Goal: Task Accomplishment & Management: Manage account settings

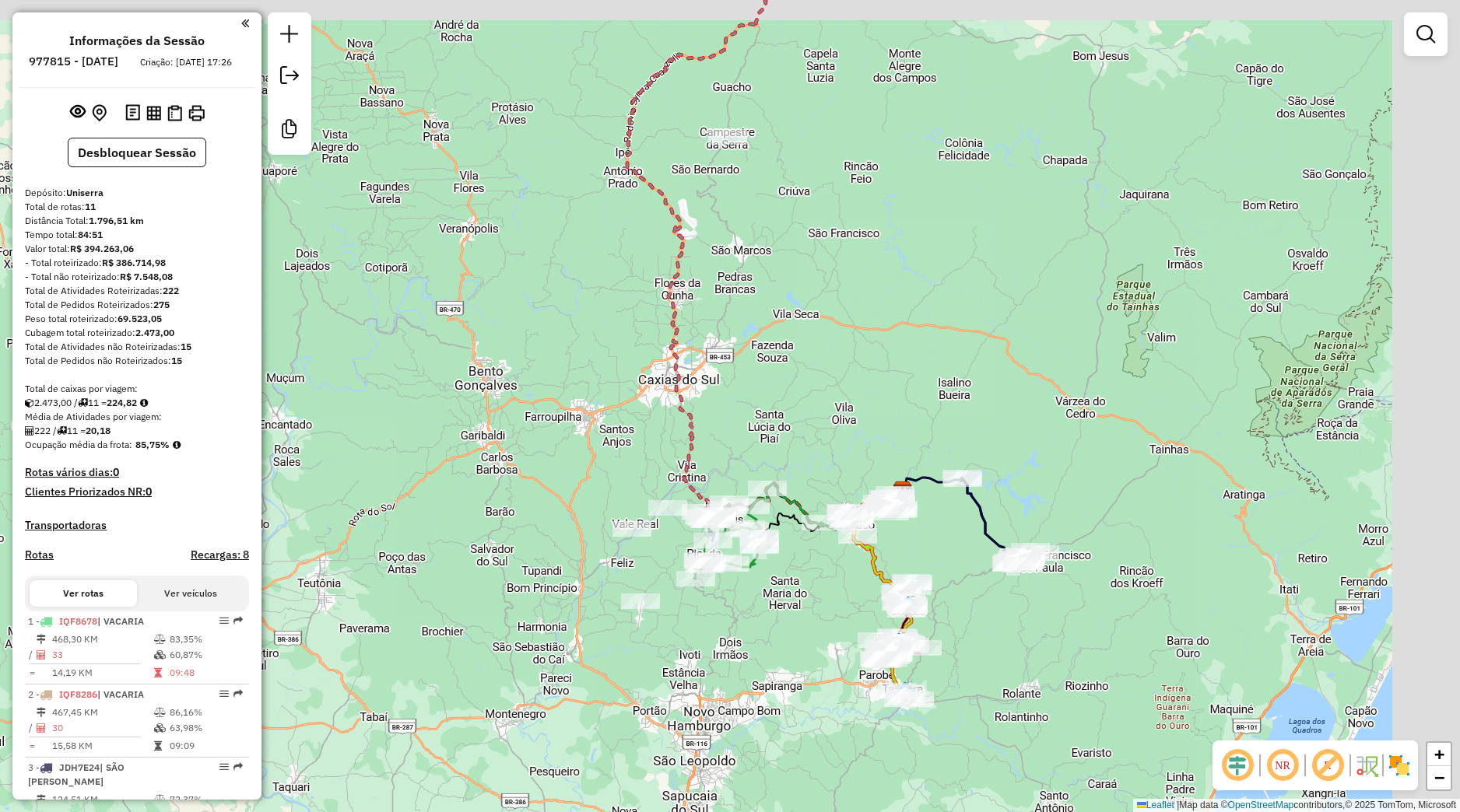
click at [538, 543] on div "Janela de atendimento Grade de atendimento Capacidade Transportadoras Veículos …" at bounding box center [730, 406] width 1460 height 812
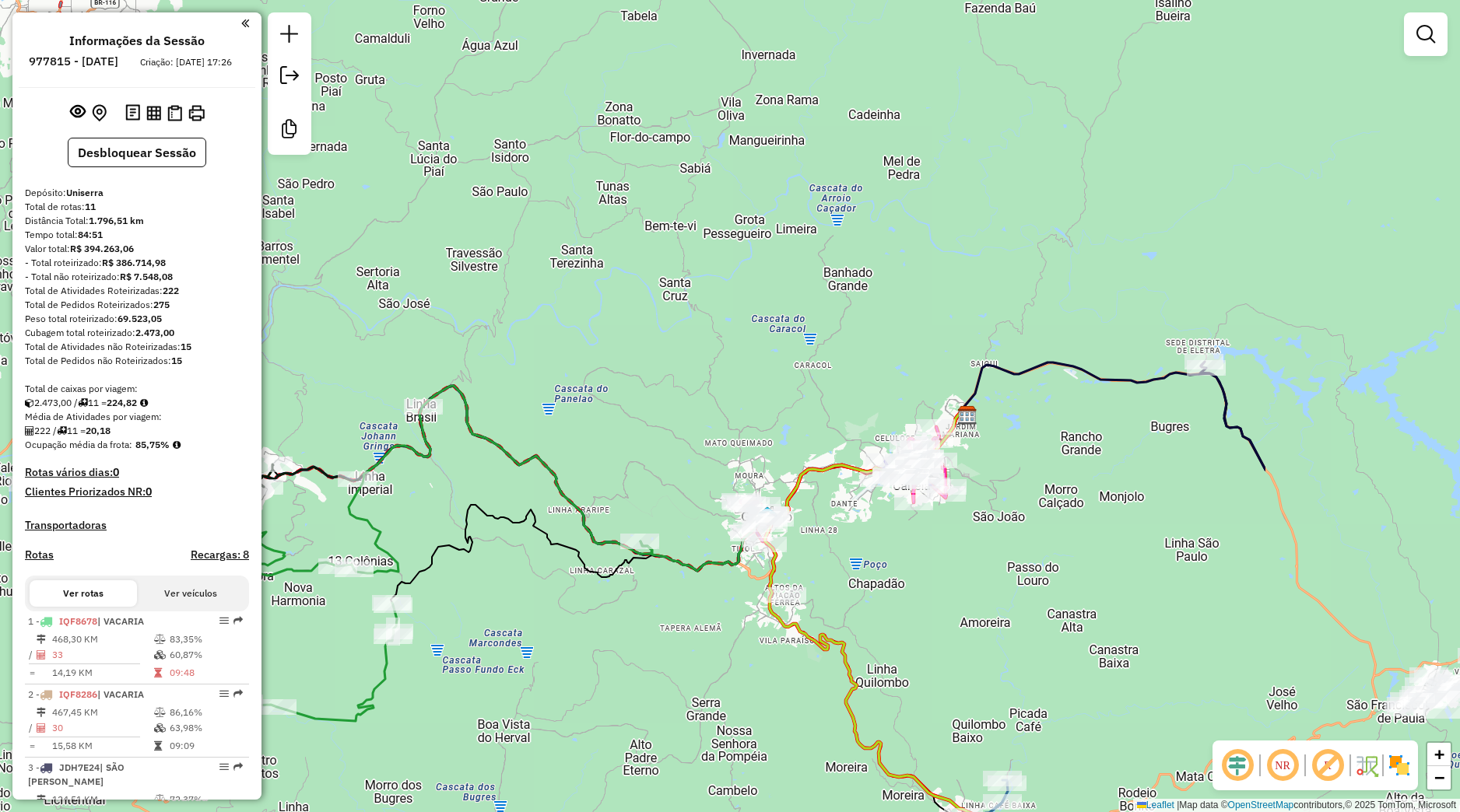
drag, startPoint x: 783, startPoint y: 578, endPoint x: 477, endPoint y: 606, distance: 307.3
click at [476, 610] on div "Janela de atendimento Grade de atendimento Capacidade Transportadoras Veículos …" at bounding box center [730, 406] width 1460 height 812
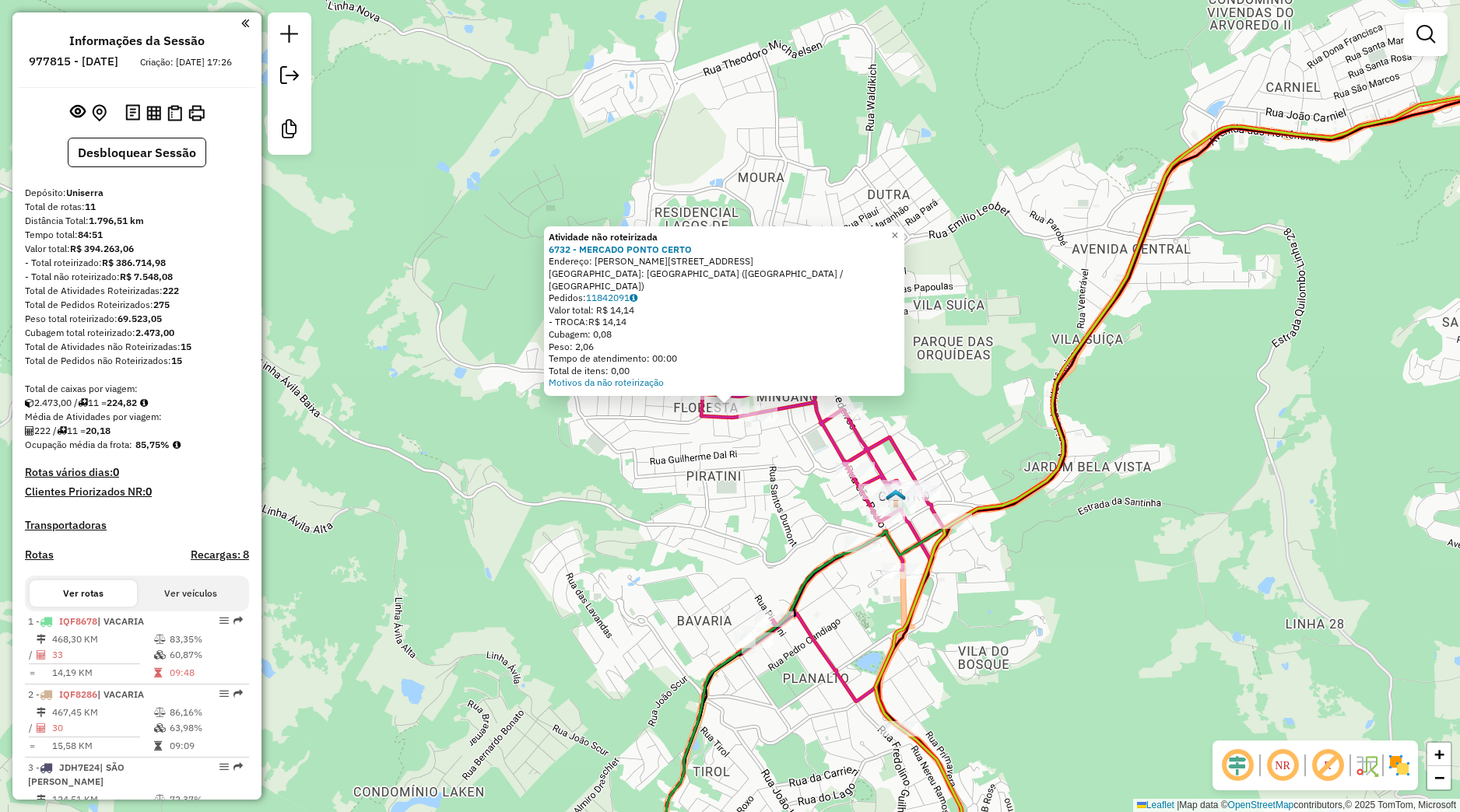
click at [702, 483] on div "Atividade não roteirizada 6732 - MERCADO PONTO CERTO Endereço: FRANCISCO COMIOT…" at bounding box center [730, 406] width 1460 height 812
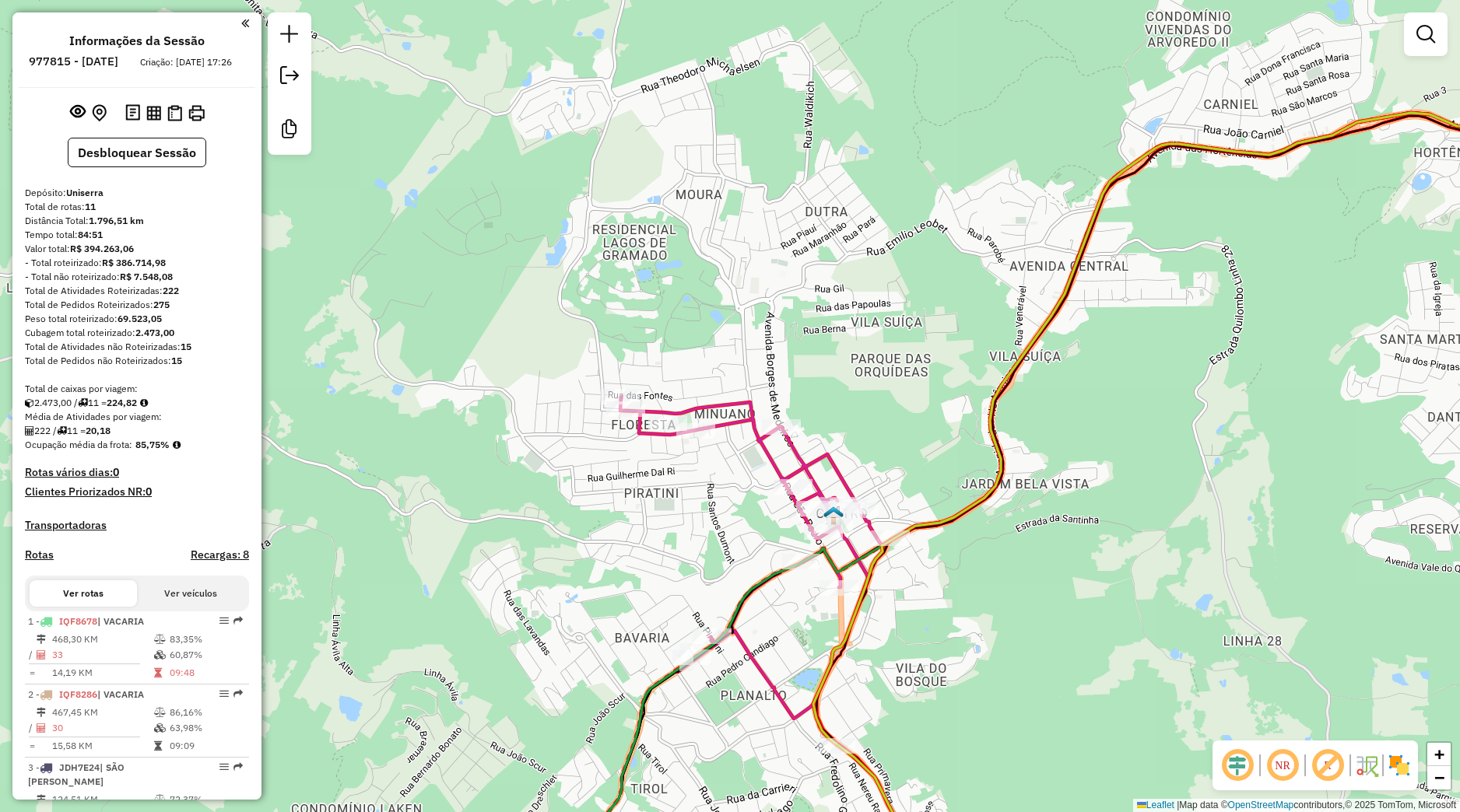
drag, startPoint x: 736, startPoint y: 490, endPoint x: 696, endPoint y: 496, distance: 40.4
click at [696, 496] on div "Janela de atendimento Grade de atendimento Capacidade Transportadoras Veículos …" at bounding box center [730, 406] width 1460 height 812
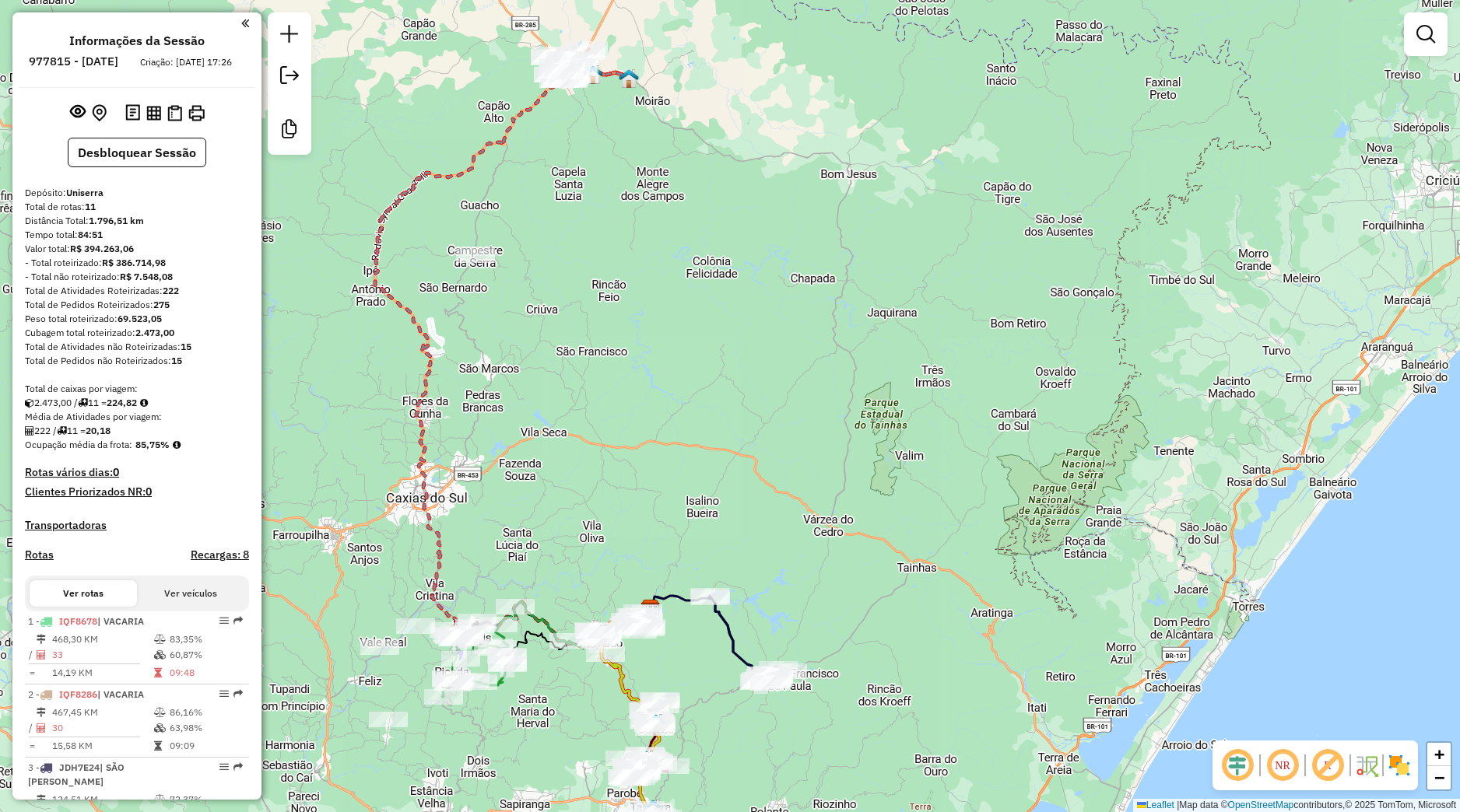
drag, startPoint x: 889, startPoint y: 649, endPoint x: 716, endPoint y: 743, distance: 196.9
click at [716, 743] on div "Janela de atendimento Grade de atendimento Capacidade Transportadoras Veículos …" at bounding box center [730, 406] width 1460 height 812
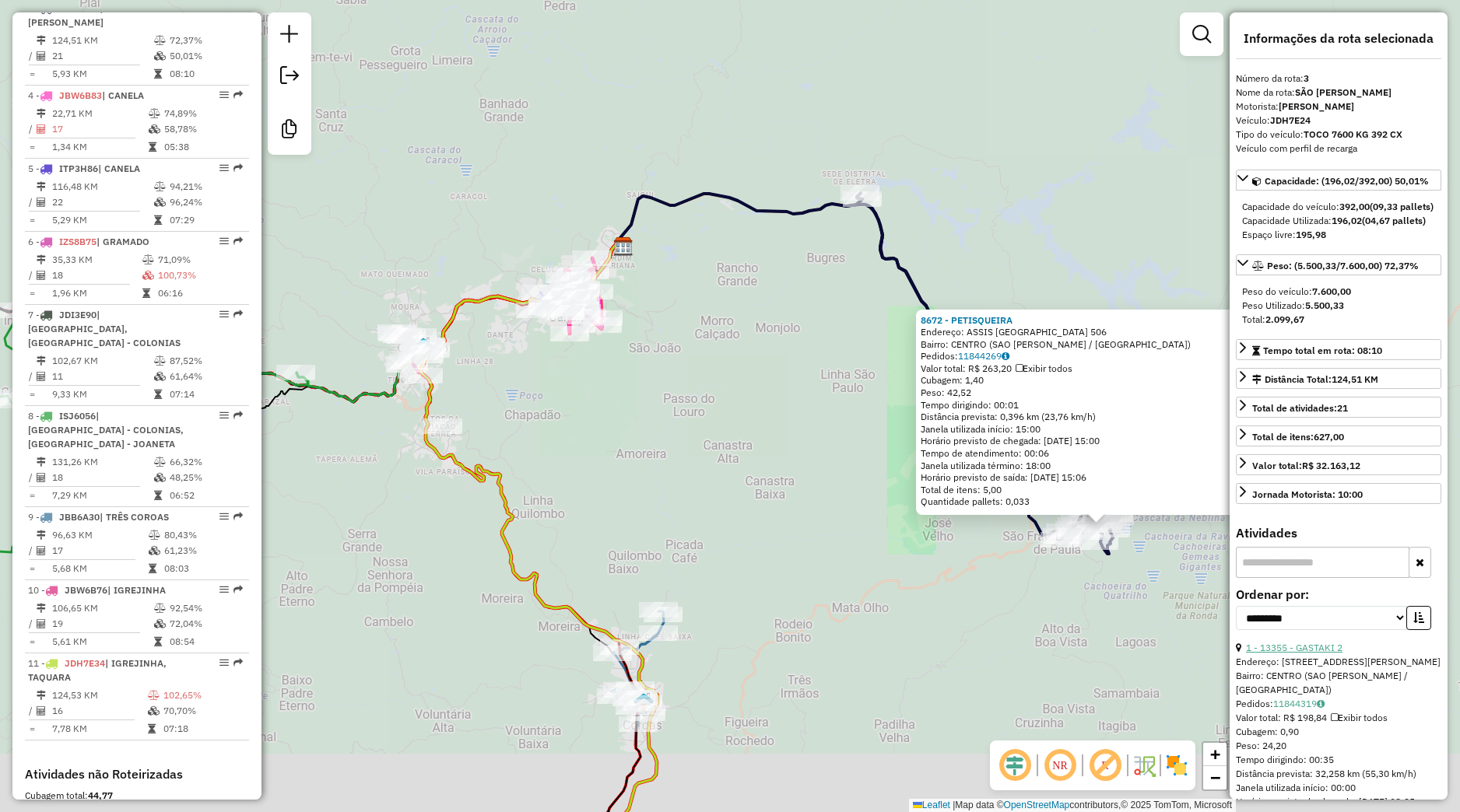
scroll to position [73, 0]
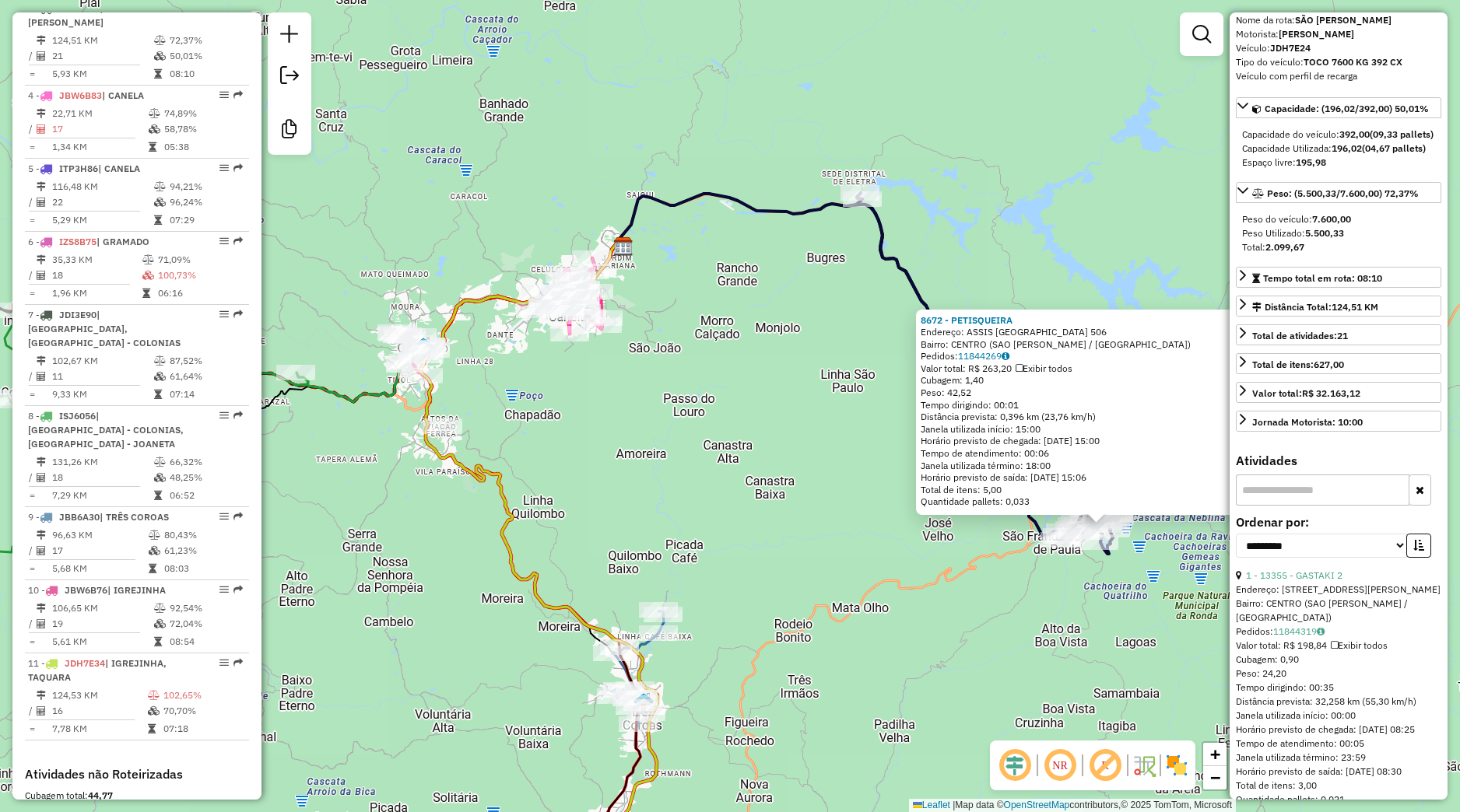
click at [1301, 531] on label "Ordenar por:" at bounding box center [1338, 522] width 206 height 19
click at [1236, 534] on select "**********" at bounding box center [1321, 545] width 171 height 24
select select "*********"
click option "****" at bounding box center [0, 0] width 0 height 0
click at [1406, 558] on button "button" at bounding box center [1419, 545] width 25 height 24
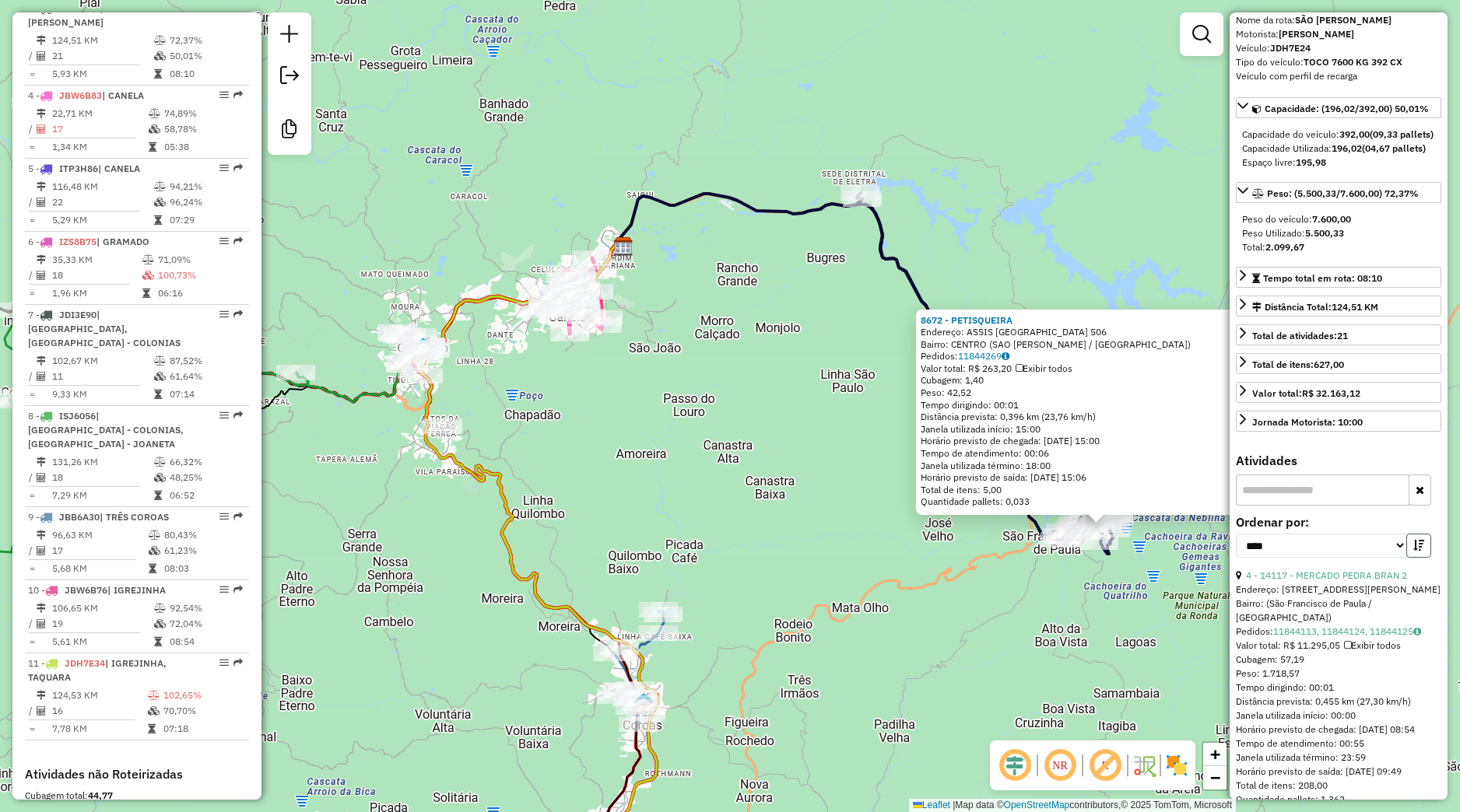
click at [1406, 558] on button "button" at bounding box center [1419, 545] width 25 height 24
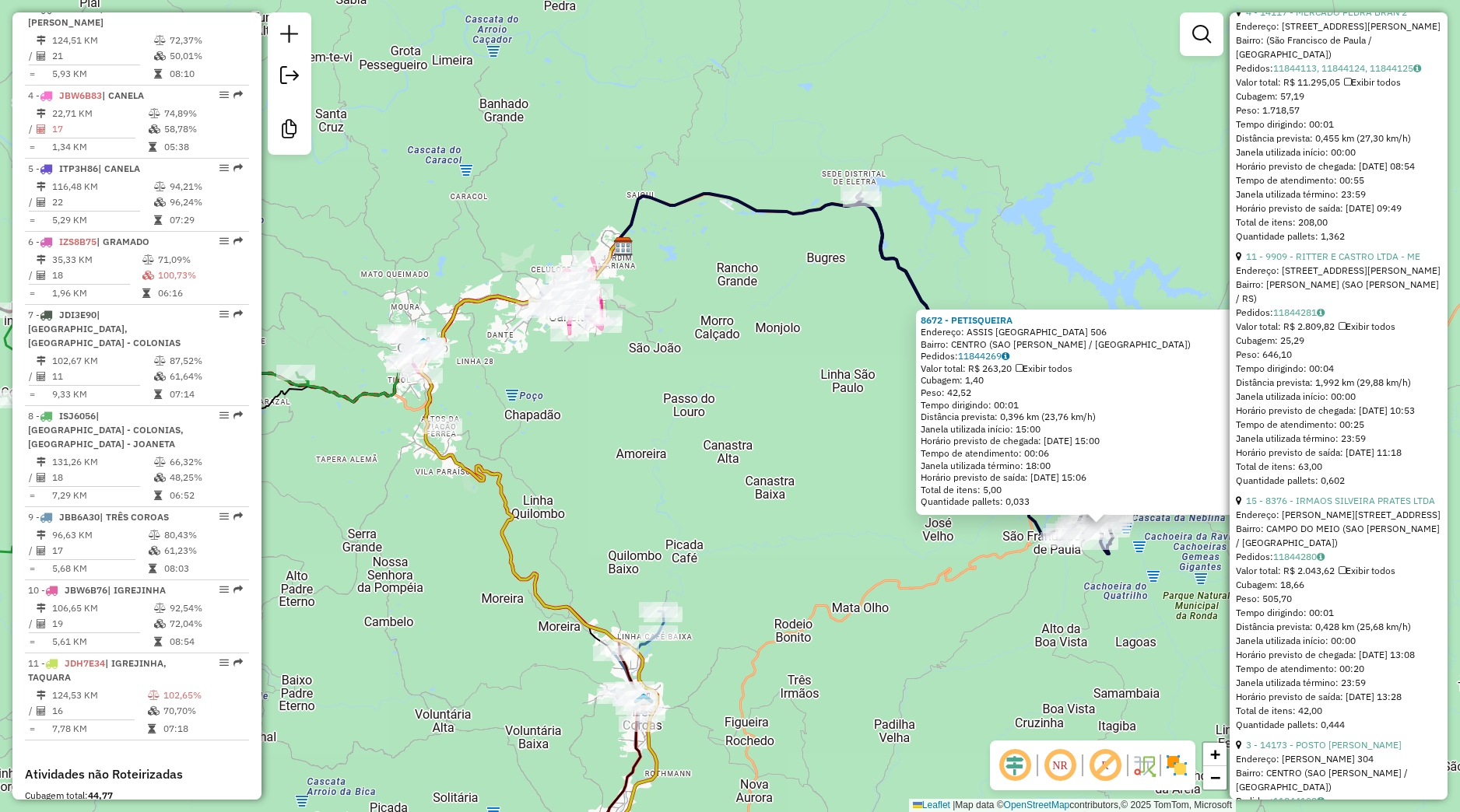
scroll to position [657, 0]
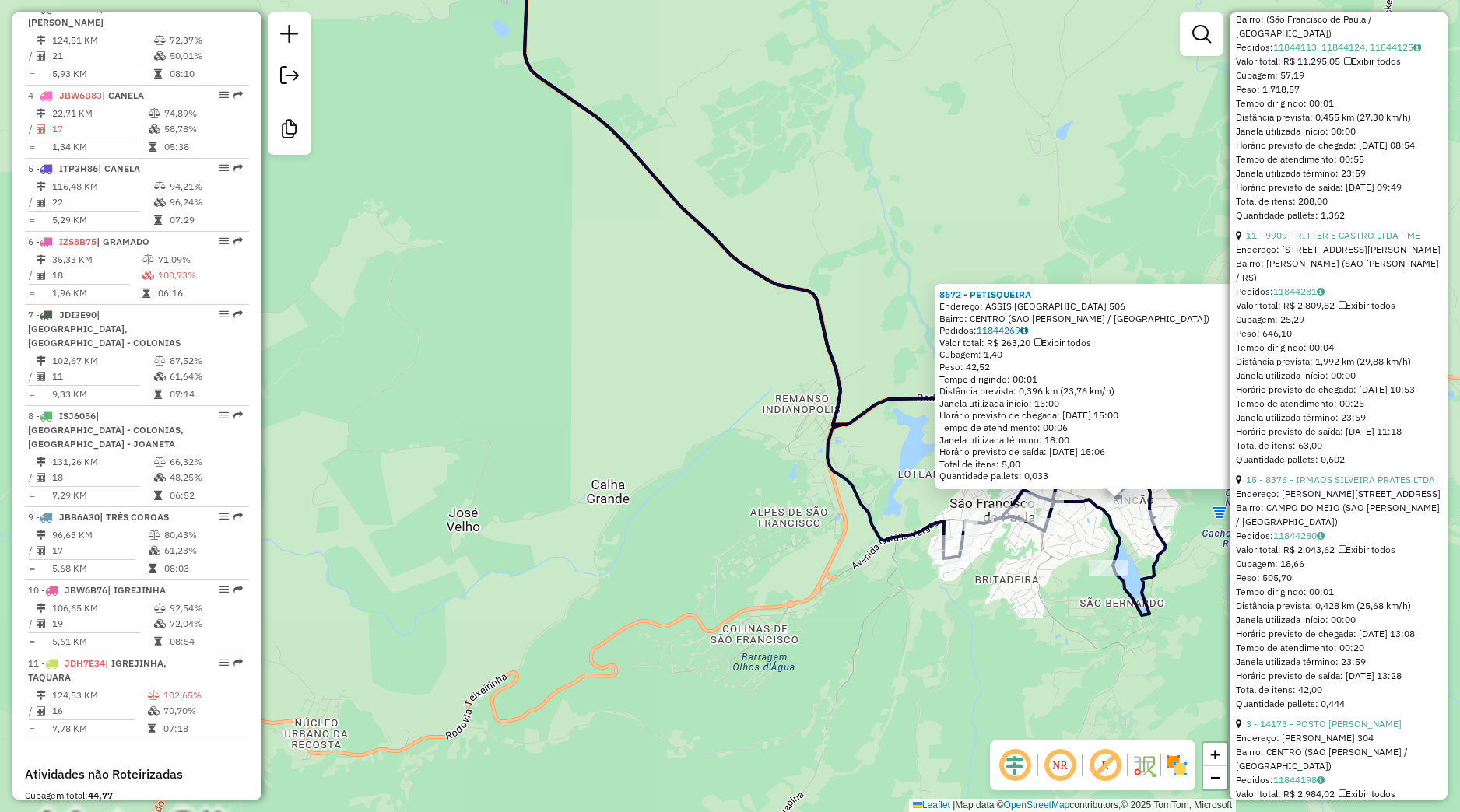
click at [1015, 593] on div "8672 - PETISQUEIRA Endereço: ASSIS [GEOGRAPHIC_DATA] 506 Bairro: [GEOGRAPHIC_DA…" at bounding box center [730, 406] width 1460 height 812
click at [1025, 553] on div "8672 - PETISQUEIRA Endereço: ASSIS [GEOGRAPHIC_DATA] 506 Bairro: [GEOGRAPHIC_DA…" at bounding box center [730, 406] width 1460 height 812
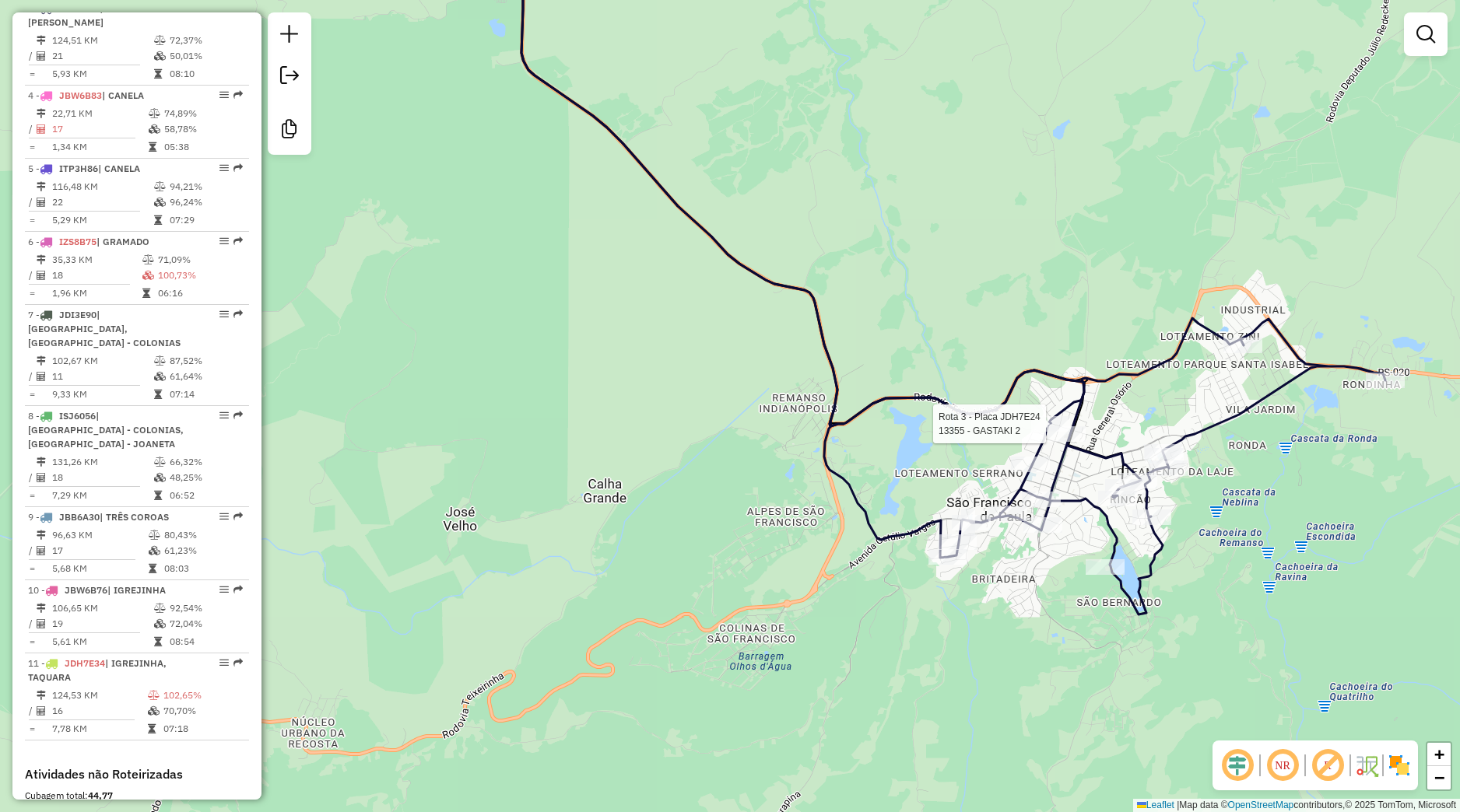
select select "*********"
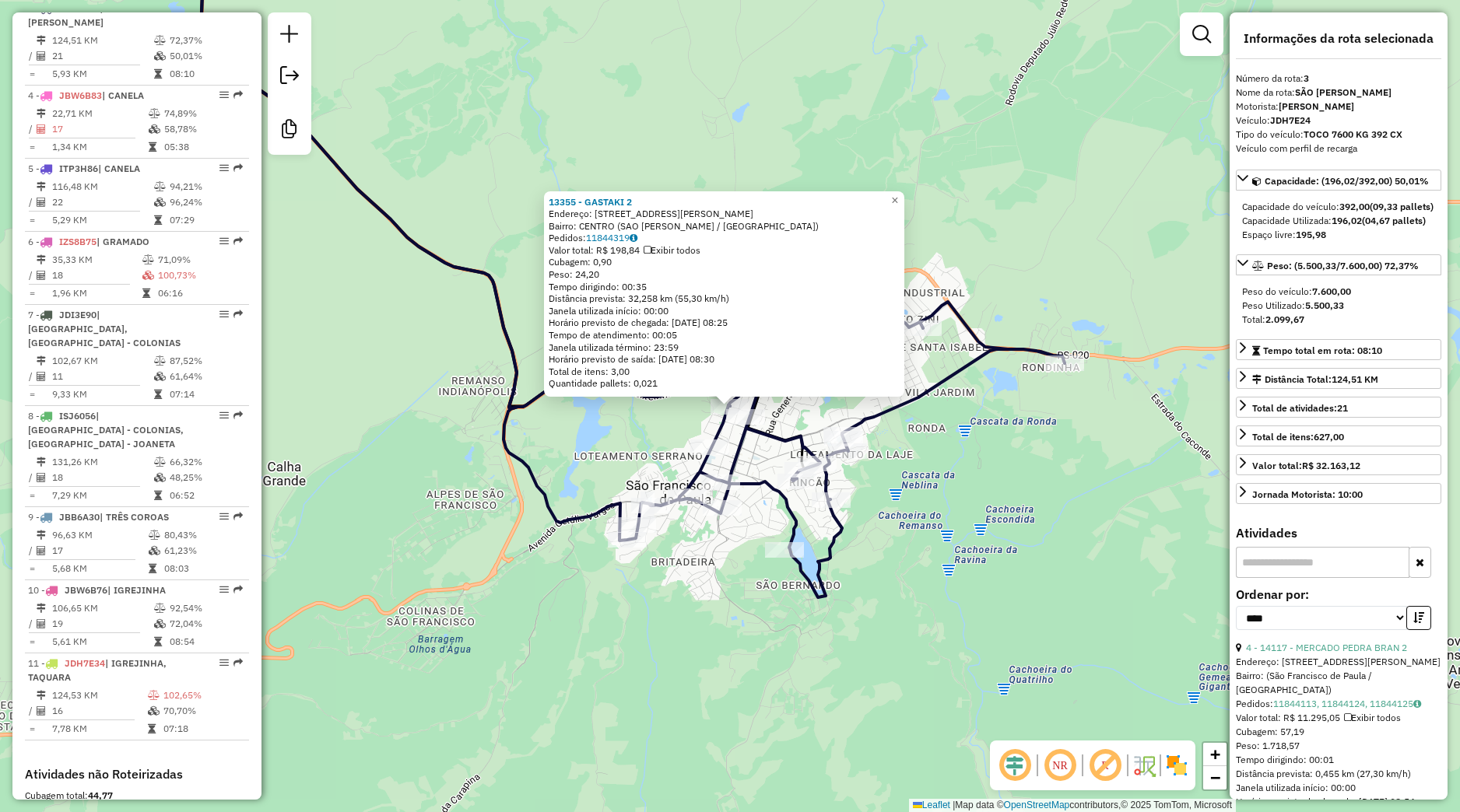
click at [870, 583] on div "13355 - GASTAKI 2 Endereço: Rua Bento Goncalves 10 Bairro: CENTRO (SAO FRANCISC…" at bounding box center [730, 406] width 1460 height 812
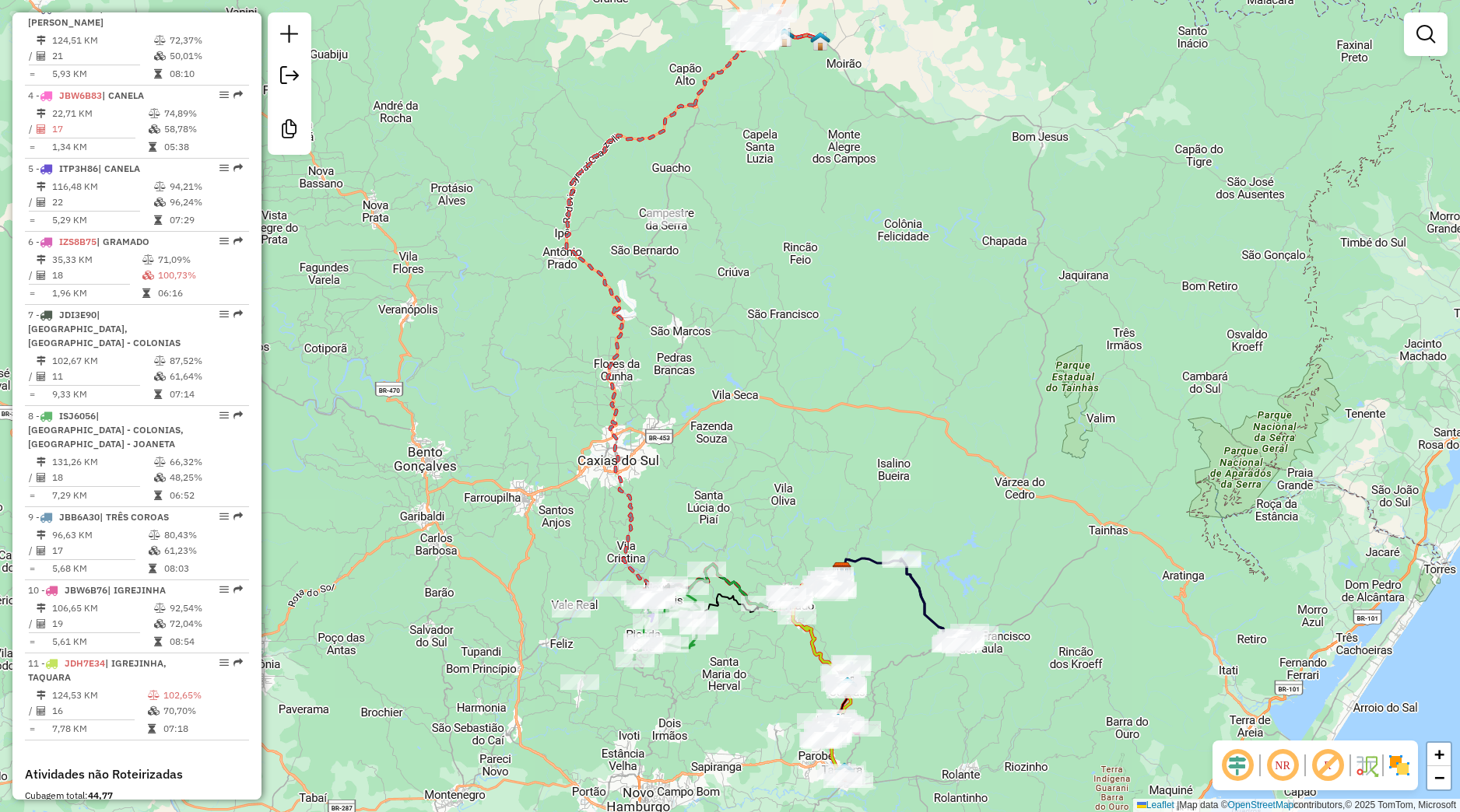
drag, startPoint x: 644, startPoint y: 607, endPoint x: 921, endPoint y: 800, distance: 337.6
click at [933, 811] on div "Janela de atendimento Grade de atendimento Capacidade Transportadoras Veículos …" at bounding box center [730, 406] width 1460 height 812
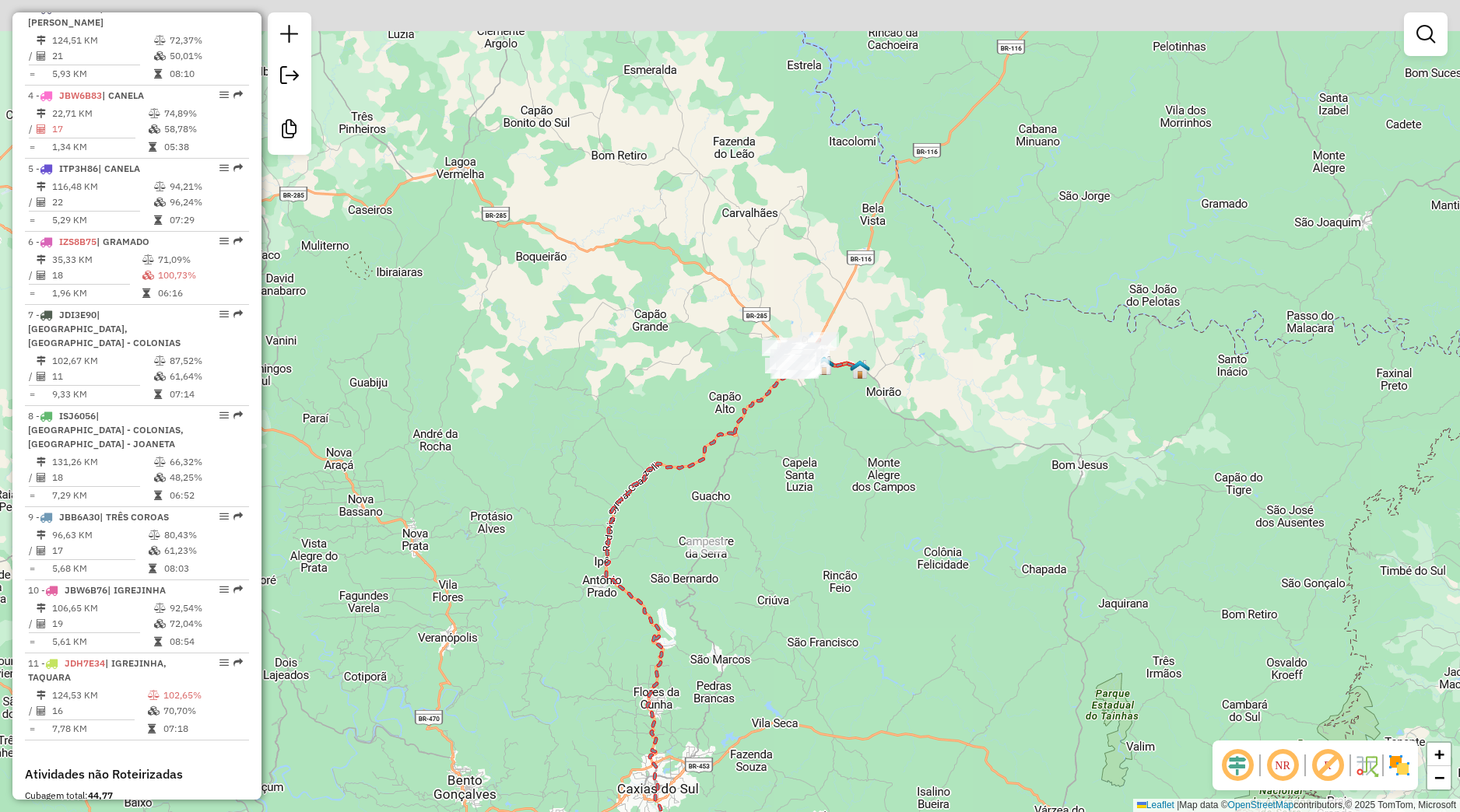
drag, startPoint x: 849, startPoint y: 464, endPoint x: 834, endPoint y: 611, distance: 147.8
click at [834, 611] on div "Janela de atendimento Grade de atendimento Capacidade Transportadoras Veículos …" at bounding box center [730, 406] width 1460 height 812
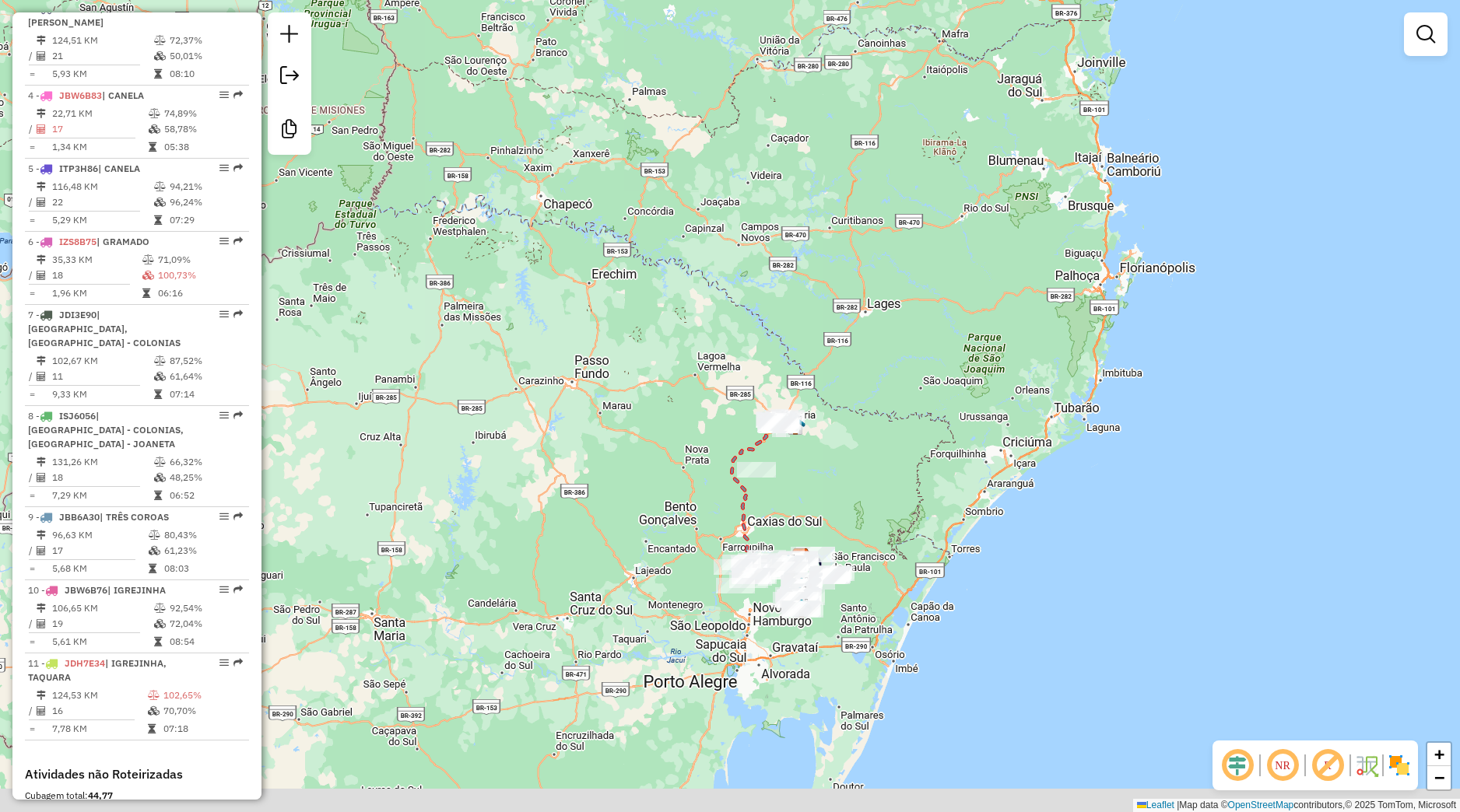
drag, startPoint x: 796, startPoint y: 673, endPoint x: 792, endPoint y: 604, distance: 69.1
click at [792, 604] on div "Janela de atendimento Grade de atendimento Capacidade Transportadoras Veículos …" at bounding box center [730, 406] width 1460 height 812
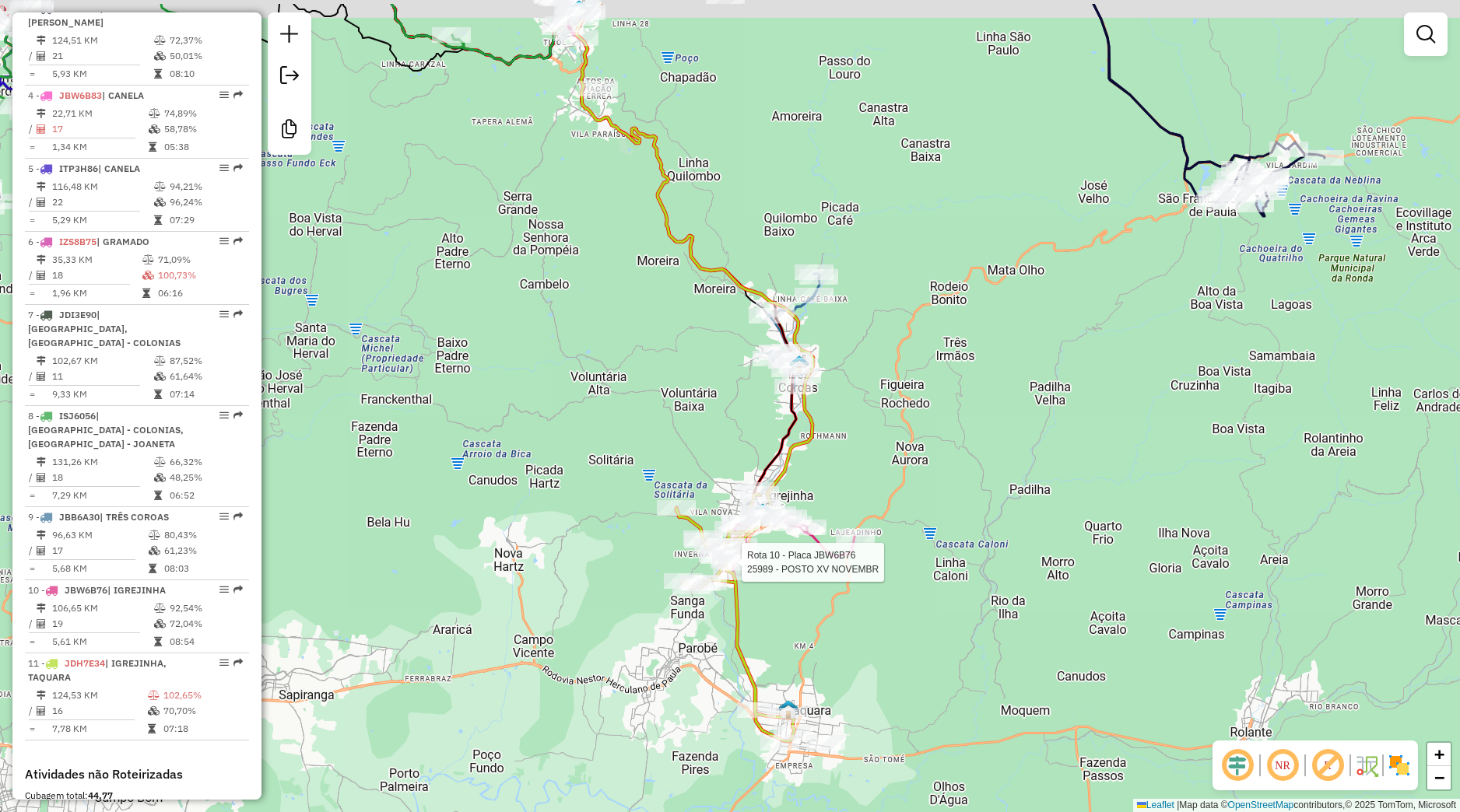
drag, startPoint x: 817, startPoint y: 629, endPoint x: 892, endPoint y: 733, distance: 128.2
click at [892, 736] on div "Rota 10 - Placa JBW6B76 25989 - POSTO XV NOVEMBR Janela de atendimento Grade de…" at bounding box center [730, 406] width 1460 height 812
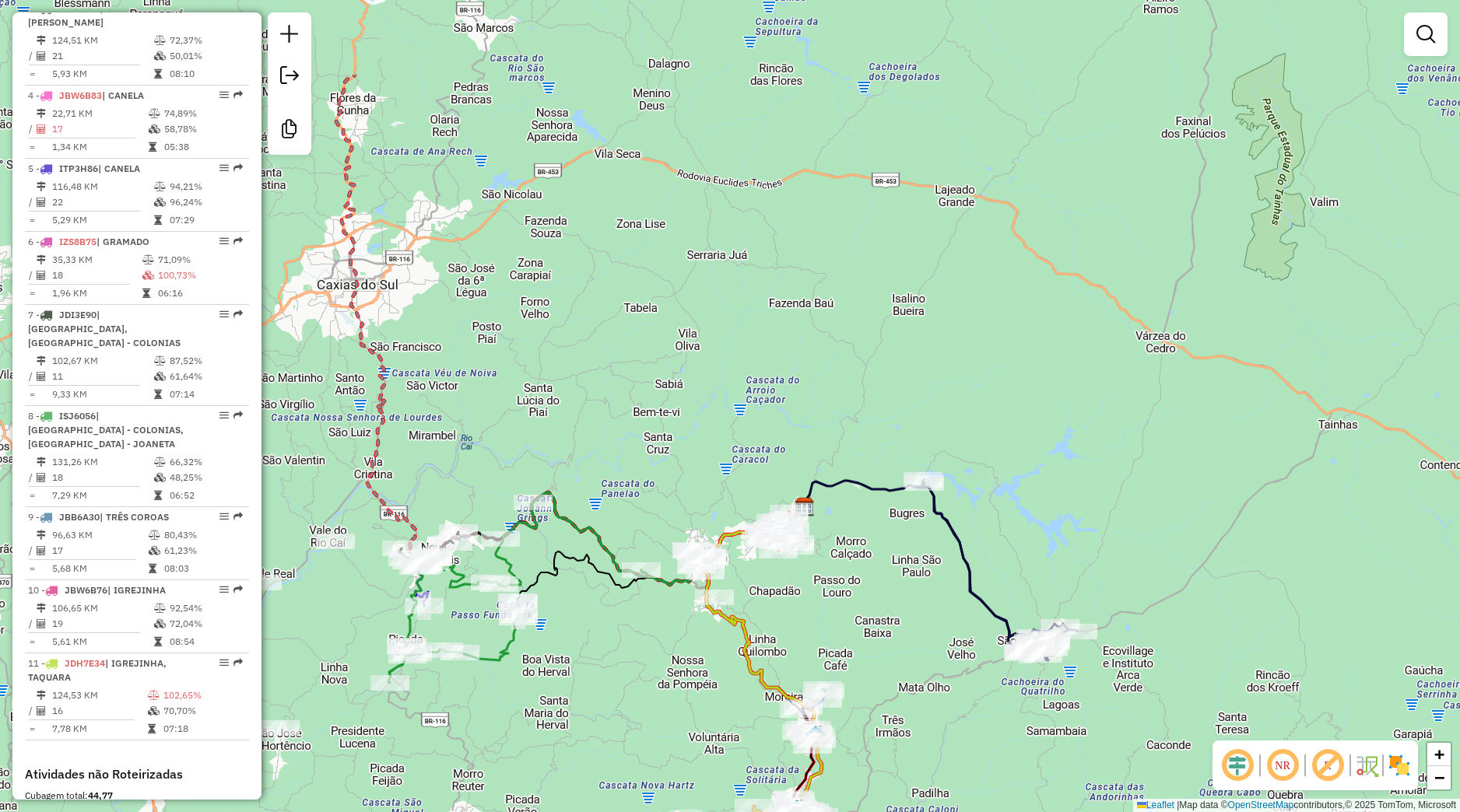
drag, startPoint x: 811, startPoint y: 597, endPoint x: 755, endPoint y: 753, distance: 165.7
click at [755, 753] on div "Rota 10 - Placa JBW6B76 25989 - POSTO XV NOVEMBR Janela de atendimento Grade de…" at bounding box center [730, 406] width 1460 height 812
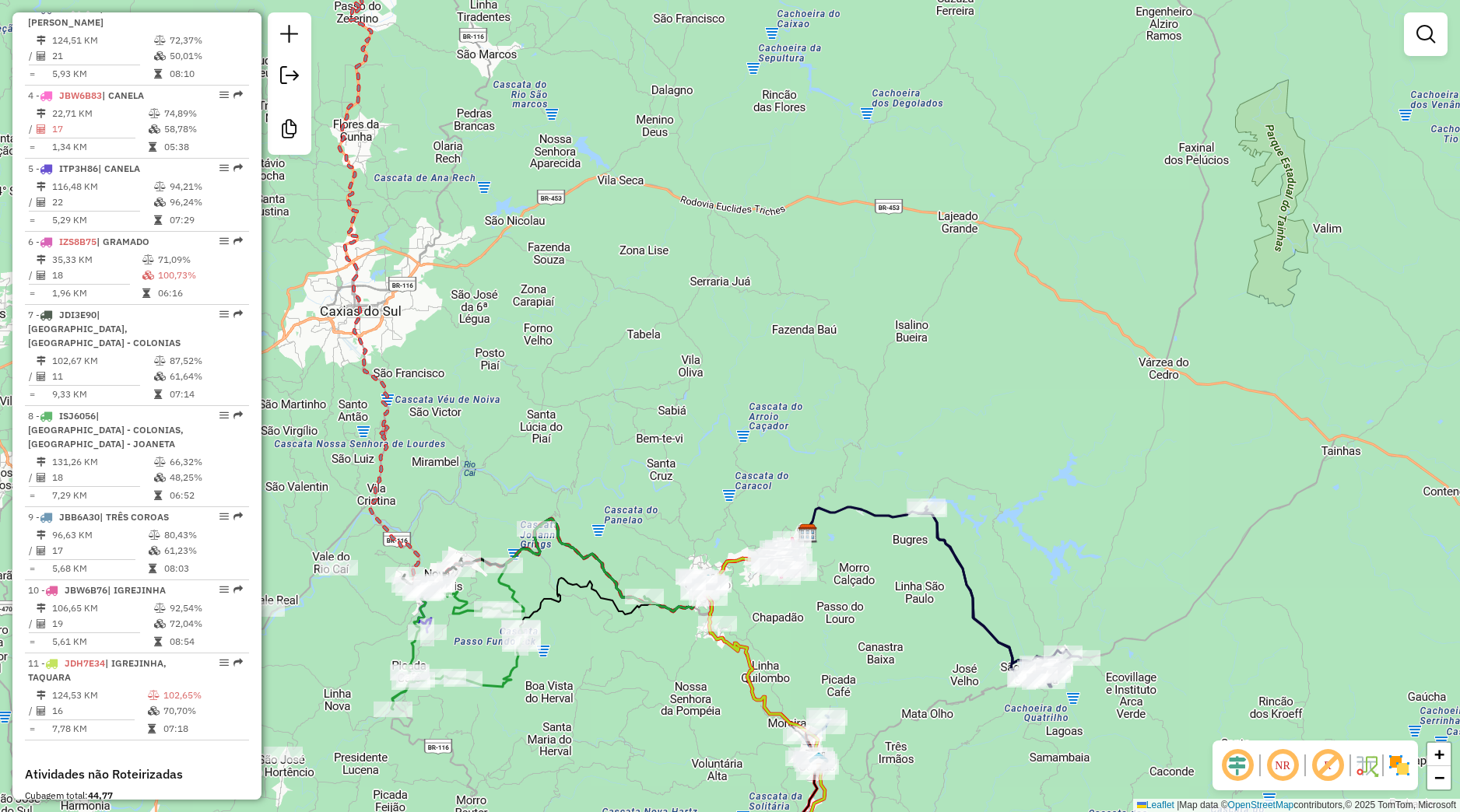
drag, startPoint x: 769, startPoint y: 633, endPoint x: 773, endPoint y: 660, distance: 27.3
click at [773, 660] on div "Rota 10 - Placa JBW6B76 25989 - POSTO XV NOVEMBR Janela de atendimento Grade de…" at bounding box center [730, 406] width 1460 height 812
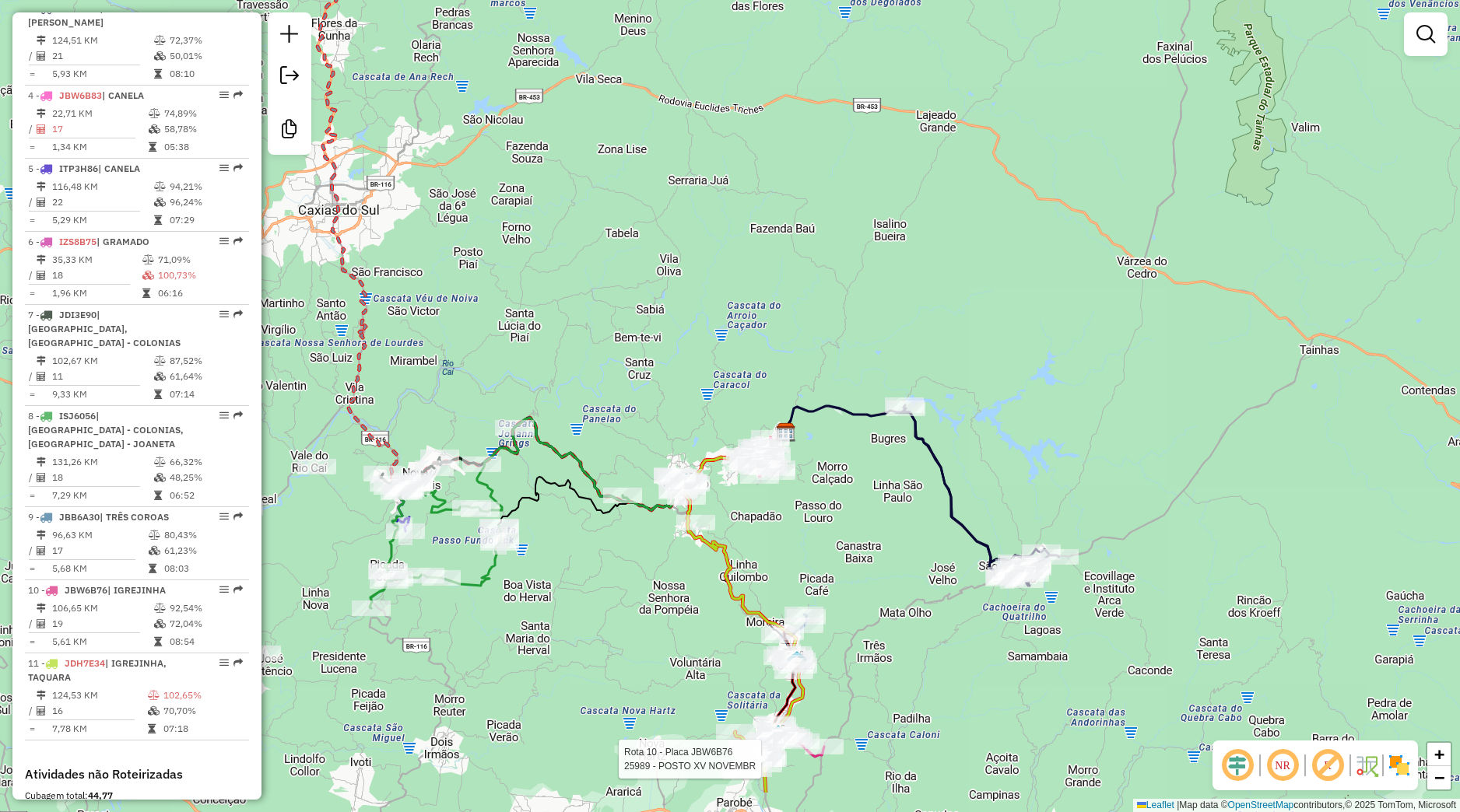
drag, startPoint x: 661, startPoint y: 702, endPoint x: 631, endPoint y: 650, distance: 60.0
click at [648, 639] on div "Rota 10 - Placa JBW6B76 25989 - POSTO XV NOVEMBR Janela de atendimento Grade de…" at bounding box center [730, 406] width 1460 height 812
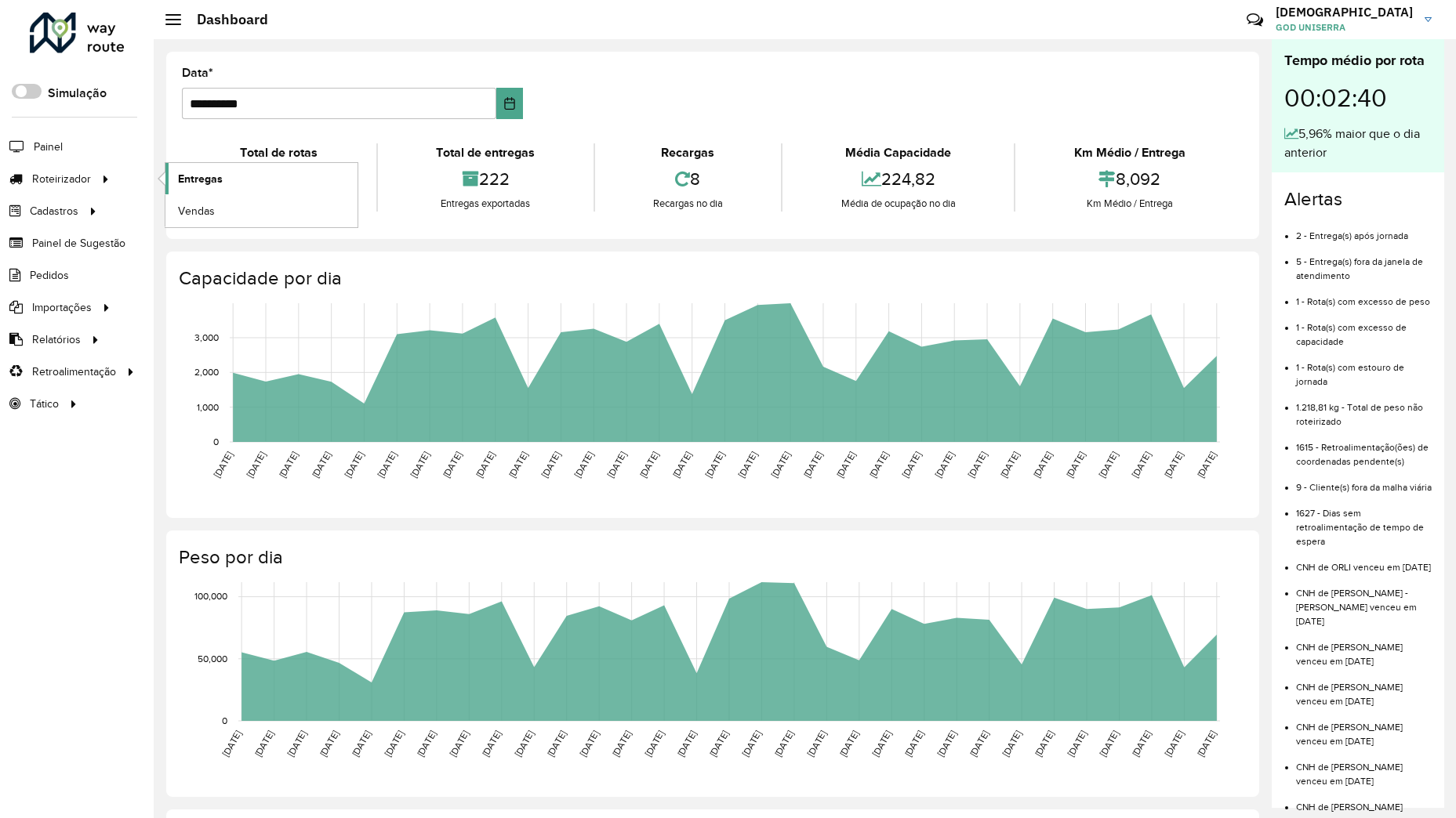
click at [172, 179] on link "Entregas" at bounding box center [261, 179] width 192 height 32
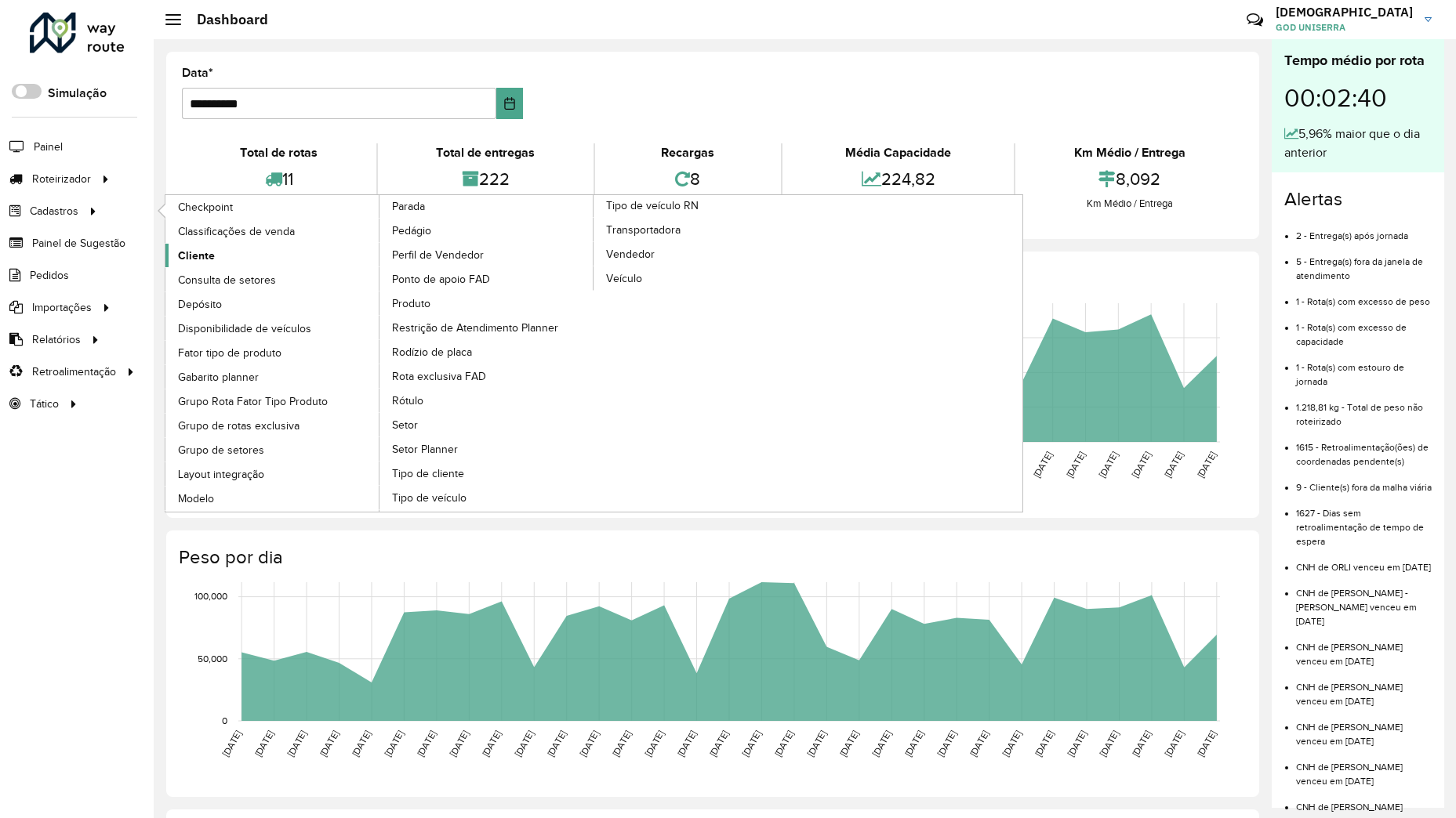
click at [208, 253] on span "Cliente" at bounding box center [196, 256] width 37 height 17
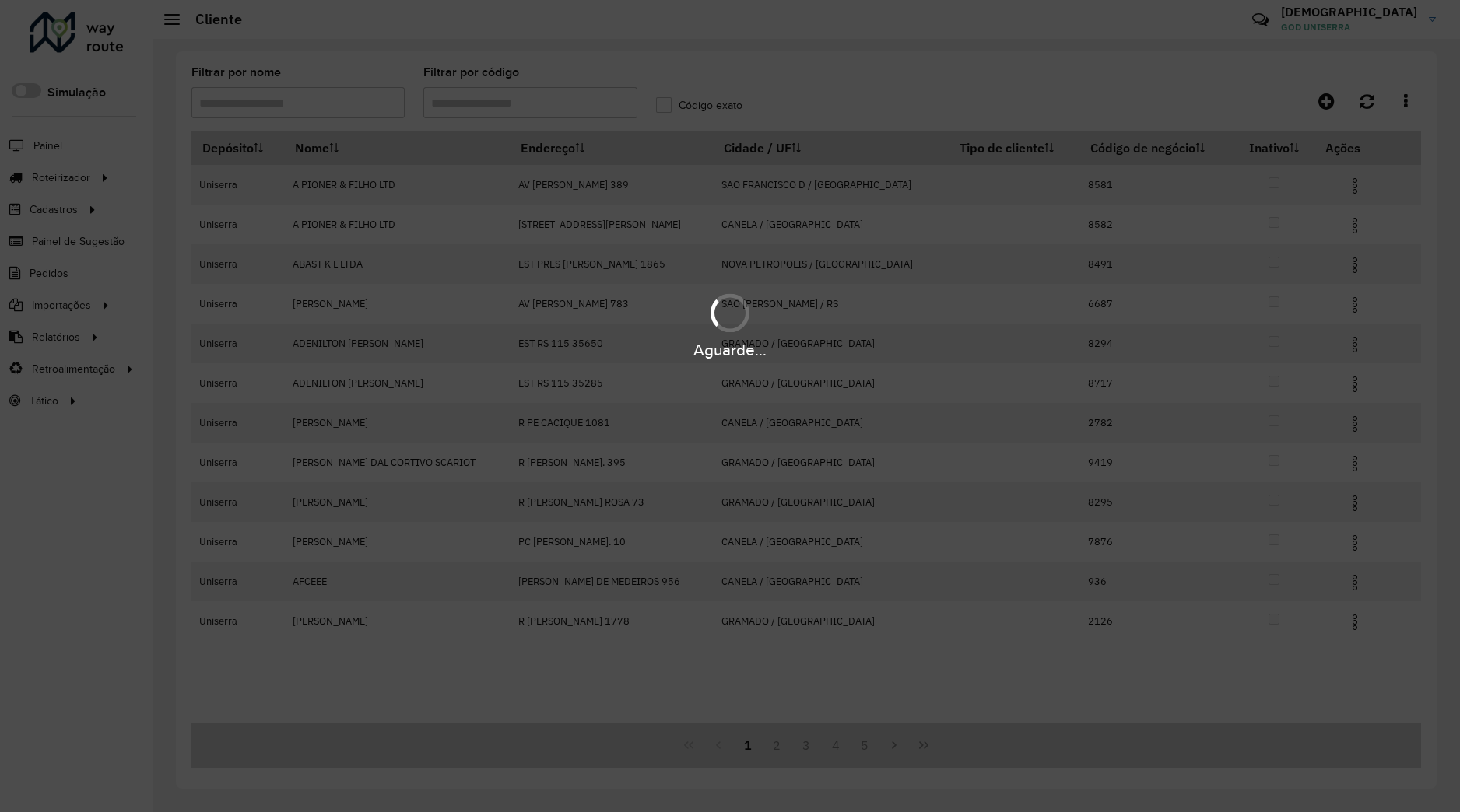
click at [551, 105] on div "Aguarde..." at bounding box center [730, 406] width 1460 height 812
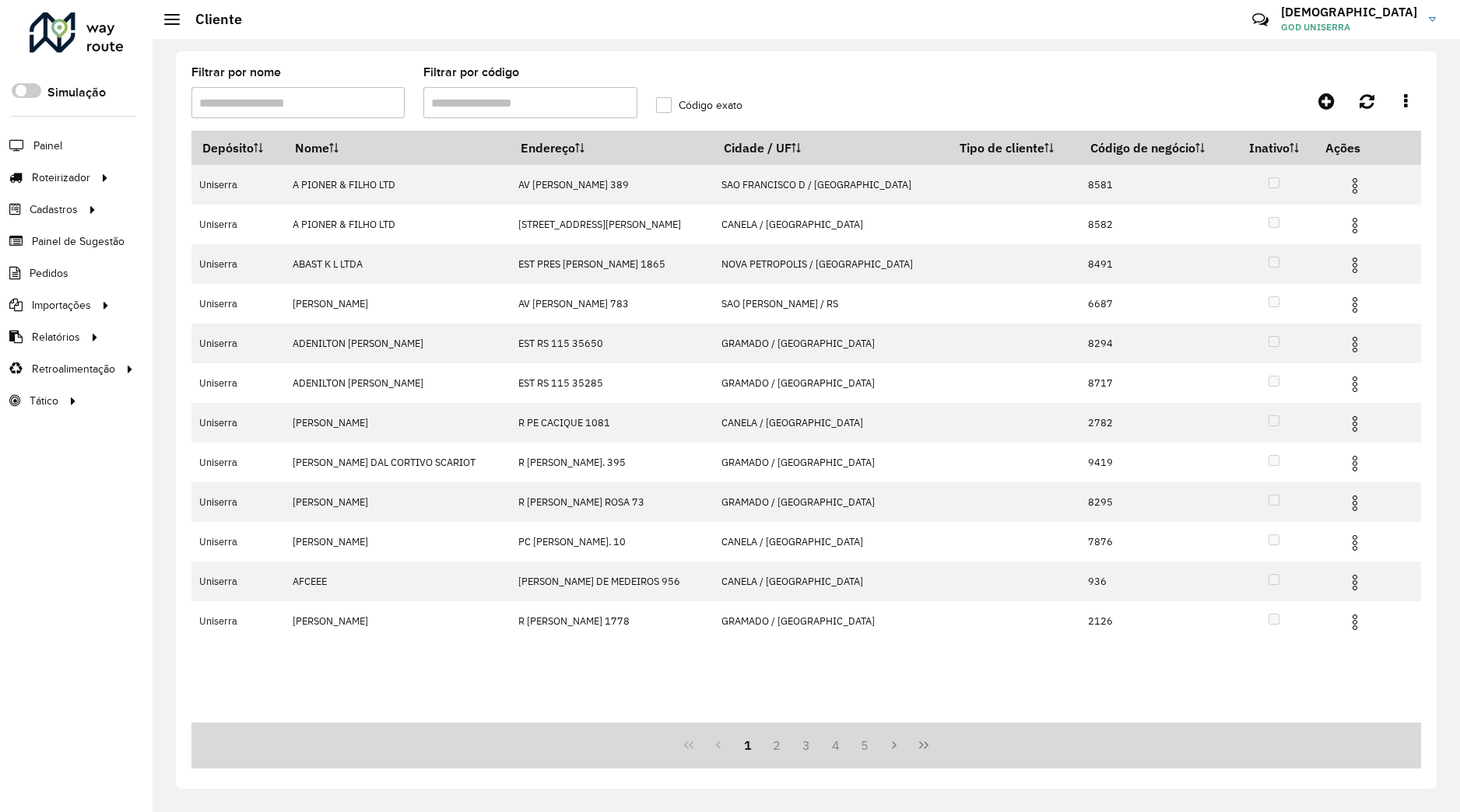
click at [551, 105] on input "Filtrar por código" at bounding box center [530, 103] width 213 height 31
type input "*****"
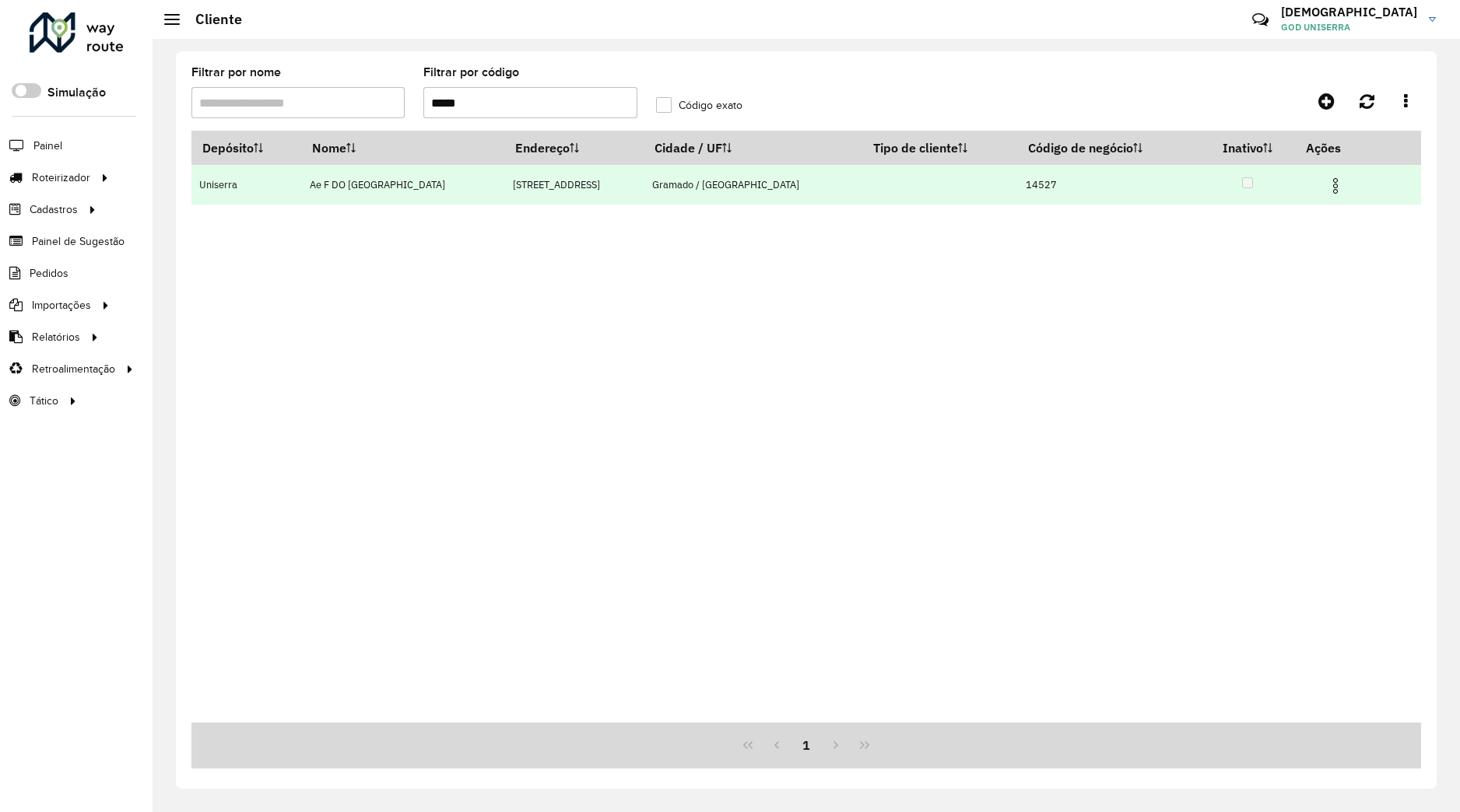
click at [1303, 186] on td at bounding box center [1341, 184] width 93 height 39
click at [1326, 187] on img at bounding box center [1335, 186] width 19 height 19
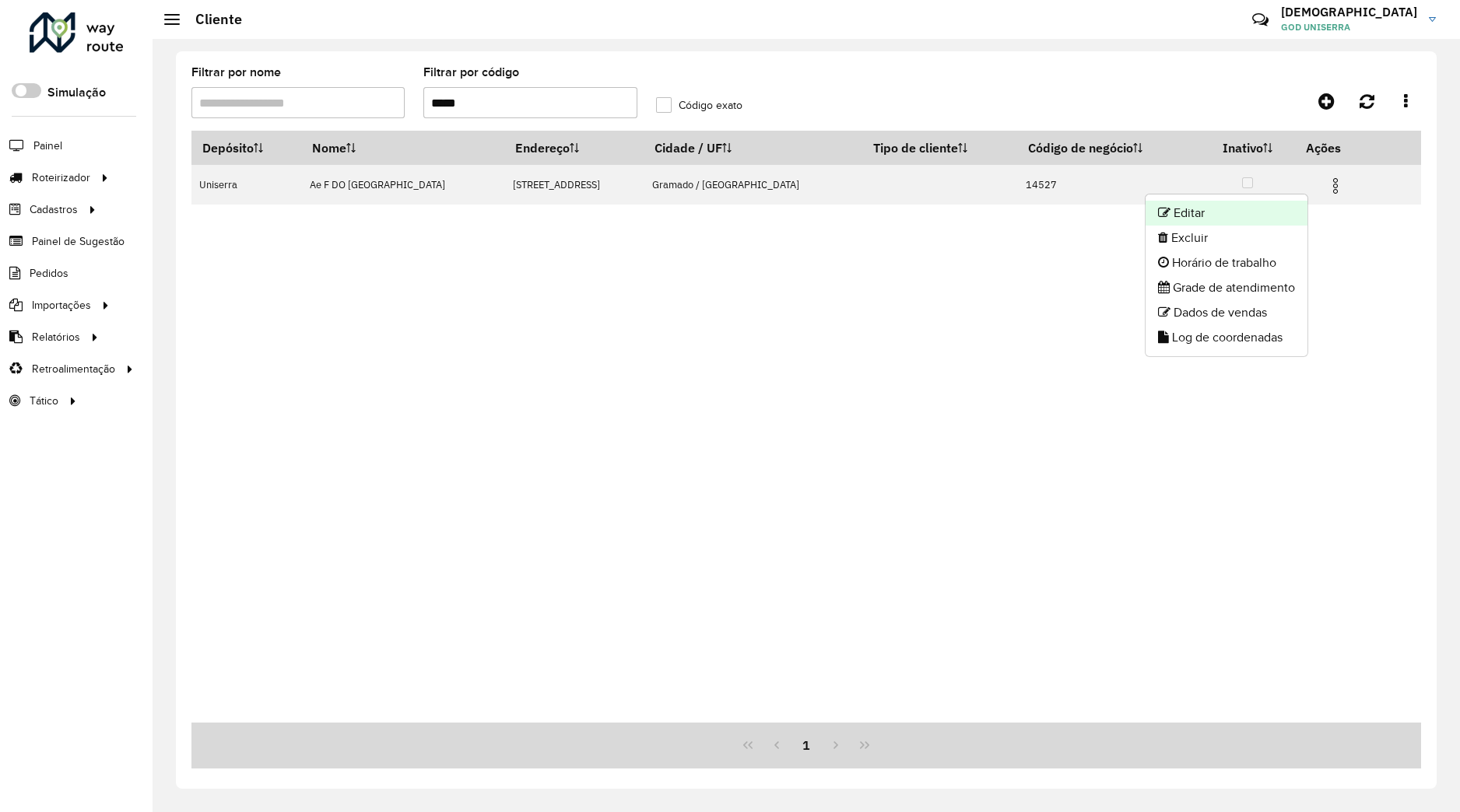
click at [1295, 207] on li "Editar" at bounding box center [1226, 213] width 162 height 25
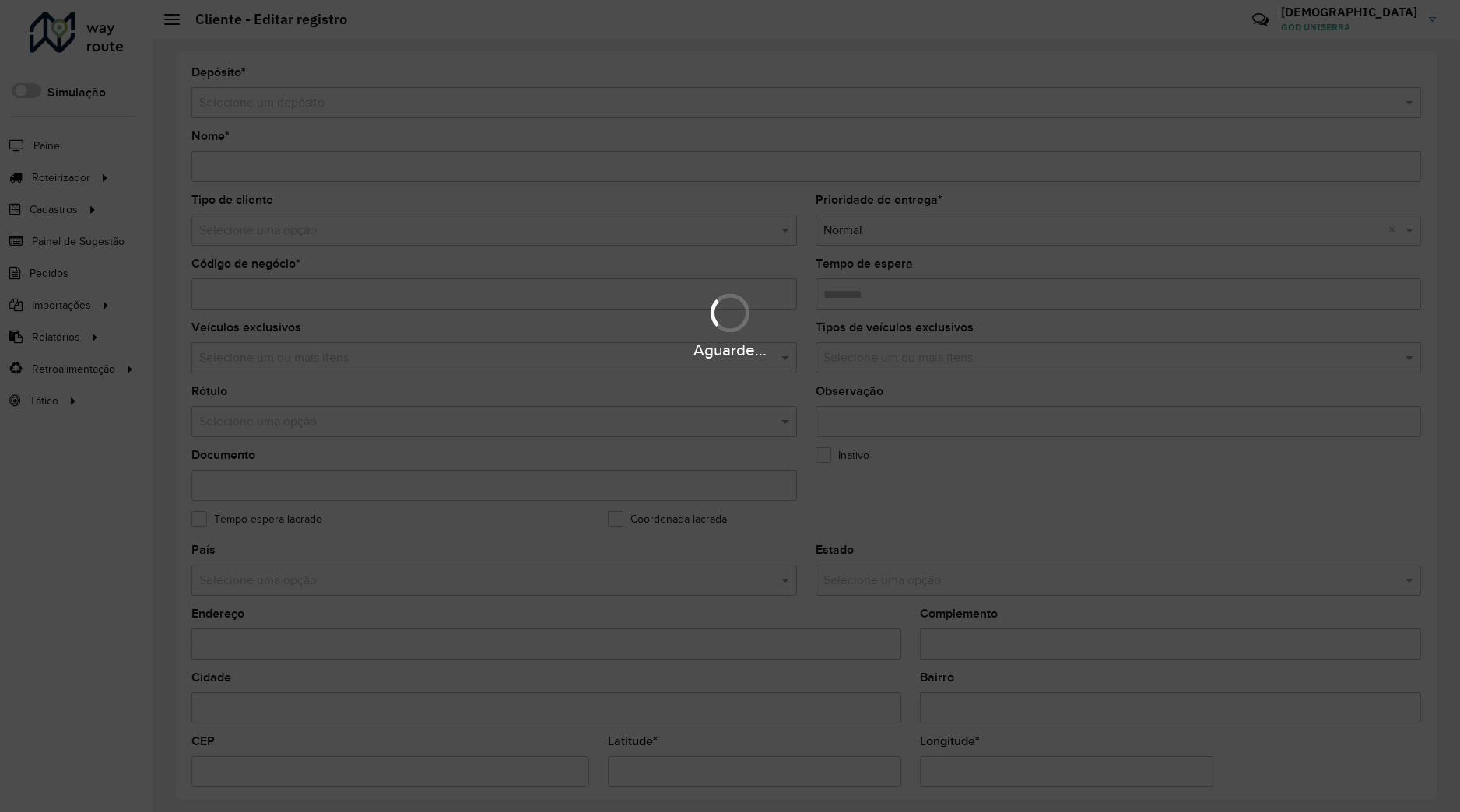
type input "**********"
type input "*****"
type input "********"
type input "**********"
type input "*******"
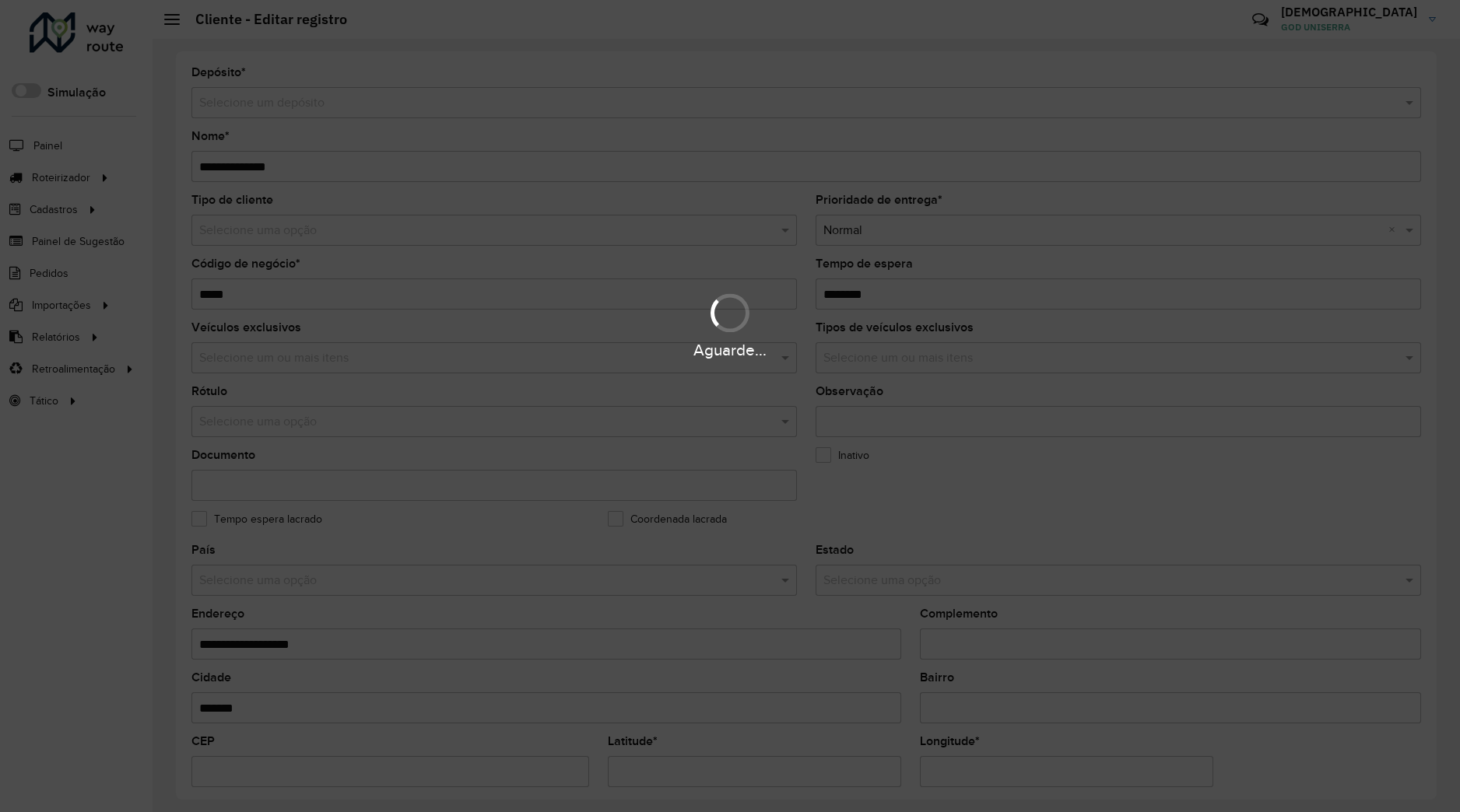
type input "**********"
type input "*********"
type input "**********"
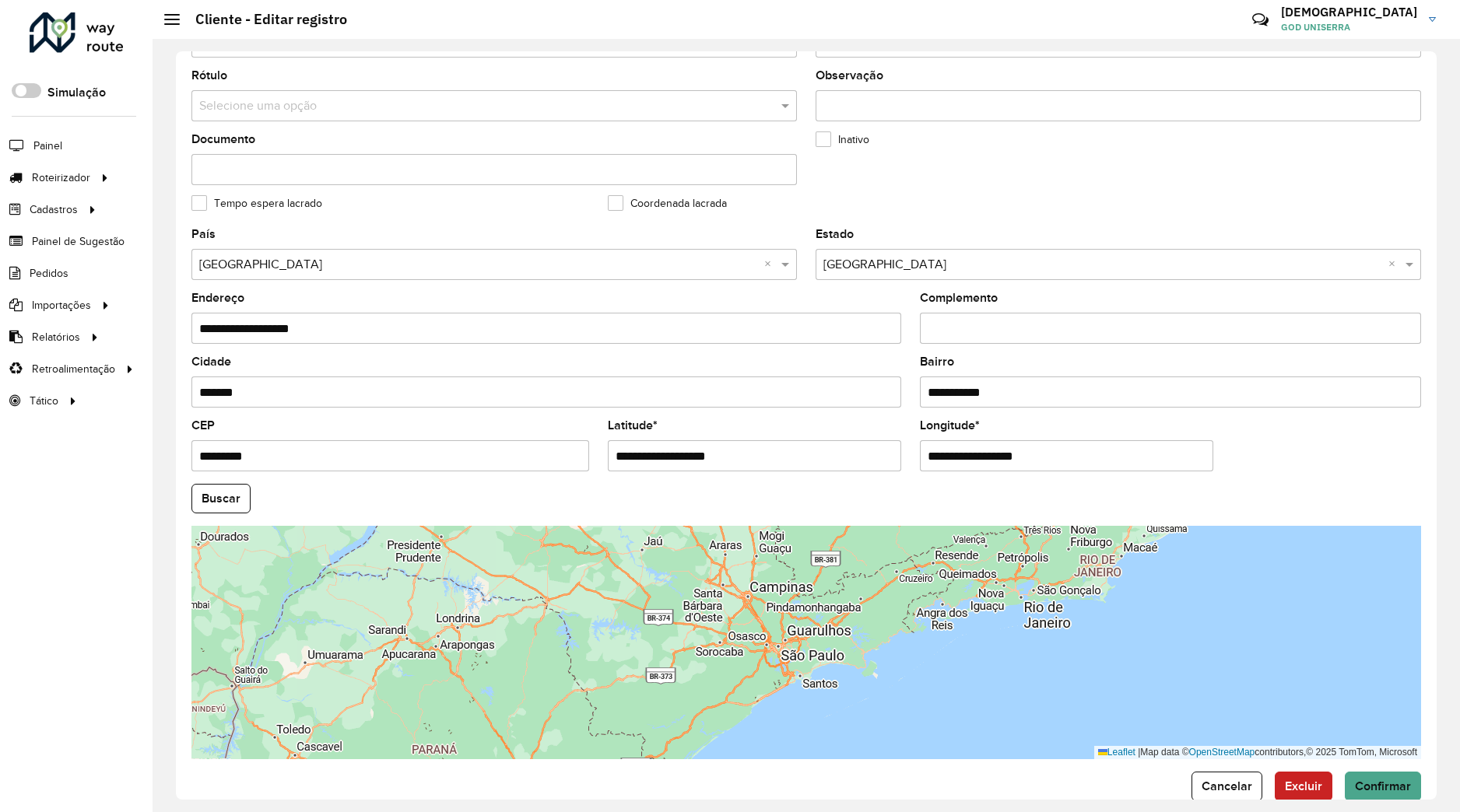
scroll to position [340, 0]
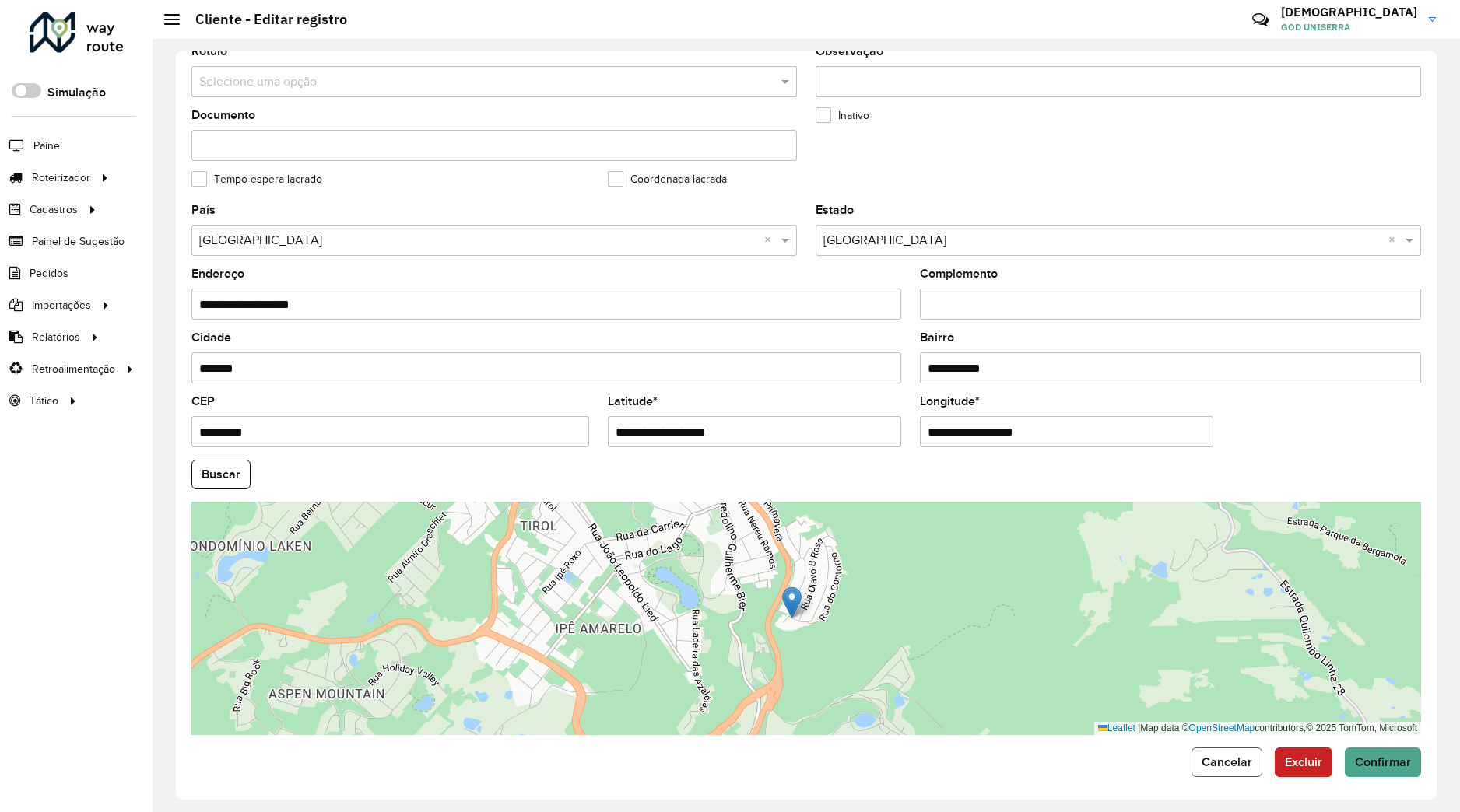
click at [1202, 756] on span "Cancelar" at bounding box center [1226, 762] width 50 height 13
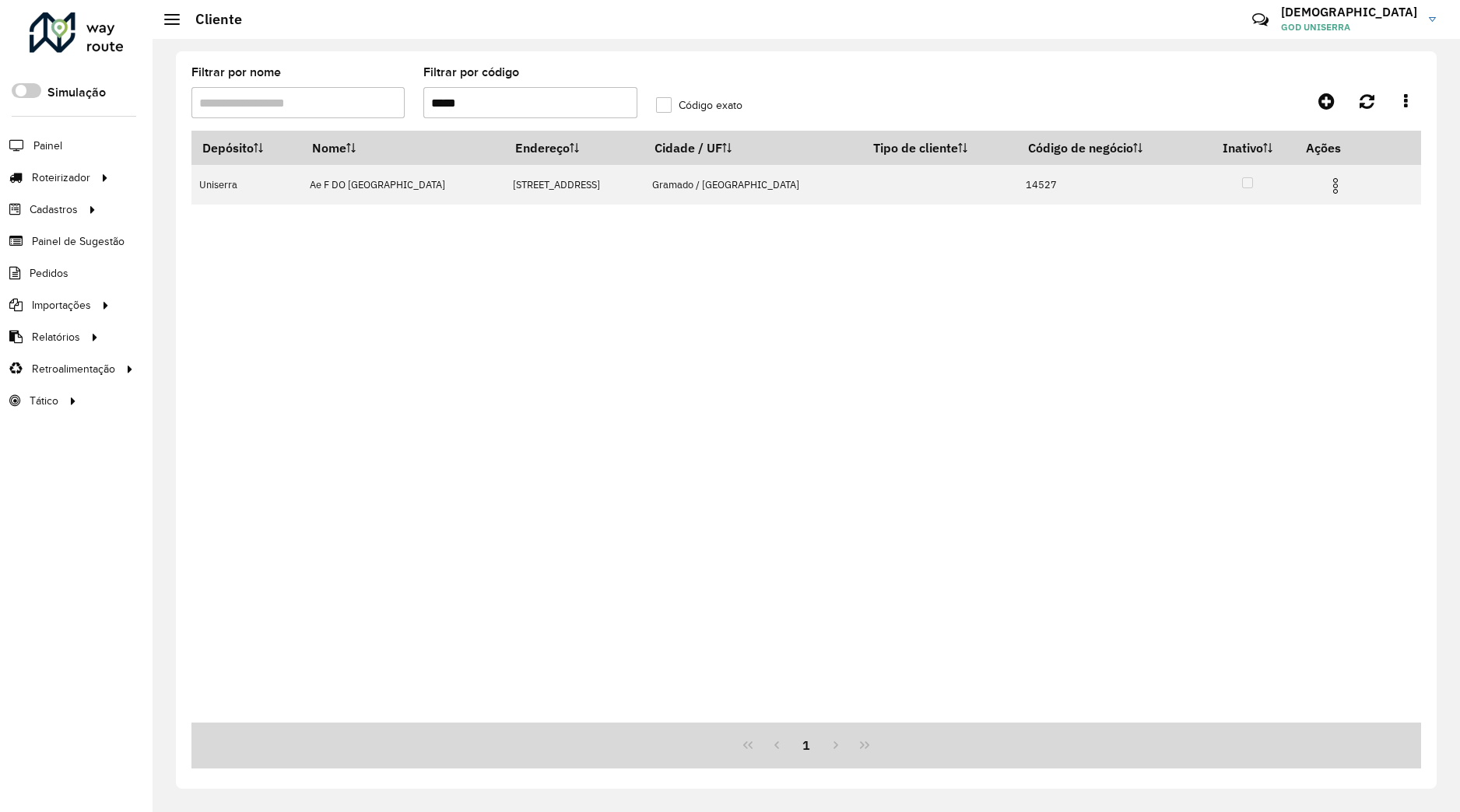
click at [481, 106] on input "*****" at bounding box center [530, 103] width 213 height 31
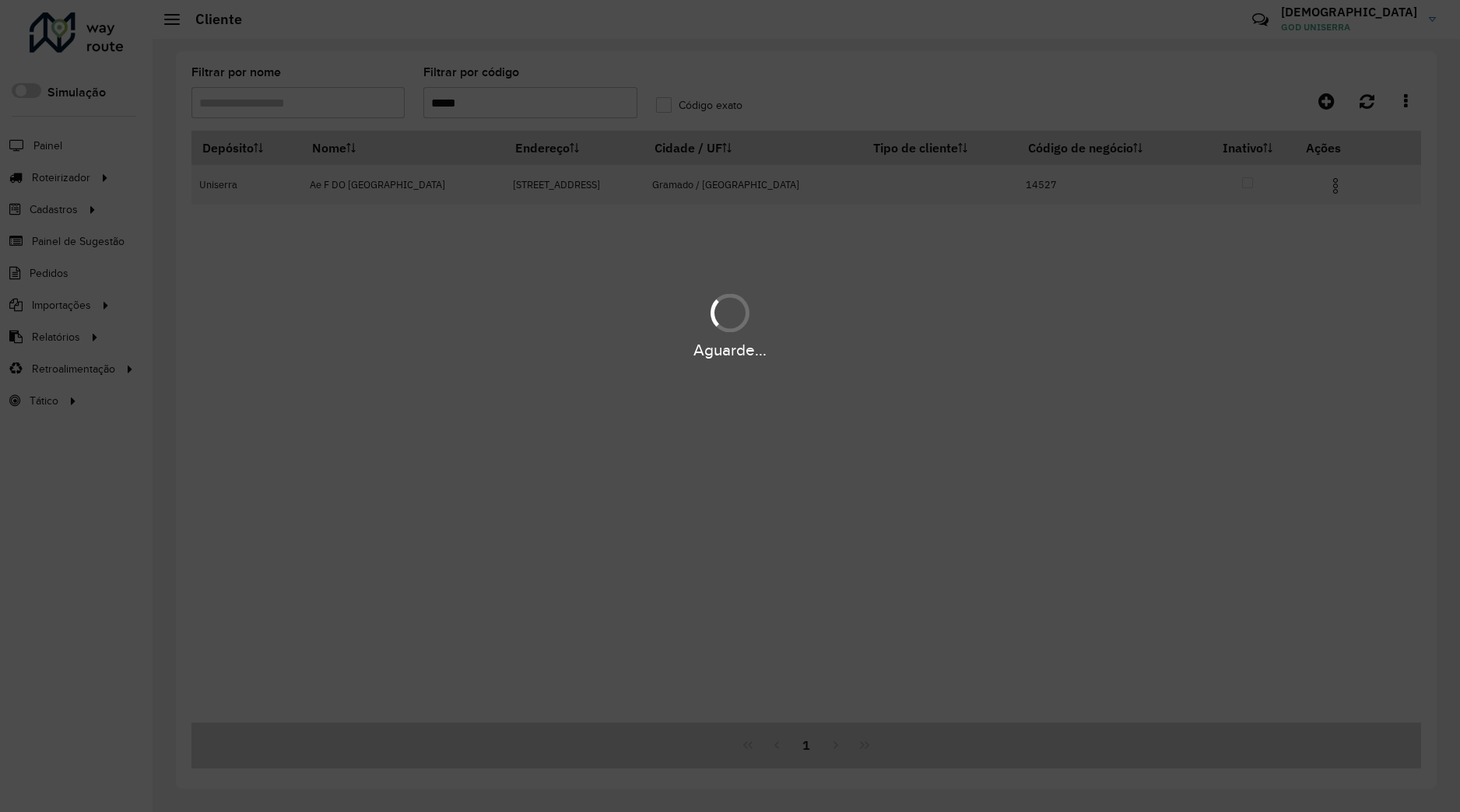
type input "*****"
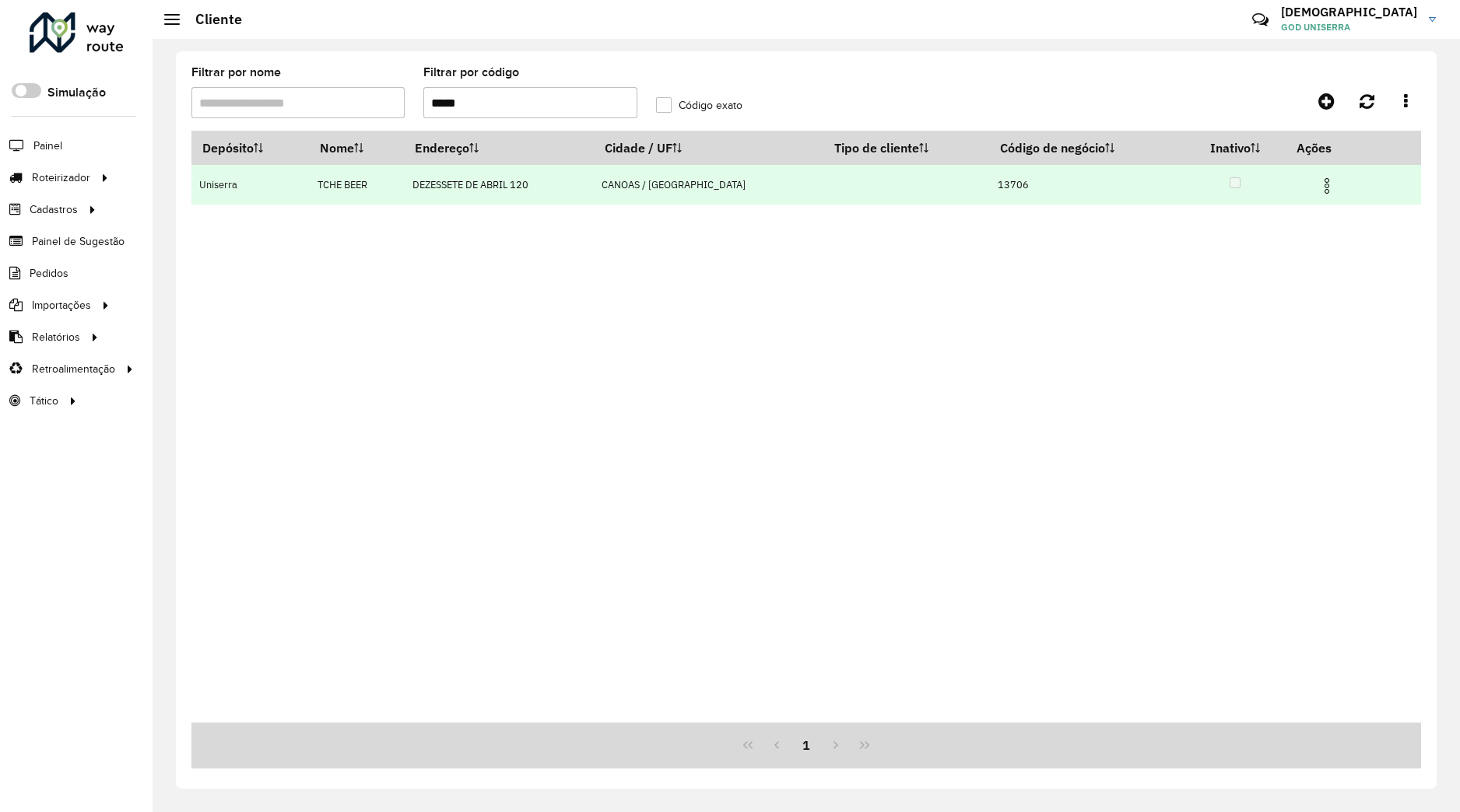
click at [1320, 196] on td at bounding box center [1333, 184] width 93 height 39
click at [1318, 196] on td at bounding box center [1333, 184] width 93 height 39
click at [1318, 193] on img at bounding box center [1326, 186] width 19 height 19
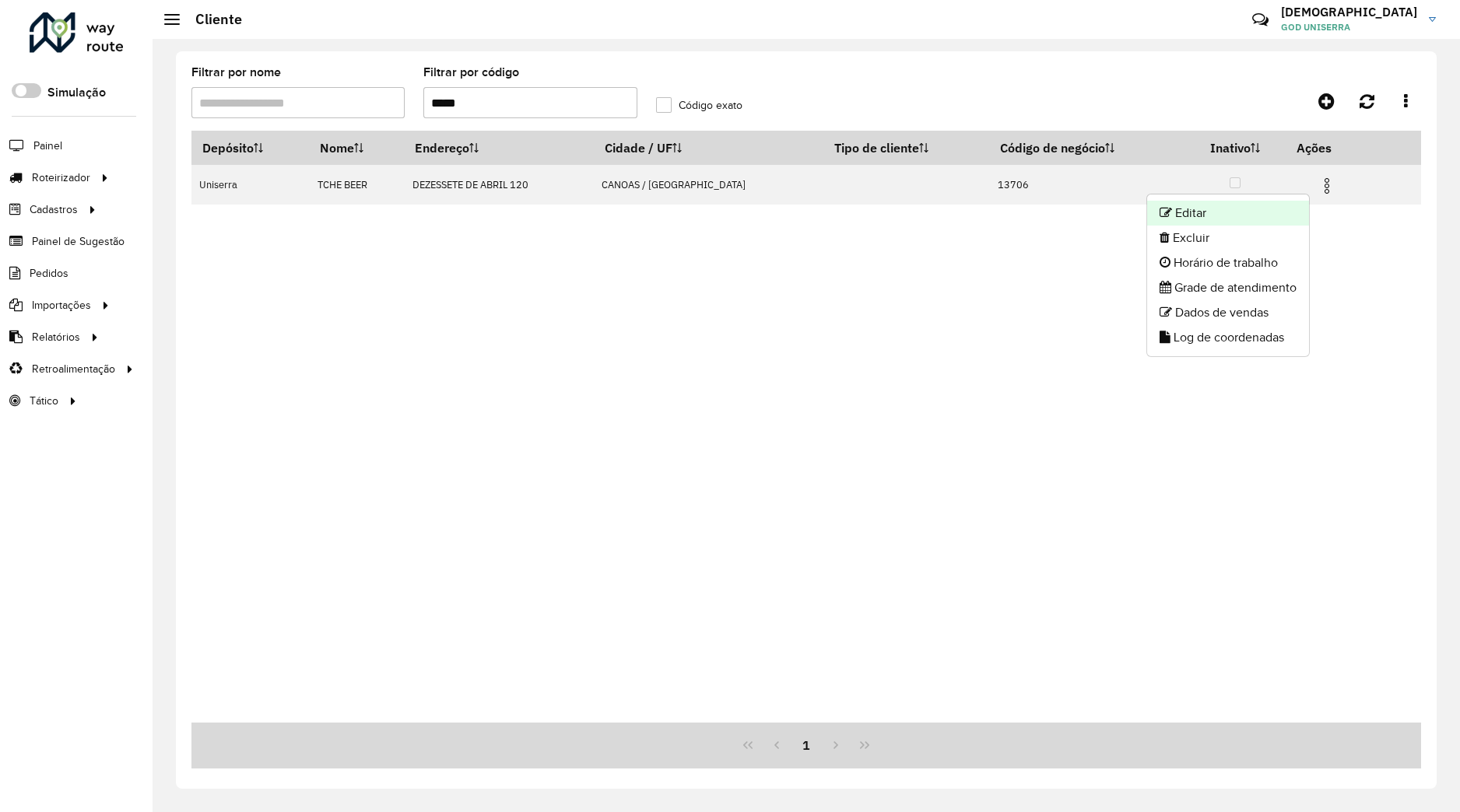
click at [1297, 213] on li "Editar" at bounding box center [1228, 213] width 162 height 25
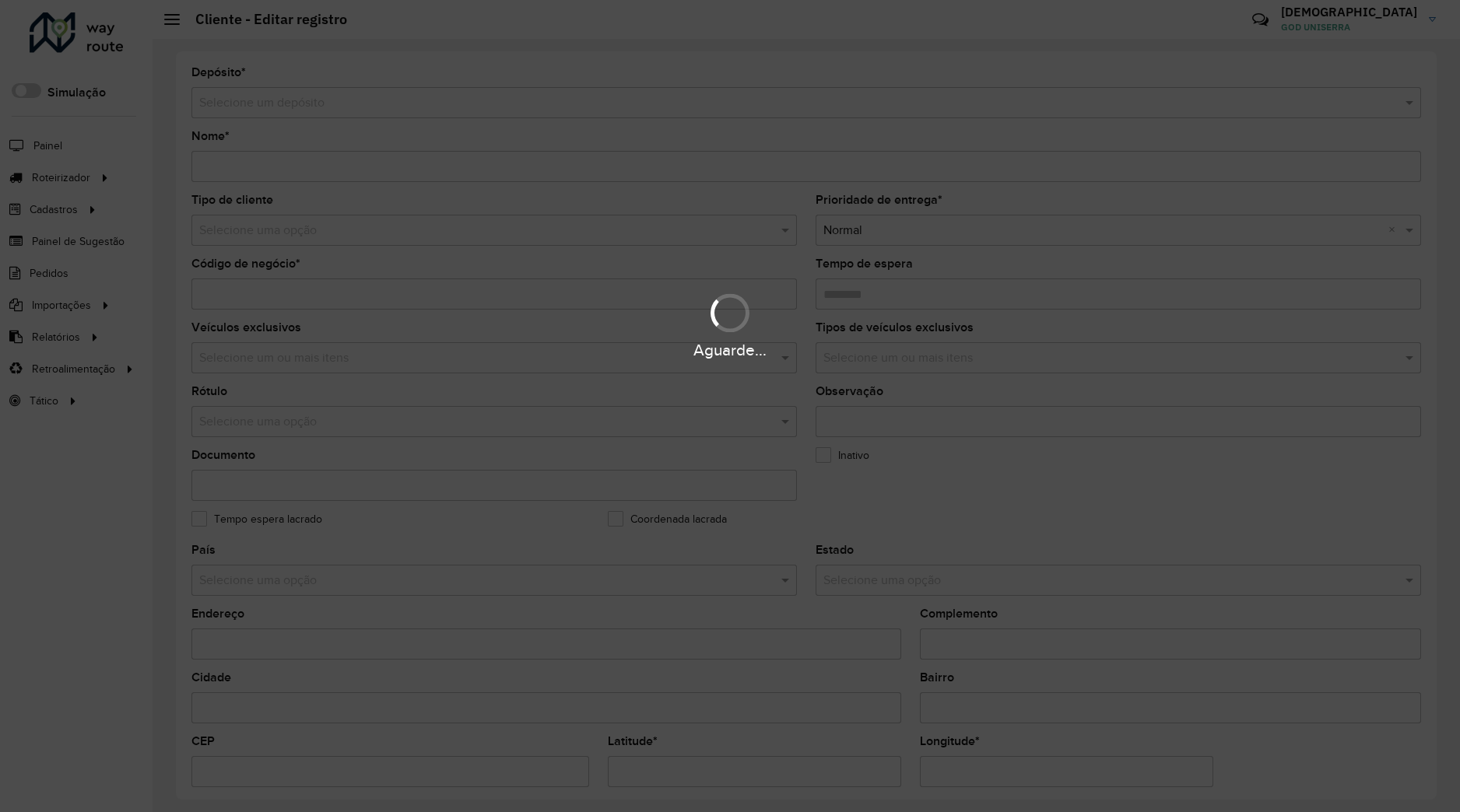
scroll to position [340, 0]
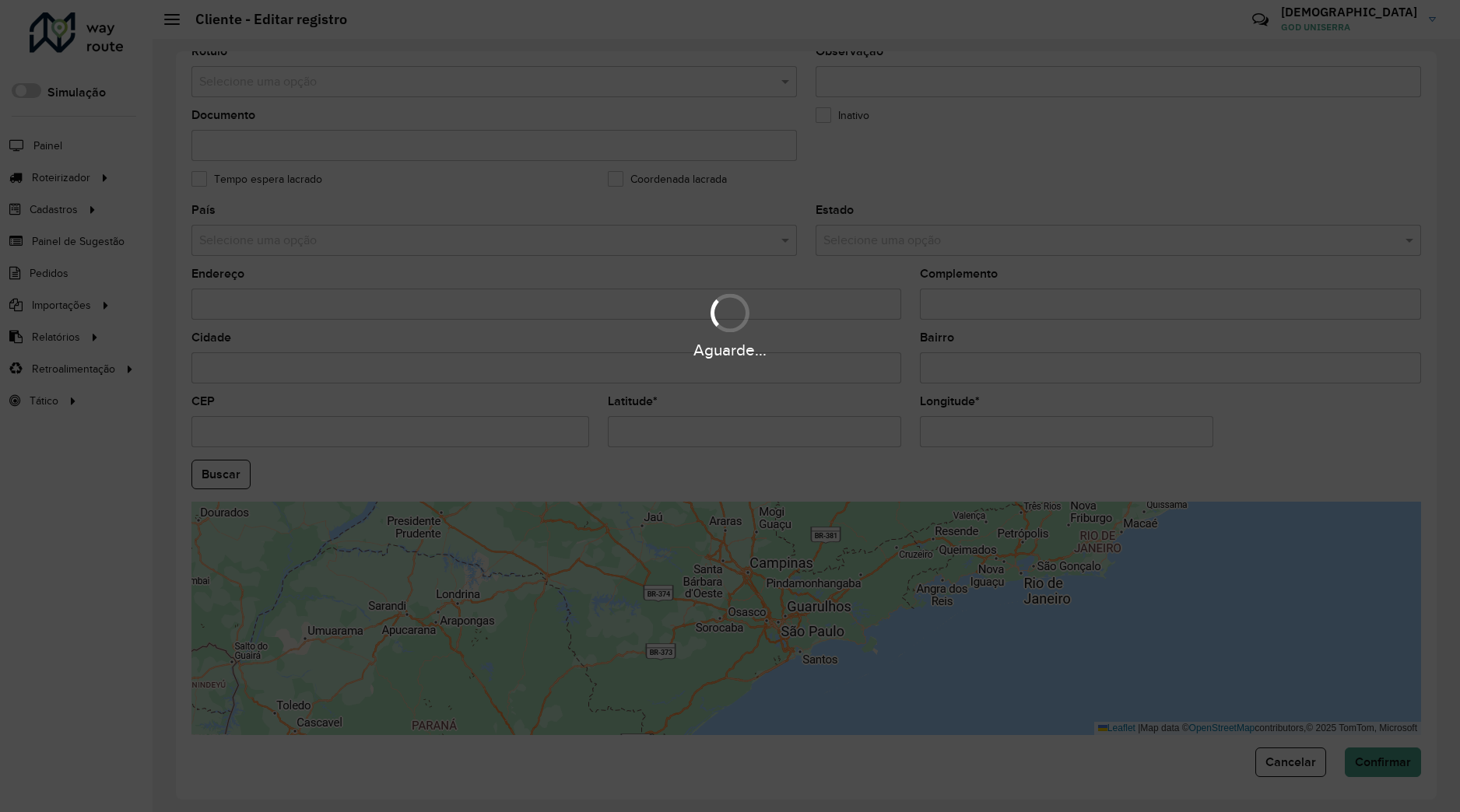
type input "*********"
type input "*****"
type input "********"
type input "**********"
type input "******"
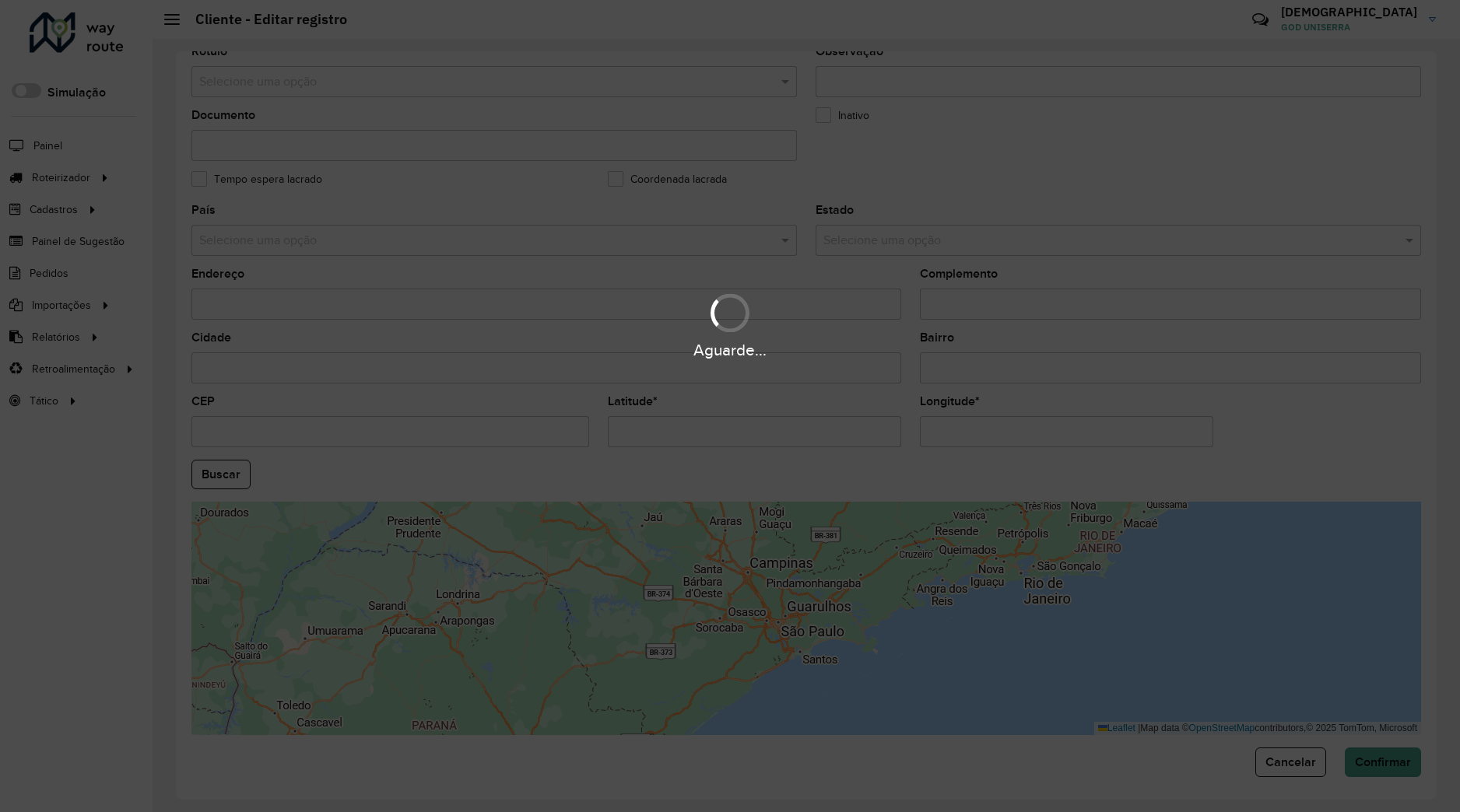
type input "**********"
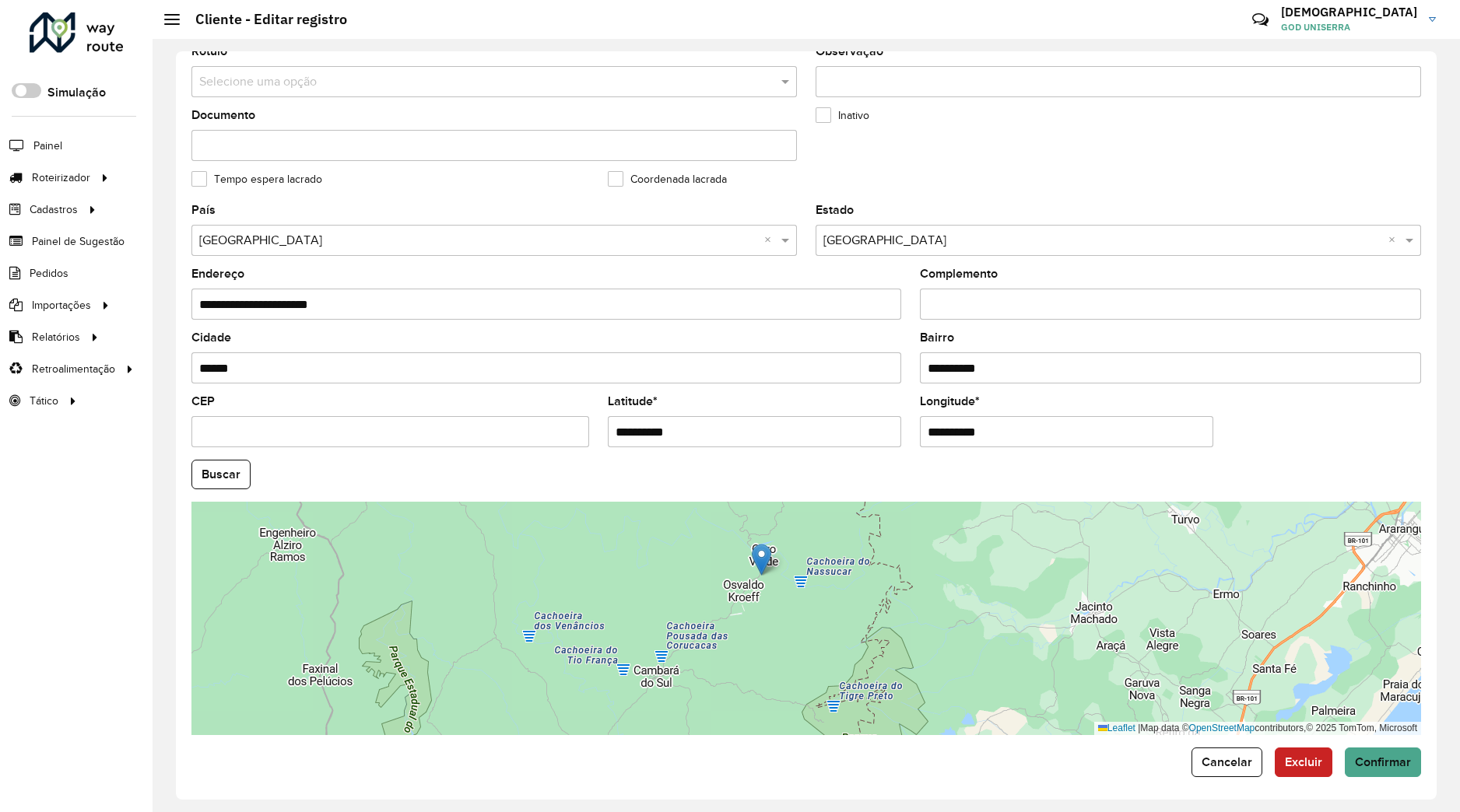
drag, startPoint x: 787, startPoint y: 649, endPoint x: 767, endPoint y: 619, distance: 36.1
click at [767, 633] on div "Leaflet | Map data © OpenStreetMap contributors,© 2025 TomTom, Microsoft" at bounding box center [806, 618] width 1230 height 234
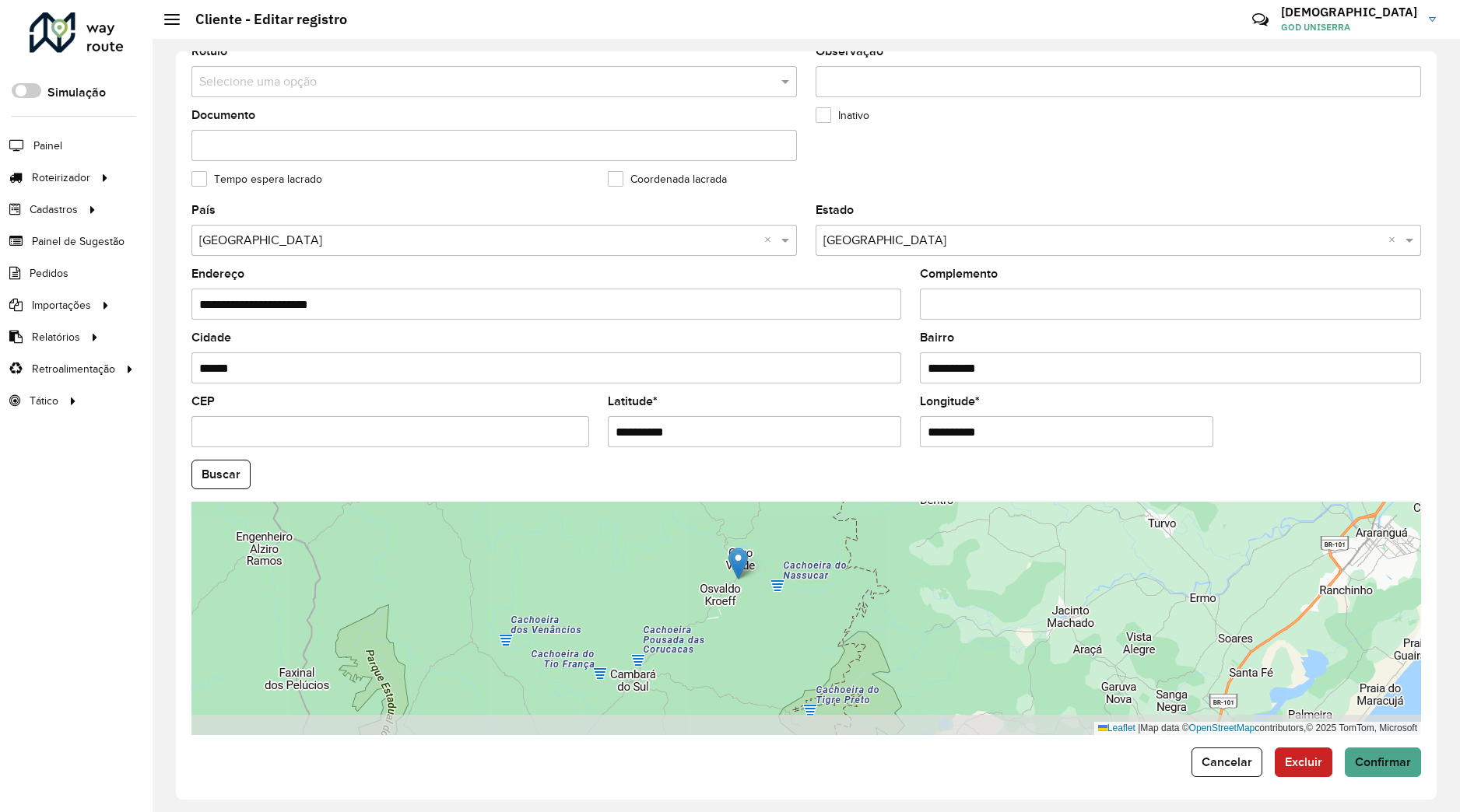
drag, startPoint x: 770, startPoint y: 676, endPoint x: 730, endPoint y: 616, distance: 72.1
click at [730, 616] on div "Leaflet | Map data © OpenStreetMap contributors,© 2025 TomTom, Microsoft" at bounding box center [806, 618] width 1230 height 234
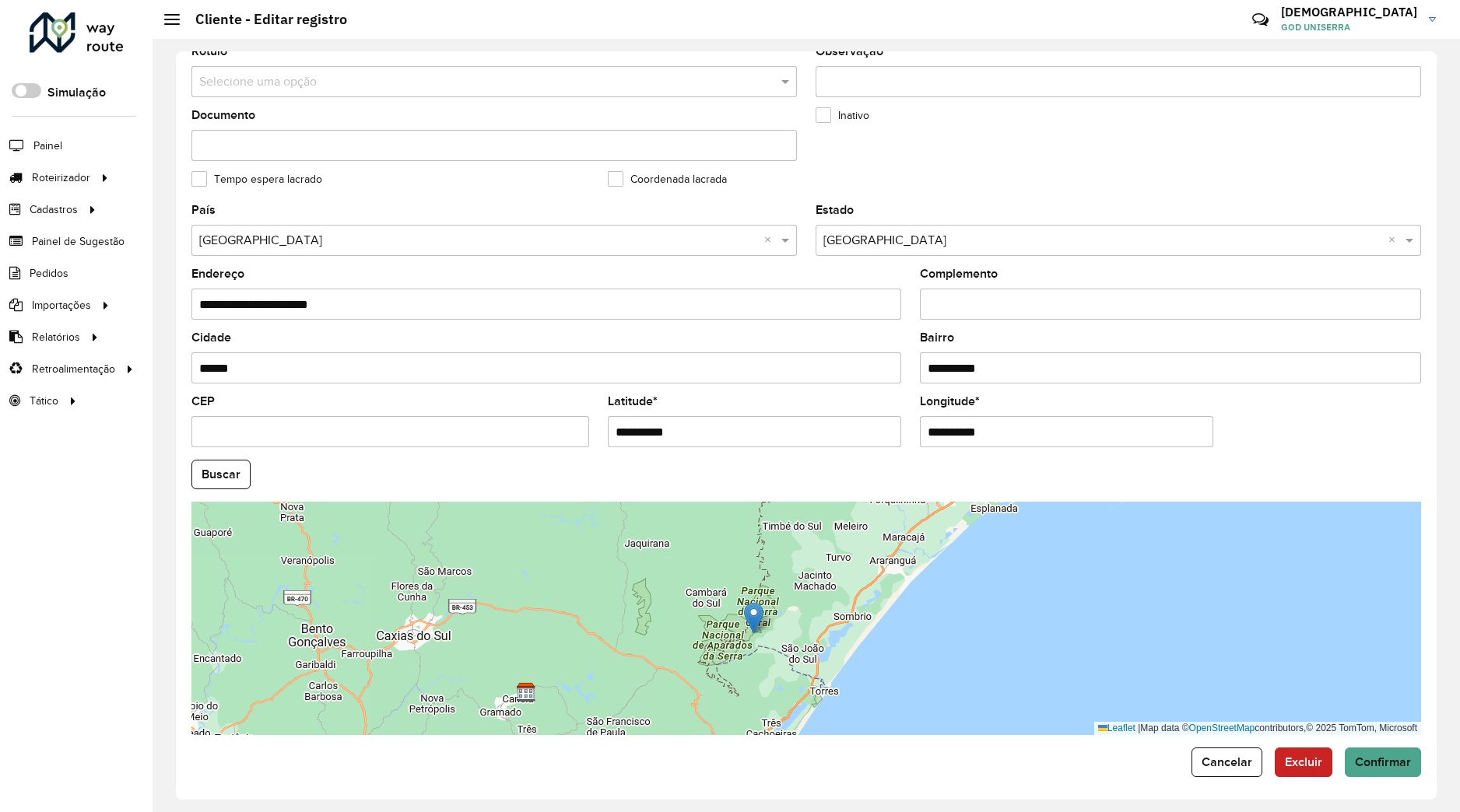
drag, startPoint x: 738, startPoint y: 559, endPoint x: 758, endPoint y: 626, distance: 69.9
click at [758, 626] on img at bounding box center [754, 618] width 20 height 32
type input "**********"
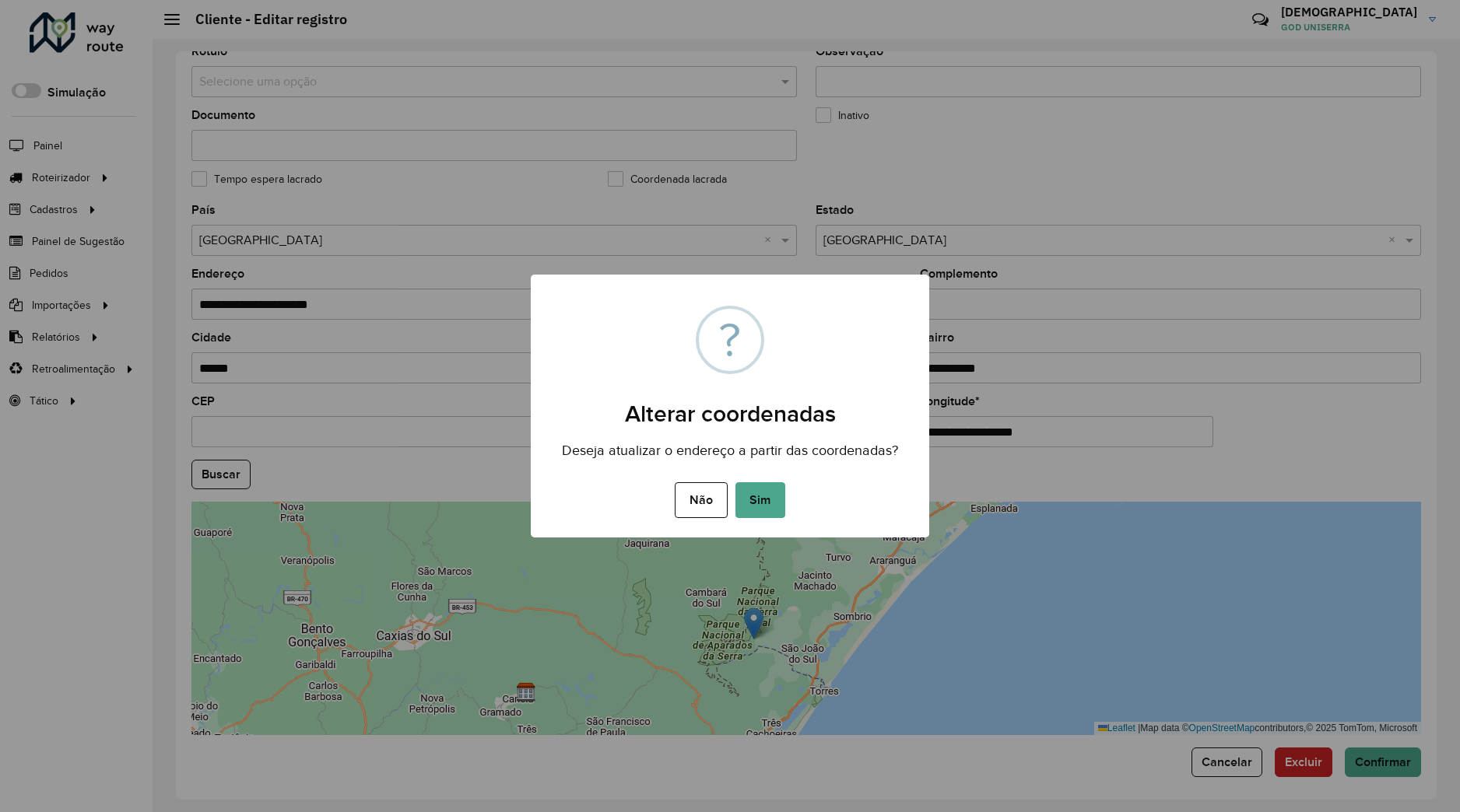
click at [754, 507] on button "Sim" at bounding box center [760, 500] width 50 height 35
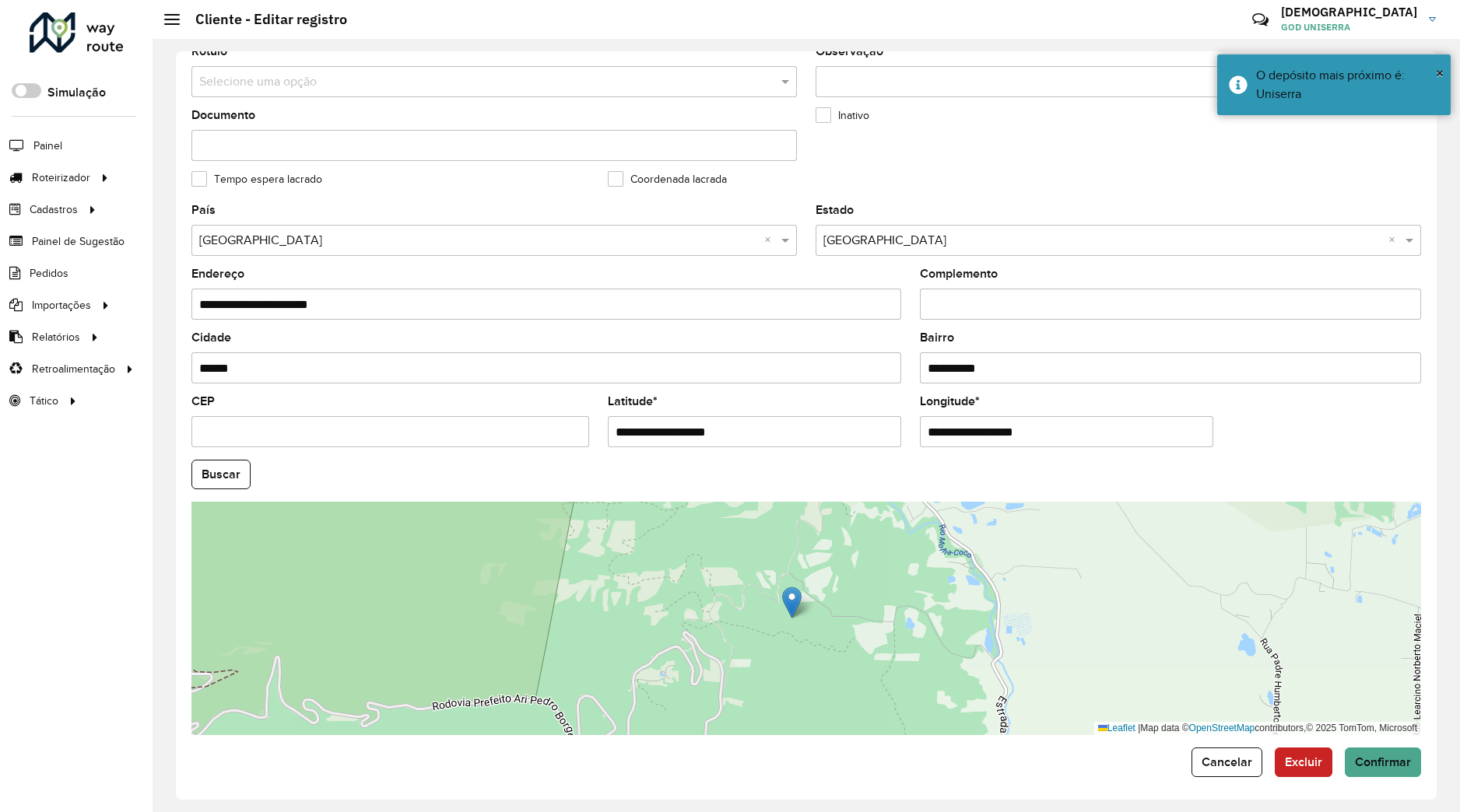
click at [1381, 777] on div "**********" at bounding box center [806, 425] width 1260 height 748
click at [1377, 772] on button "Confirmar" at bounding box center [1382, 762] width 76 height 30
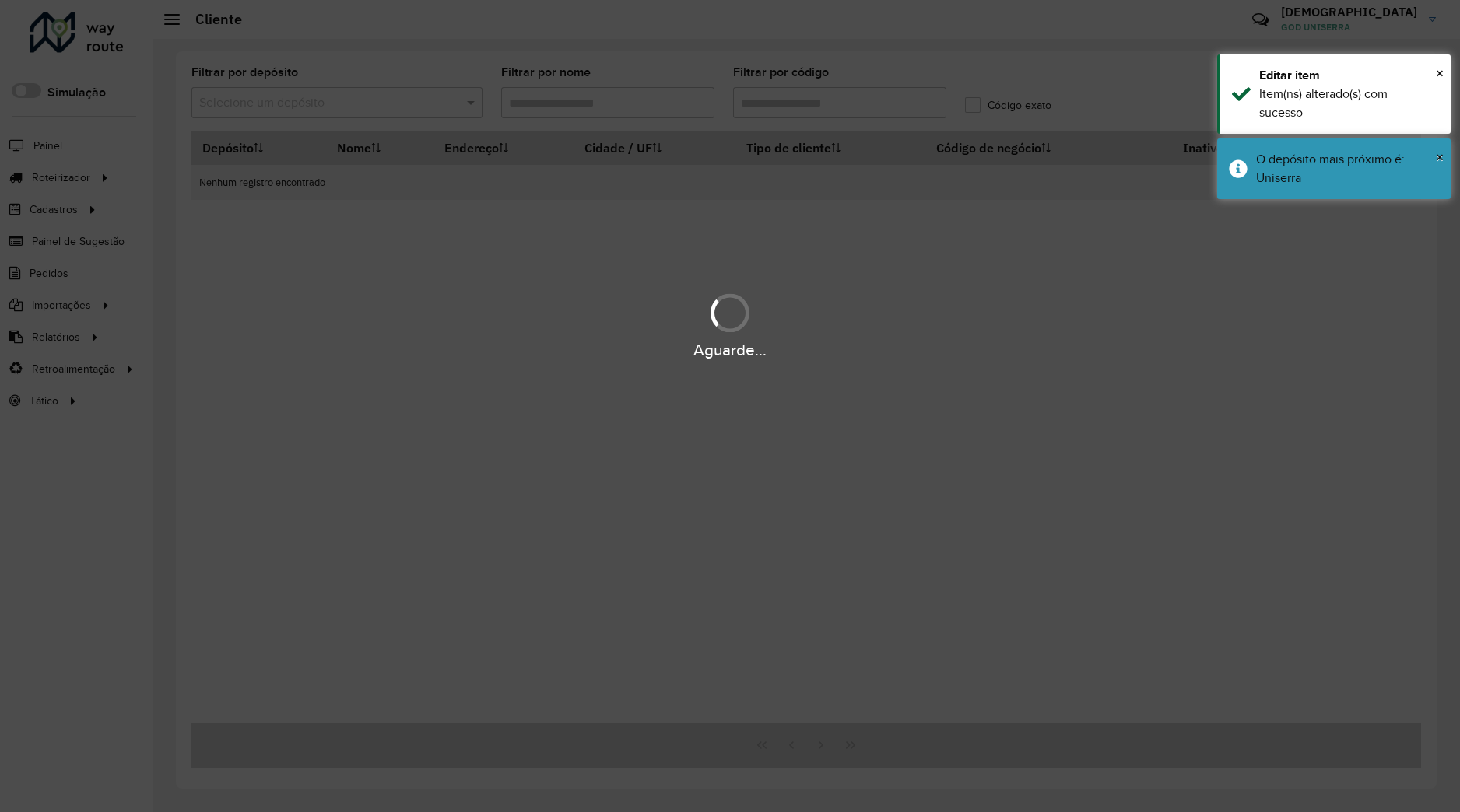
type input "*****"
click at [476, 96] on div "Aguarde..." at bounding box center [730, 406] width 1460 height 812
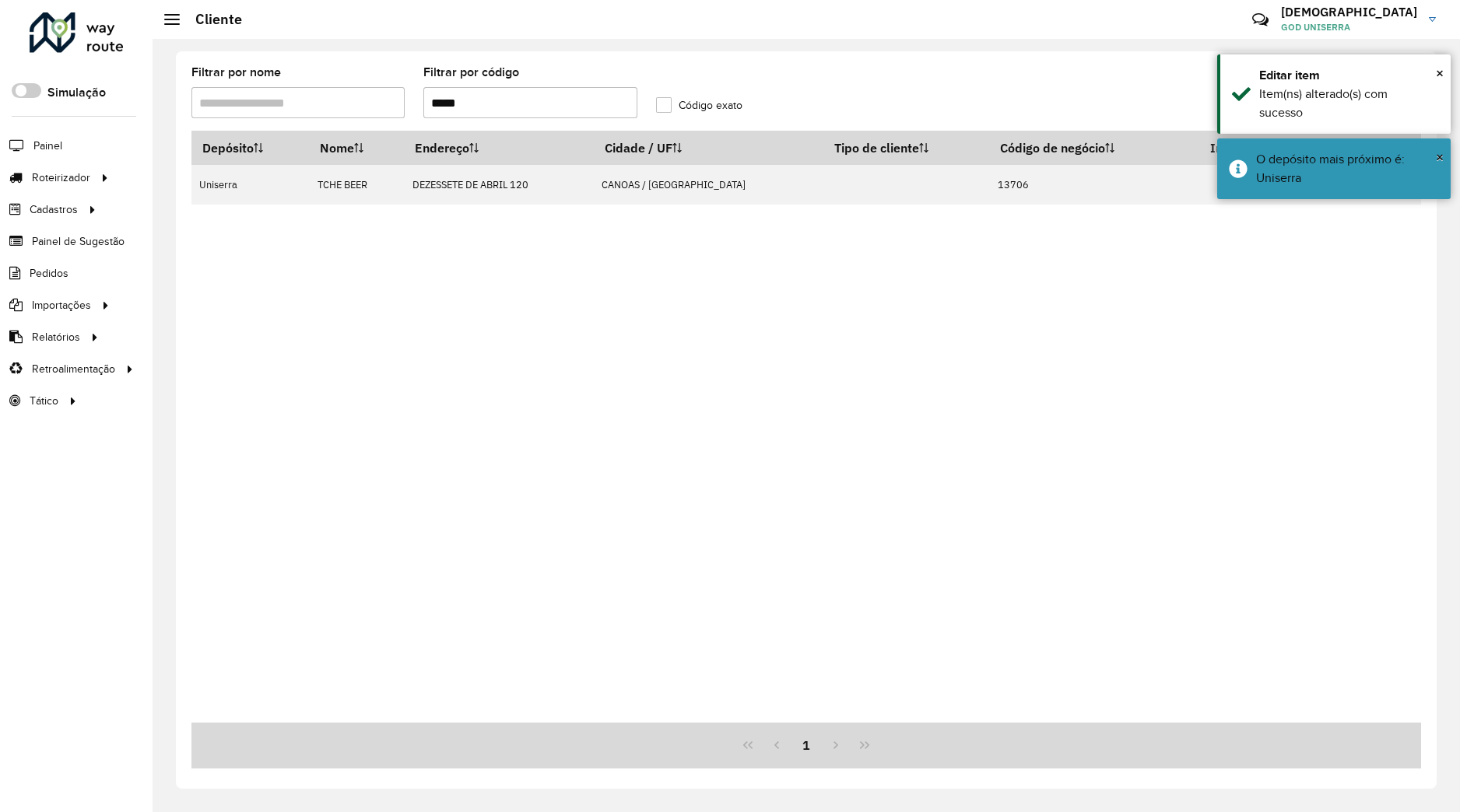
click at [478, 111] on input "*****" at bounding box center [530, 103] width 213 height 31
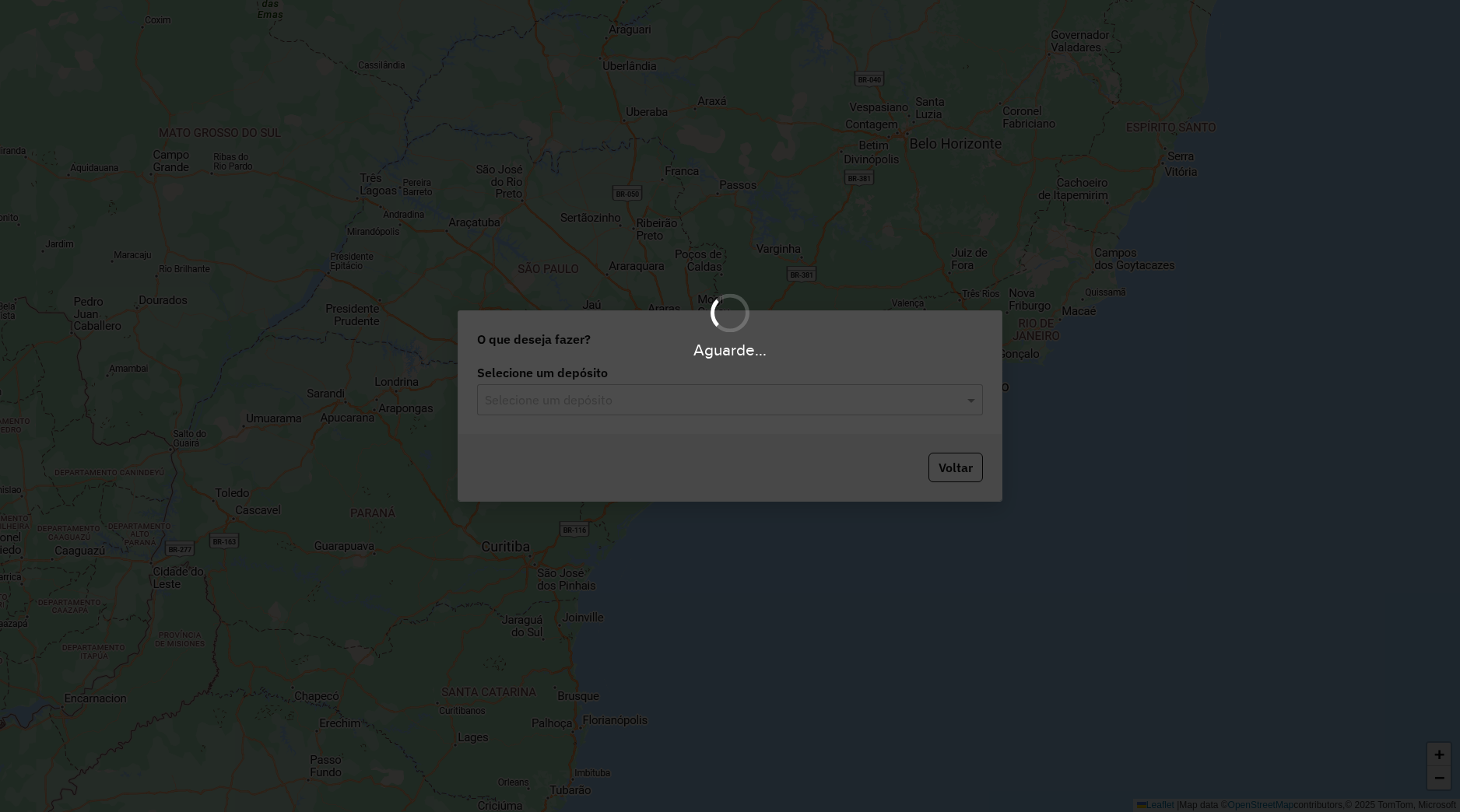
click at [713, 399] on hb-app "Aguarde... Pop-up bloqueado! Seu navegador bloqueou automáticamente a abertura …" at bounding box center [730, 406] width 1460 height 812
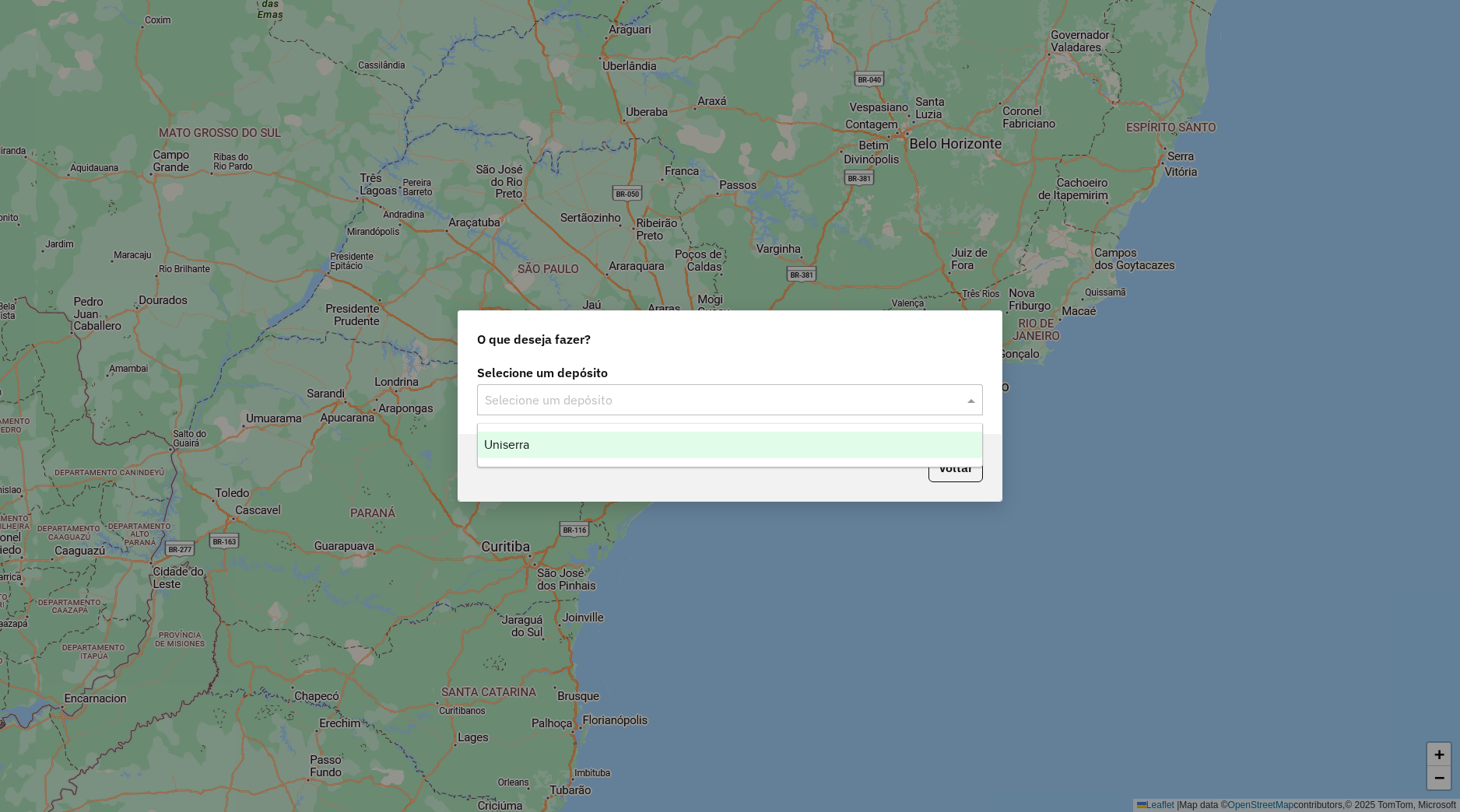
drag, startPoint x: 705, startPoint y: 402, endPoint x: 654, endPoint y: 446, distance: 67.4
click at [702, 408] on input "text" at bounding box center [714, 400] width 459 height 19
click at [654, 447] on div "Uniserra" at bounding box center [730, 445] width 504 height 26
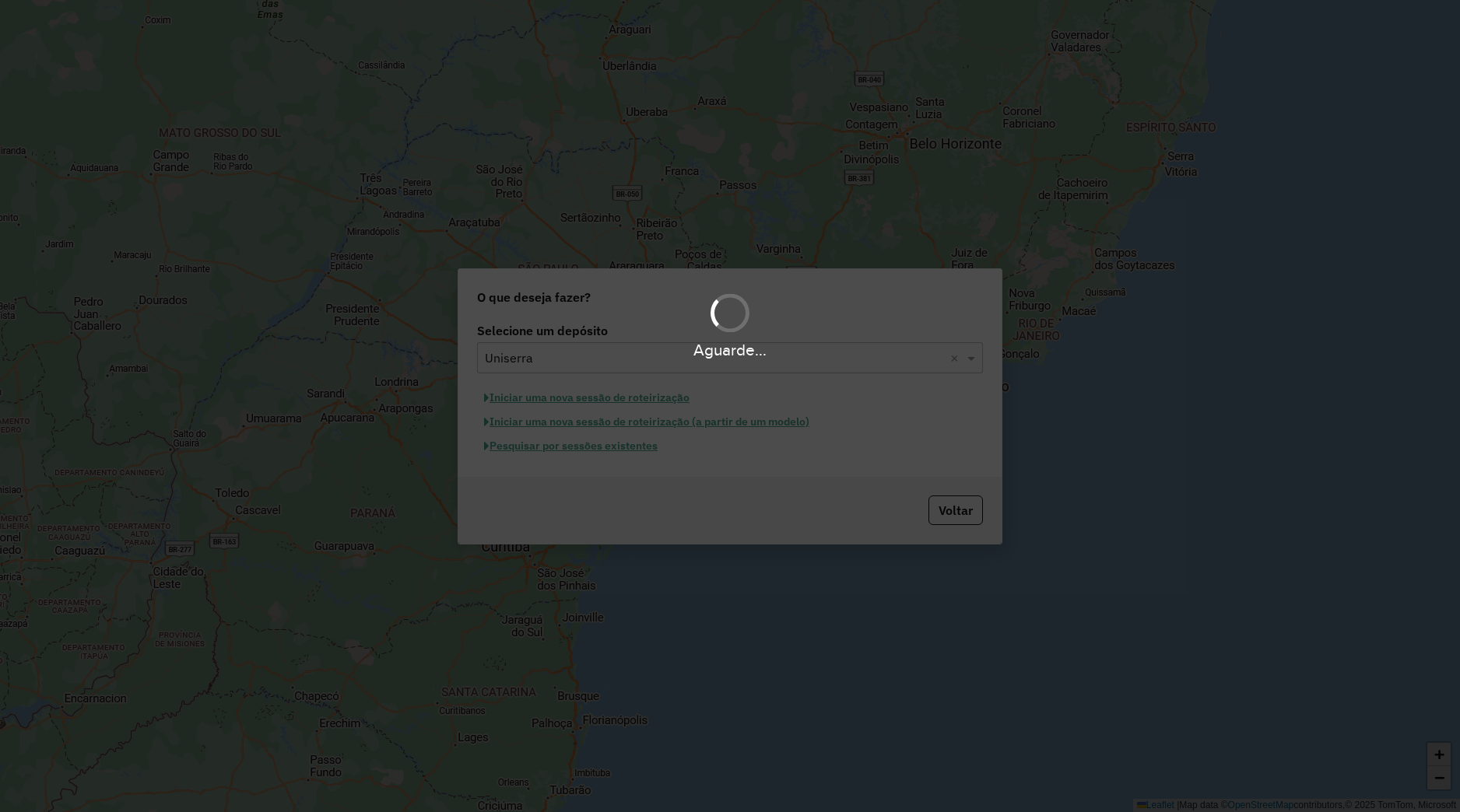
click at [565, 447] on div "Aguarde..." at bounding box center [730, 406] width 1460 height 812
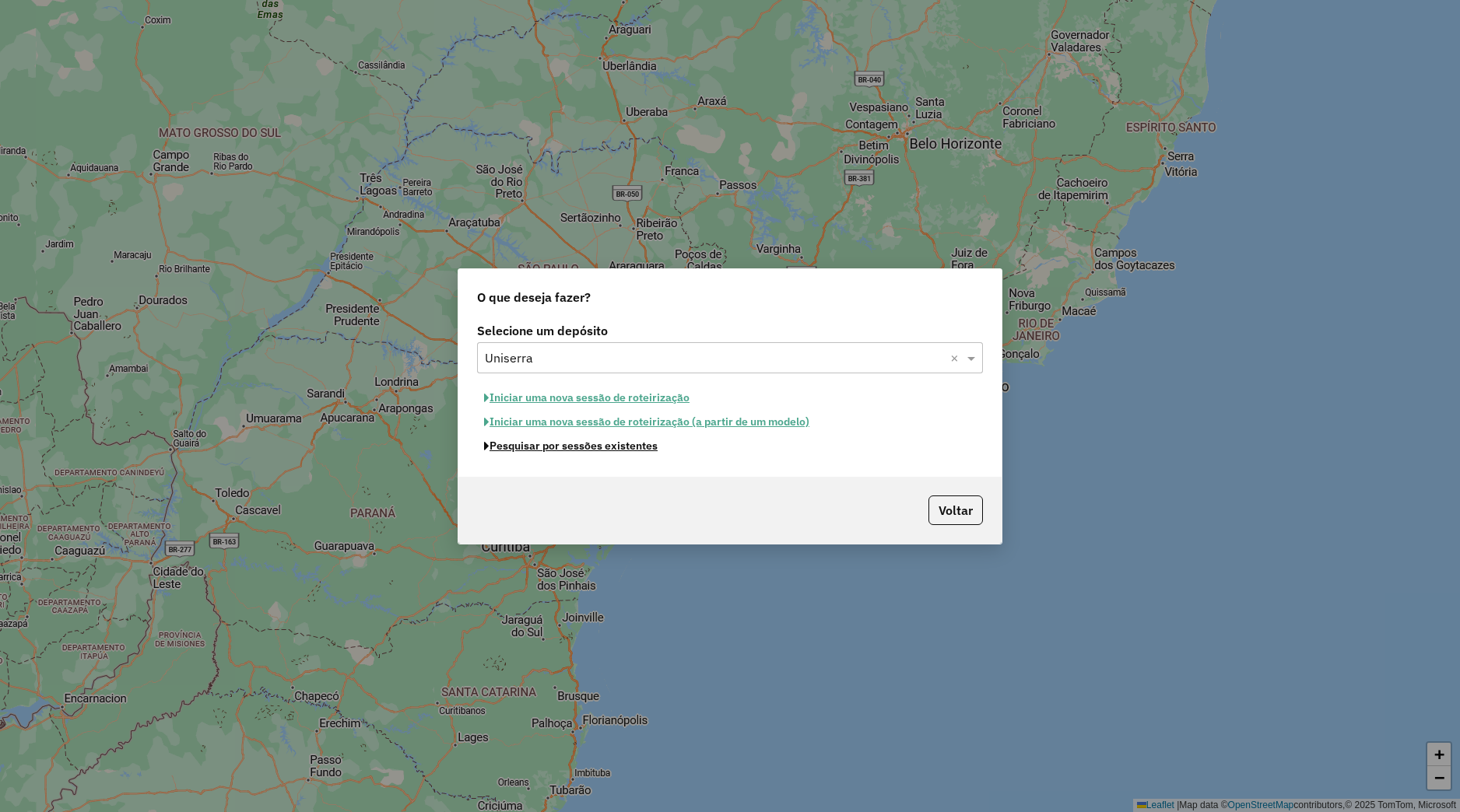
click at [565, 447] on button "Pesquisar por sessões existentes" at bounding box center [570, 446] width 187 height 24
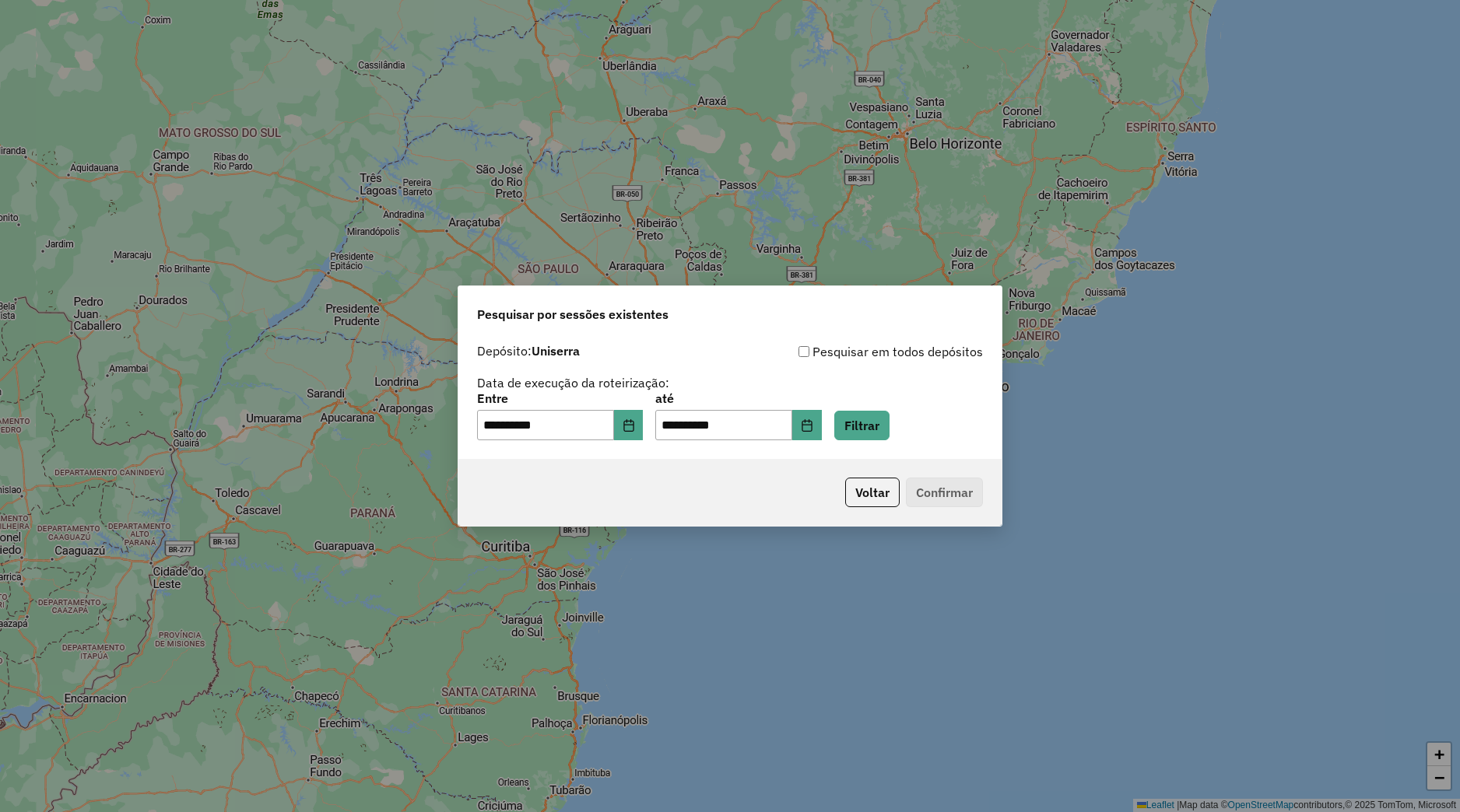
click at [890, 418] on div "**********" at bounding box center [730, 417] width 506 height 48
click at [813, 427] on icon "Choose Date" at bounding box center [806, 425] width 12 height 12
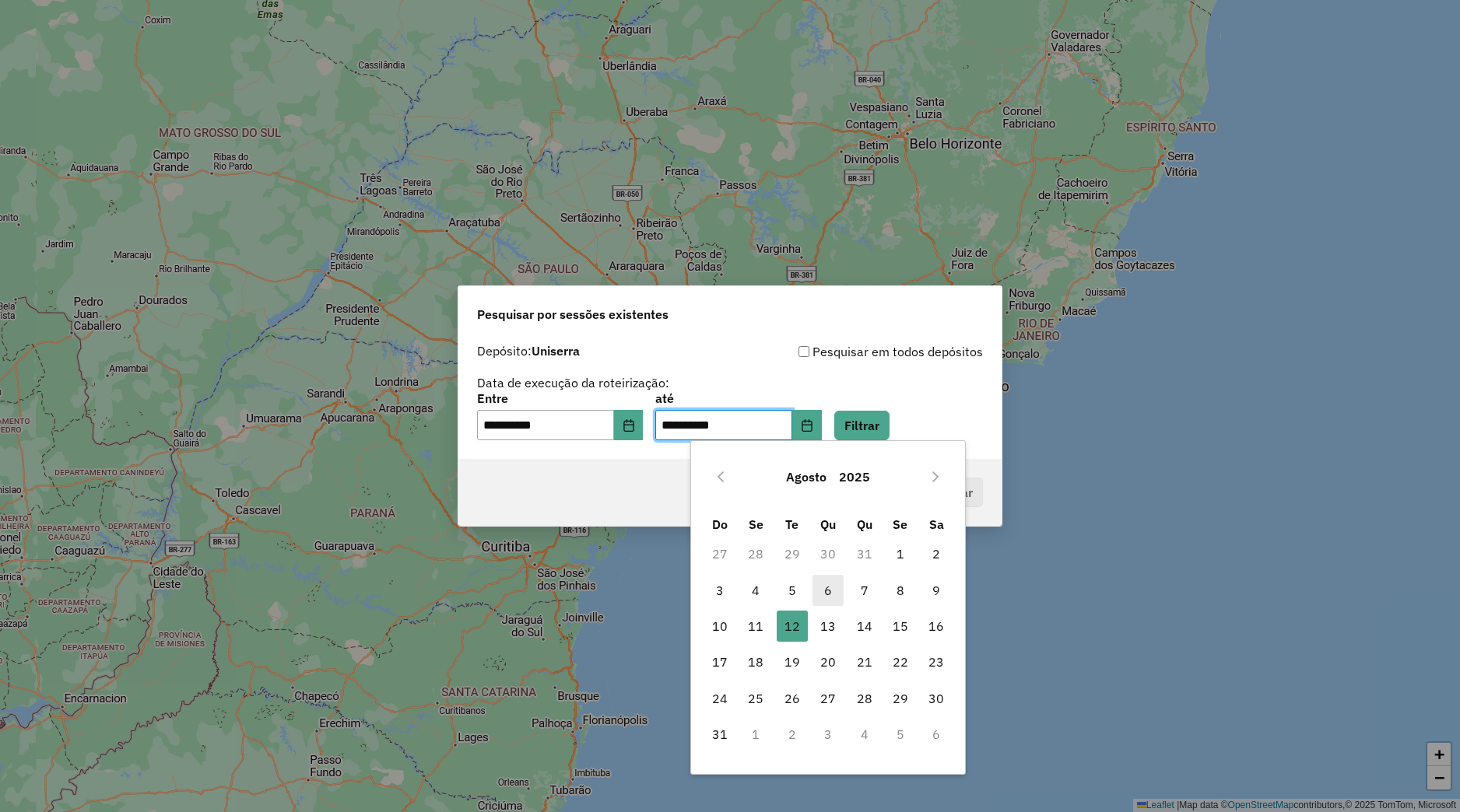
click at [823, 597] on span "6" at bounding box center [828, 591] width 31 height 31
type input "**********"
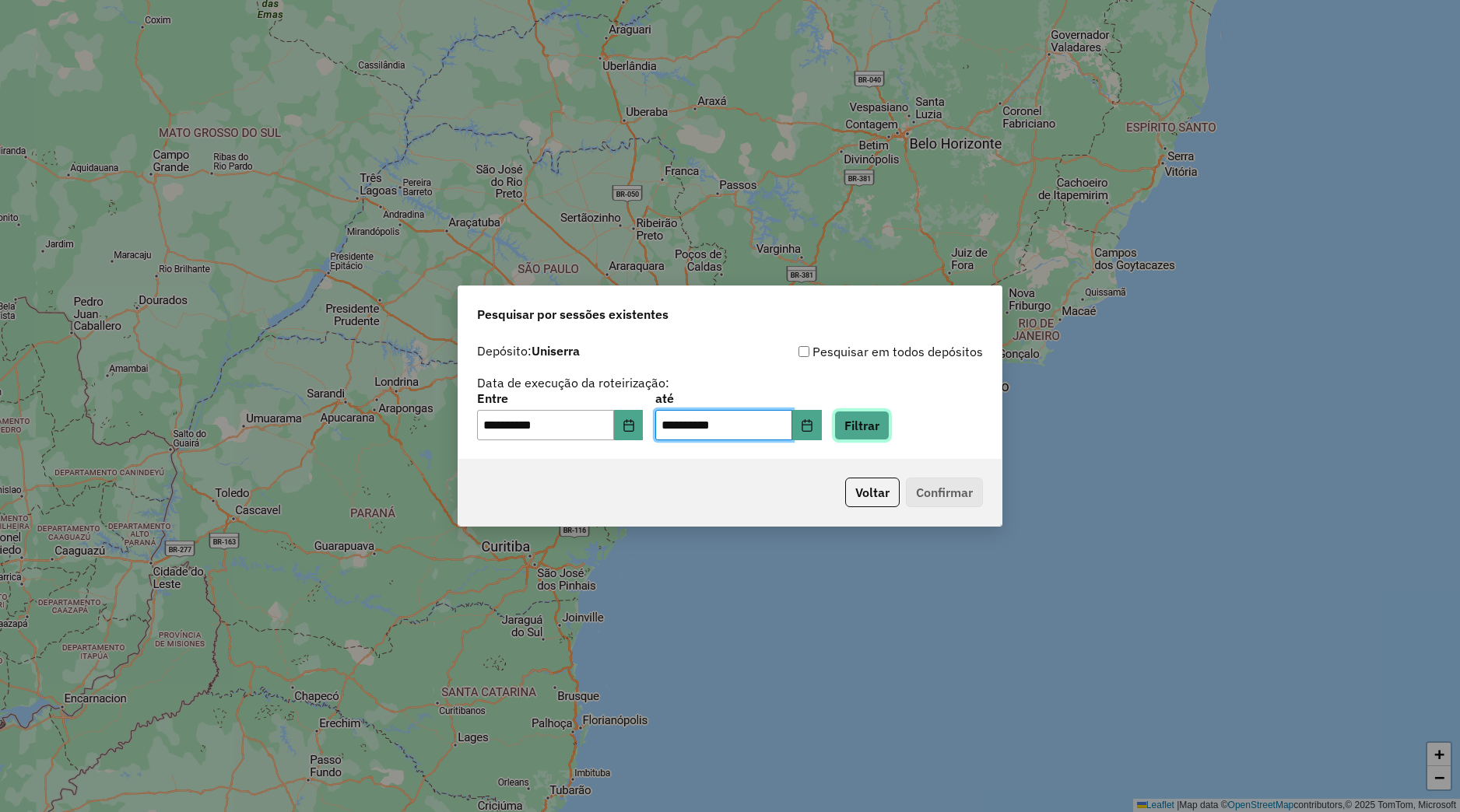
click at [890, 431] on button "Filtrar" at bounding box center [862, 426] width 55 height 30
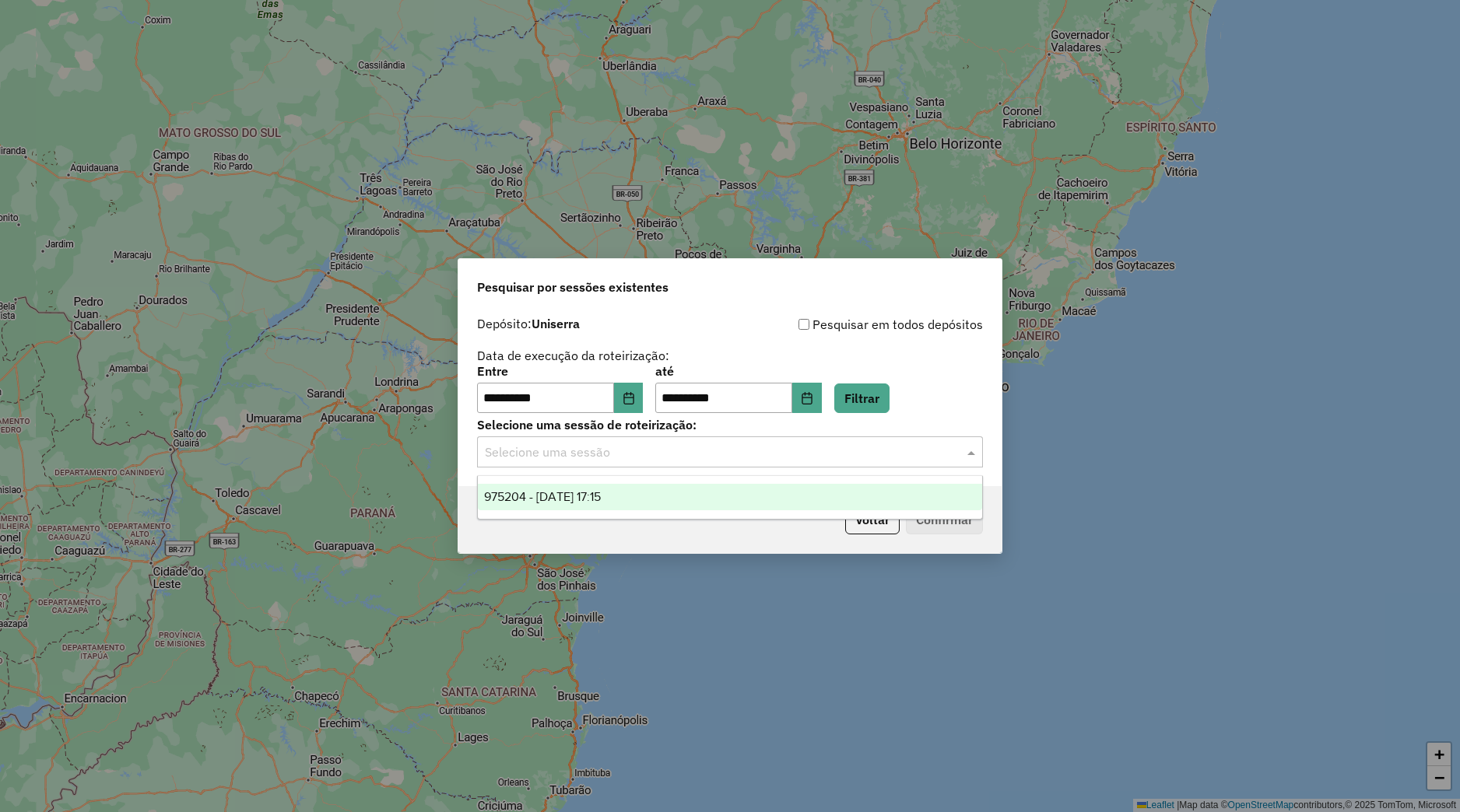
click at [632, 460] on input "text" at bounding box center [714, 452] width 459 height 19
click at [601, 497] on span "975204 - 06/08/2025 17:15" at bounding box center [541, 497] width 116 height 13
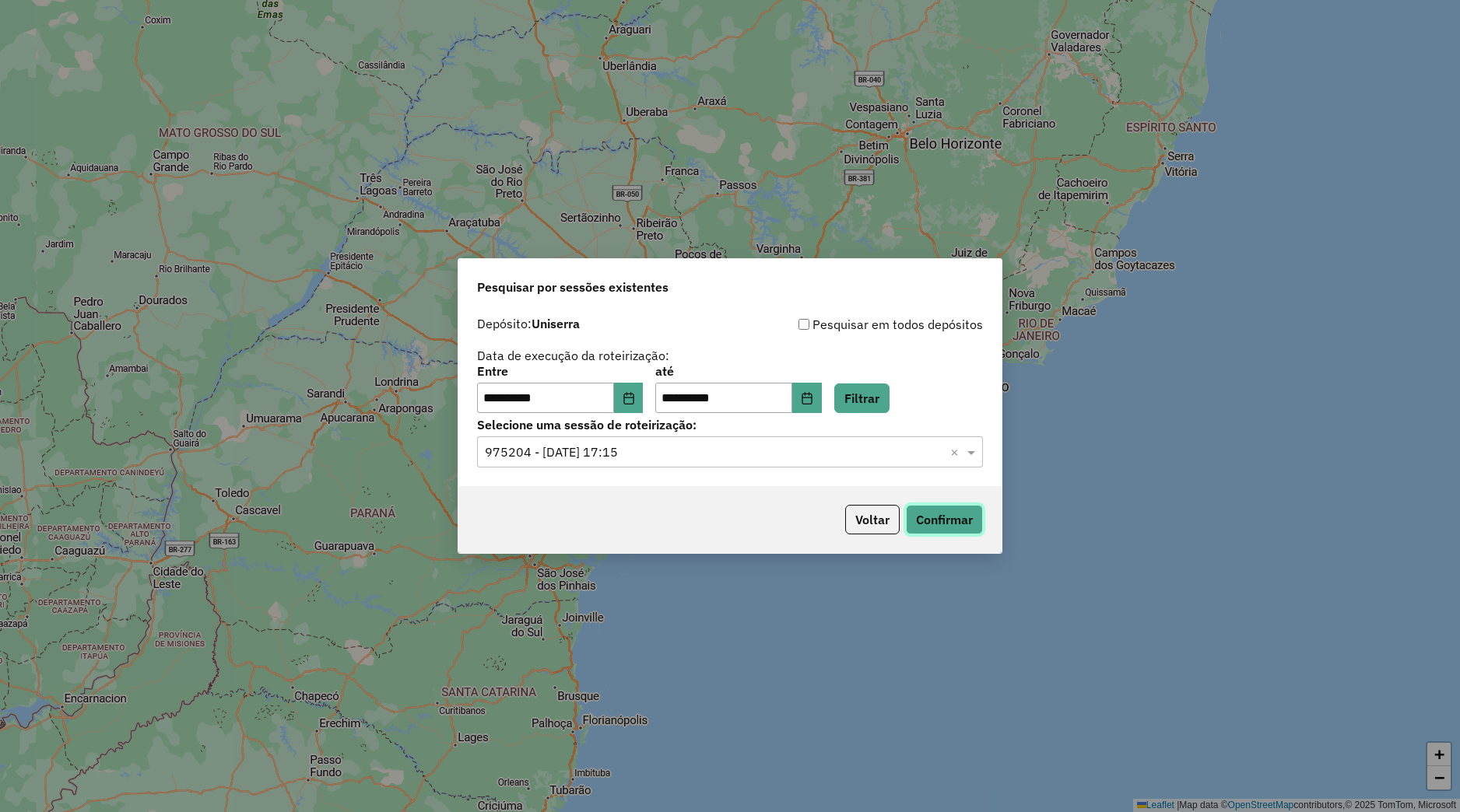
click at [961, 521] on button "Confirmar" at bounding box center [943, 520] width 77 height 30
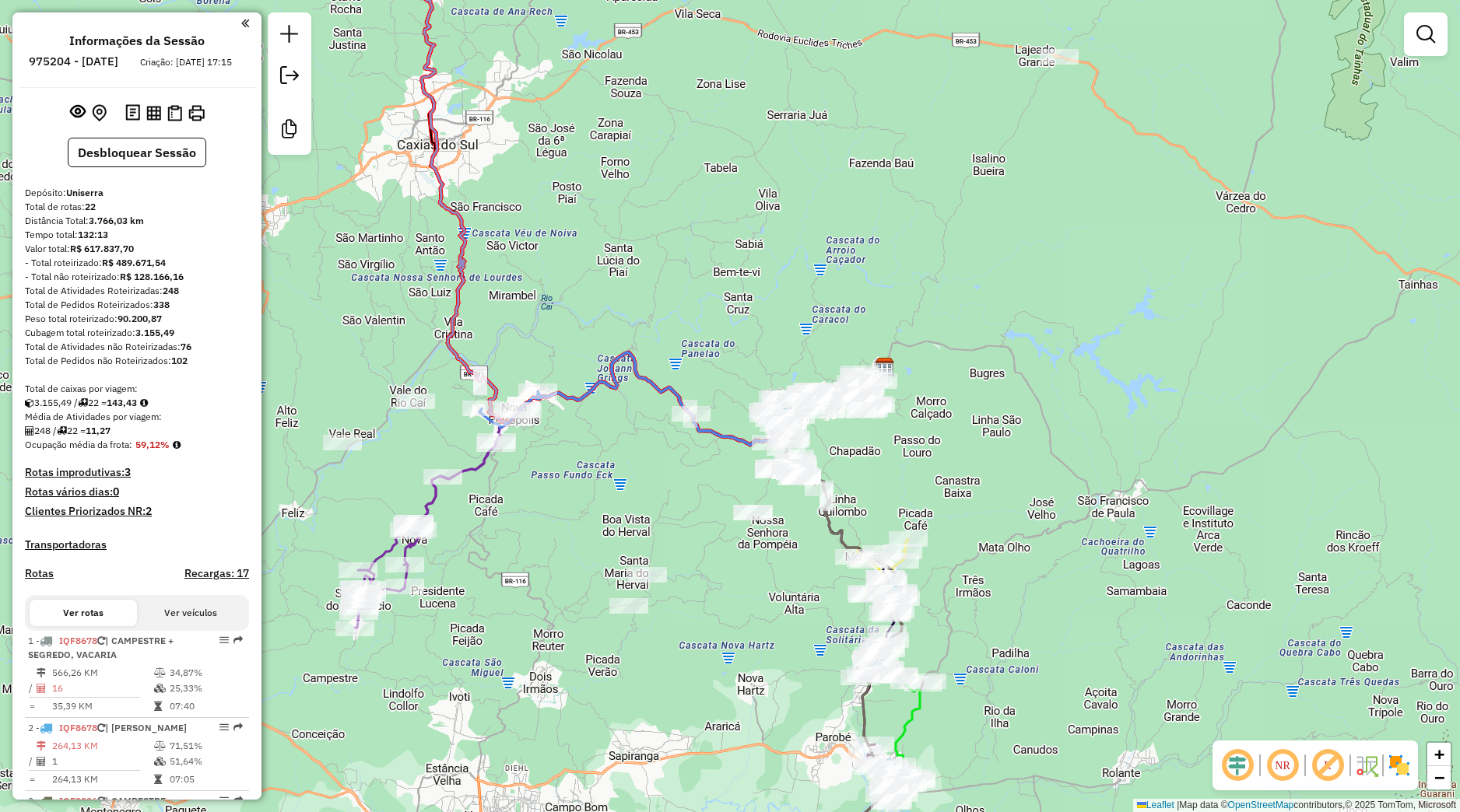
drag, startPoint x: 709, startPoint y: 493, endPoint x: 566, endPoint y: 469, distance: 145.0
click at [675, 485] on div "Janela de atendimento Grade de atendimento Capacidade Transportadoras Veículos …" at bounding box center [730, 406] width 1460 height 812
select select "**********"
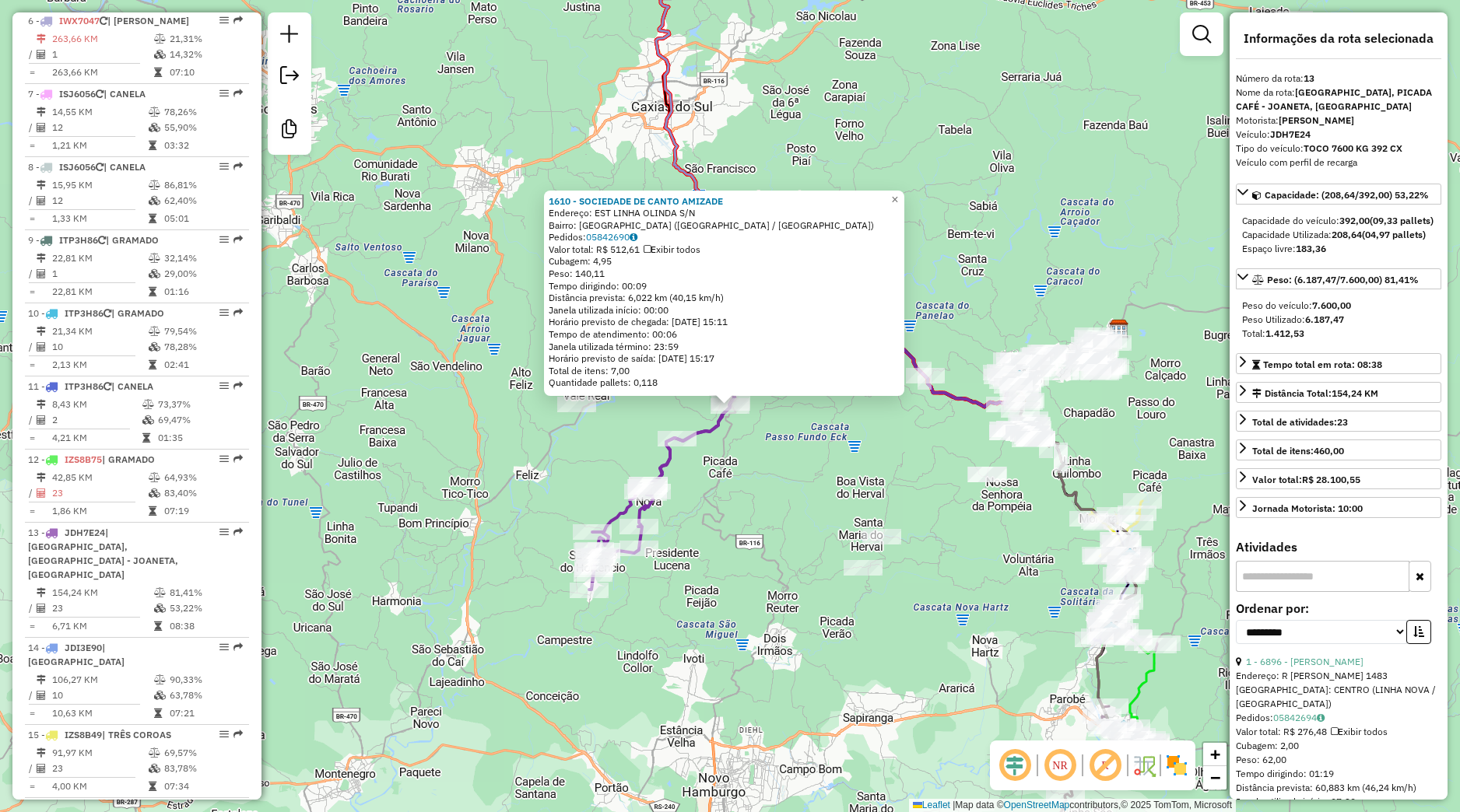
scroll to position [1581, 0]
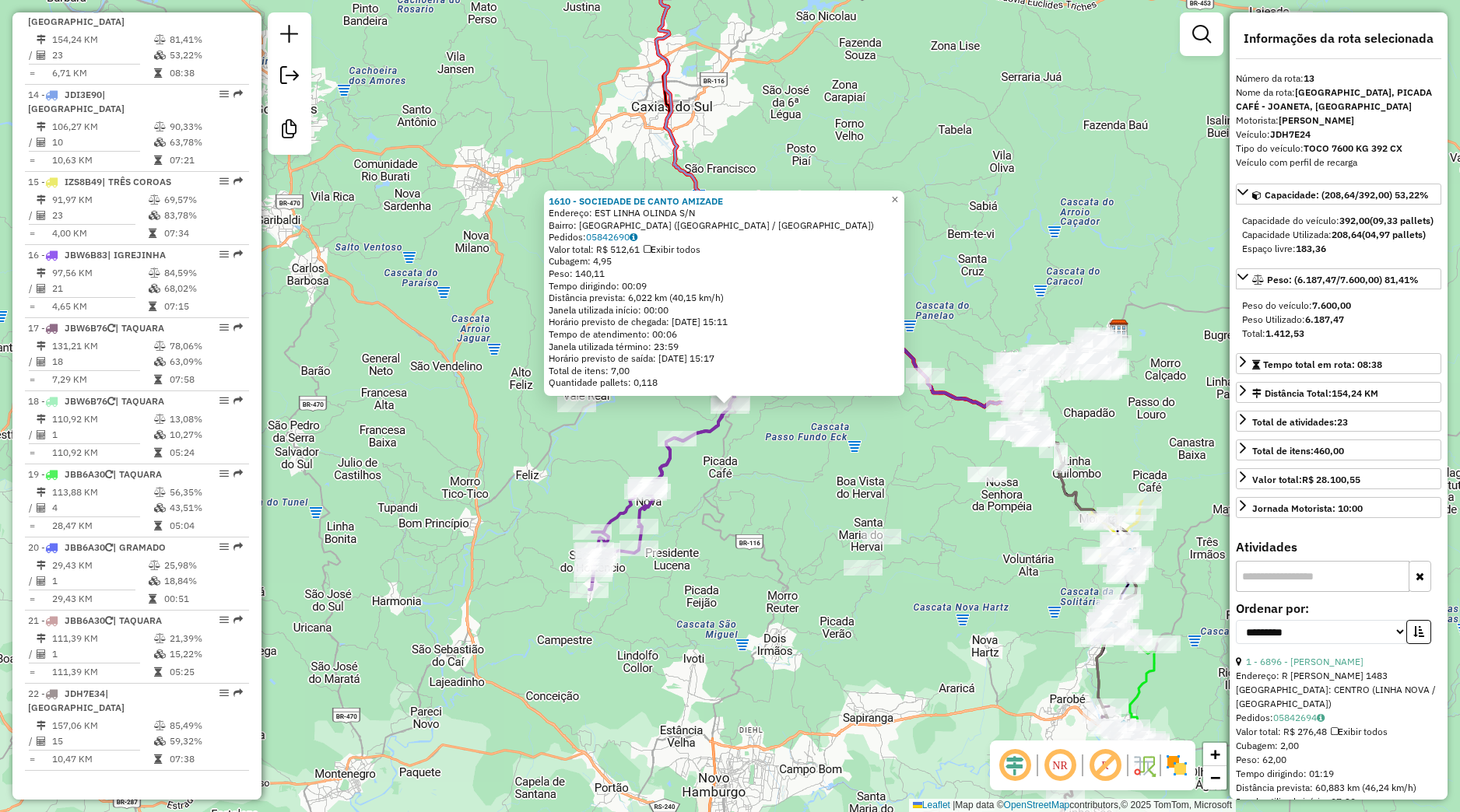
click at [826, 484] on div "1610 - SOCIEDADE DE CANTO AMIZADE Endereço: EST LINHA OLINDA S/N Bairro: VILA O…" at bounding box center [730, 406] width 1460 height 812
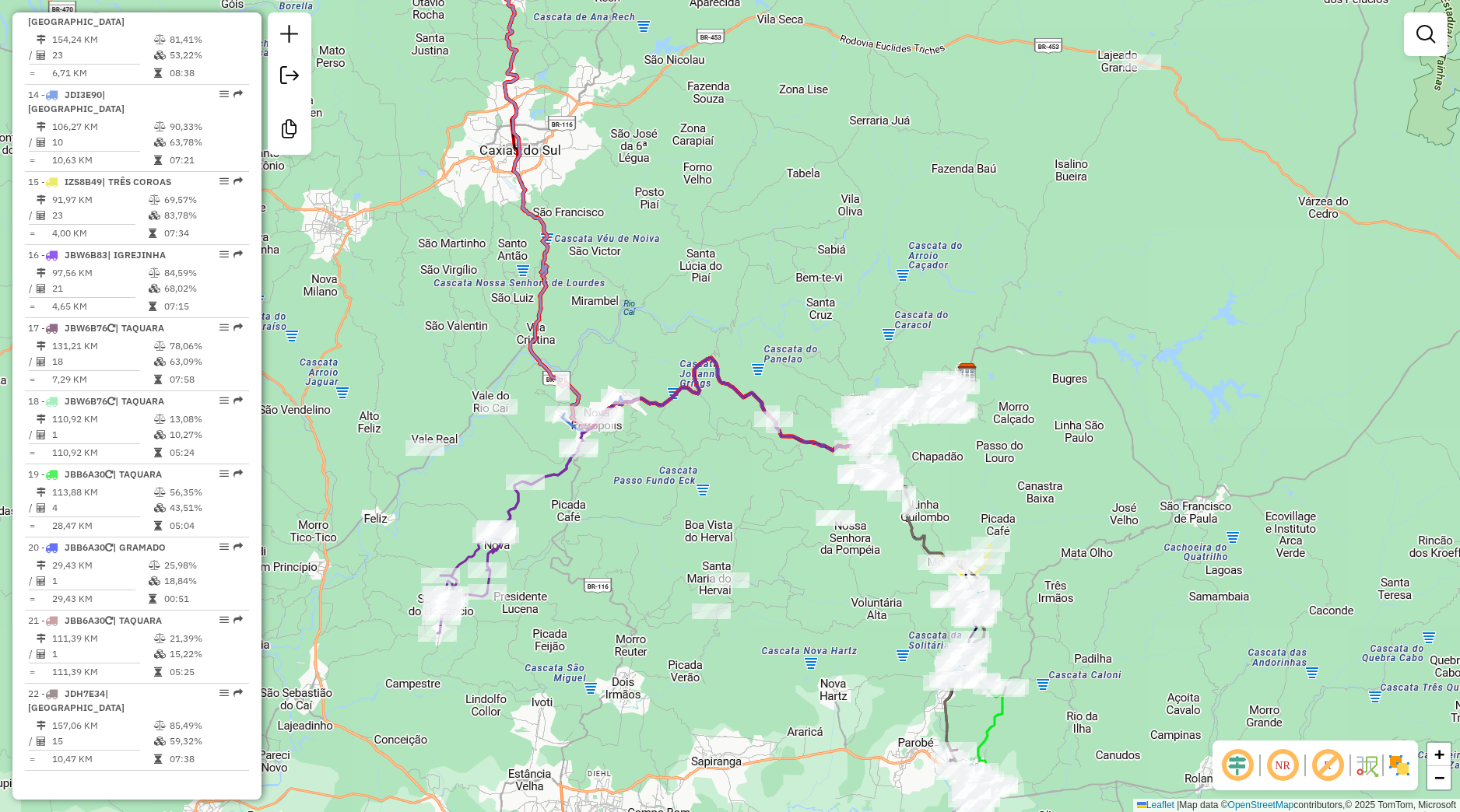
drag, startPoint x: 854, startPoint y: 470, endPoint x: 718, endPoint y: 511, distance: 142.0
click at [718, 511] on div "Janela de atendimento Grade de atendimento Capacidade Transportadoras Veículos …" at bounding box center [730, 406] width 1460 height 812
drag, startPoint x: 896, startPoint y: 725, endPoint x: 872, endPoint y: 686, distance: 45.8
click at [872, 686] on div "Rota 17 - Placa JBW6B76 13128 - ELENA RODRIGUES Janela de atendimento Grade de …" at bounding box center [730, 406] width 1460 height 812
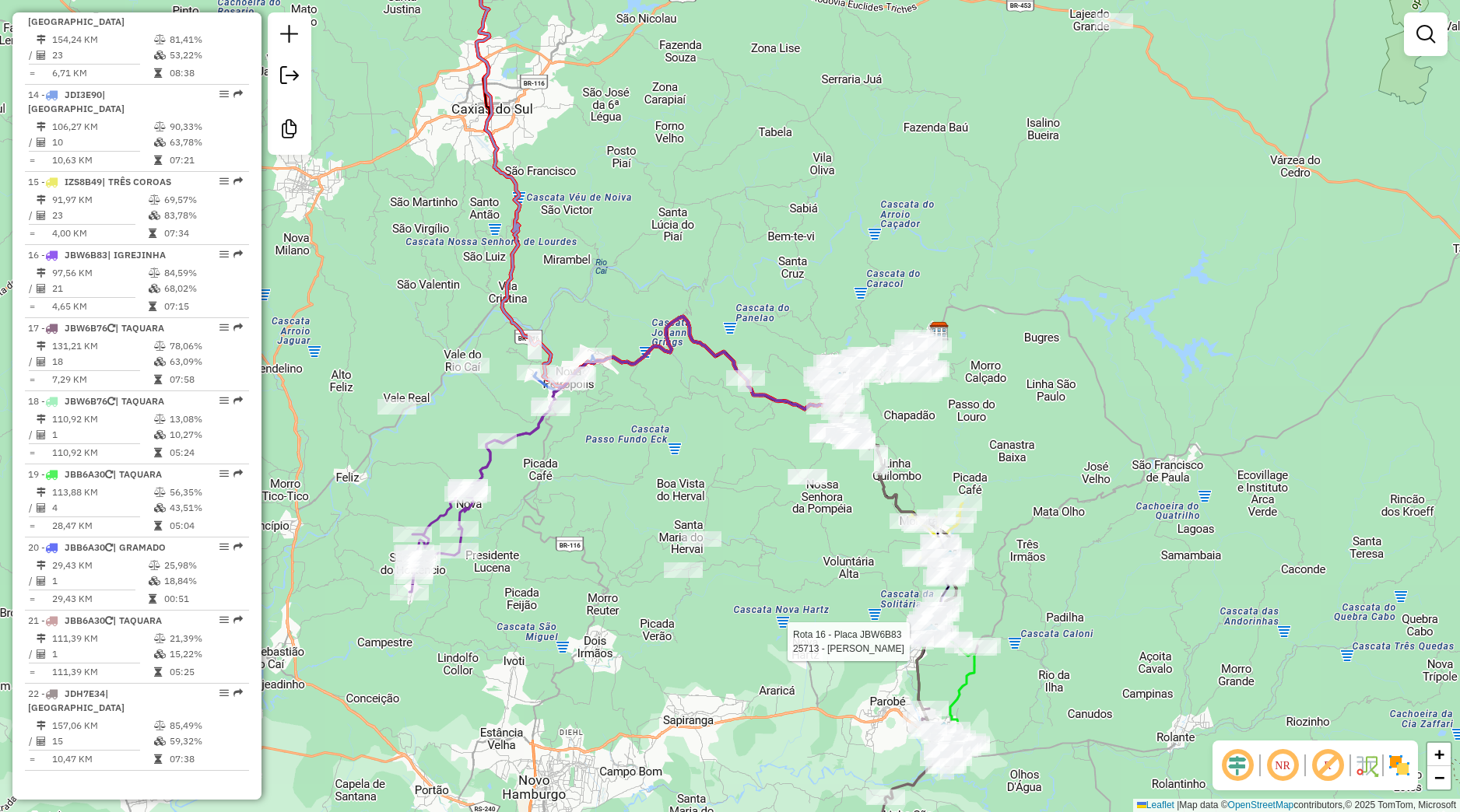
select select "**********"
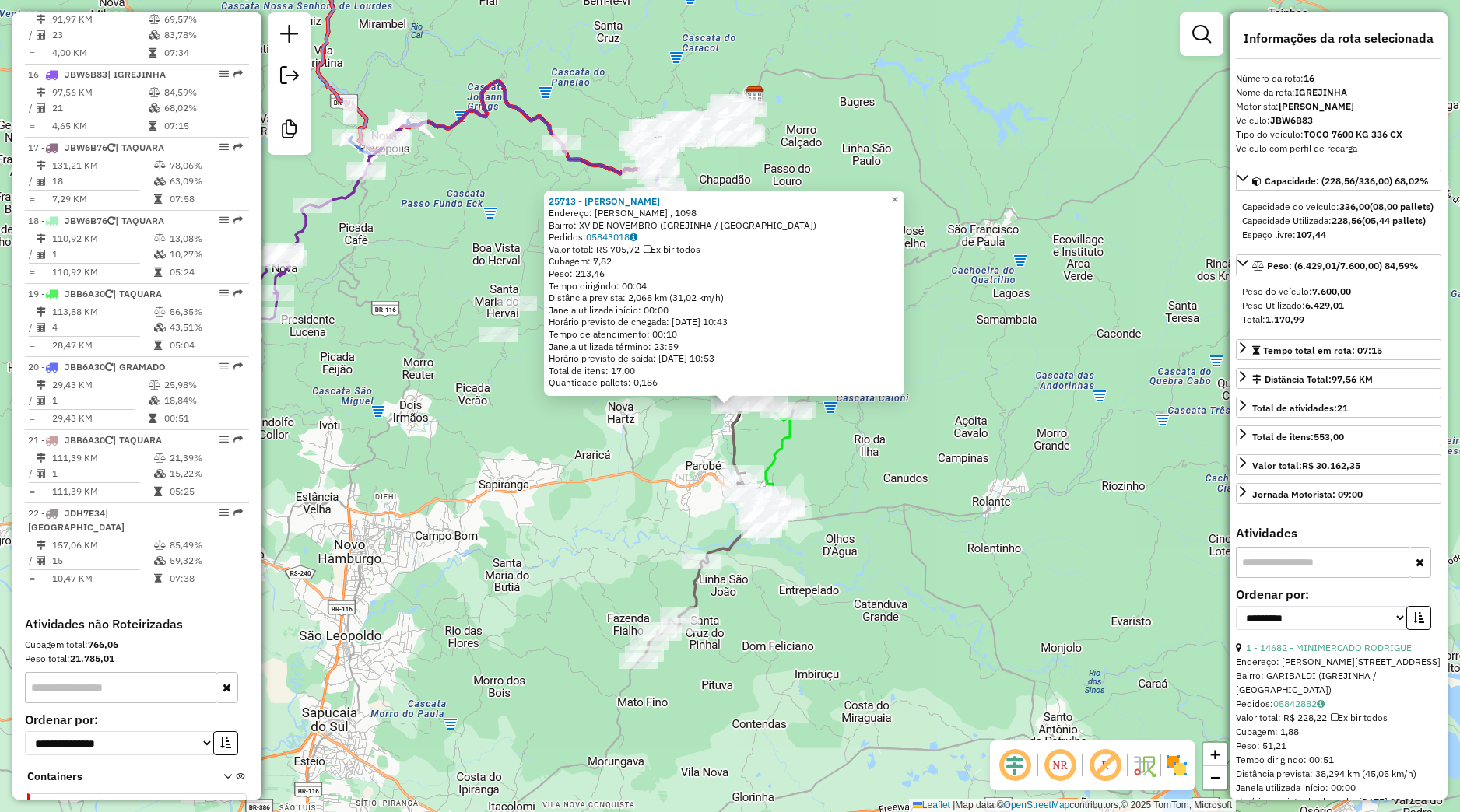
scroll to position [1858, 0]
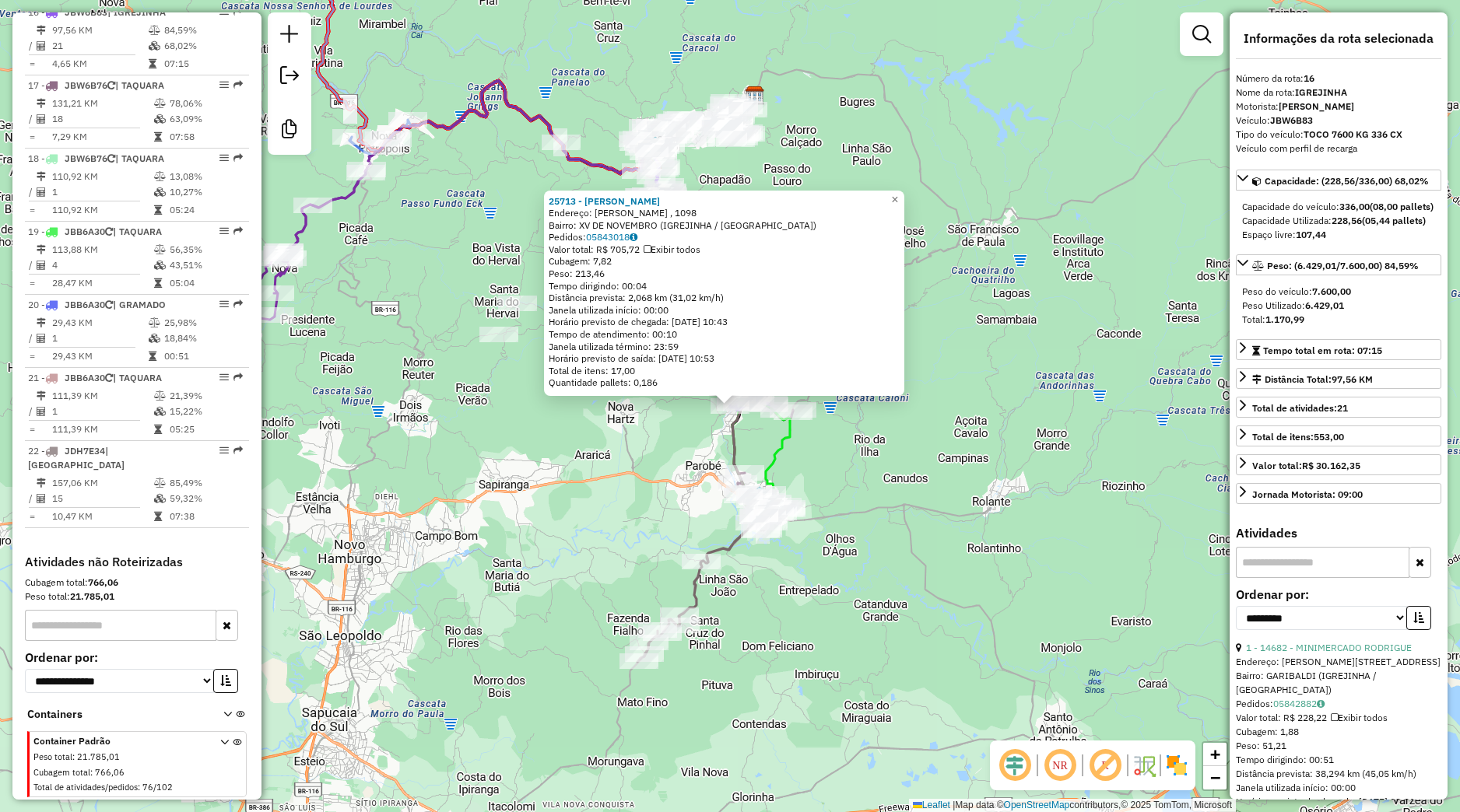
click at [915, 648] on div "25713 - MARIO LP ALVES Endereço: TUR GEIS , 1098 Bairro: XV DE NOVEMBRO (IGREJI…" at bounding box center [730, 406] width 1460 height 812
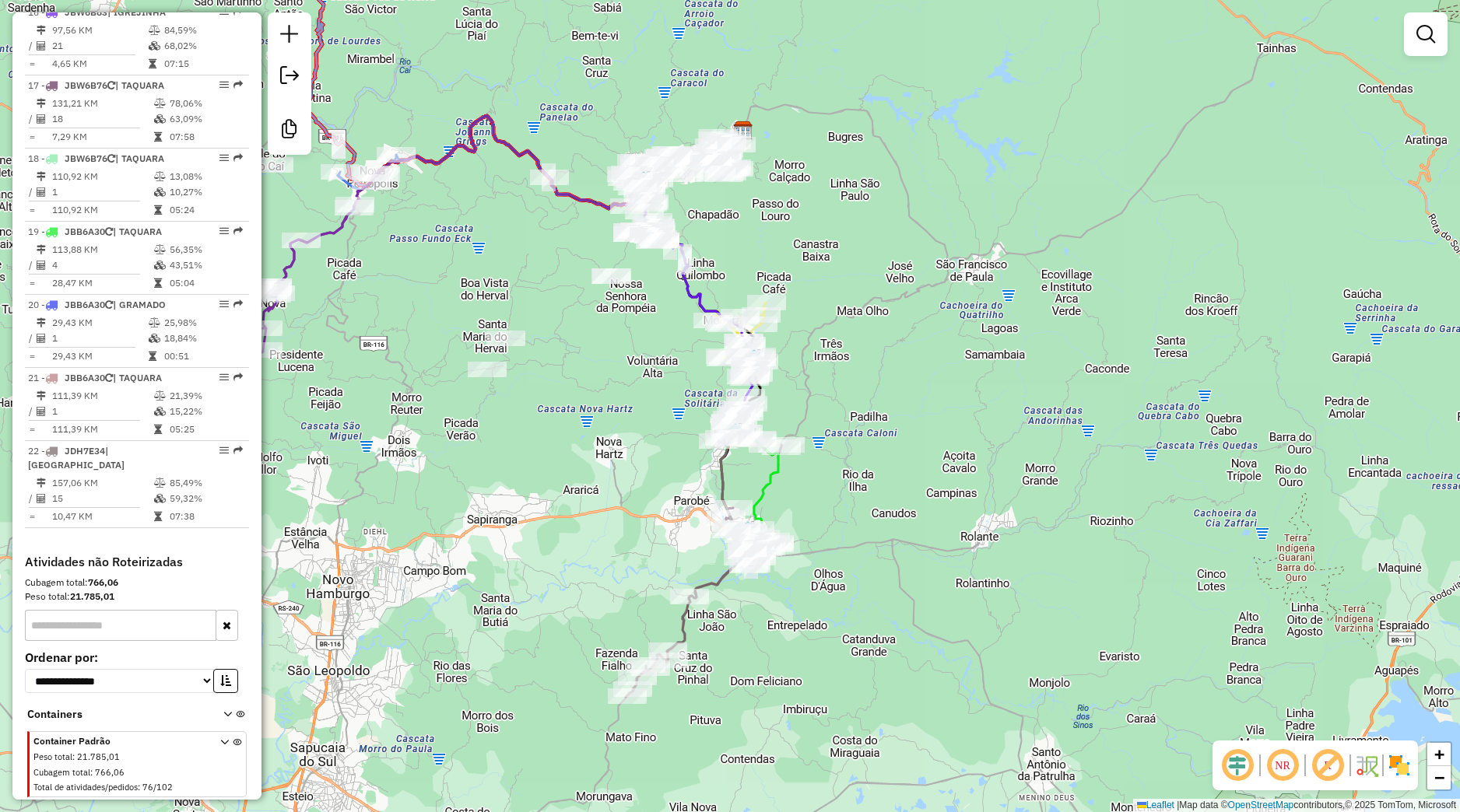
drag, startPoint x: 676, startPoint y: 385, endPoint x: 700, endPoint y: 635, distance: 251.1
click at [698, 633] on div "Janela de atendimento Grade de atendimento Capacidade Transportadoras Veículos …" at bounding box center [730, 406] width 1460 height 812
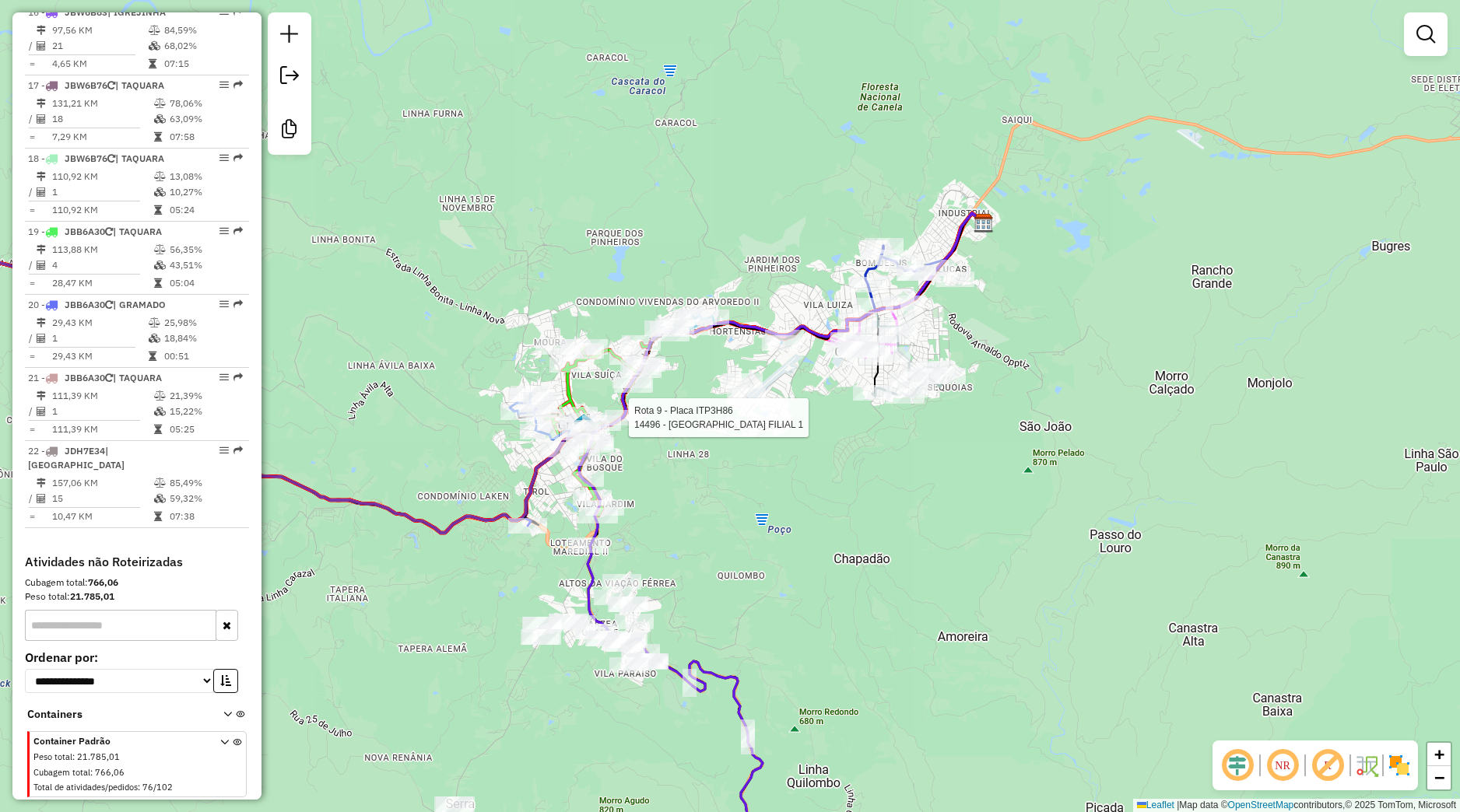
select select "**********"
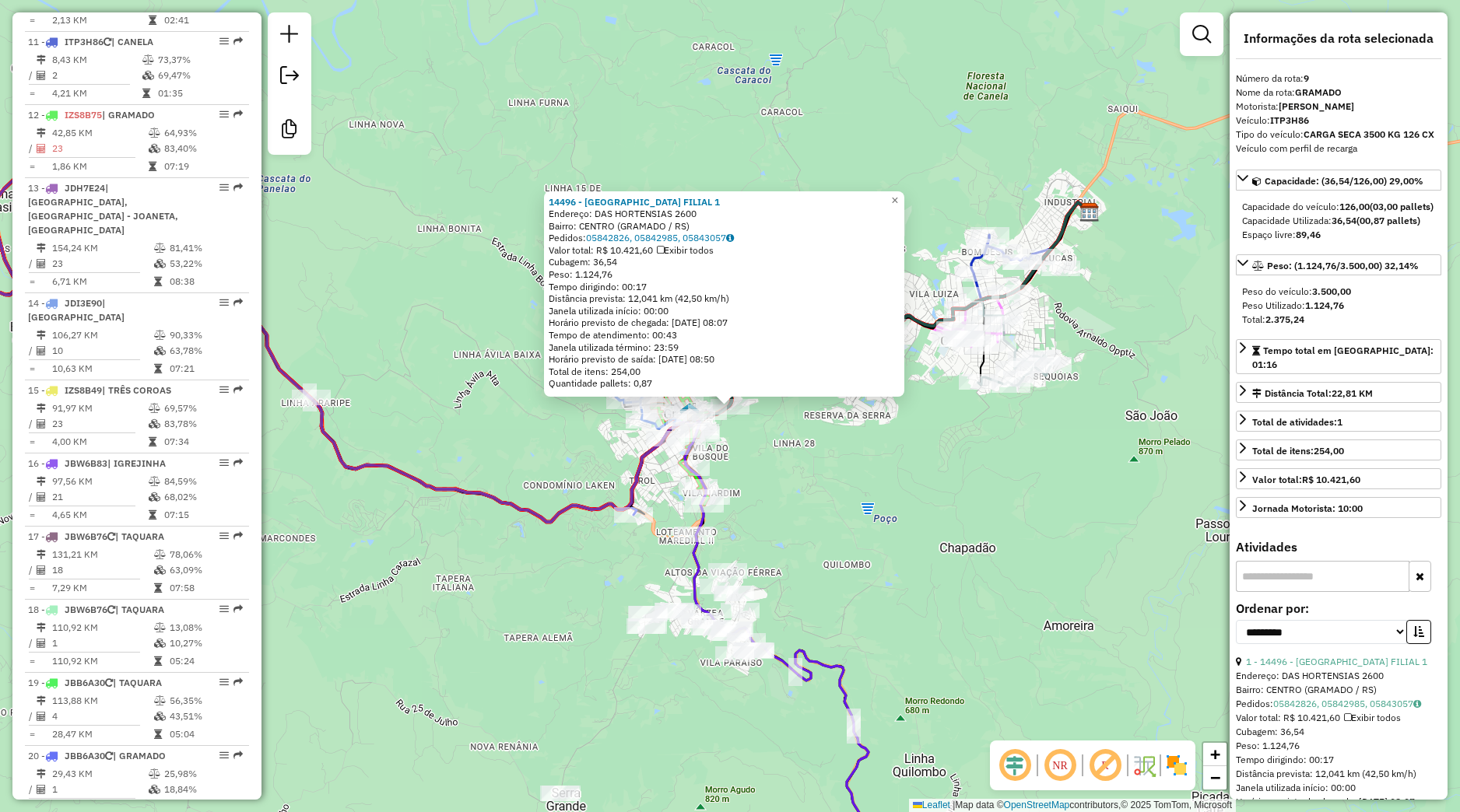
scroll to position [1288, 0]
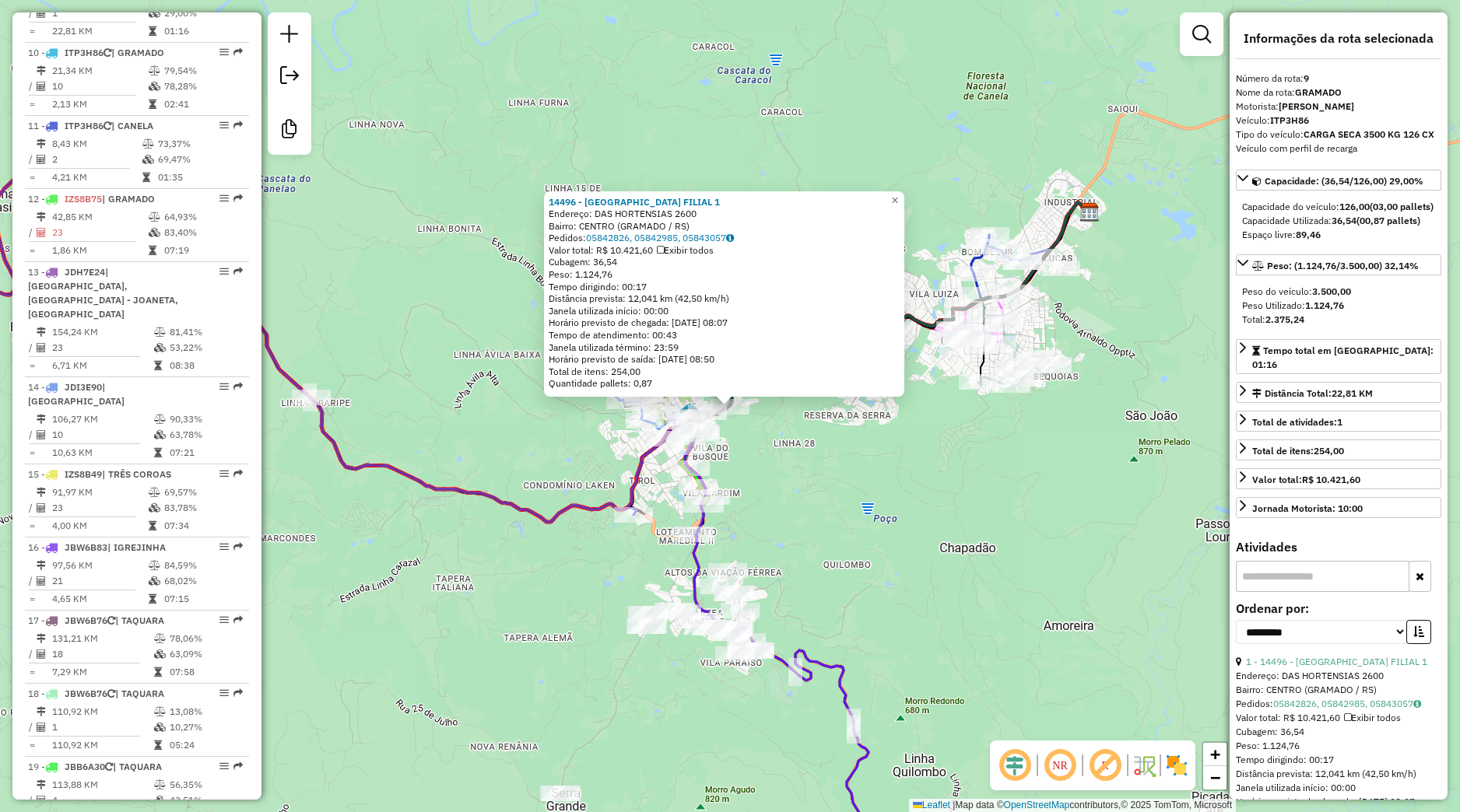
click at [798, 427] on div "14496 - TOSCANA FILIAL 1 Endereço: DAS HORTENSIAS 2600 Bairro: CENTRO (GRAMADO …" at bounding box center [730, 406] width 1460 height 812
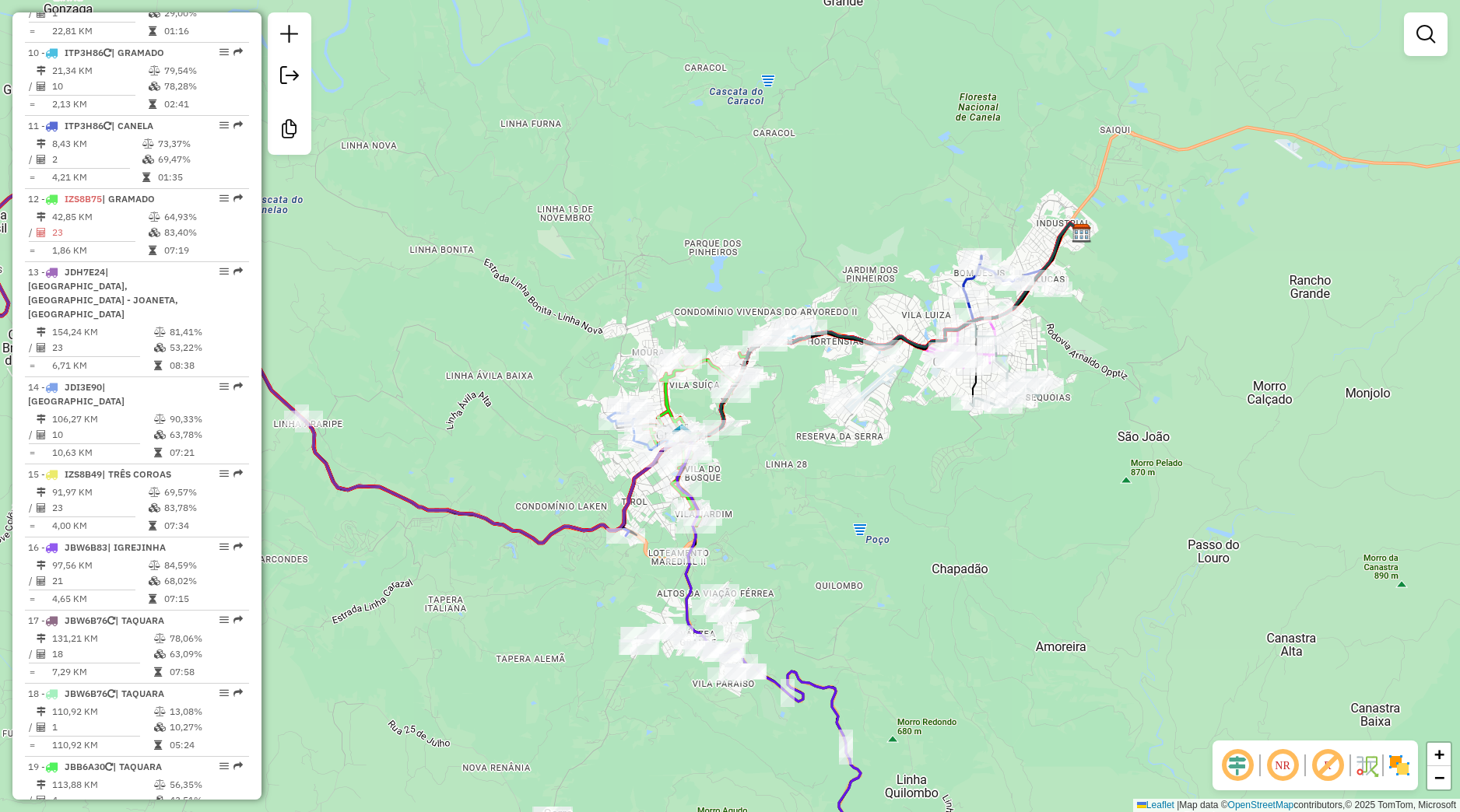
drag, startPoint x: 787, startPoint y: 461, endPoint x: 762, endPoint y: 536, distance: 79.1
click at [762, 536] on div "Janela de atendimento Grade de atendimento Capacidade Transportadoras Veículos …" at bounding box center [730, 406] width 1460 height 812
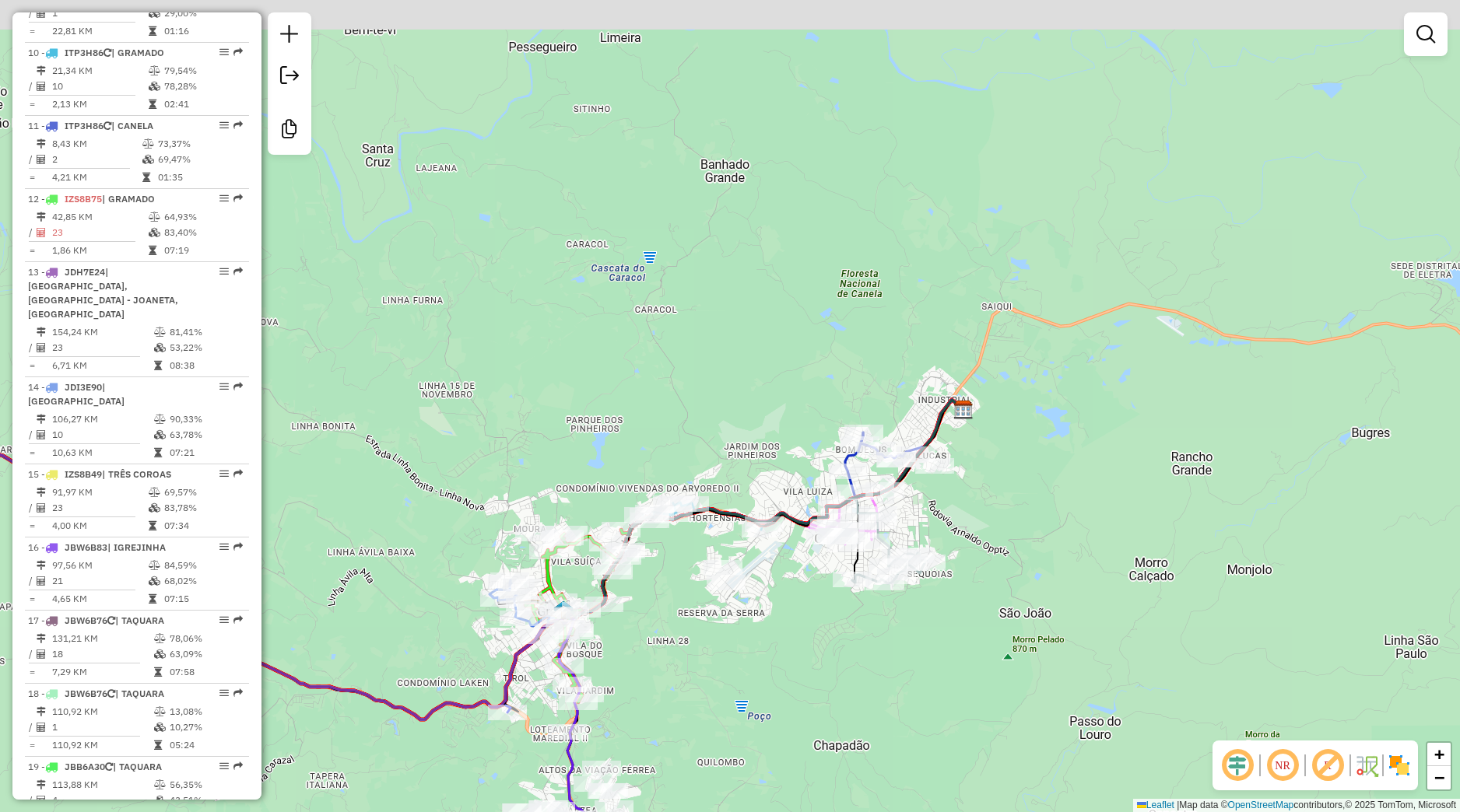
drag, startPoint x: 865, startPoint y: 611, endPoint x: 791, endPoint y: 691, distance: 109.0
click at [791, 691] on div "Janela de atendimento Grade de atendimento Capacidade Transportadoras Veículos …" at bounding box center [730, 406] width 1460 height 812
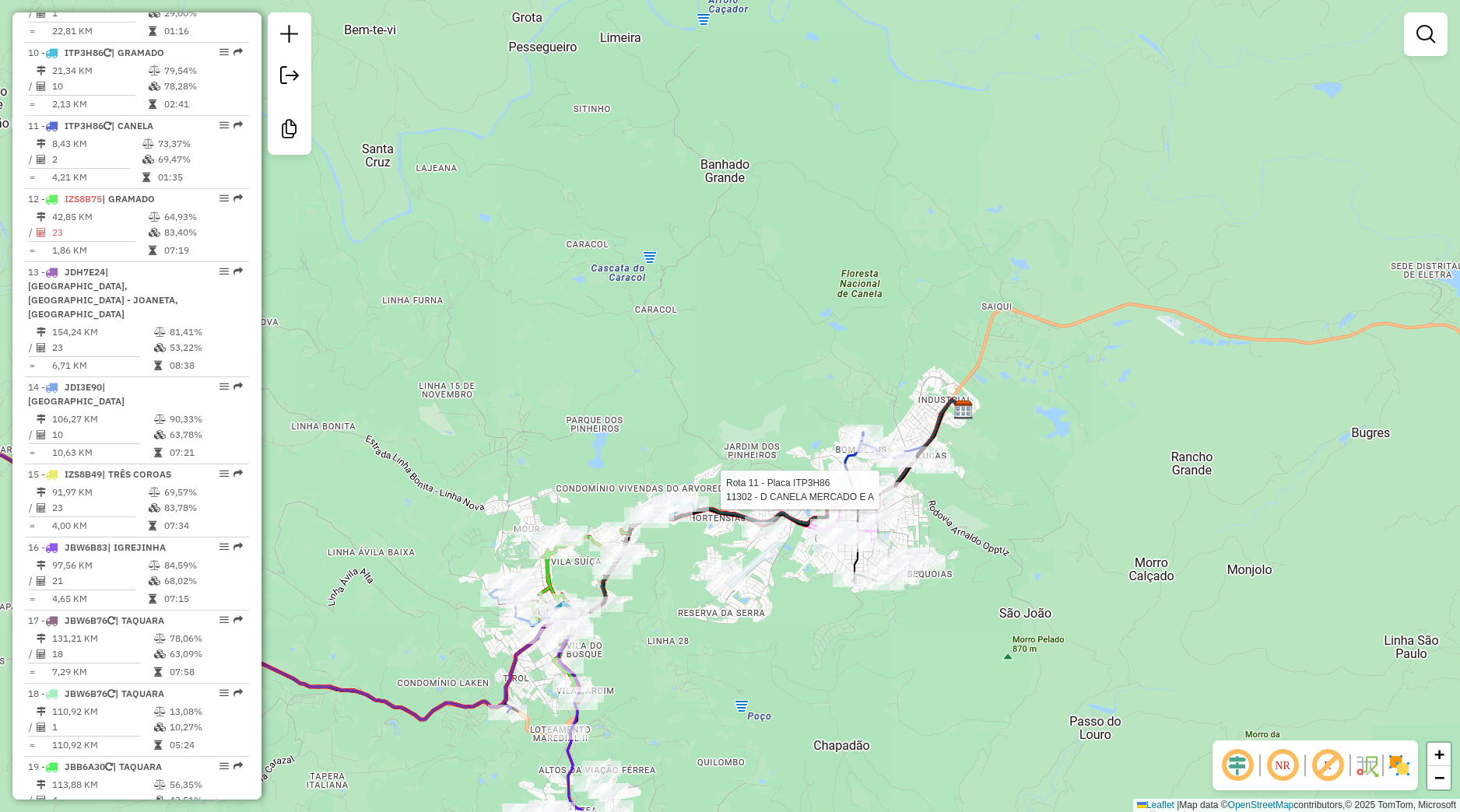
select select "**********"
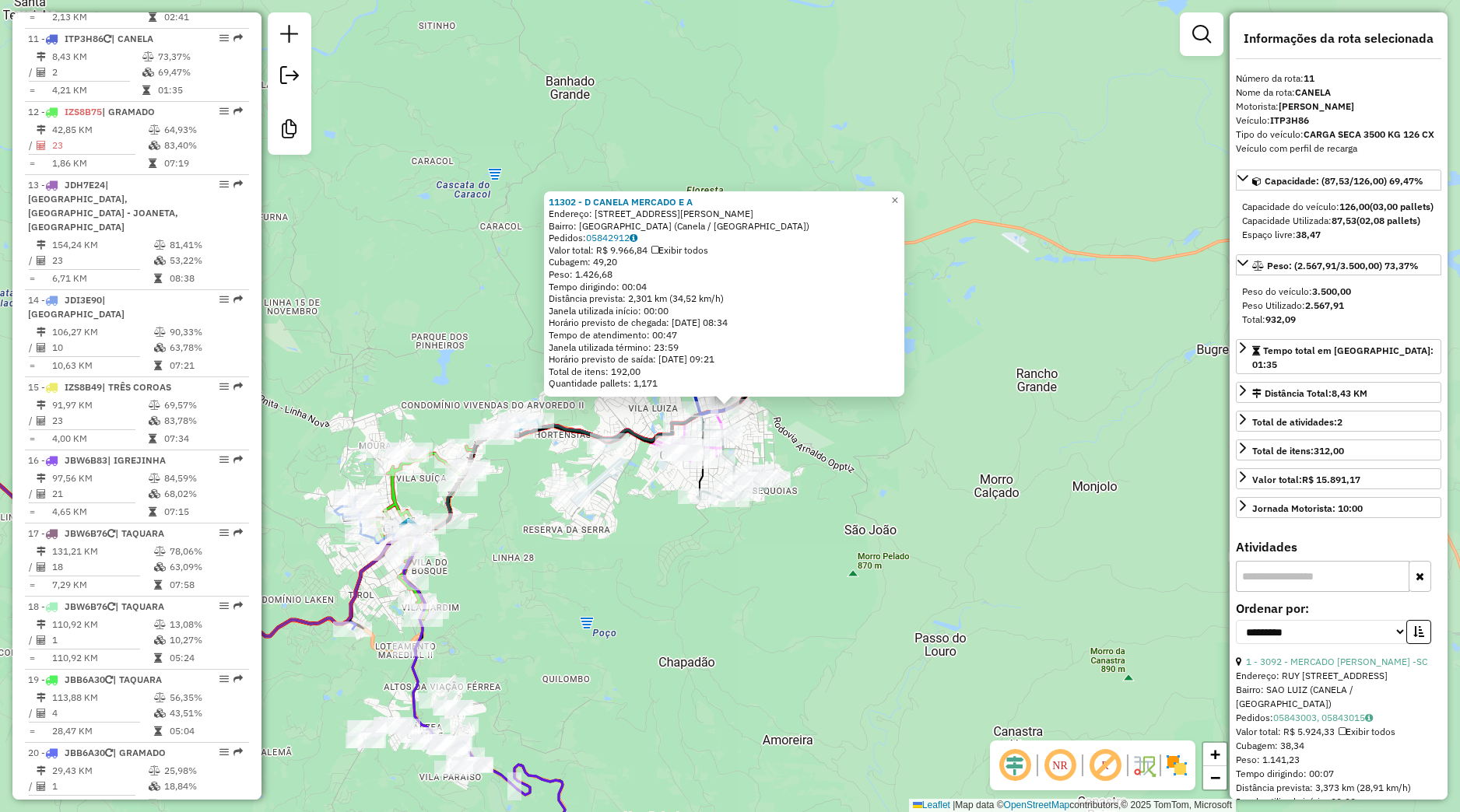
scroll to position [1435, 0]
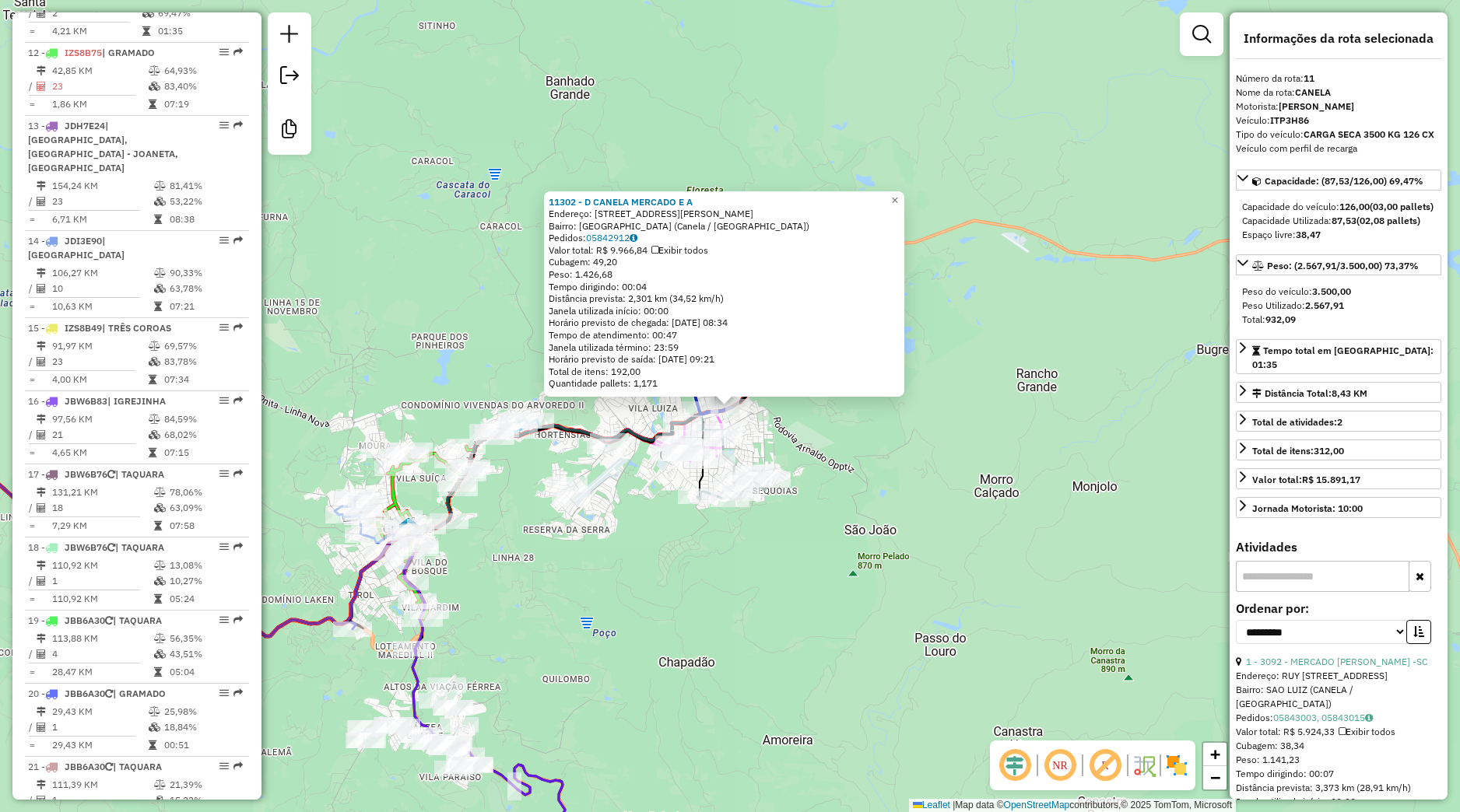
click at [875, 493] on div "11302 - D CANELA MERCADO E A Endereço: Praça Luíz Wender, 965 Bairro: Bairro do…" at bounding box center [730, 406] width 1460 height 812
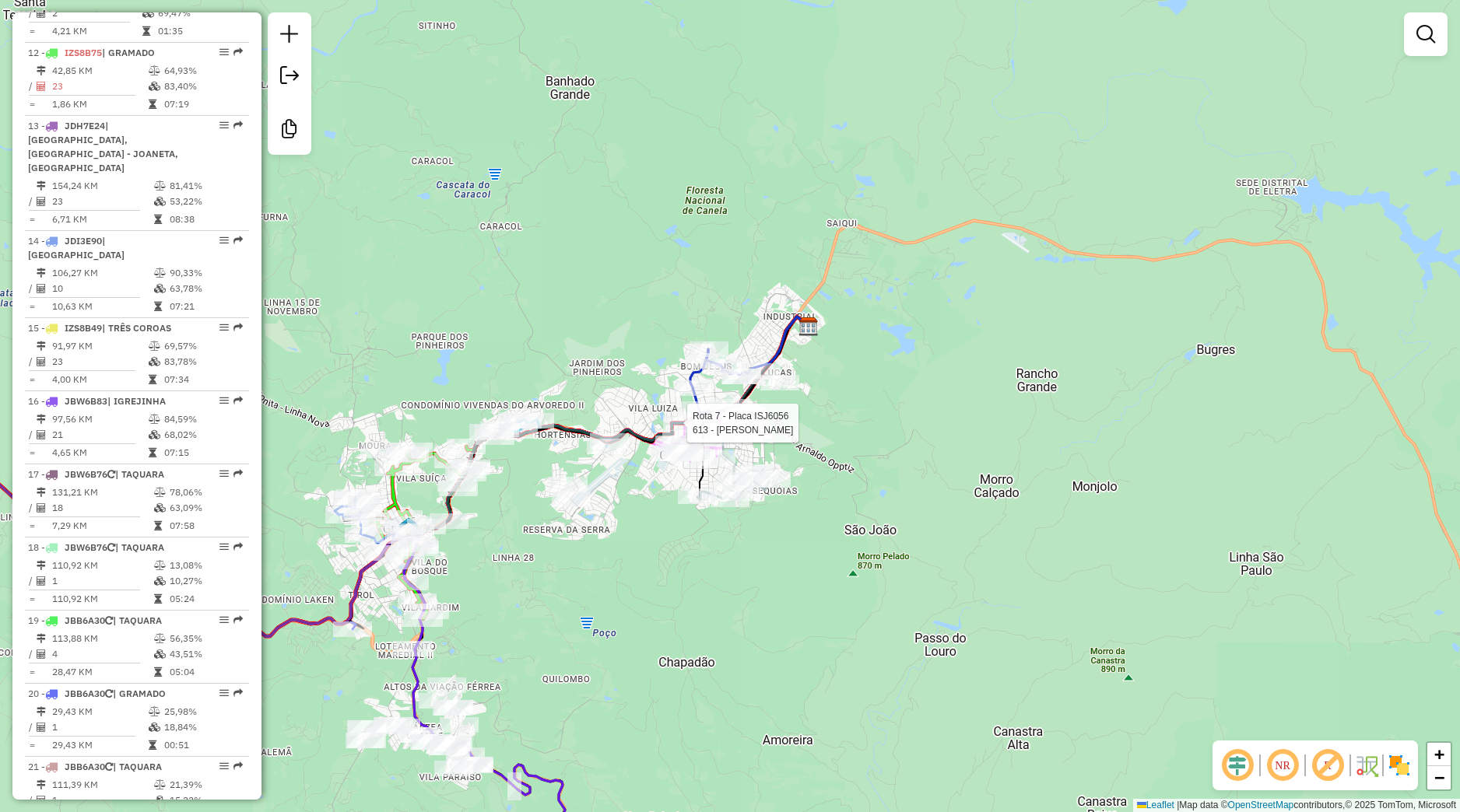
select select "**********"
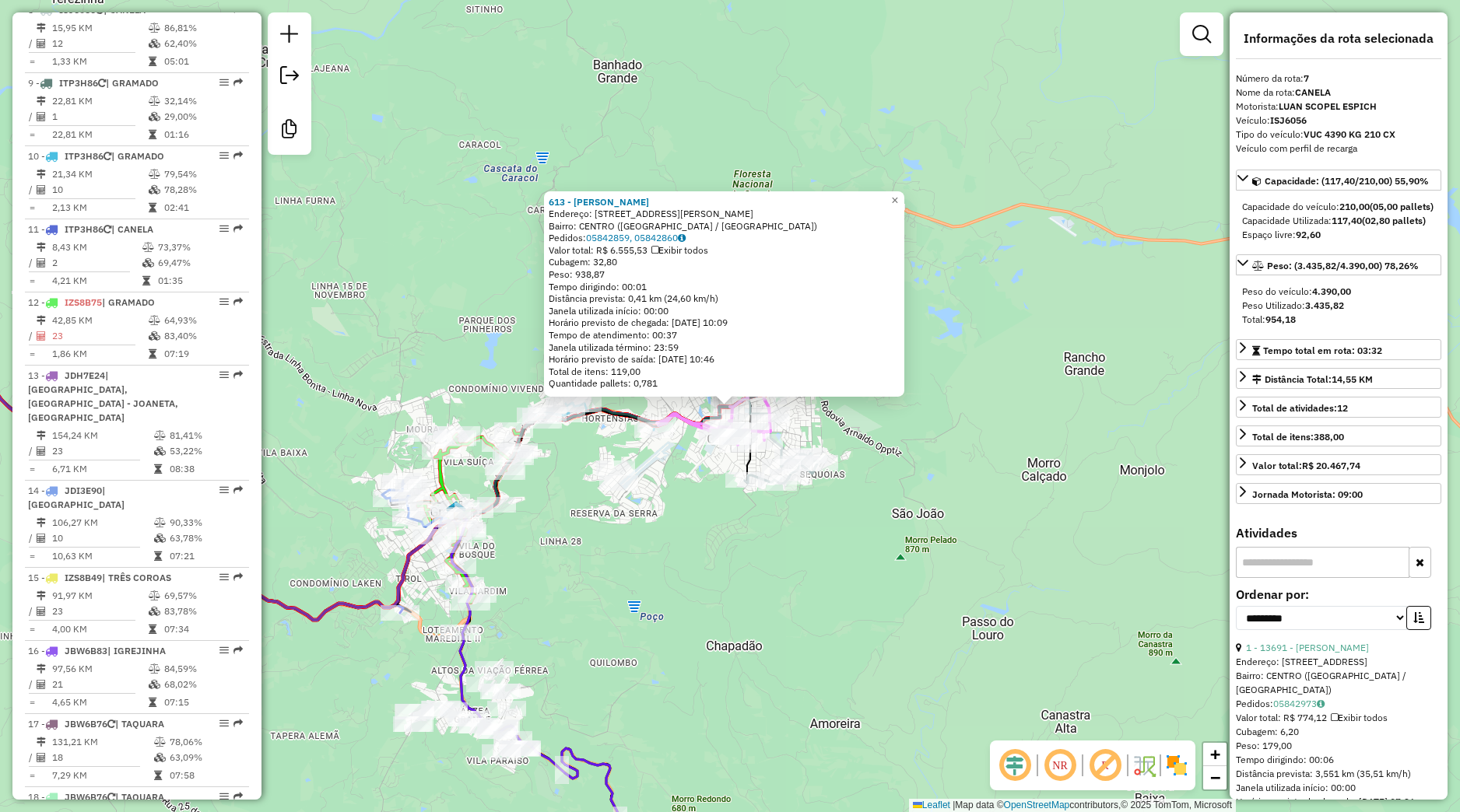
scroll to position [1142, 0]
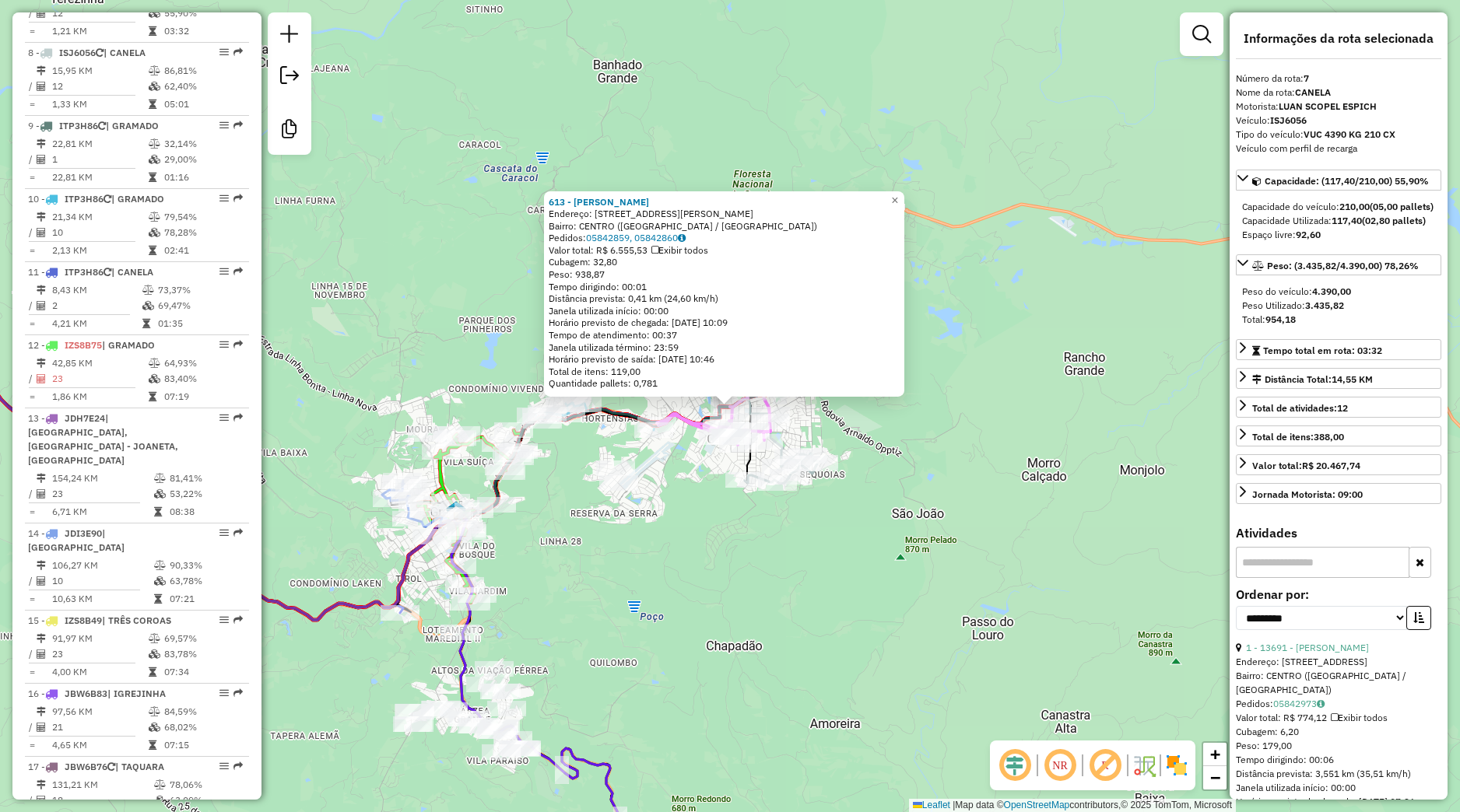
click at [683, 533] on div "613 - MERCADO SERRANO Endereço: Avenida Julio de Castilhos 16 Bairro: CENTRO (C…" at bounding box center [730, 406] width 1460 height 812
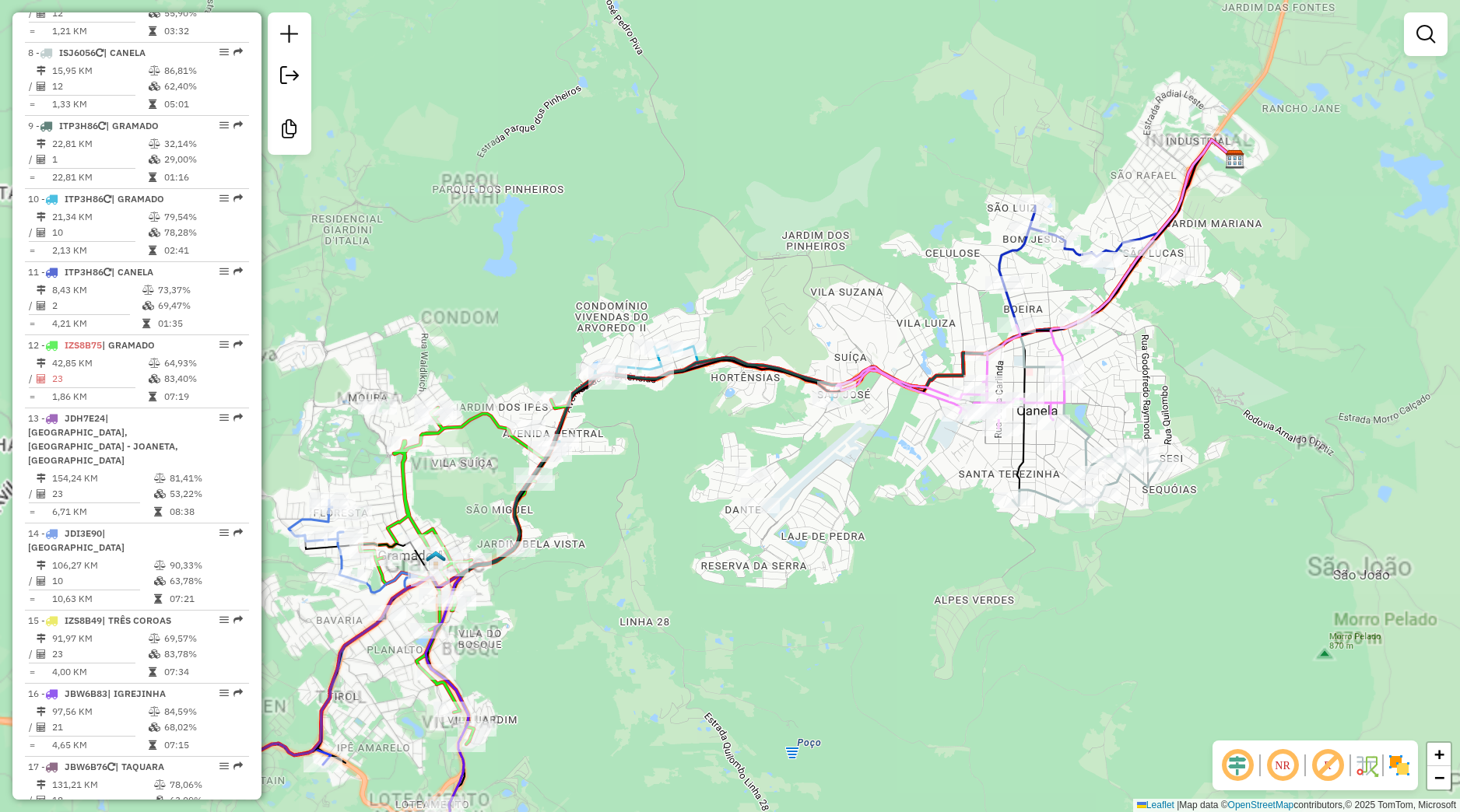
drag, startPoint x: 633, startPoint y: 588, endPoint x: 988, endPoint y: 595, distance: 355.1
click at [988, 595] on div "Janela de atendimento Grade de atendimento Capacidade Transportadoras Veículos …" at bounding box center [730, 406] width 1460 height 812
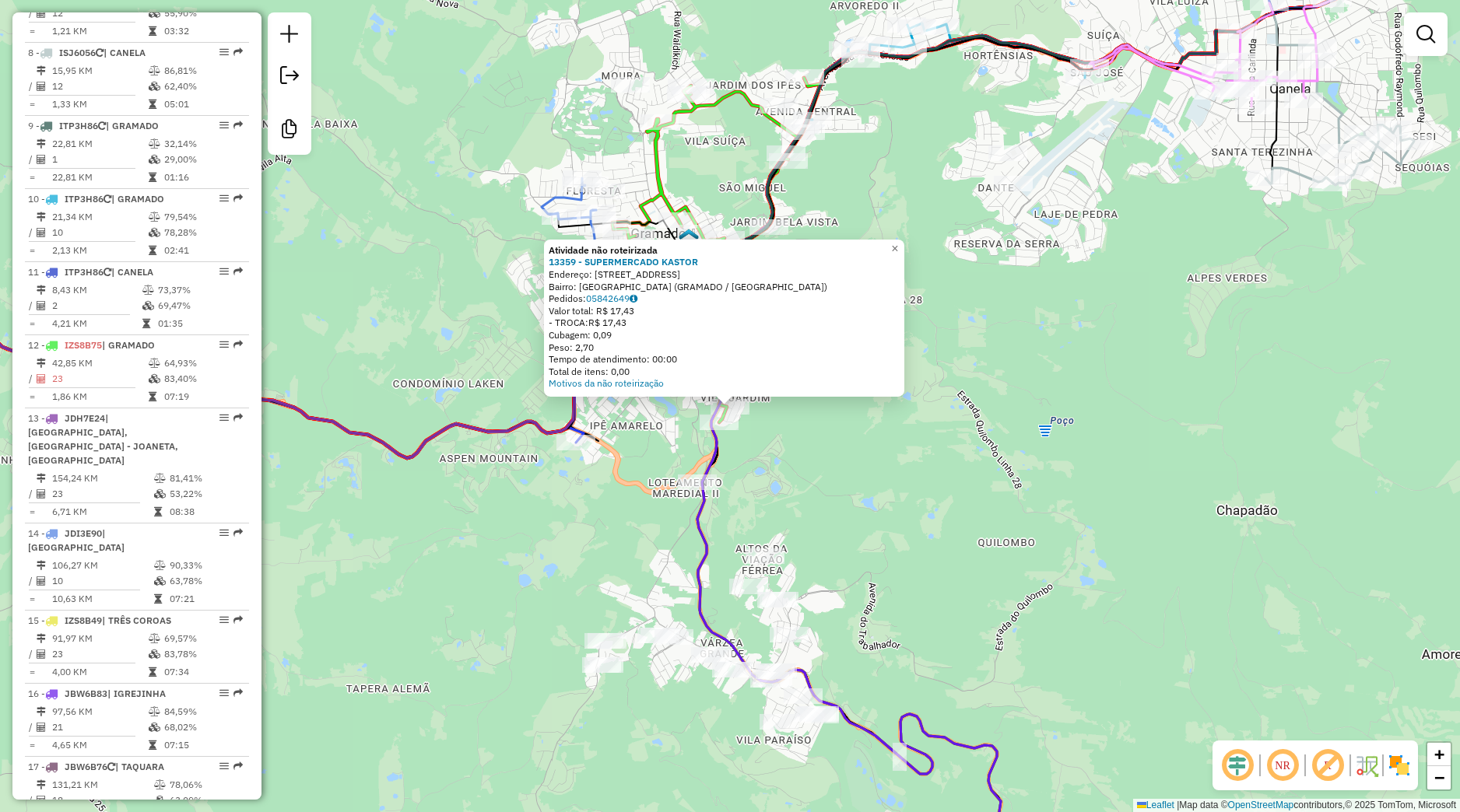
click at [755, 460] on div "Atividade não roteirizada 13359 - SUPERMERCADO KASTOR Endereço: Rua Castelo Bra…" at bounding box center [730, 406] width 1460 height 812
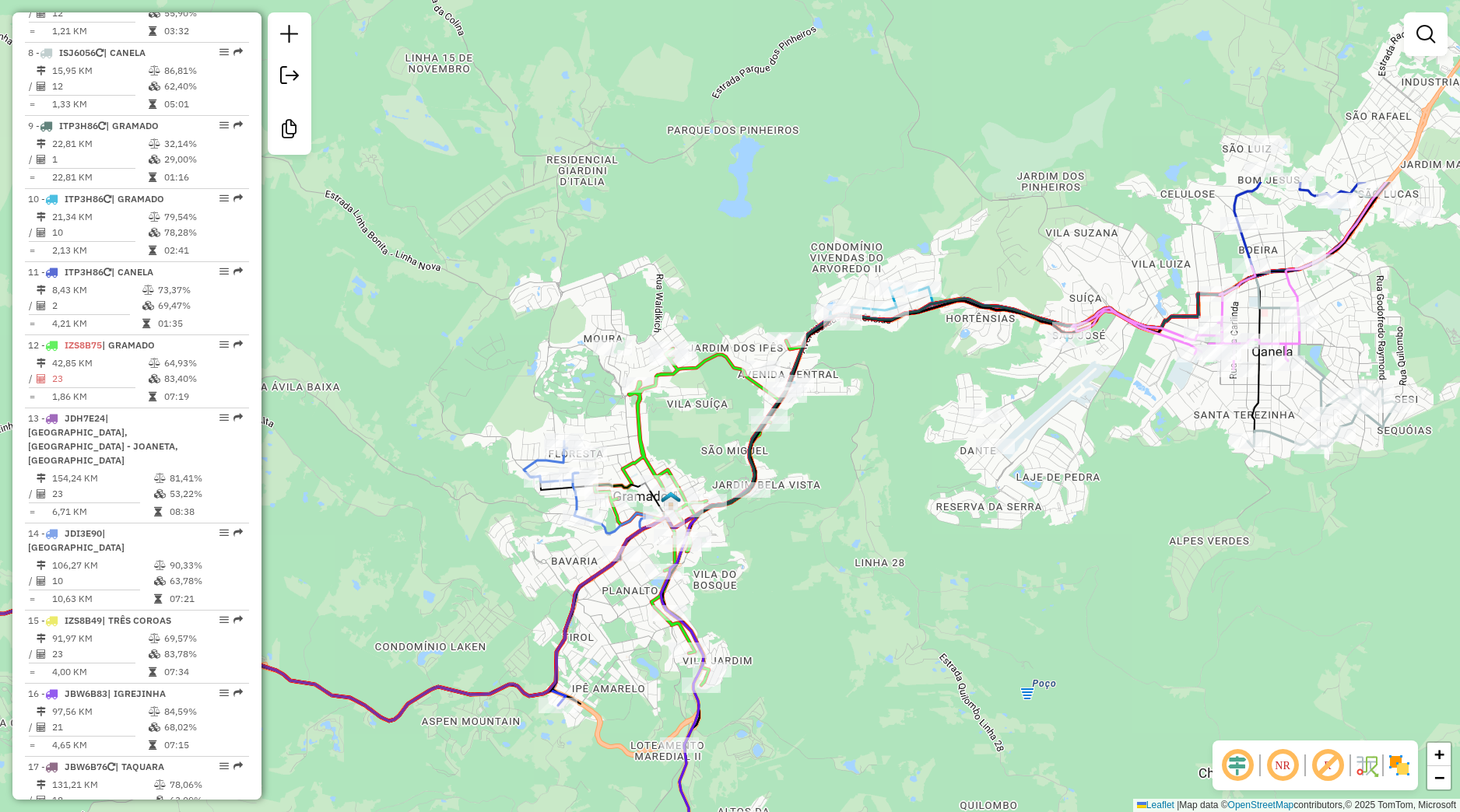
drag, startPoint x: 794, startPoint y: 475, endPoint x: 802, endPoint y: 654, distance: 179.2
click at [777, 730] on div "Janela de atendimento Grade de atendimento Capacidade Transportadoras Veículos …" at bounding box center [730, 406] width 1460 height 812
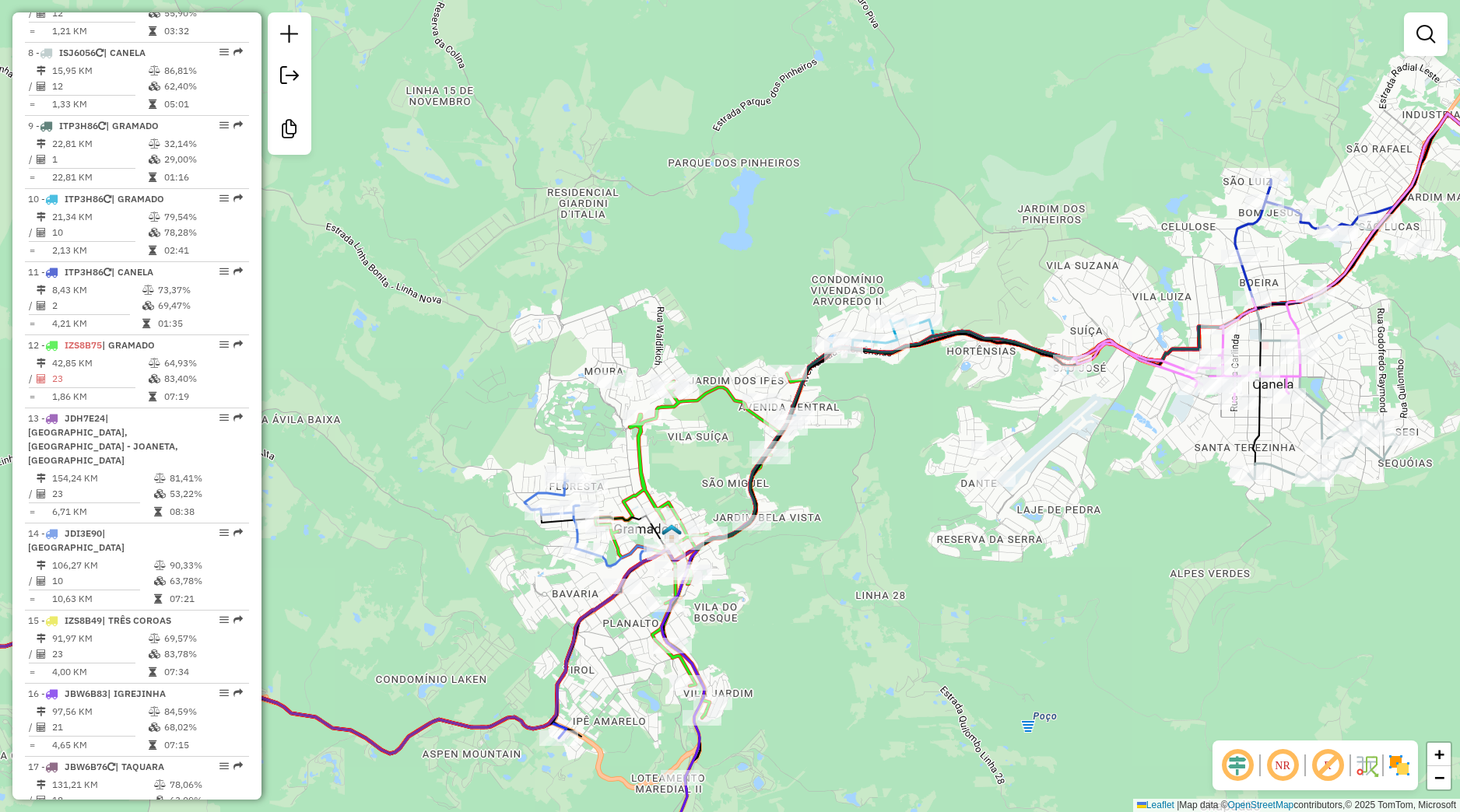
drag, startPoint x: 849, startPoint y: 588, endPoint x: 825, endPoint y: 635, distance: 52.8
click at [812, 715] on div "Janela de atendimento Grade de atendimento Capacidade Transportadoras Veículos …" at bounding box center [730, 406] width 1460 height 812
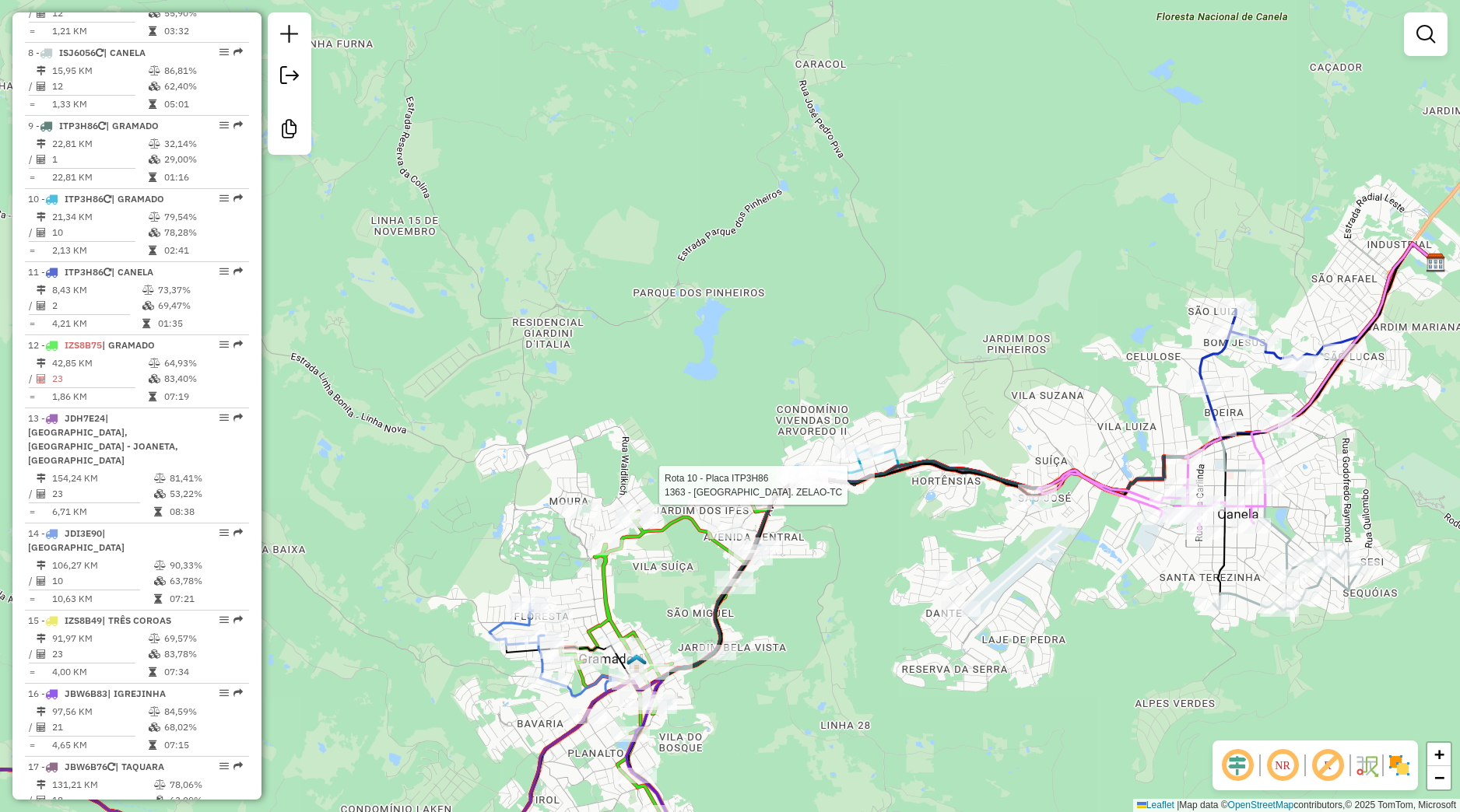
select select "**********"
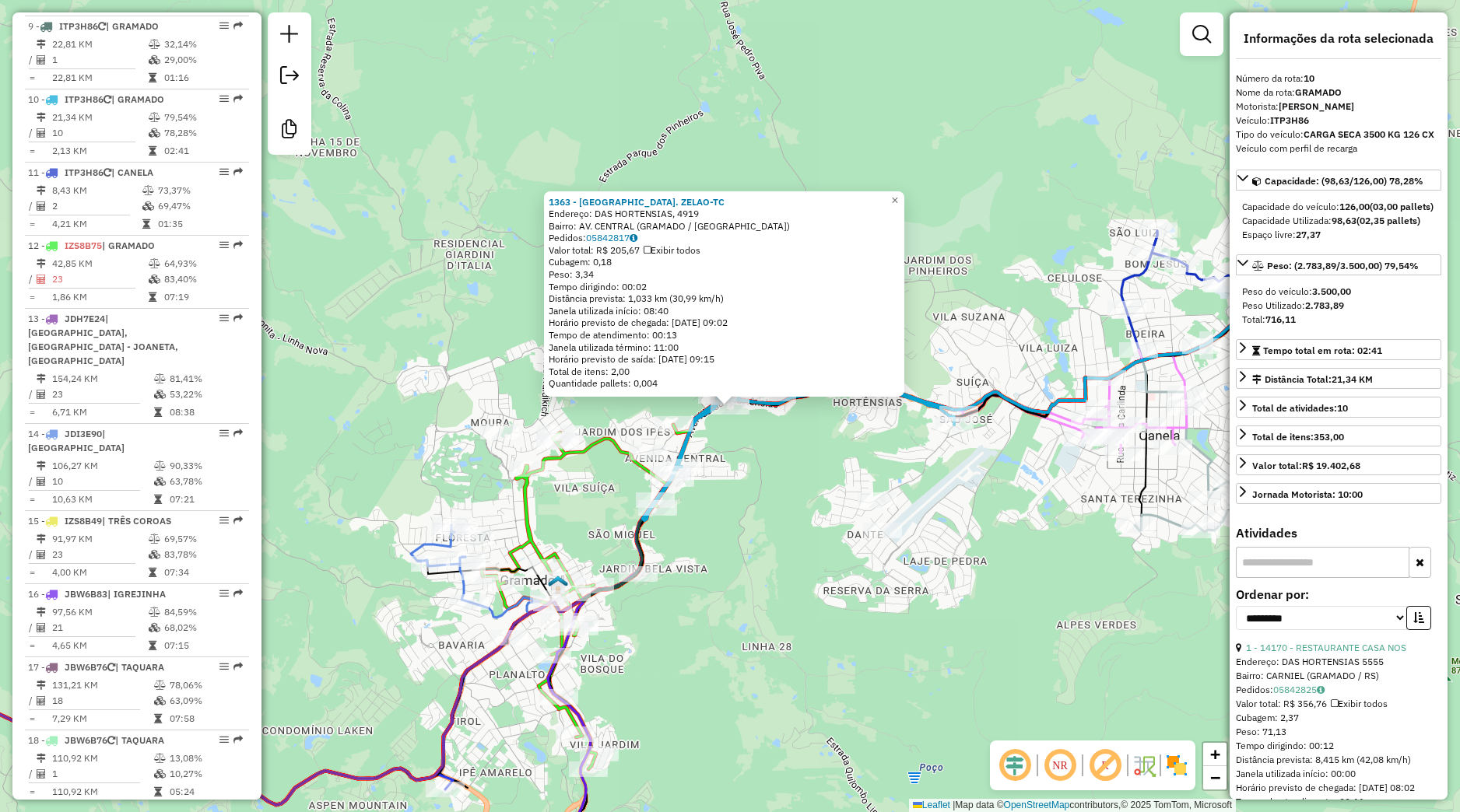
scroll to position [1362, 0]
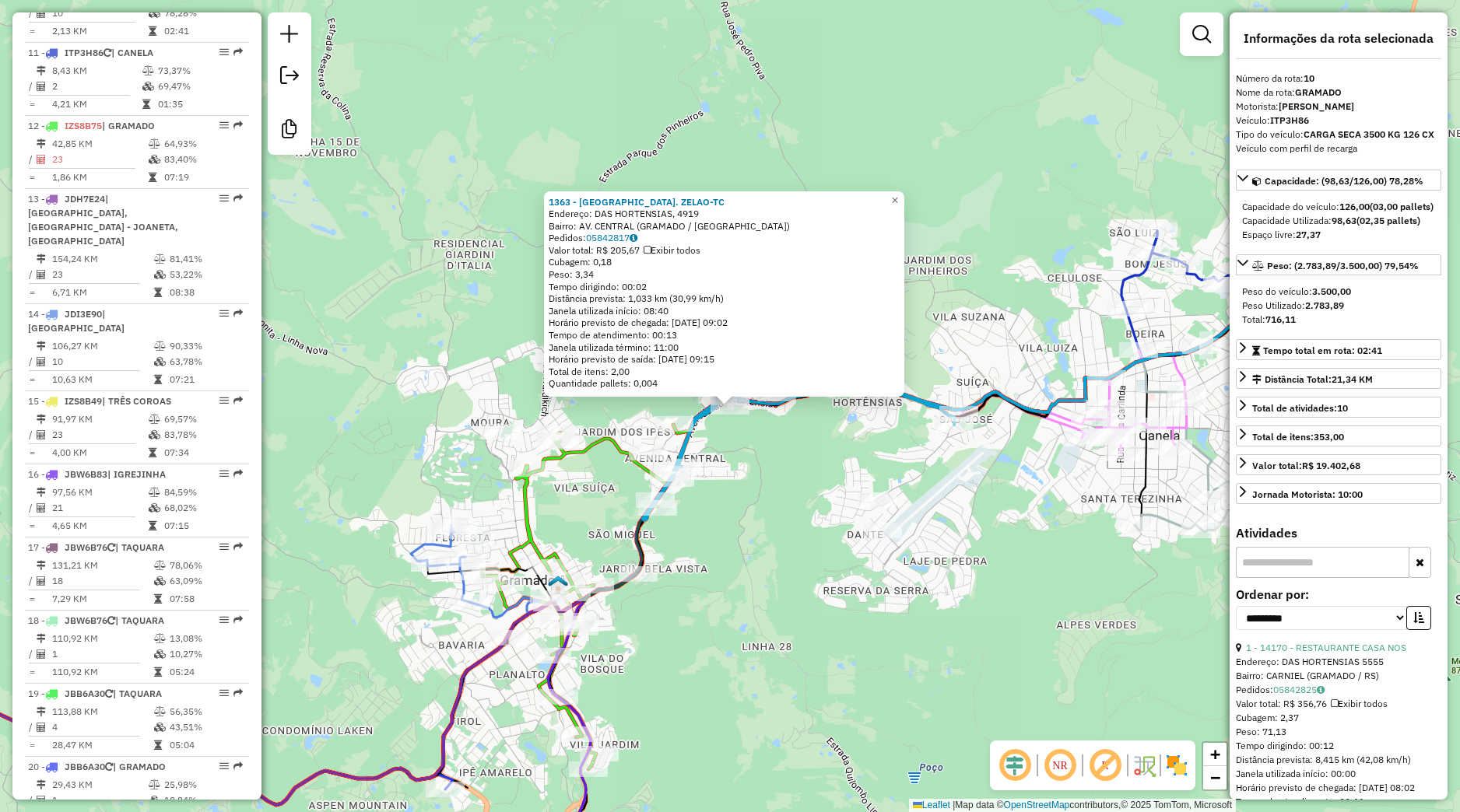
click at [809, 492] on div "1363 - CHURRASC. ZELAO-TC Endereço: DAS HORTENSIAS, 4919 Bairro: AV. CENTRAL (G…" at bounding box center [730, 406] width 1460 height 812
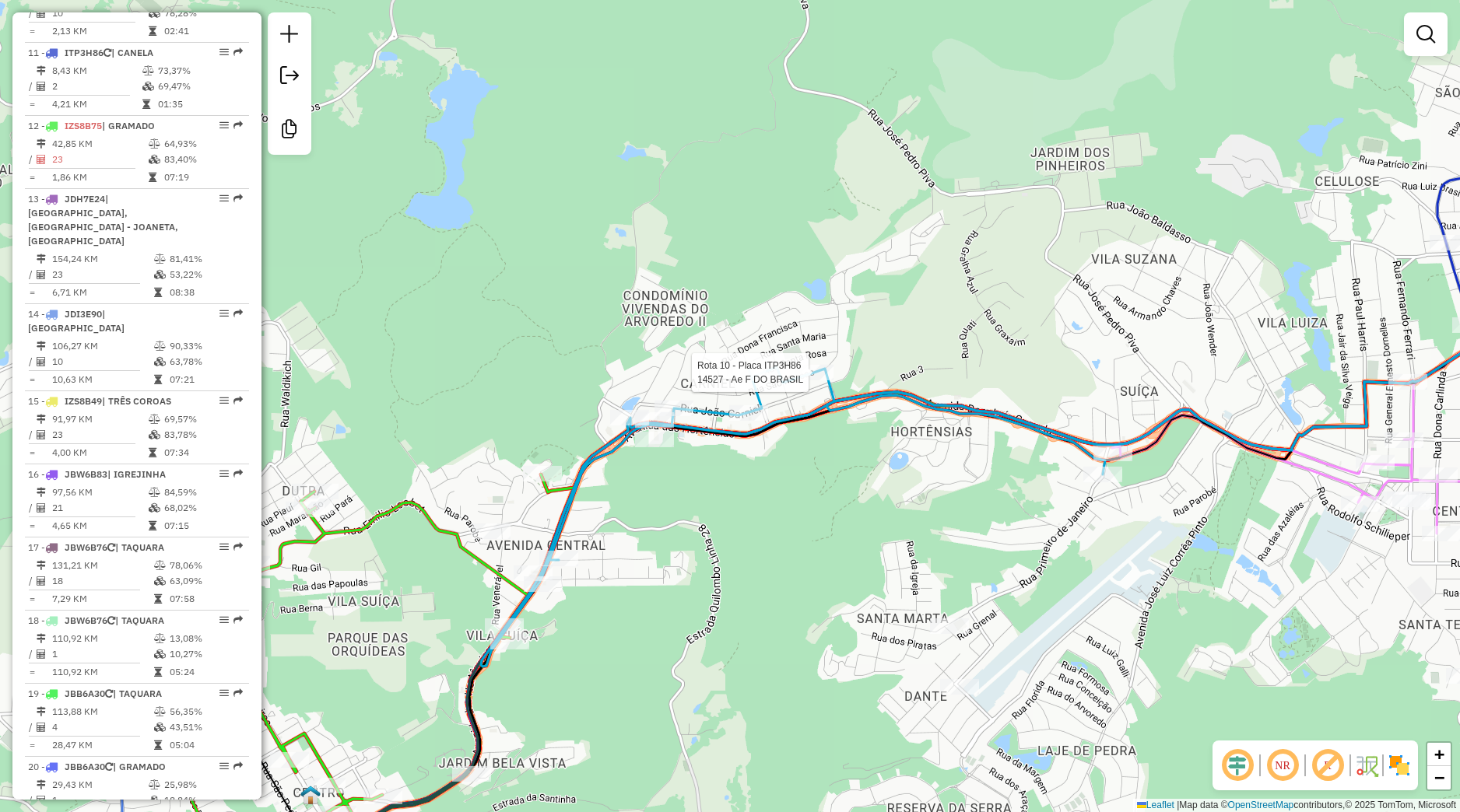
select select "**********"
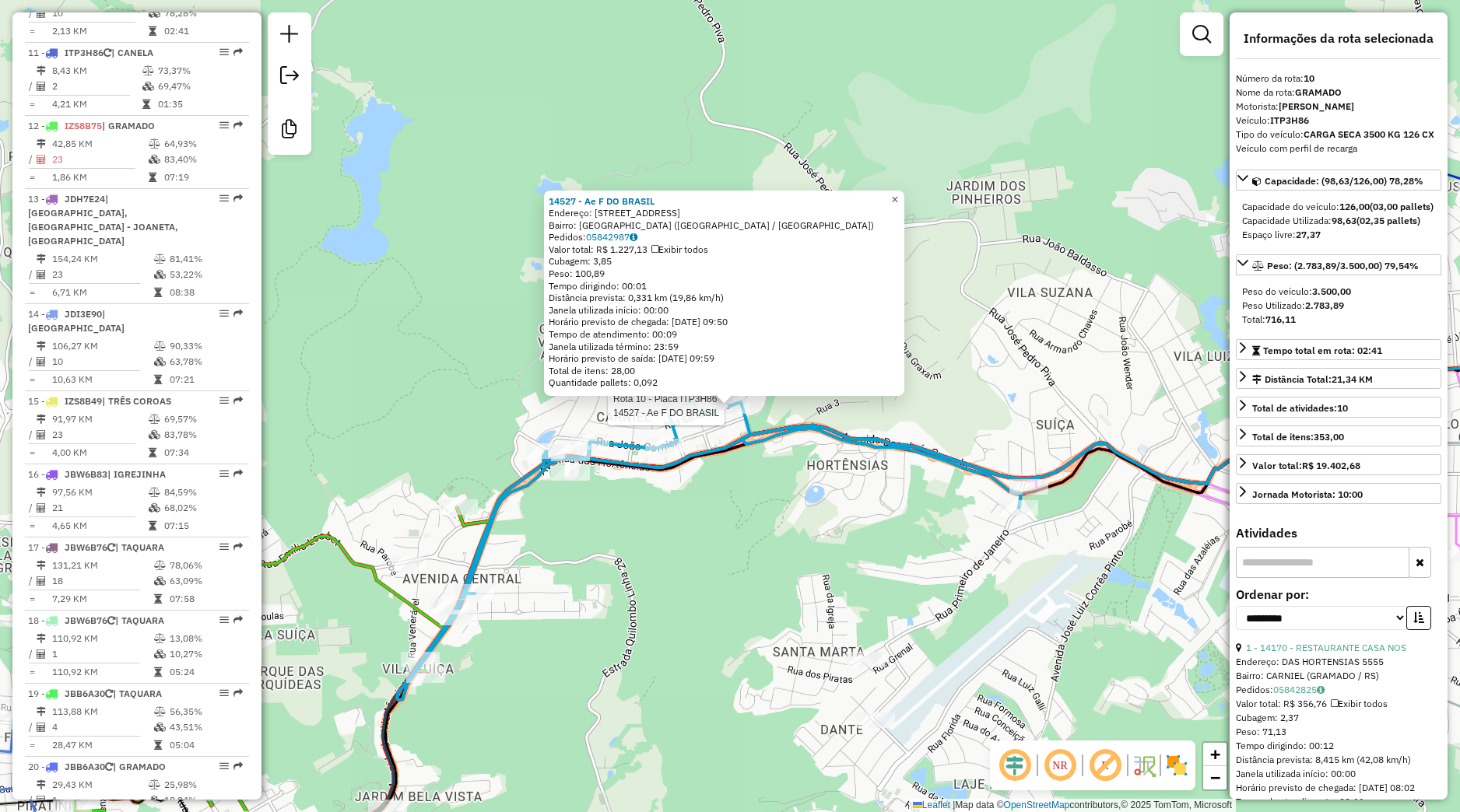
click at [898, 198] on span "×" at bounding box center [895, 199] width 7 height 13
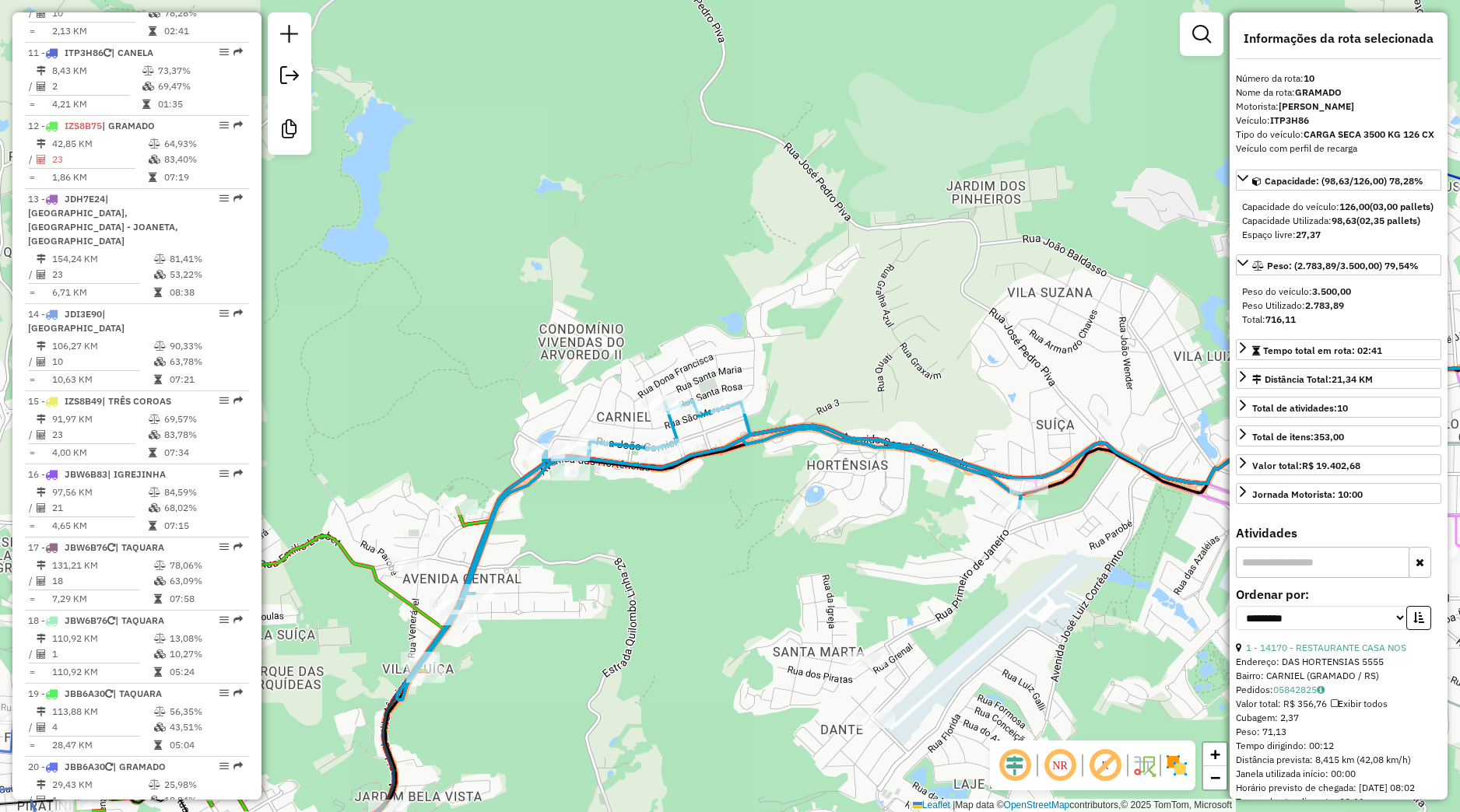
click at [748, 468] on div "Janela de atendimento Grade de atendimento Capacidade Transportadoras Veículos …" at bounding box center [730, 406] width 1460 height 812
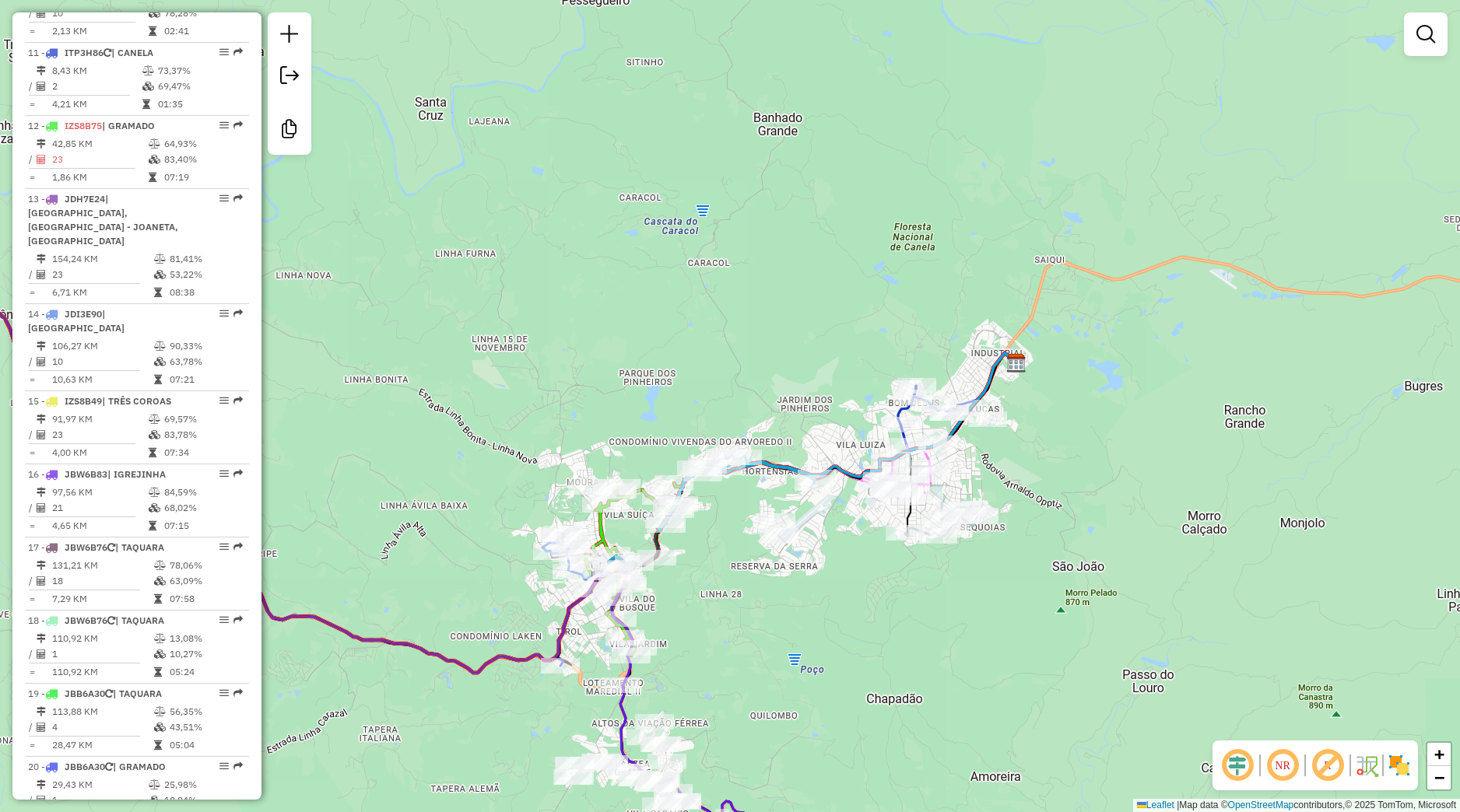
drag, startPoint x: 852, startPoint y: 578, endPoint x: 787, endPoint y: 592, distance: 66.5
click at [855, 578] on div "Janela de atendimento Grade de atendimento Capacidade Transportadoras Veículos …" at bounding box center [730, 406] width 1460 height 812
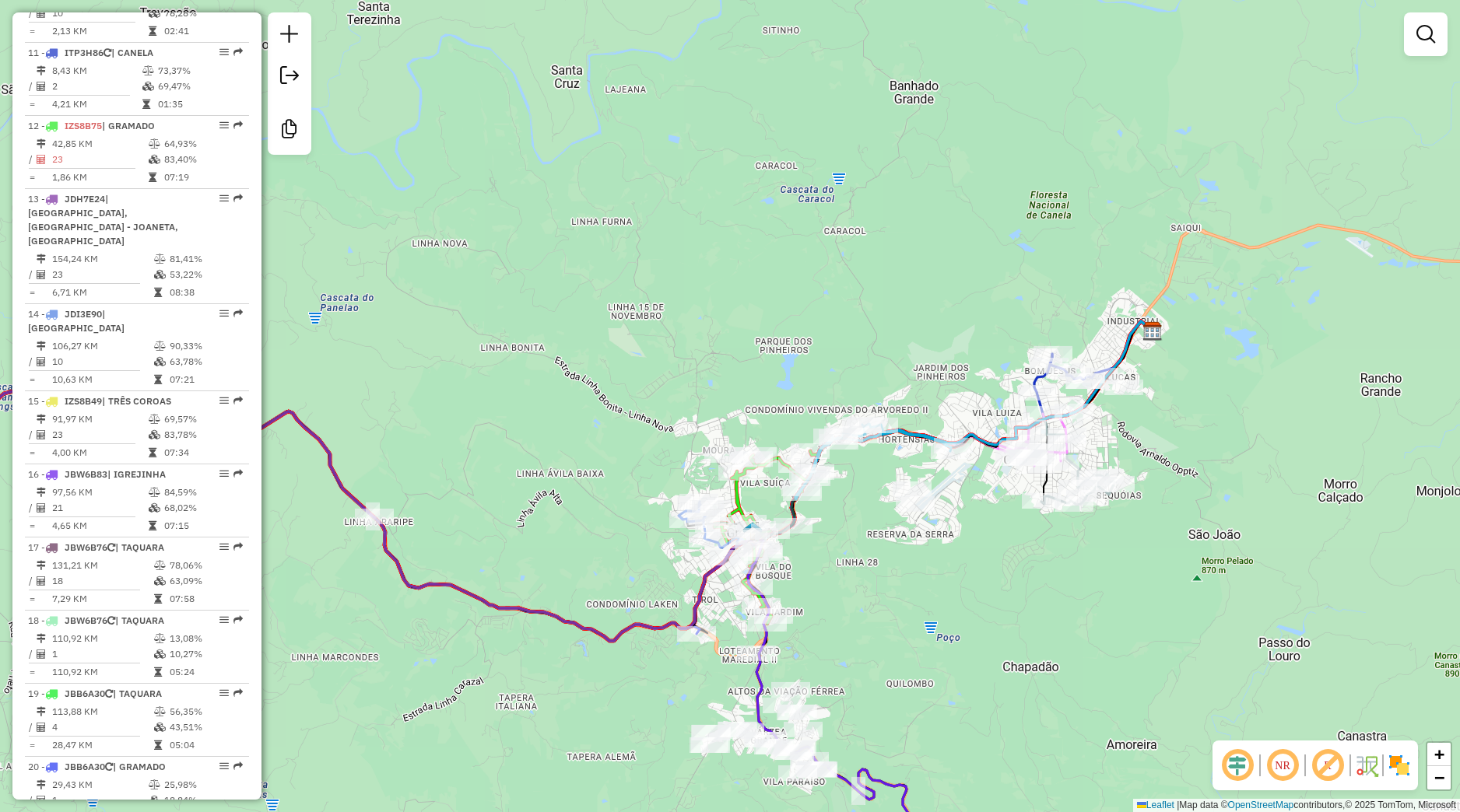
drag, startPoint x: 817, startPoint y: 587, endPoint x: 816, endPoint y: 576, distance: 11.0
click at [826, 585] on div "Janela de atendimento Grade de atendimento Capacidade Transportadoras Veículos …" at bounding box center [730, 406] width 1460 height 812
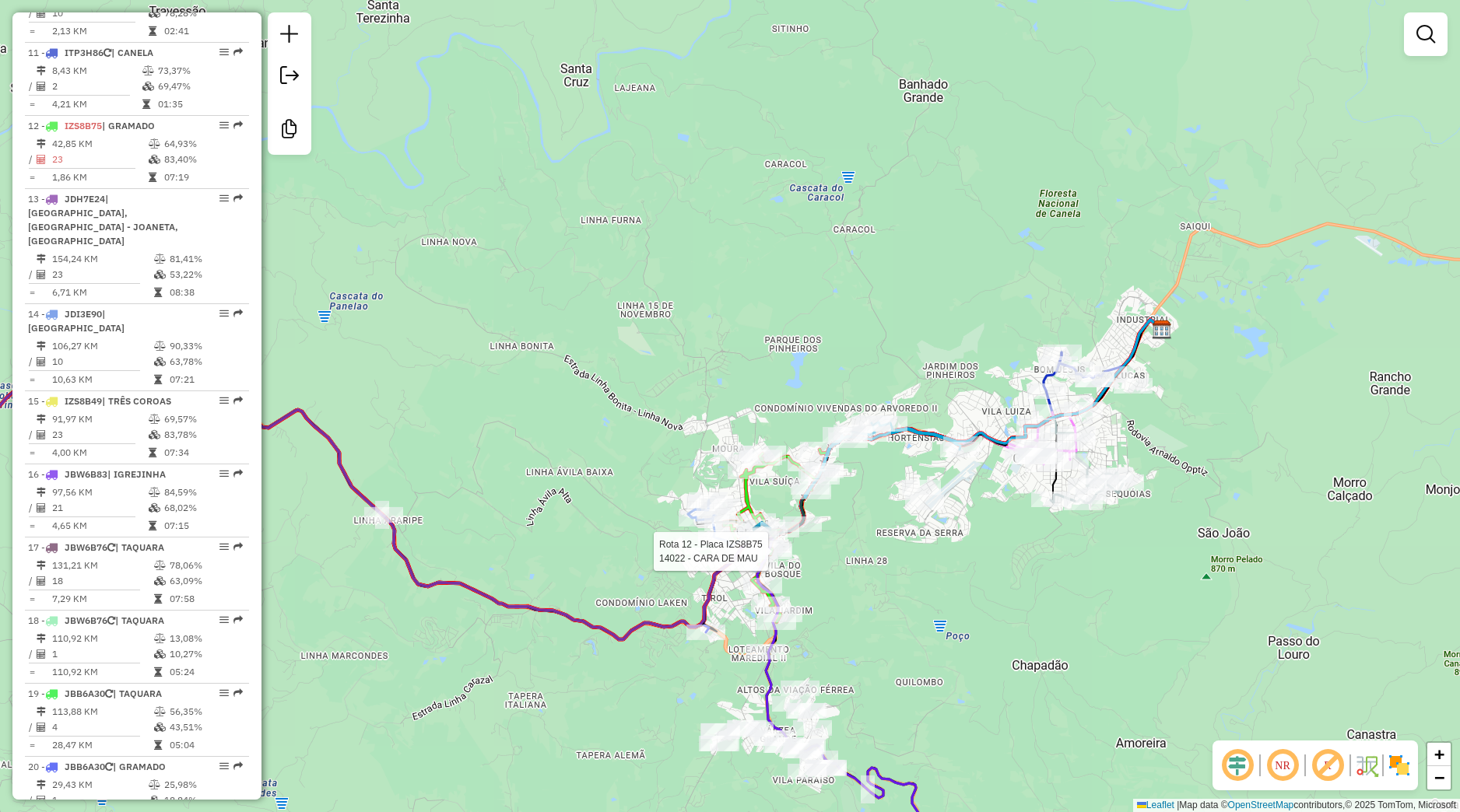
select select "**********"
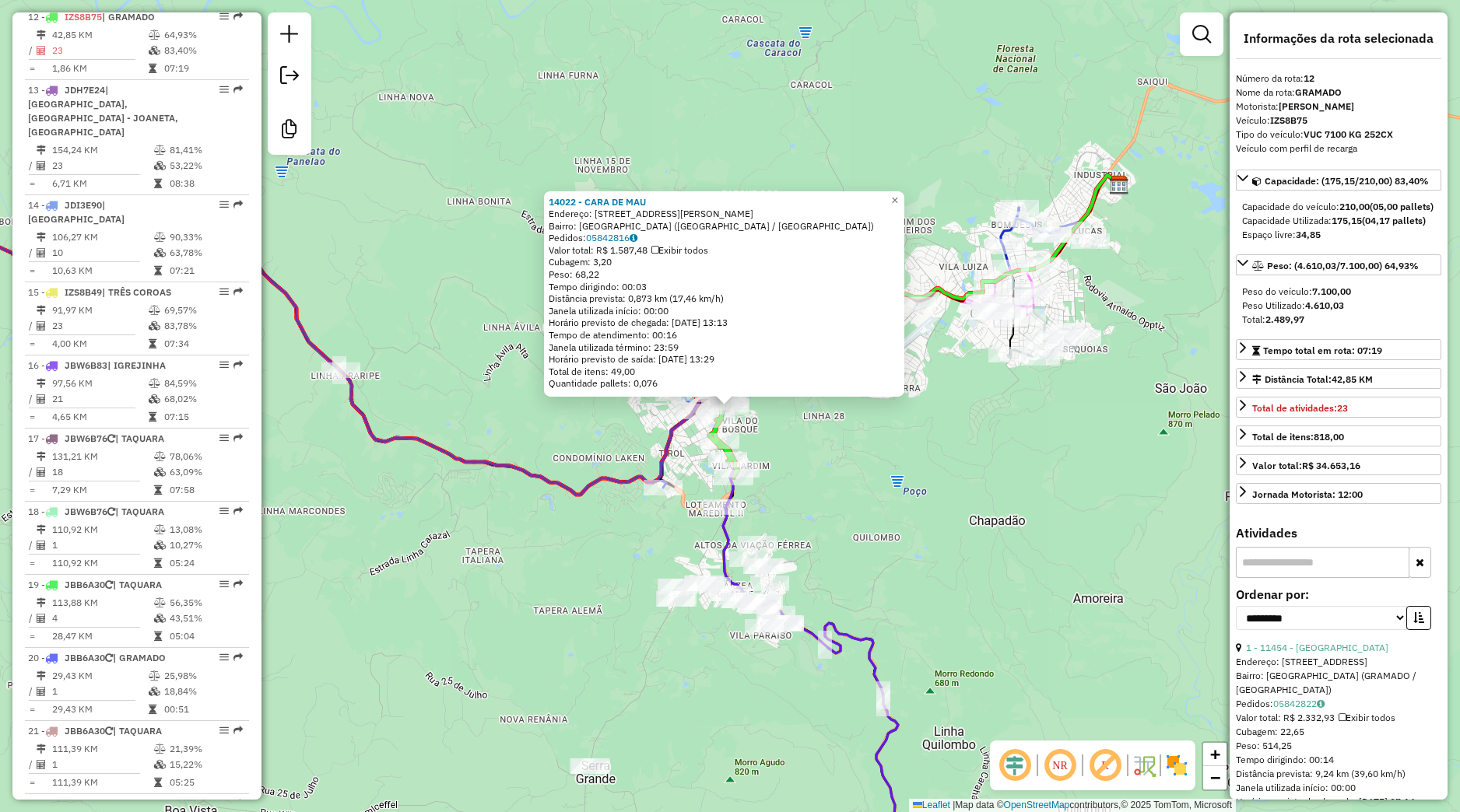
scroll to position [1508, 0]
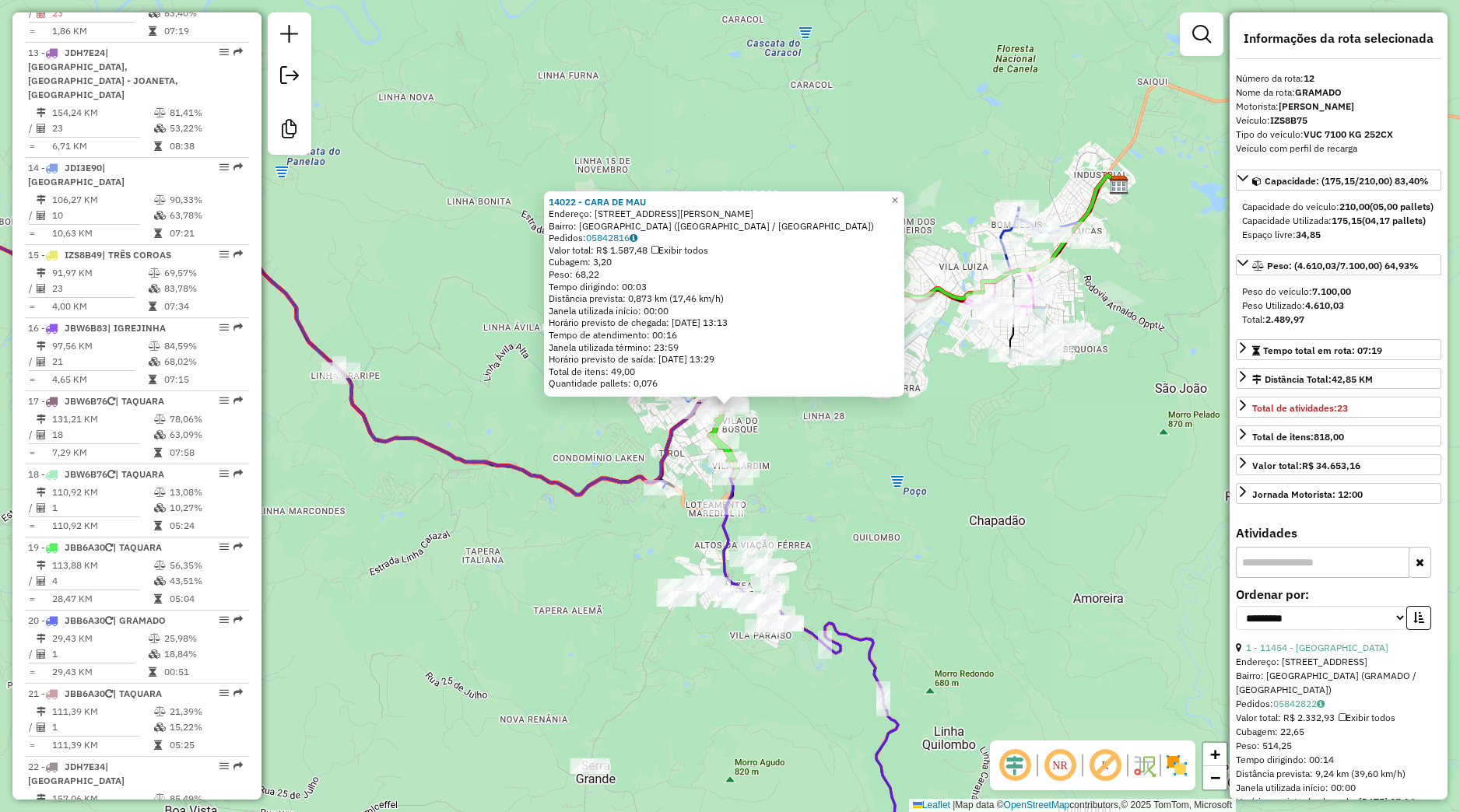
click at [898, 587] on div "14022 - CARA DE MAU Endereço: Rua Coronel João Corrêa, 306 Bairro: Bairro Belve…" at bounding box center [730, 406] width 1460 height 812
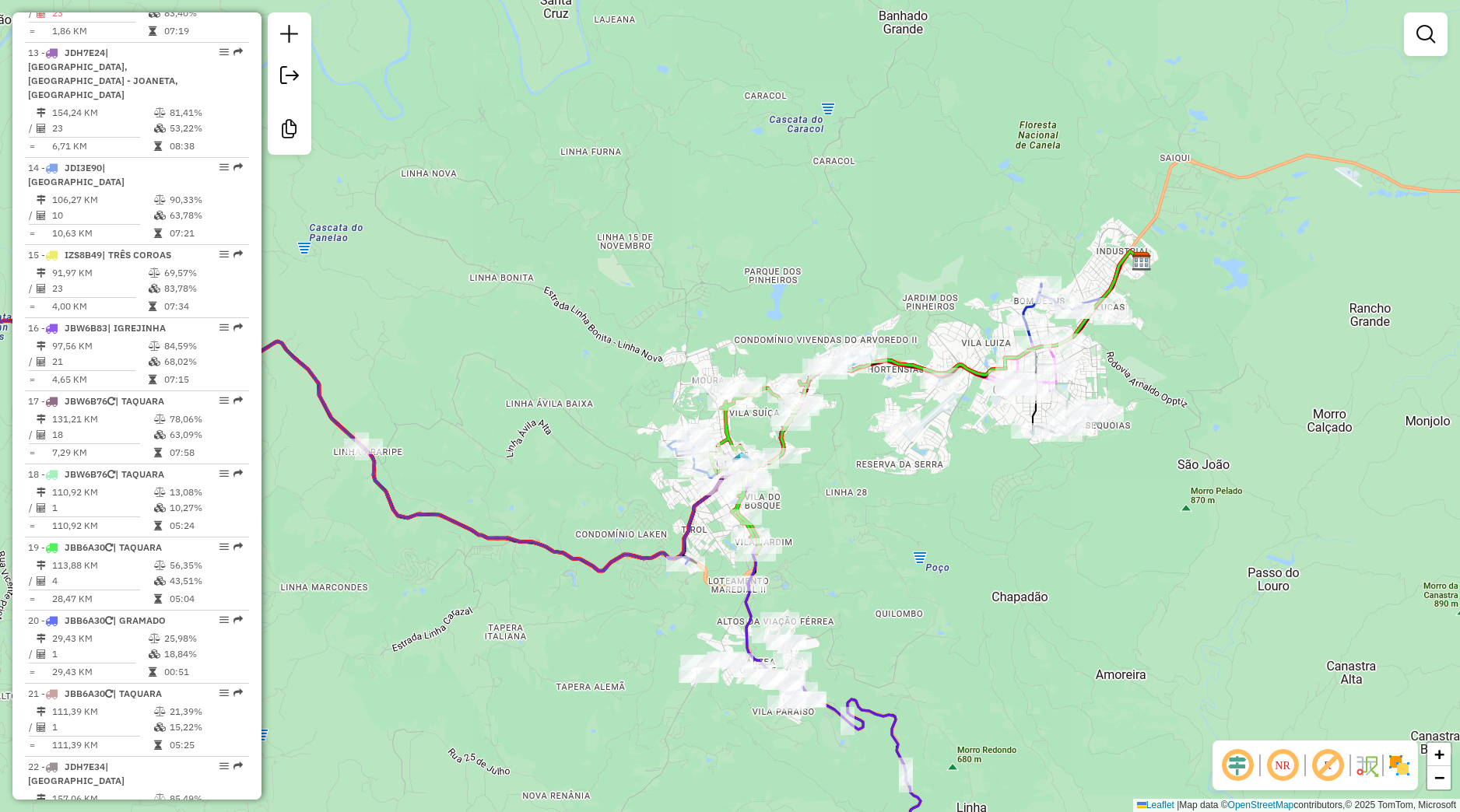
drag, startPoint x: 849, startPoint y: 497, endPoint x: 878, endPoint y: 576, distance: 84.2
click at [878, 576] on div "Janela de atendimento Grade de atendimento Capacidade Transportadoras Veículos …" at bounding box center [730, 406] width 1460 height 812
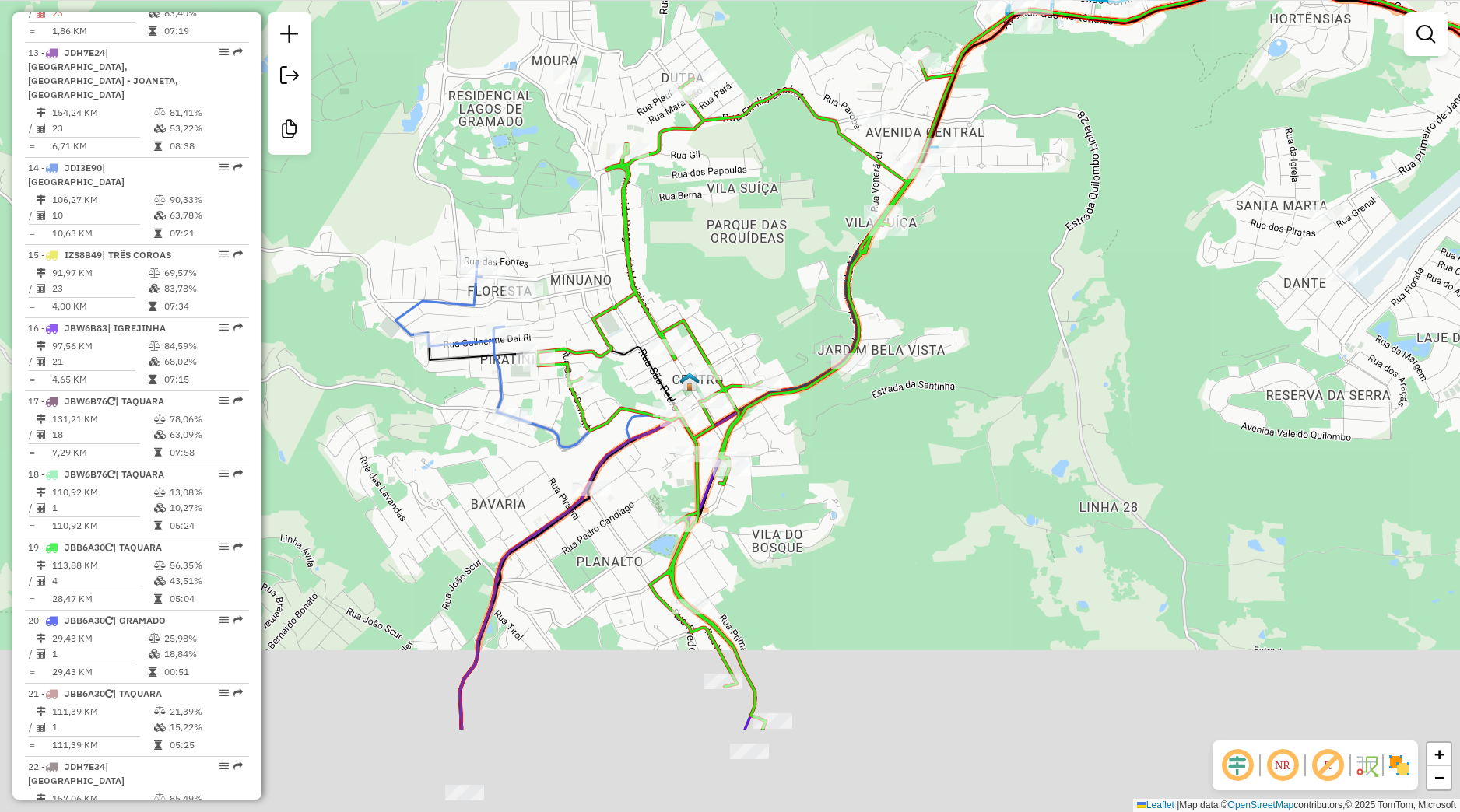
drag, startPoint x: 753, startPoint y: 733, endPoint x: 766, endPoint y: 561, distance: 172.5
click at [766, 561] on div "Janela de atendimento Grade de atendimento Capacidade Transportadoras Veículos …" at bounding box center [730, 406] width 1460 height 812
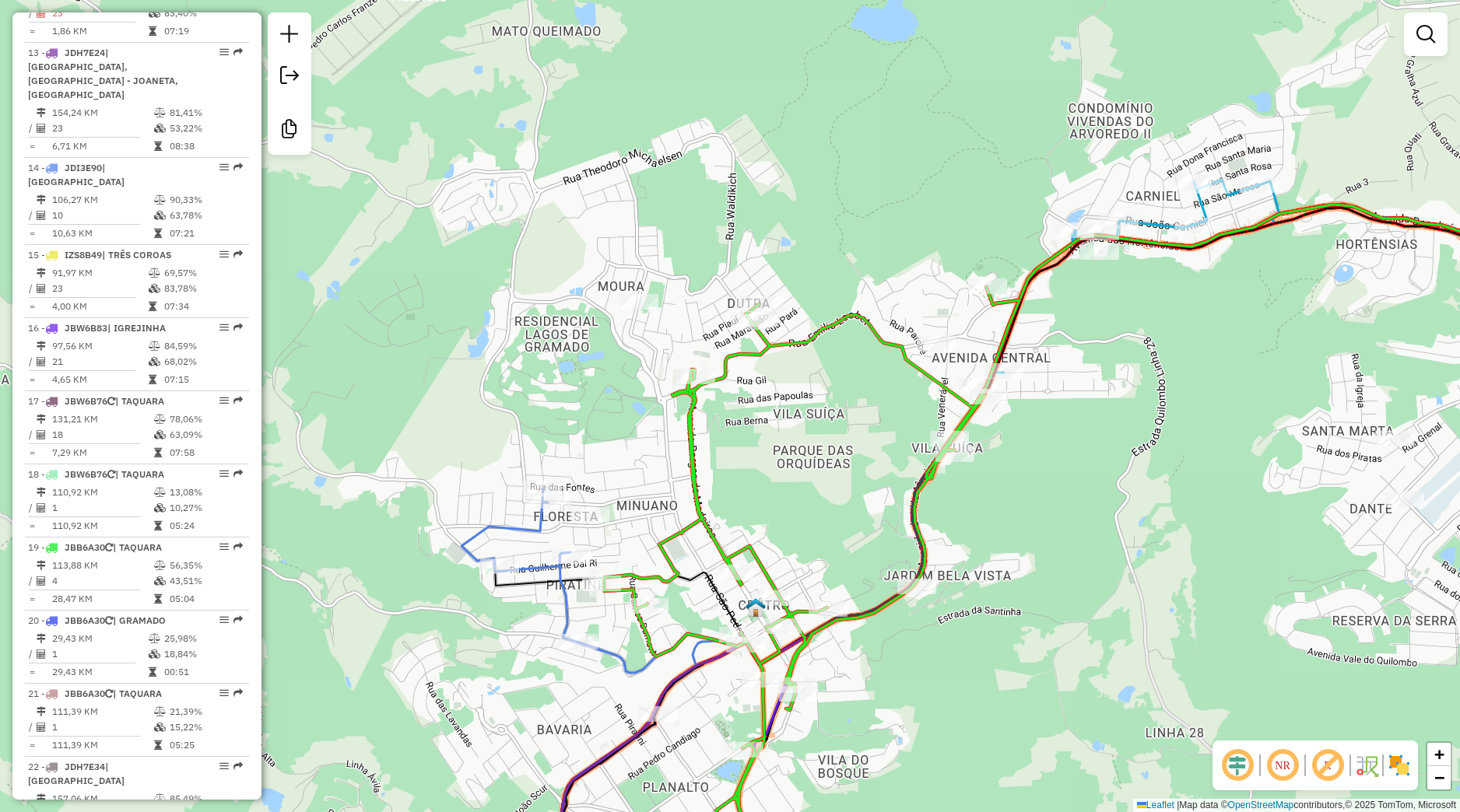
drag, startPoint x: 820, startPoint y: 415, endPoint x: 837, endPoint y: 502, distance: 88.6
click at [900, 666] on div "Janela de atendimento Grade de atendimento Capacidade Transportadoras Veículos …" at bounding box center [730, 406] width 1460 height 812
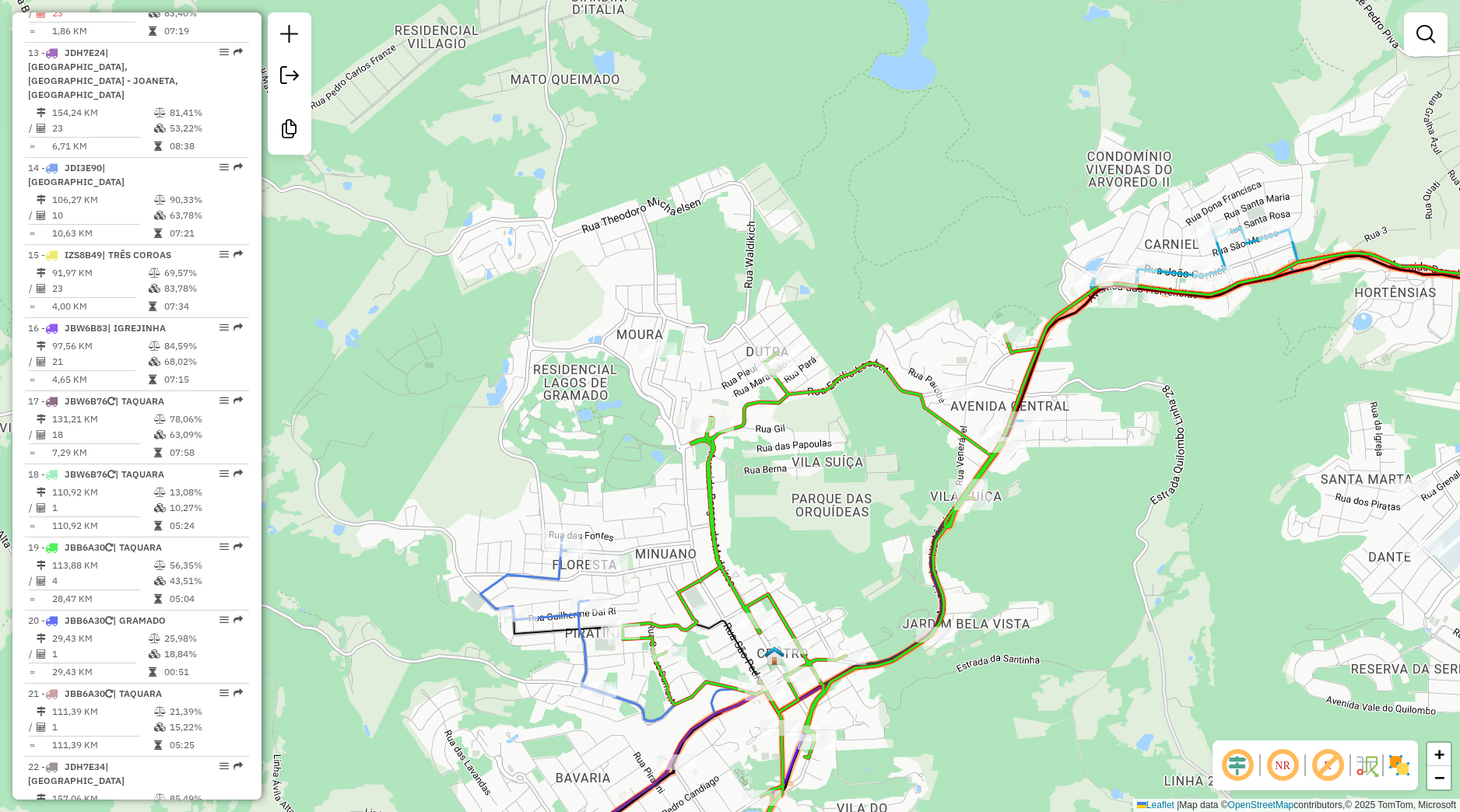
drag, startPoint x: 822, startPoint y: 394, endPoint x: 816, endPoint y: 470, distance: 76.2
click at [818, 470] on icon at bounding box center [829, 630] width 416 height 590
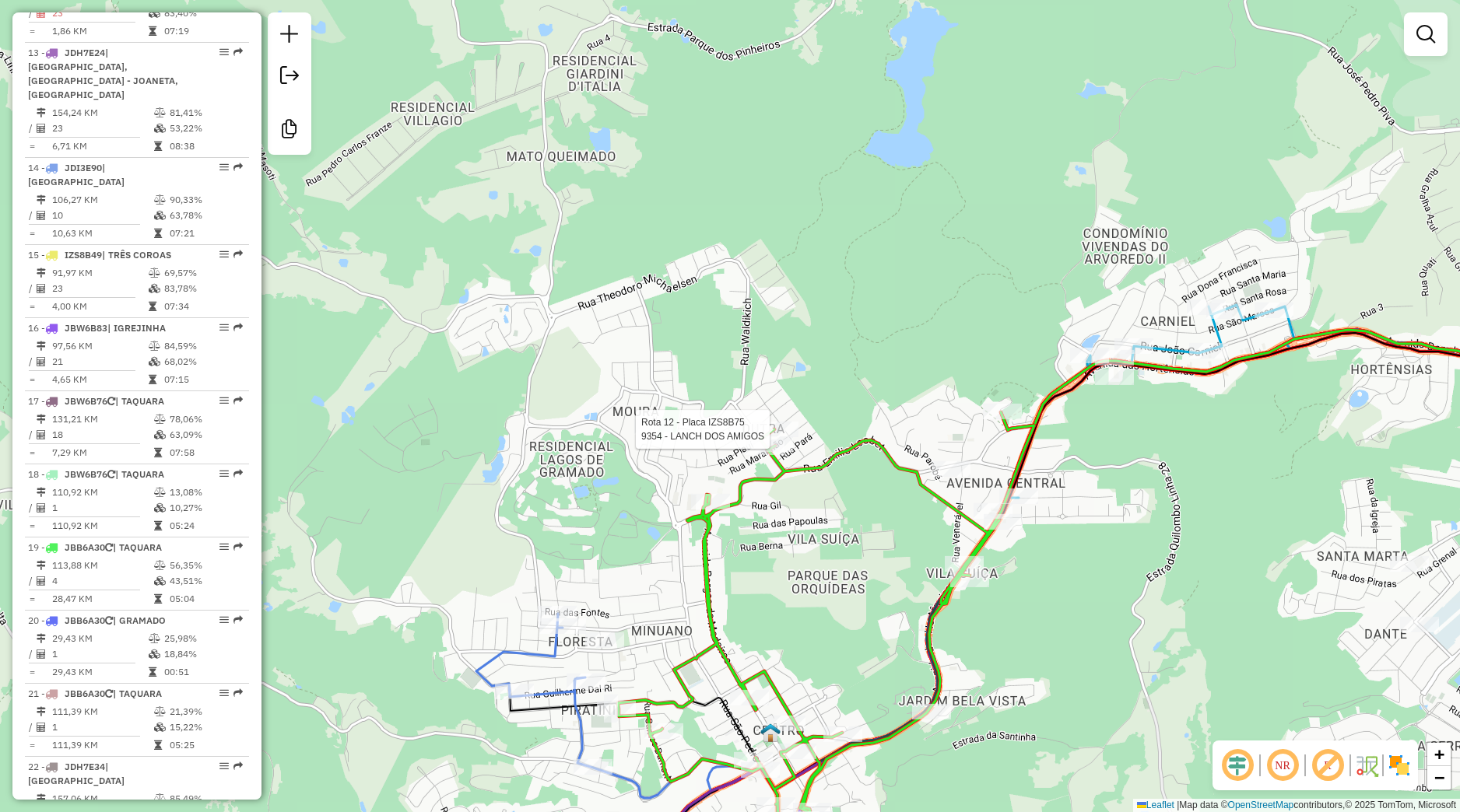
select select "**********"
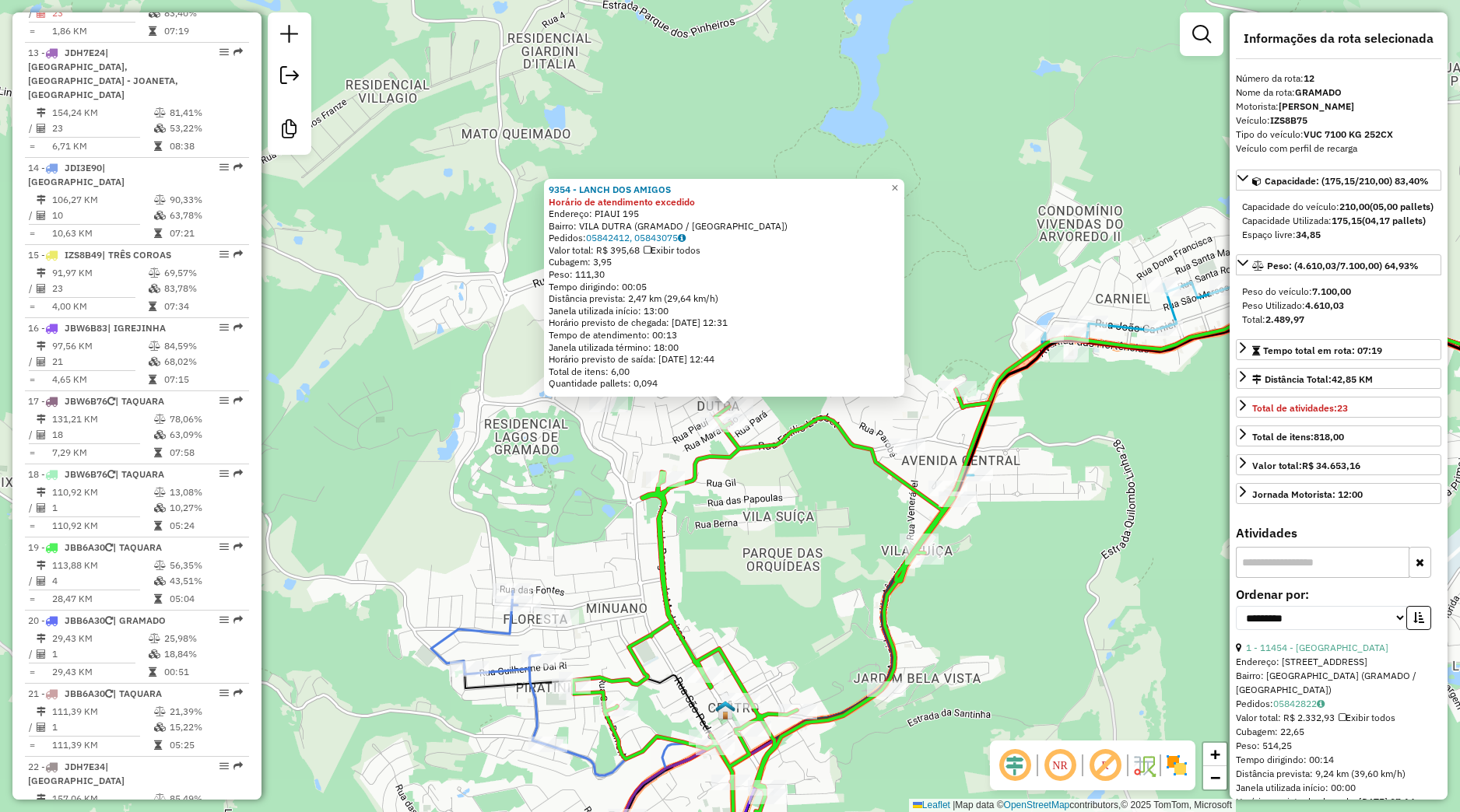
click at [727, 484] on div "9354 - LANCH DOS AMIGOS Horário de atendimento excedido Endereço: PIAUI 195 Bai…" at bounding box center [730, 406] width 1460 height 812
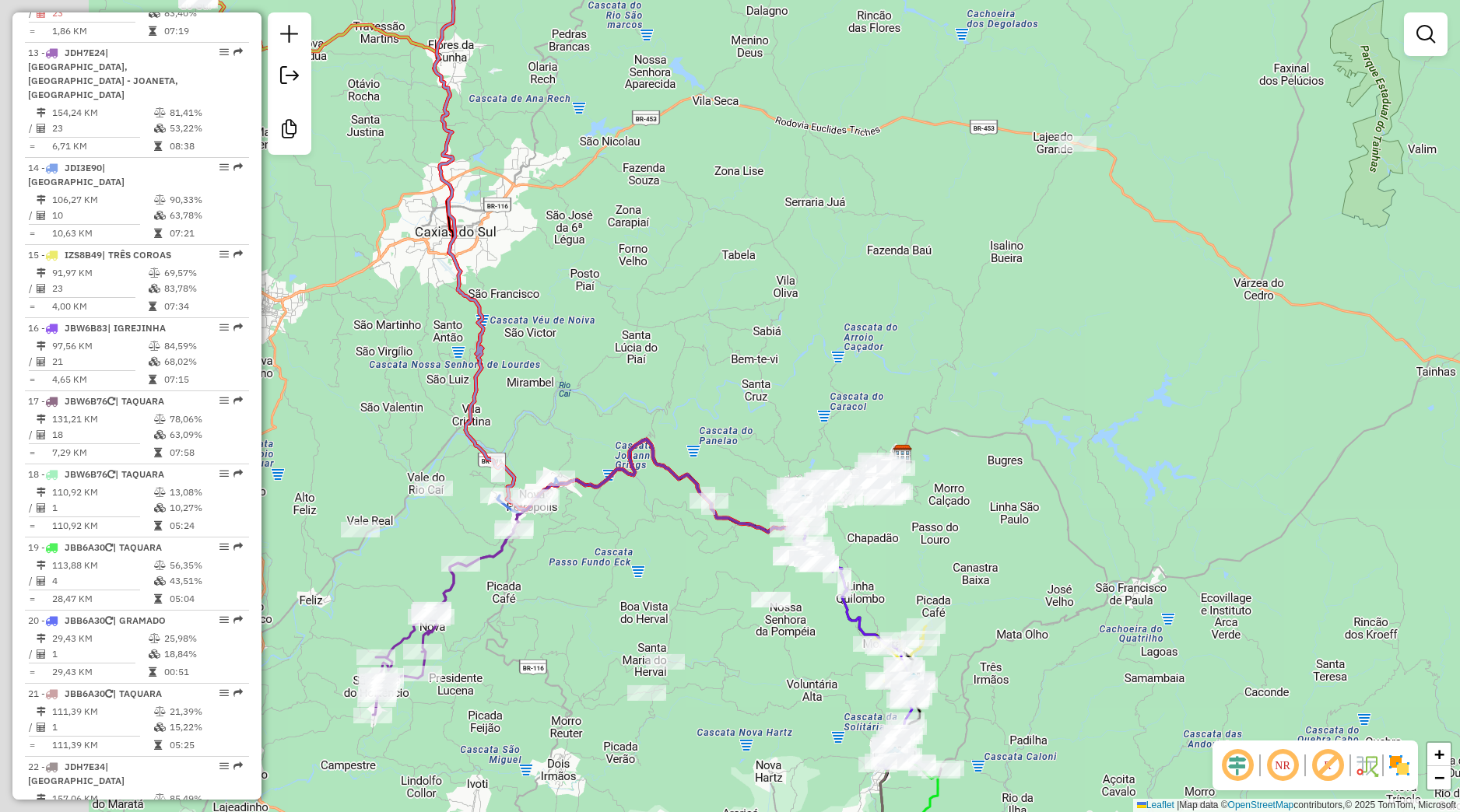
drag, startPoint x: 761, startPoint y: 564, endPoint x: 800, endPoint y: 553, distance: 40.5
click at [800, 553] on div "Janela de atendimento Grade de atendimento Capacidade Transportadoras Veículos …" at bounding box center [730, 406] width 1460 height 812
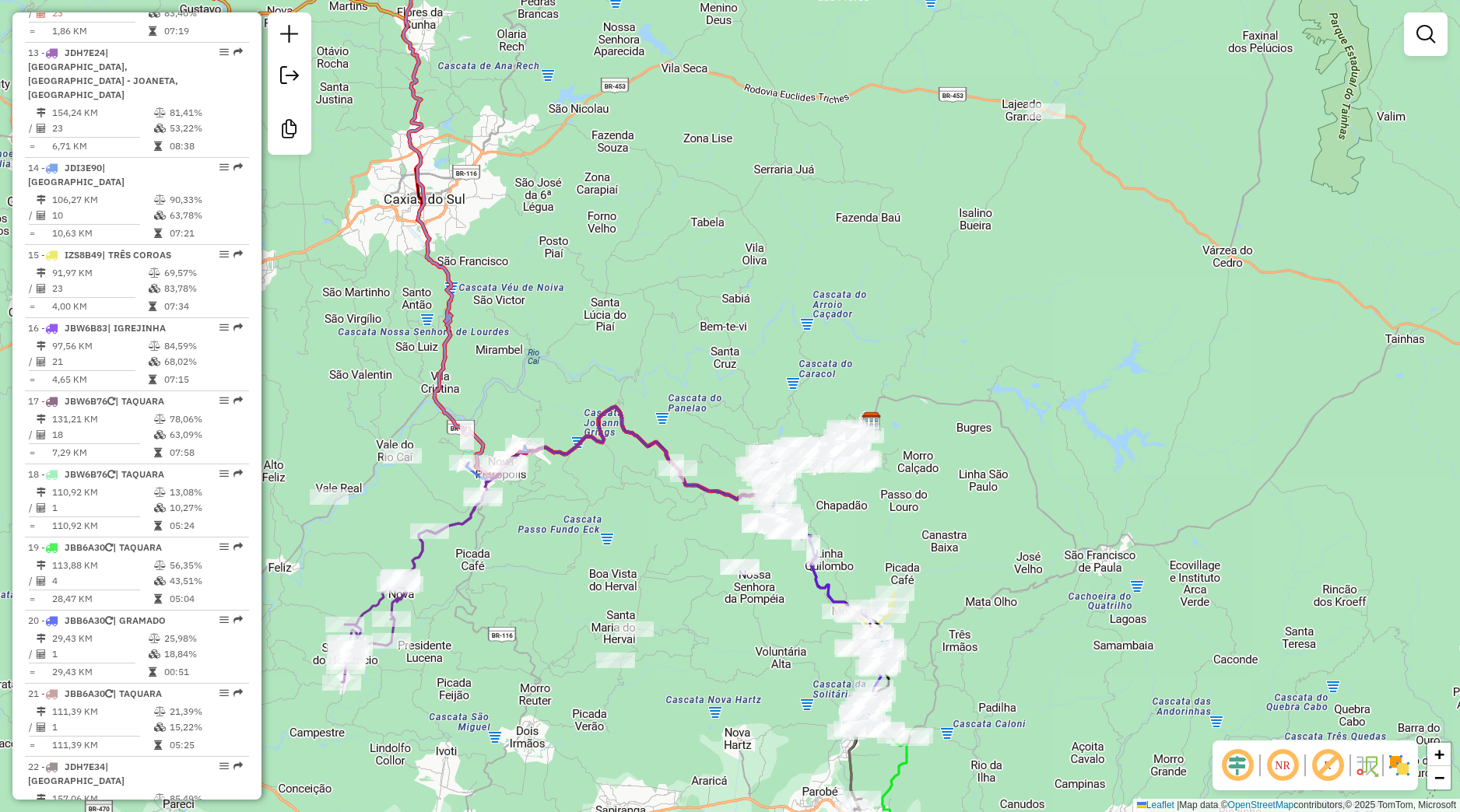
drag, startPoint x: 887, startPoint y: 668, endPoint x: 817, endPoint y: 646, distance: 73.4
click at [817, 646] on div "Janela de atendimento Grade de atendimento Capacidade Transportadoras Veículos …" at bounding box center [730, 406] width 1460 height 812
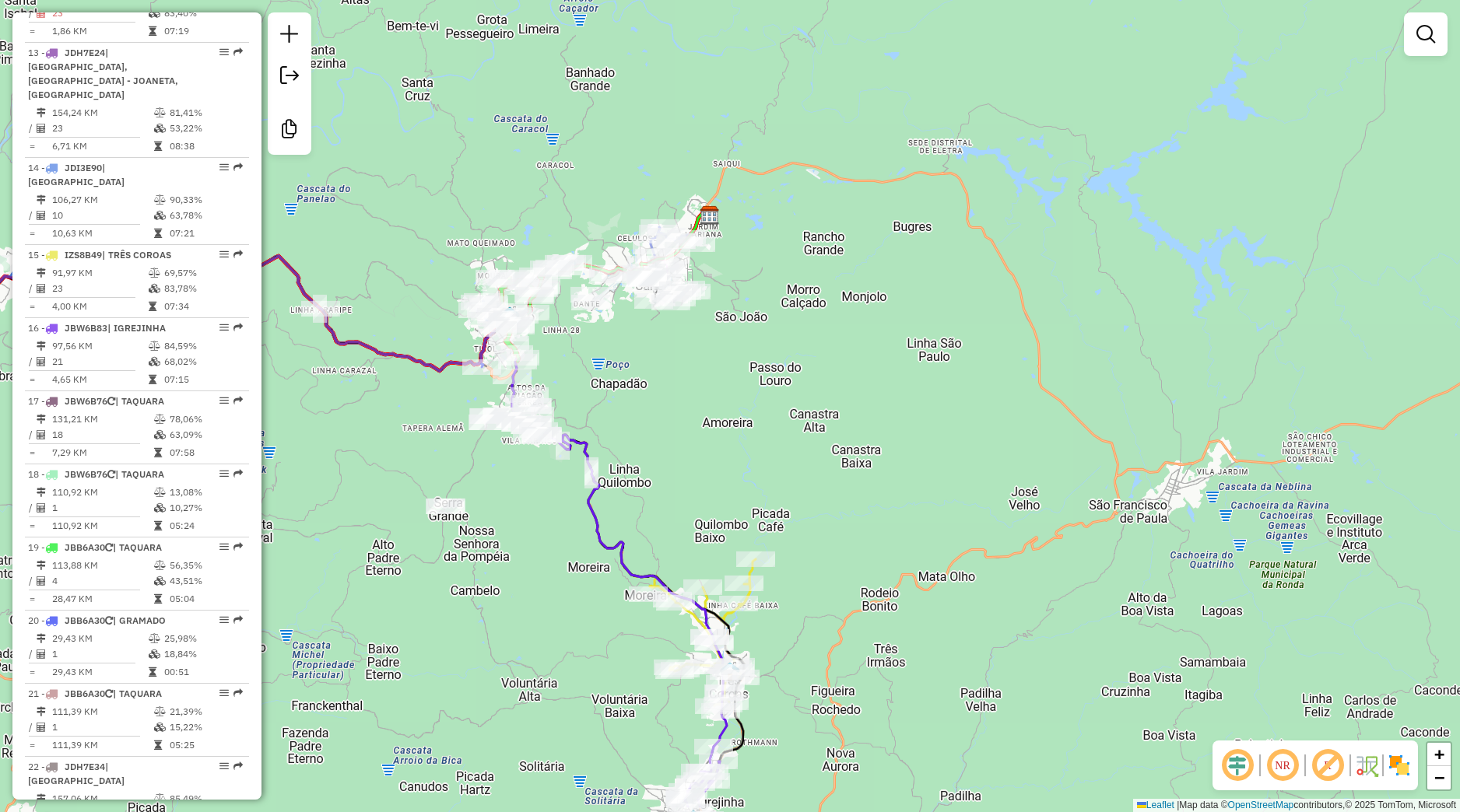
drag, startPoint x: 679, startPoint y: 700, endPoint x: 620, endPoint y: 500, distance: 208.5
click at [620, 500] on div "Janela de atendimento Grade de atendimento Capacidade Transportadoras Veículos …" at bounding box center [730, 406] width 1460 height 812
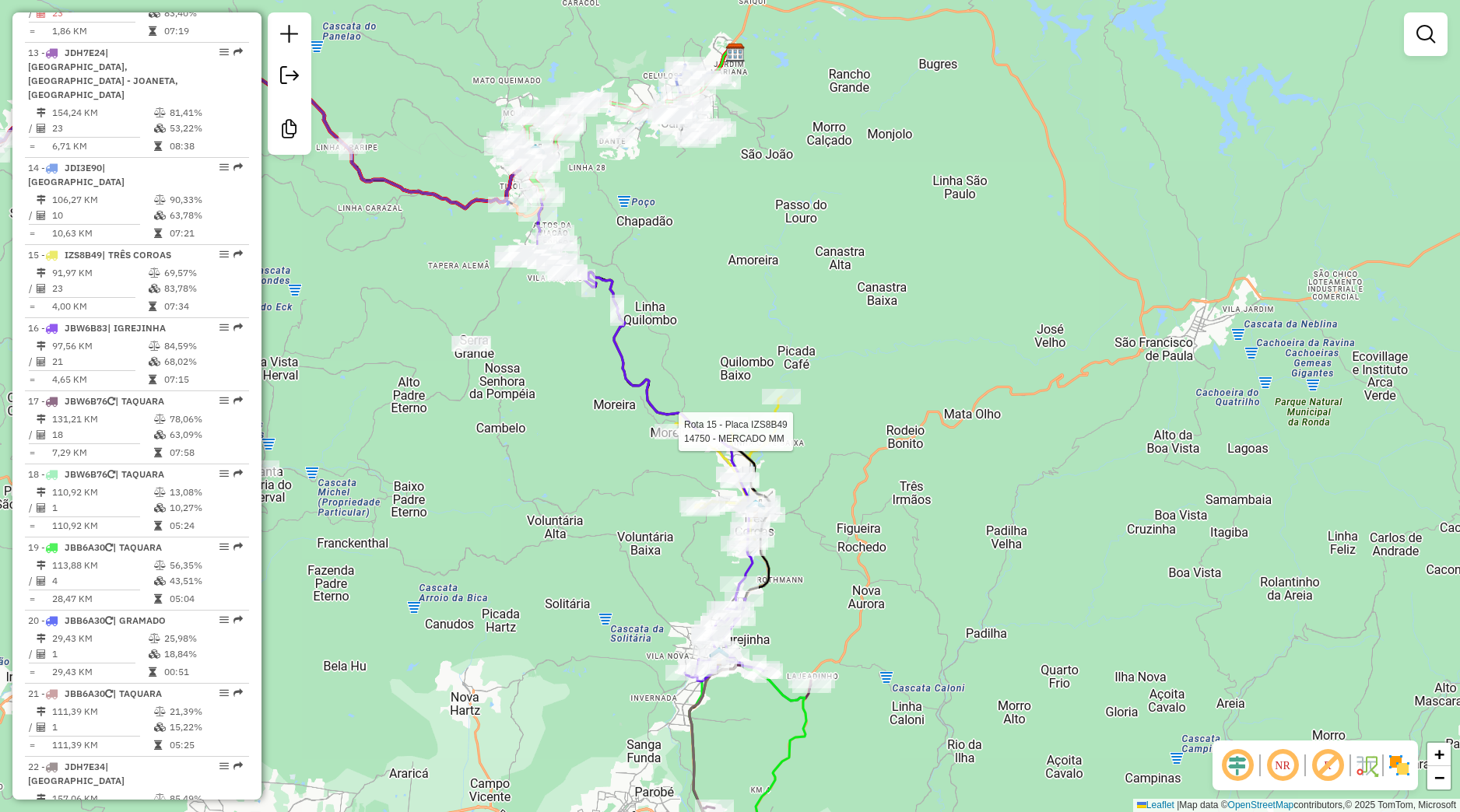
drag, startPoint x: 672, startPoint y: 752, endPoint x: 723, endPoint y: 737, distance: 53.2
click at [723, 737] on div "Rota 15 - Placa IZS8B49 14750 - MERCADO MM Janela de atendimento Grade de atend…" at bounding box center [730, 406] width 1460 height 812
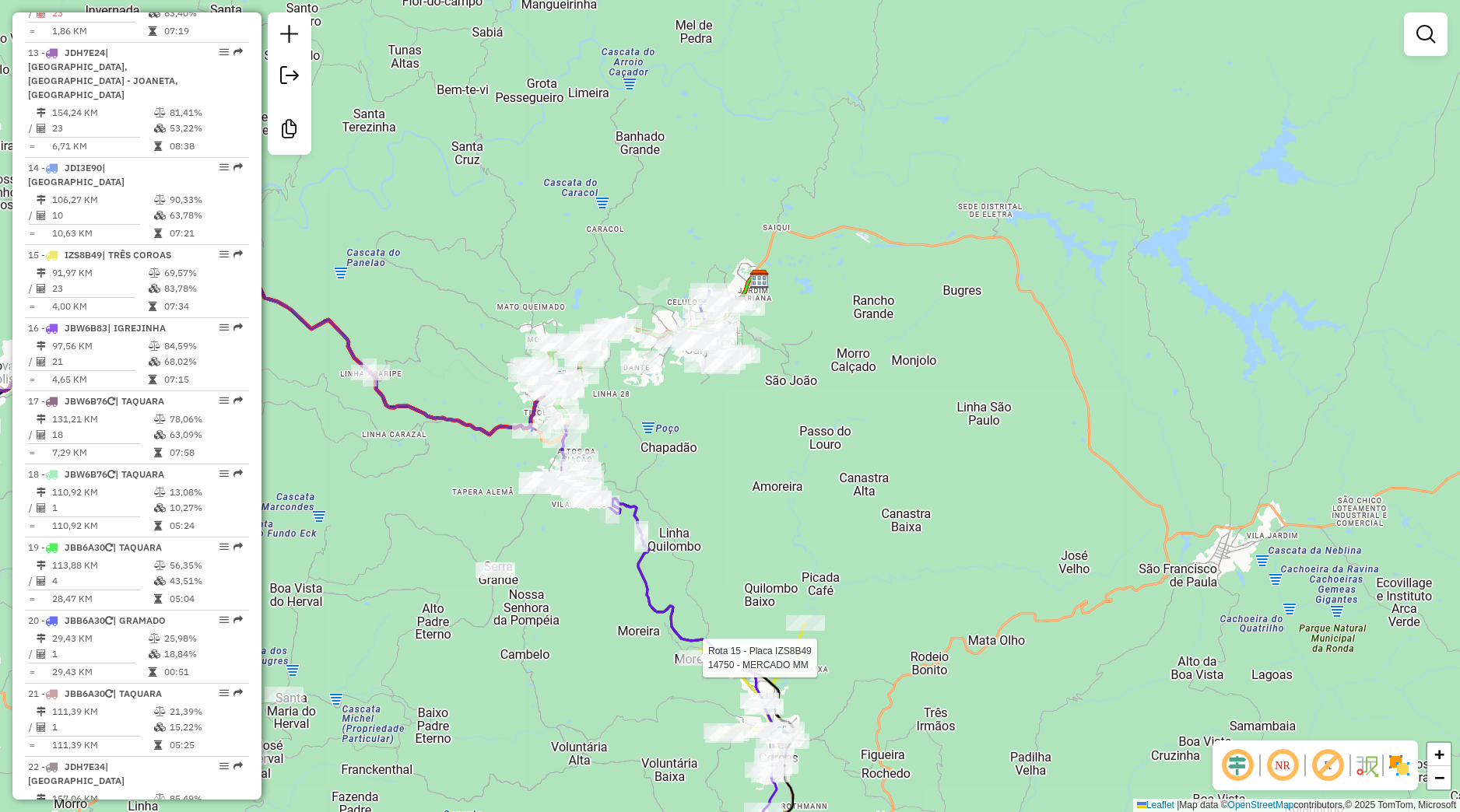
drag, startPoint x: 645, startPoint y: 417, endPoint x: 664, endPoint y: 626, distance: 209.9
click at [664, 626] on icon at bounding box center [667, 543] width 220 height 536
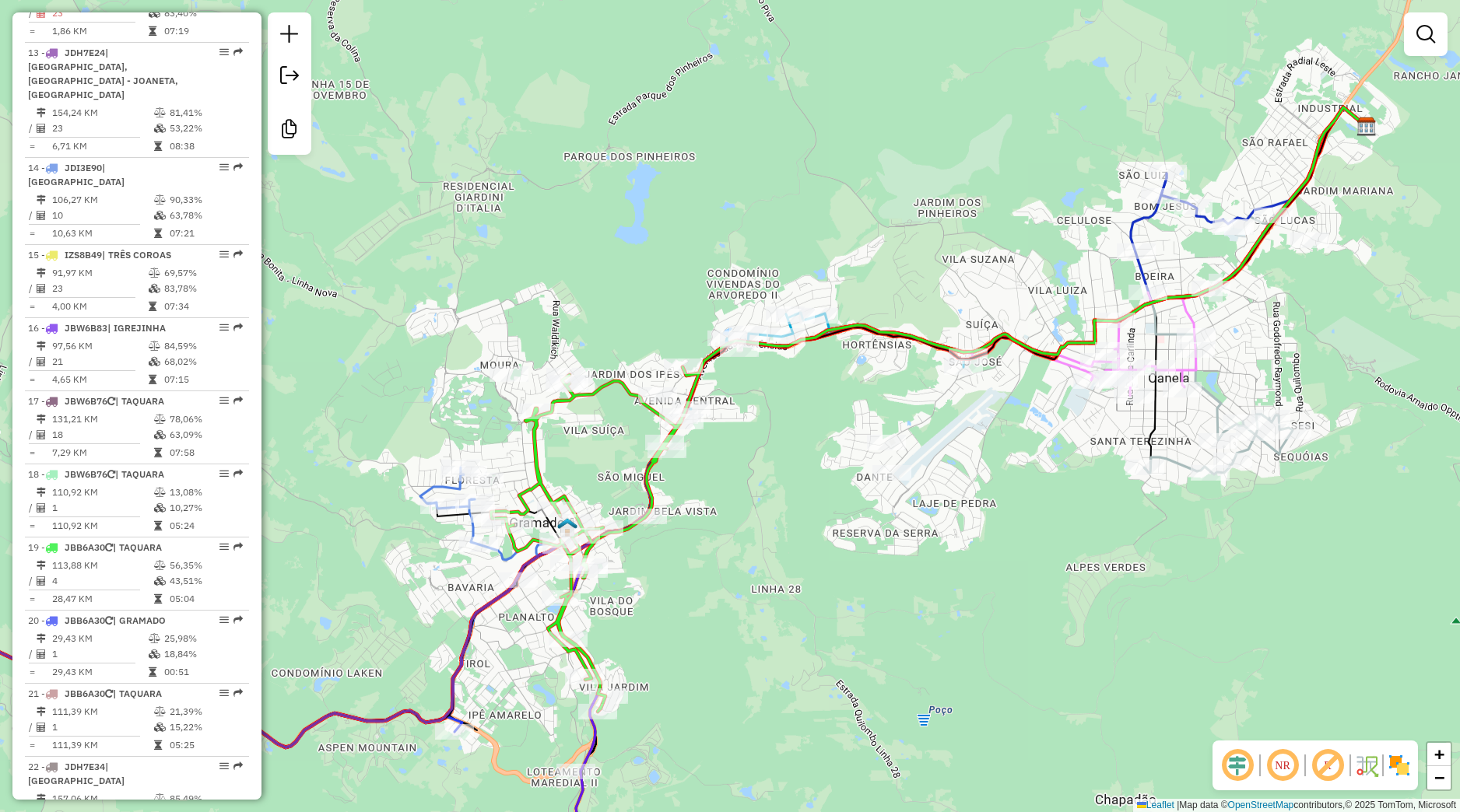
drag, startPoint x: 678, startPoint y: 496, endPoint x: 698, endPoint y: 611, distance: 116.7
click at [698, 611] on div "Rota 15 - Placa IZS8B49 14750 - MERCADO MM Janela de atendimento Grade de atend…" at bounding box center [730, 406] width 1460 height 812
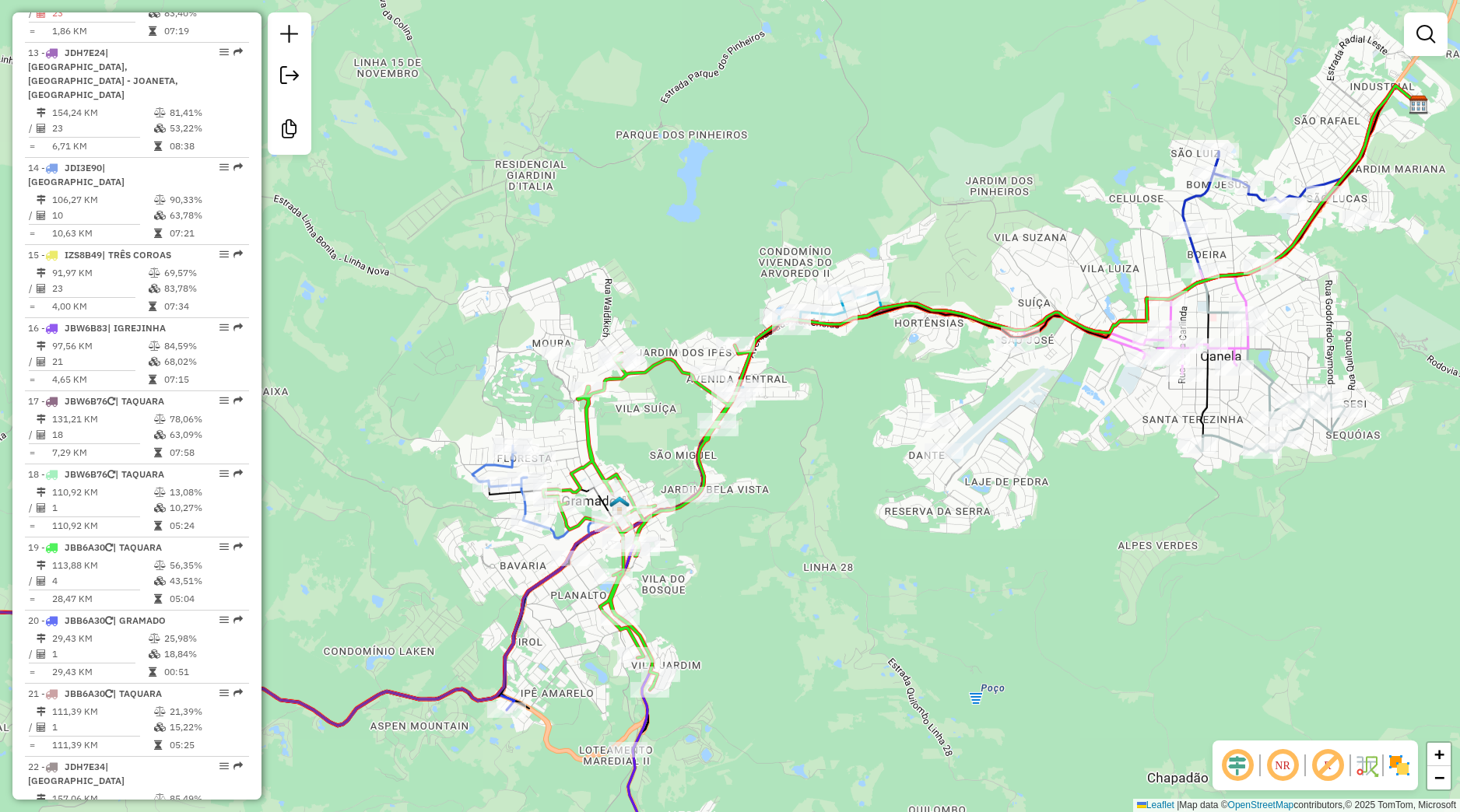
drag, startPoint x: 430, startPoint y: 635, endPoint x: 531, endPoint y: 566, distance: 122.3
click at [531, 566] on div "Rota 15 - Placa IZS8B49 14750 - MERCADO MM Janela de atendimento Grade de atend…" at bounding box center [730, 406] width 1460 height 812
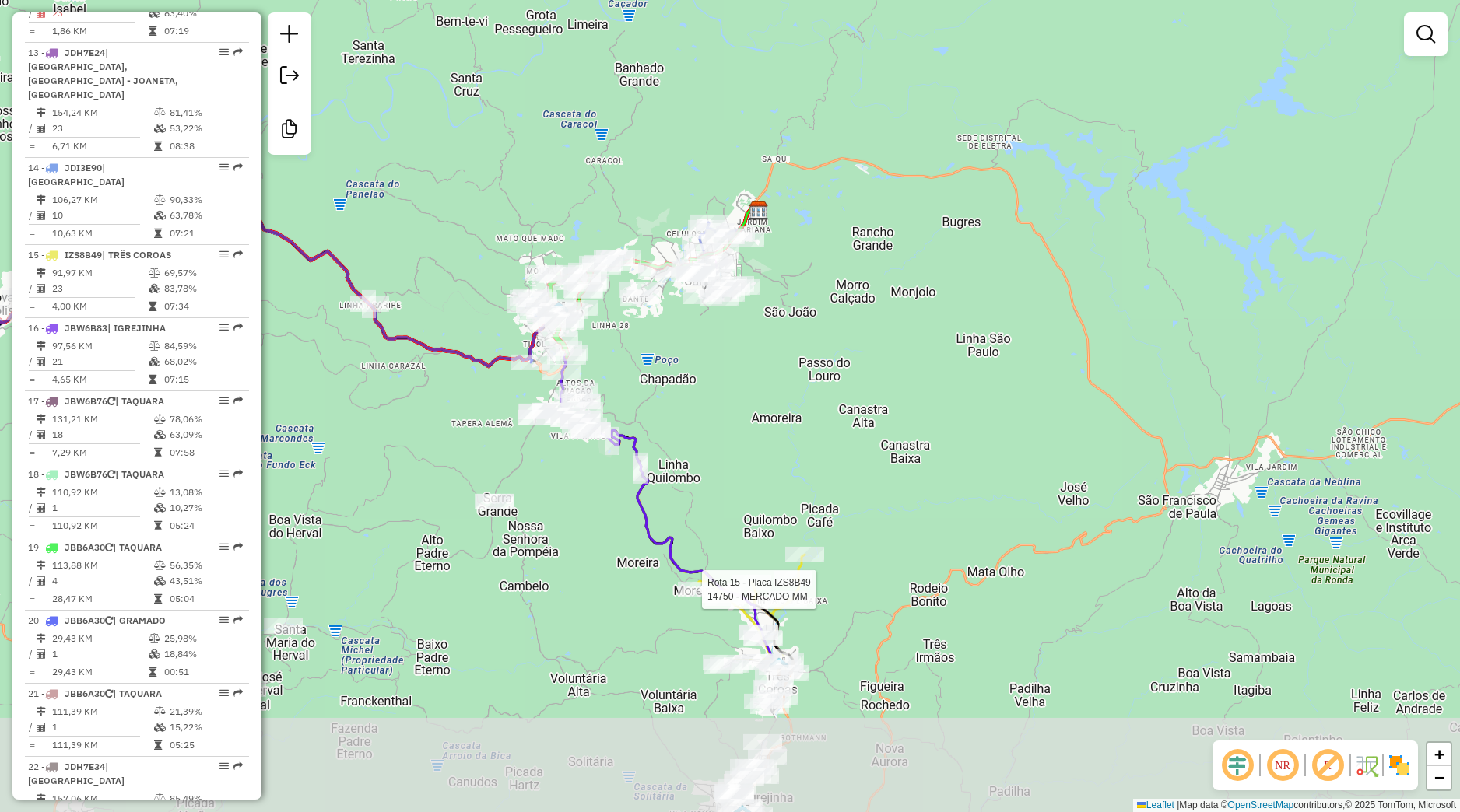
drag, startPoint x: 675, startPoint y: 691, endPoint x: 652, endPoint y: 439, distance: 253.0
click at [652, 440] on div "Rota 15 - Placa IZS8B49 14750 - MERCADO MM Janela de atendimento Grade de atend…" at bounding box center [730, 406] width 1460 height 812
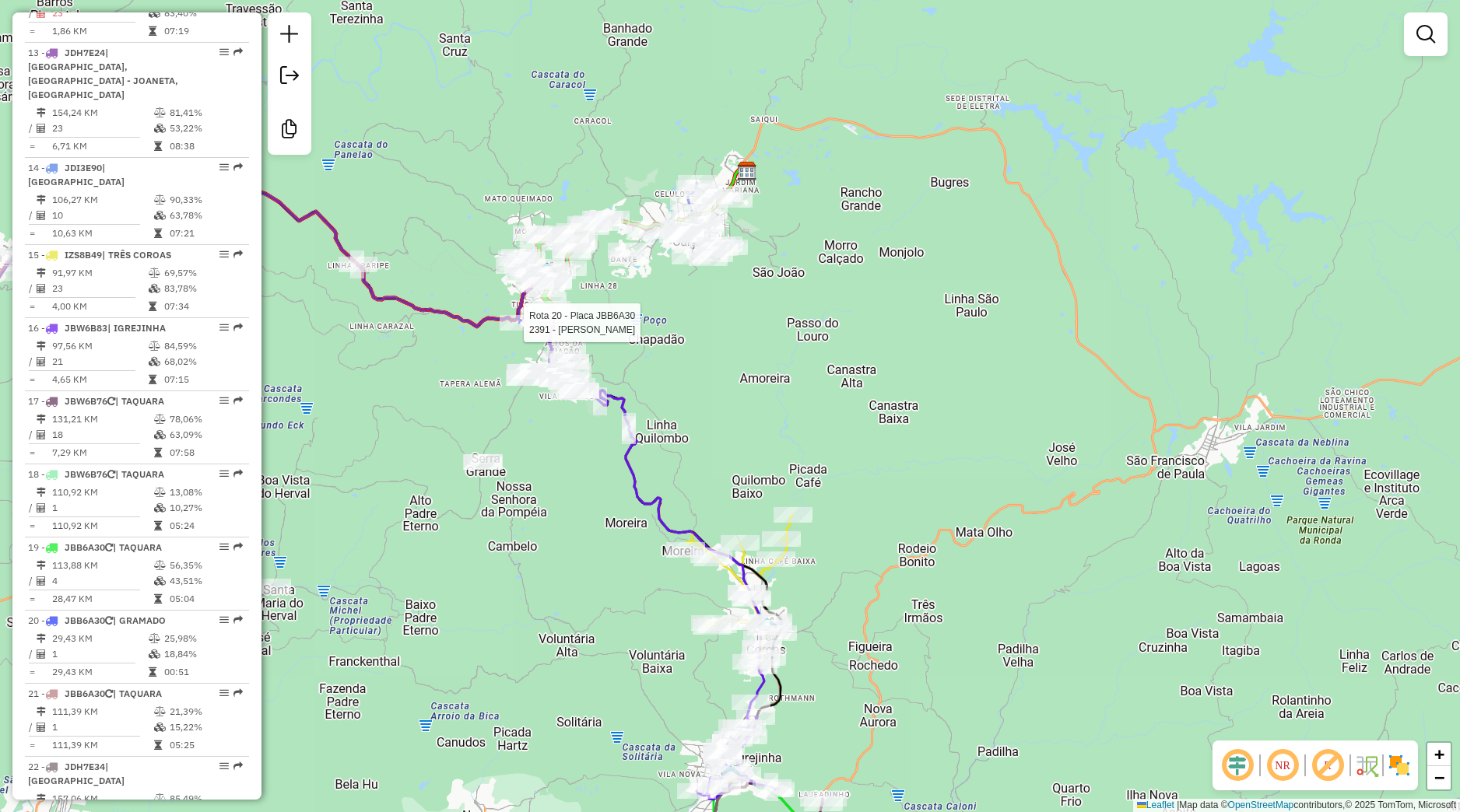
select select "**********"
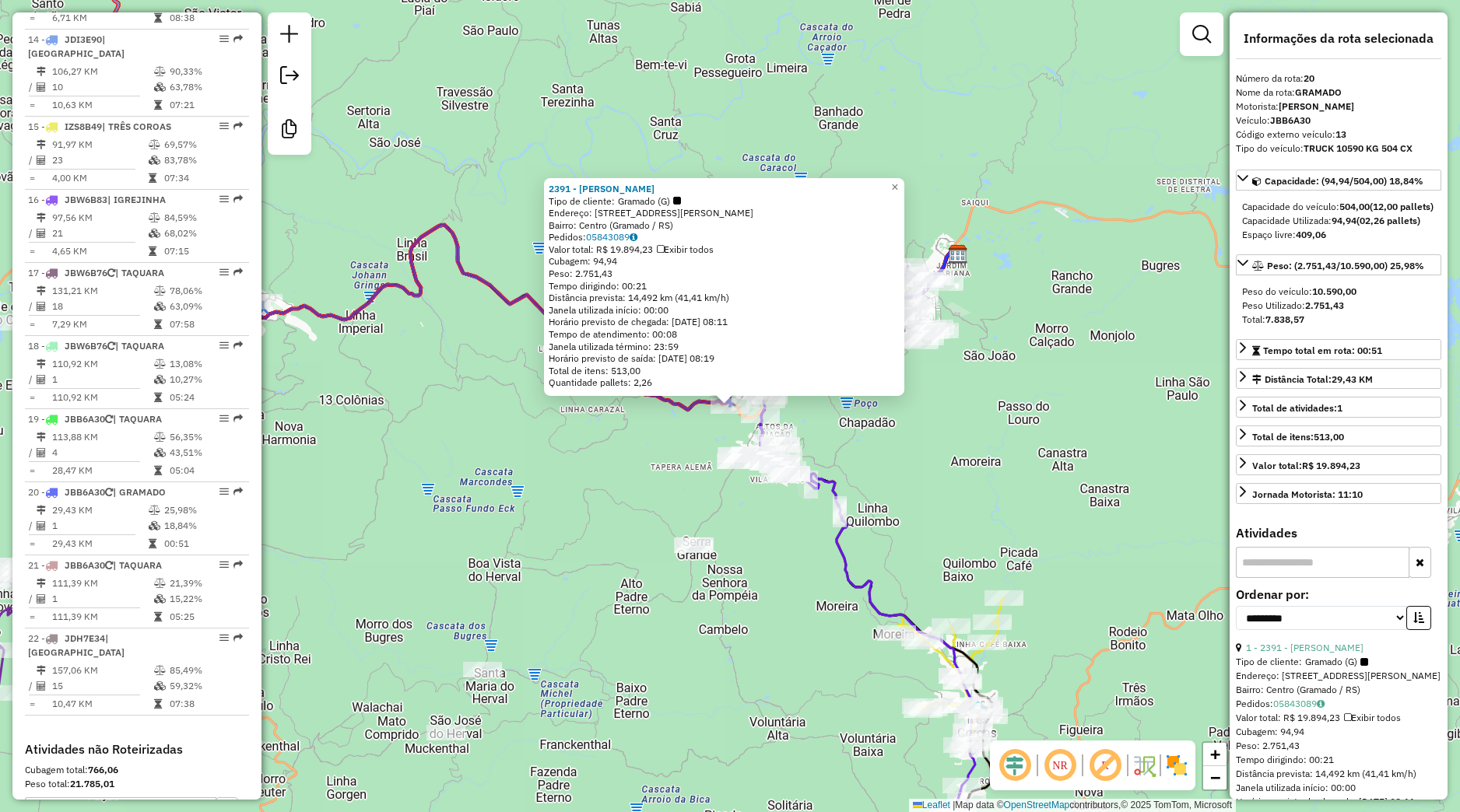
scroll to position [1867, 0]
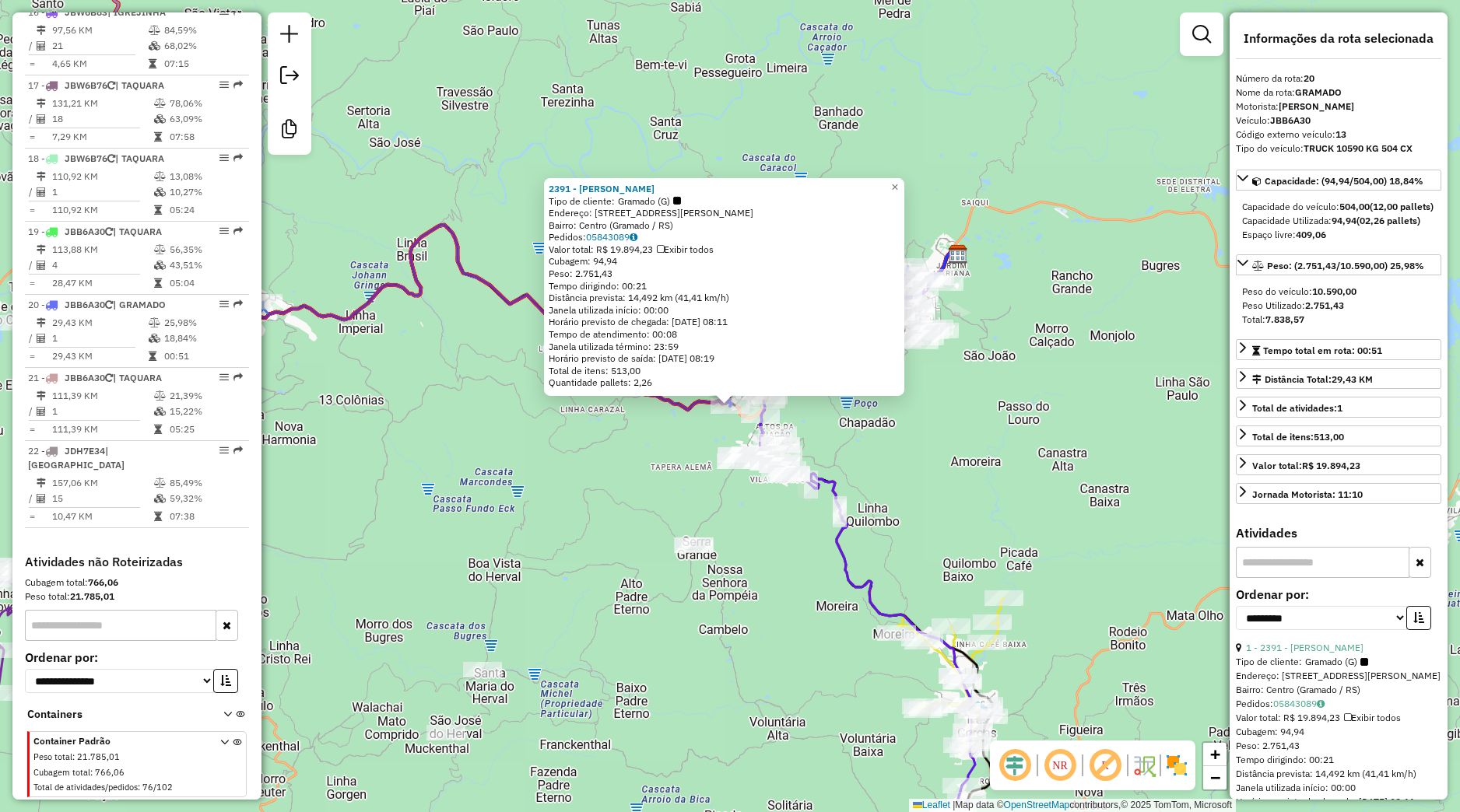
click at [606, 477] on div "2391 - VALDETI DA SILVA PIRES Tipo de cliente: Gramado (G) Endereço: Rua Prefei…" at bounding box center [730, 406] width 1460 height 812
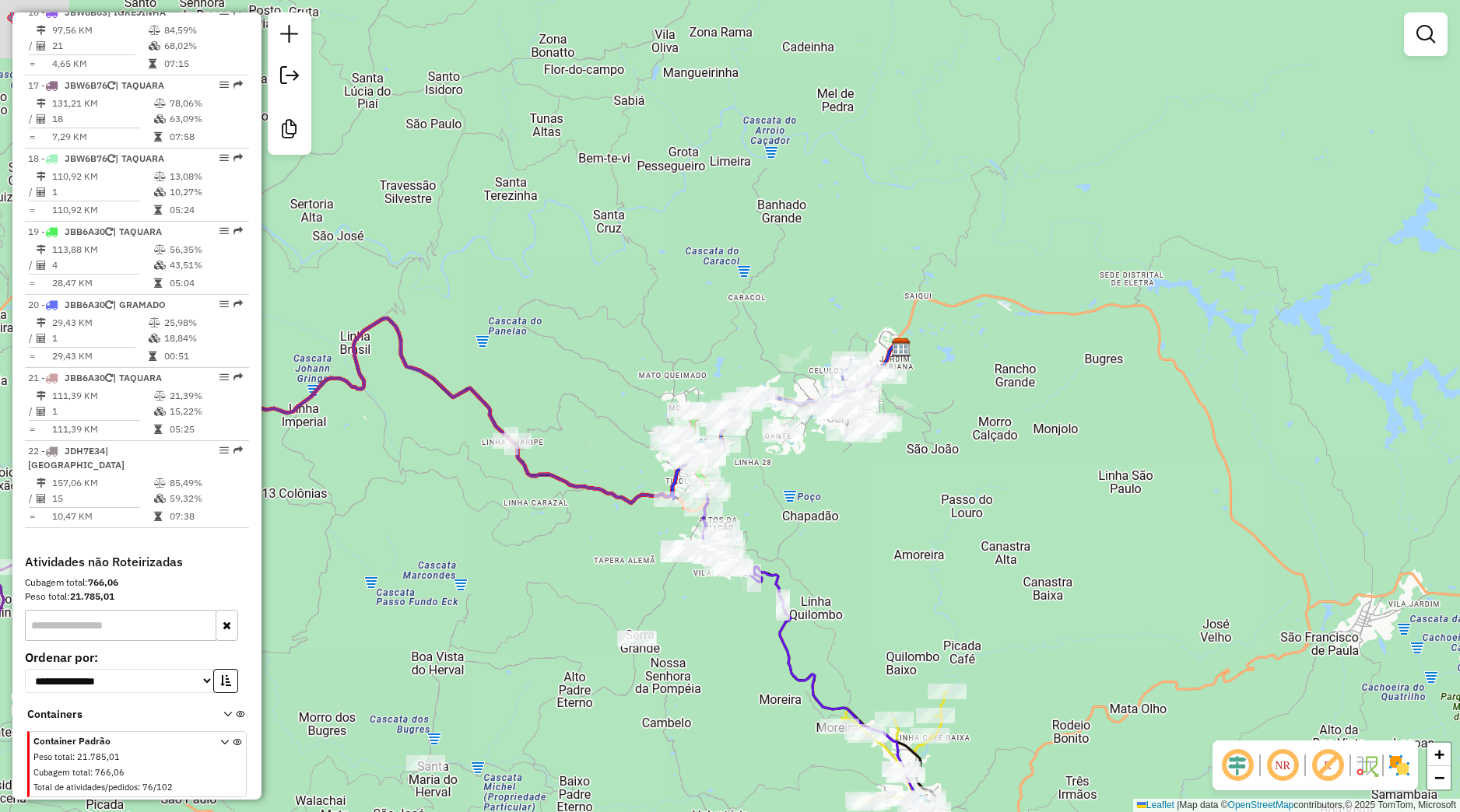
drag, startPoint x: 857, startPoint y: 560, endPoint x: 851, endPoint y: 484, distance: 76.2
click at [856, 561] on div "Janela de atendimento Grade de atendimento Capacidade Transportadoras Veículos …" at bounding box center [730, 406] width 1460 height 812
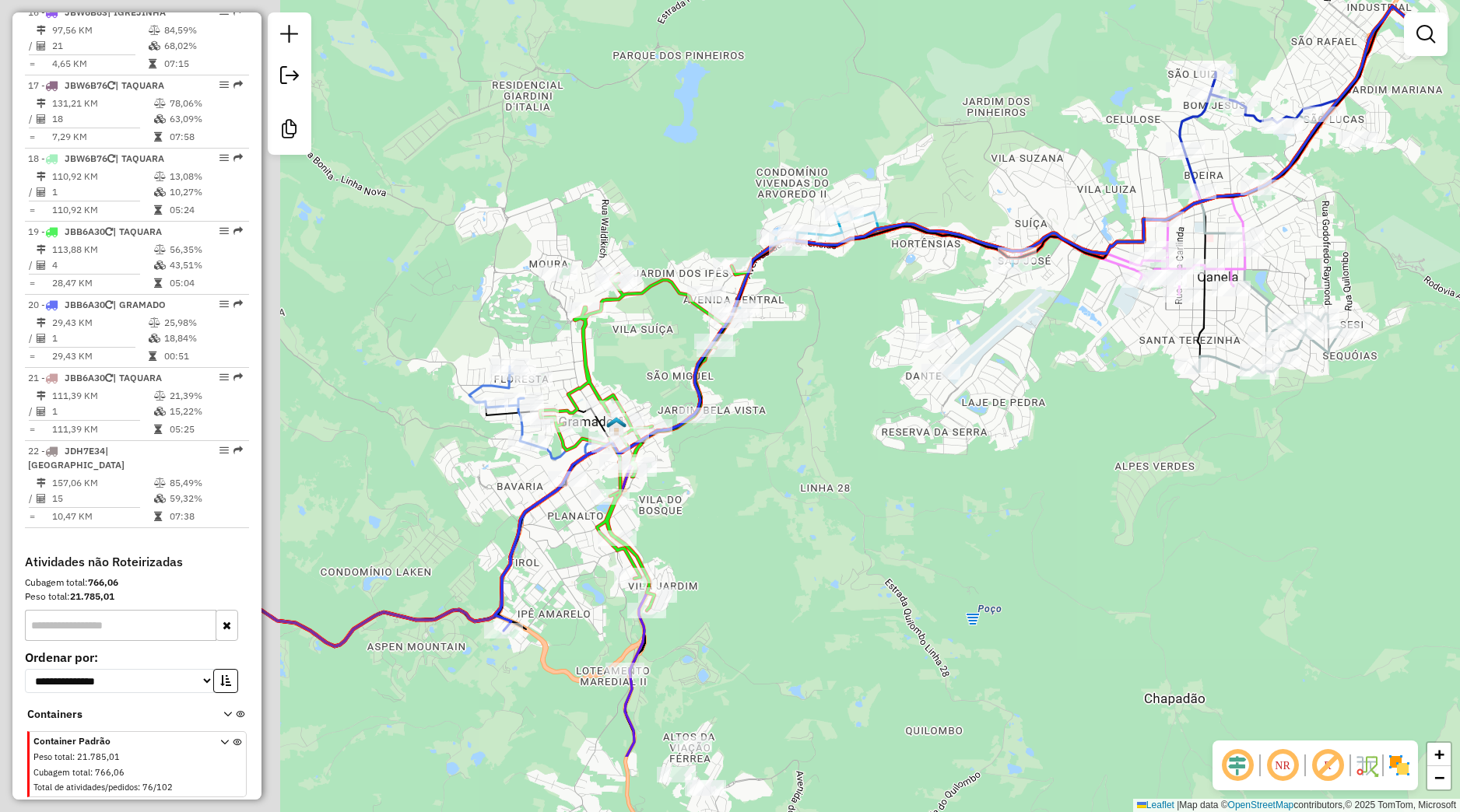
drag, startPoint x: 541, startPoint y: 647, endPoint x: 698, endPoint y: 524, distance: 199.4
click at [886, 508] on div "Janela de atendimento Grade de atendimento Capacidade Transportadoras Veículos …" at bounding box center [730, 406] width 1460 height 812
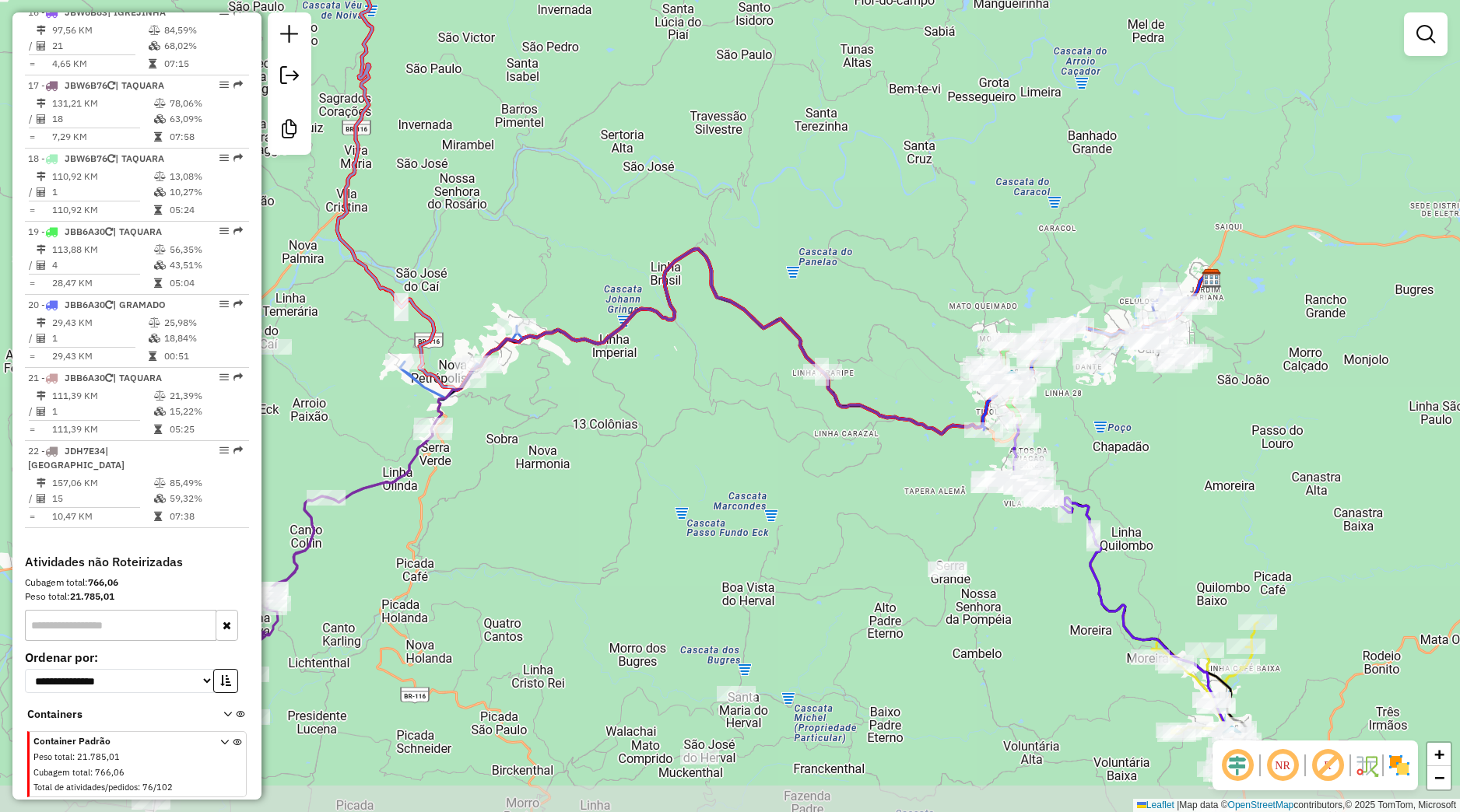
drag, startPoint x: 591, startPoint y: 649, endPoint x: 971, endPoint y: 498, distance: 408.9
click at [971, 498] on div "Janela de atendimento Grade de atendimento Capacidade Transportadoras Veículos …" at bounding box center [730, 406] width 1460 height 812
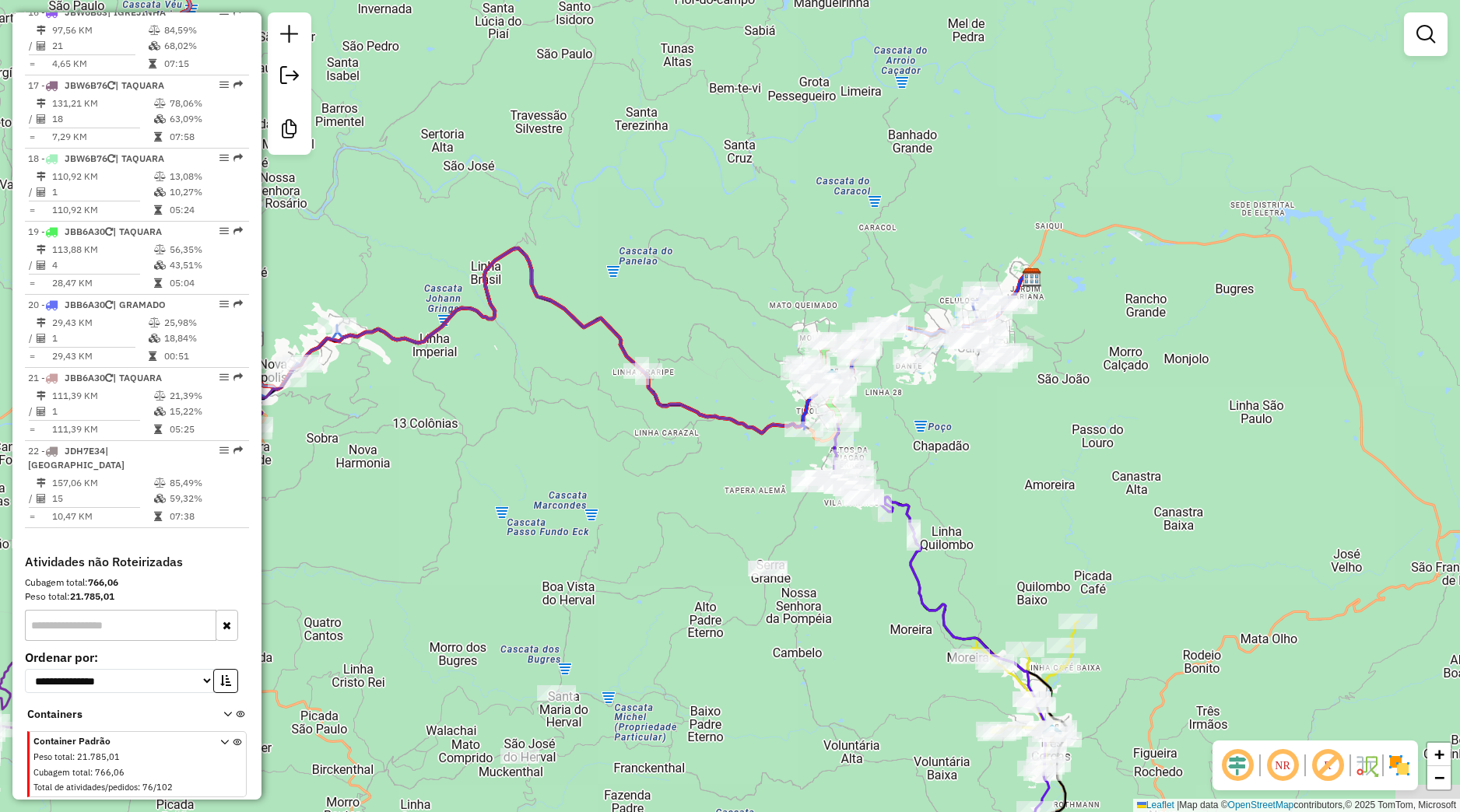
drag, startPoint x: 978, startPoint y: 626, endPoint x: 798, endPoint y: 626, distance: 180.0
click at [798, 626] on div "Janela de atendimento Grade de atendimento Capacidade Transportadoras Veículos …" at bounding box center [730, 406] width 1460 height 812
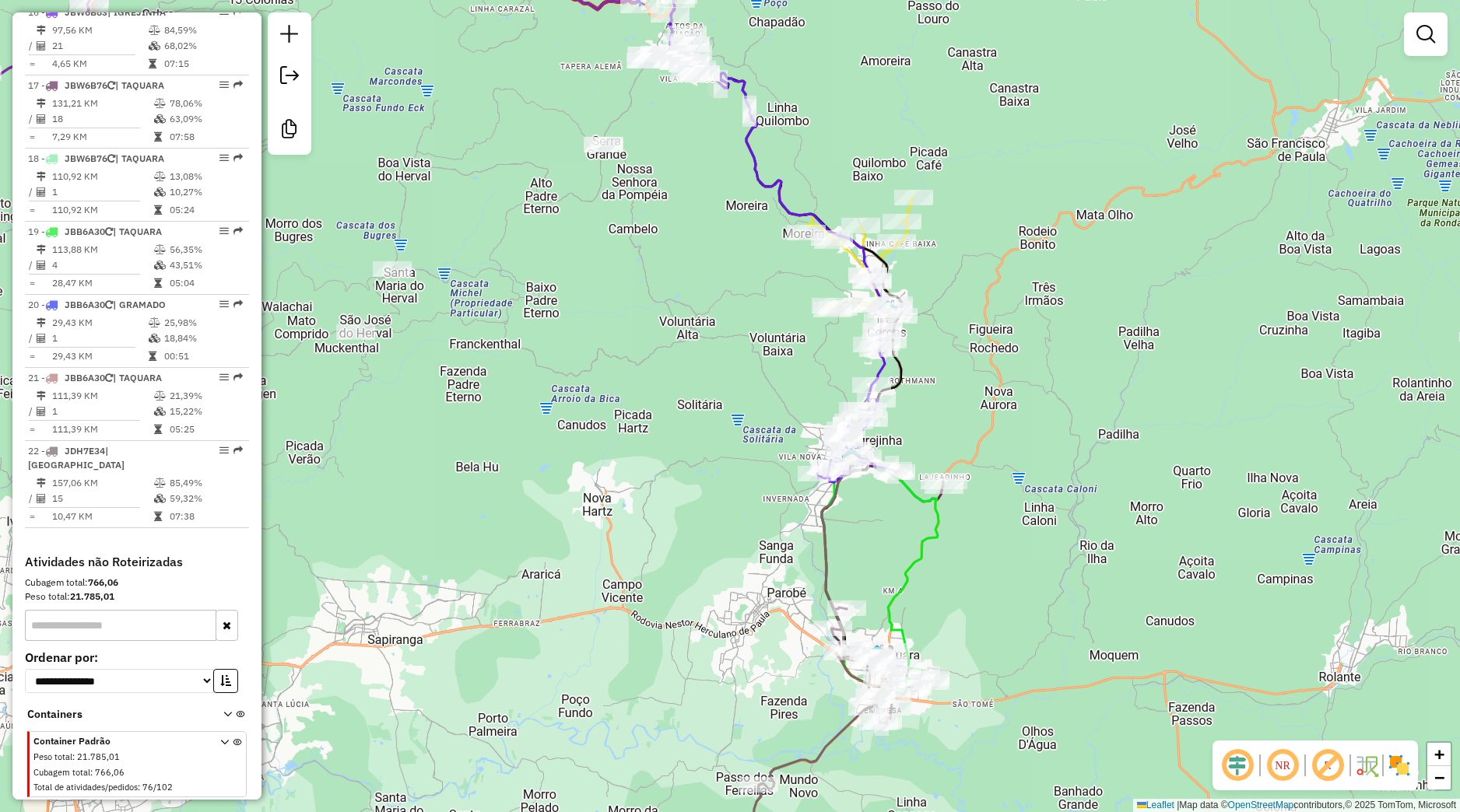
drag, startPoint x: 872, startPoint y: 595, endPoint x: 867, endPoint y: 606, distance: 12.1
click at [867, 606] on div "Janela de atendimento Grade de atendimento Capacidade Transportadoras Veículos …" at bounding box center [730, 406] width 1460 height 812
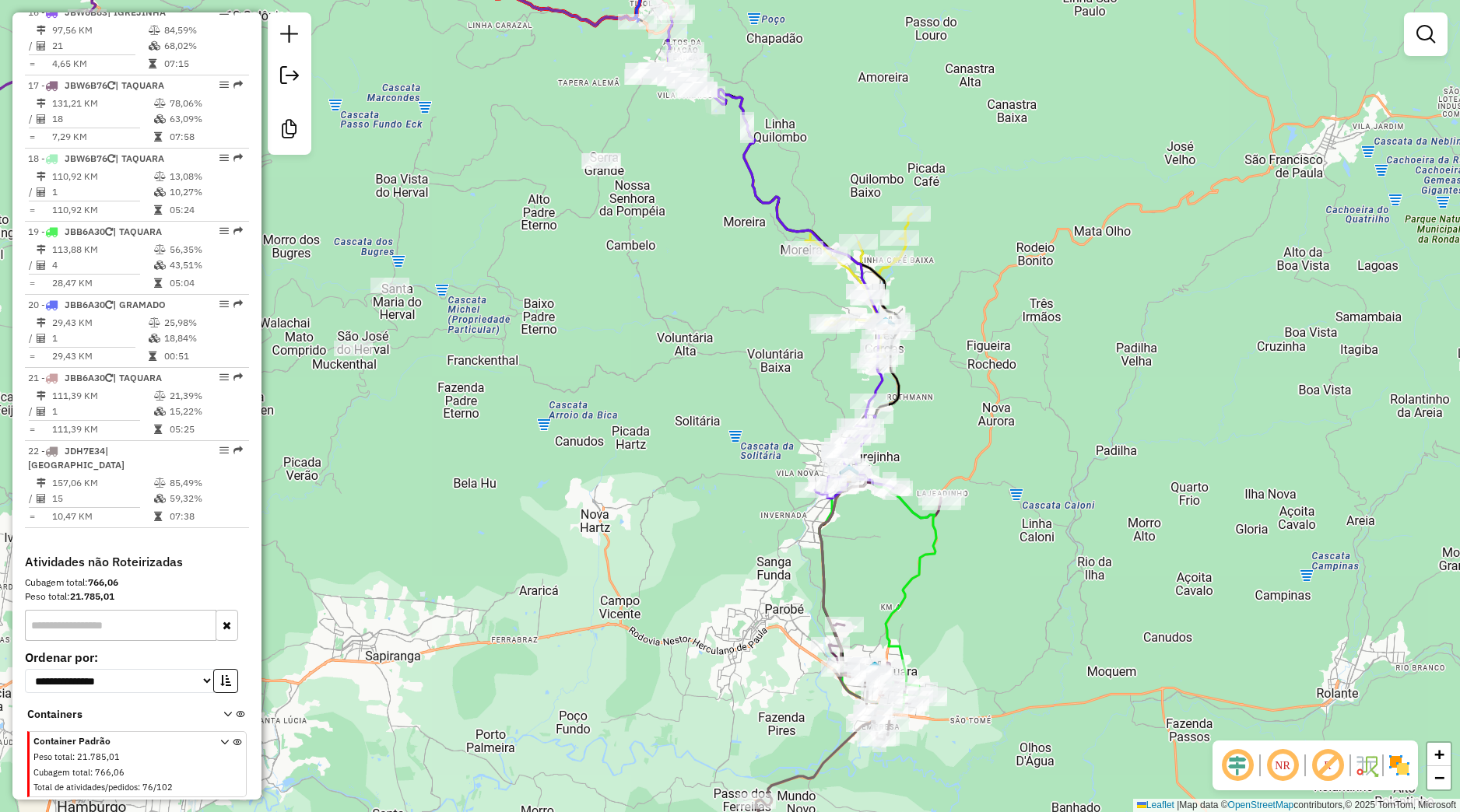
drag, startPoint x: 757, startPoint y: 292, endPoint x: 772, endPoint y: 410, distance: 118.9
click at [772, 410] on div "Janela de atendimento Grade de atendimento Capacidade Transportadoras Veículos …" at bounding box center [730, 406] width 1460 height 812
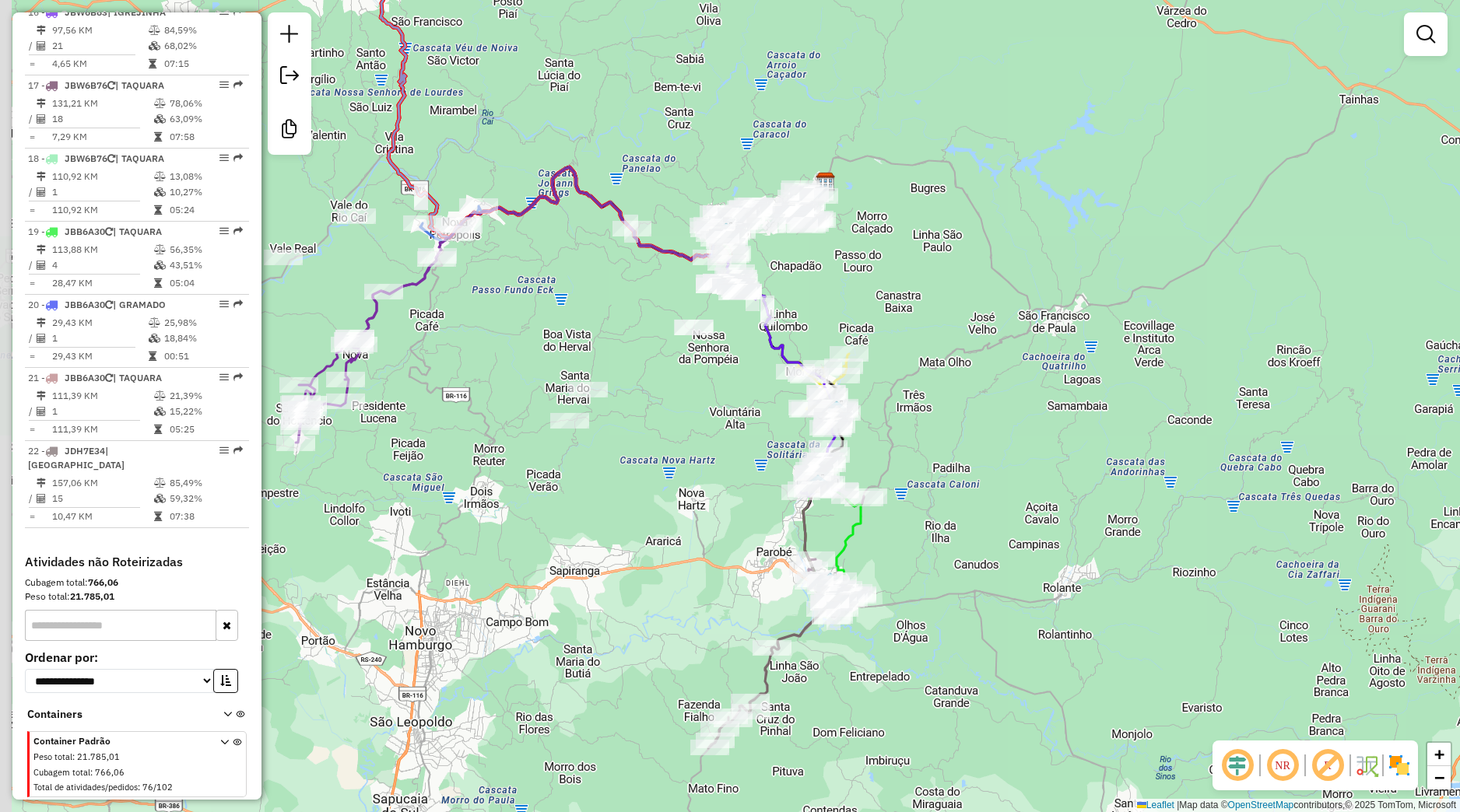
drag, startPoint x: 491, startPoint y: 389, endPoint x: 572, endPoint y: 420, distance: 86.7
click at [572, 420] on div "Janela de atendimento Grade de atendimento Capacidade Transportadoras Veículos …" at bounding box center [730, 406] width 1460 height 812
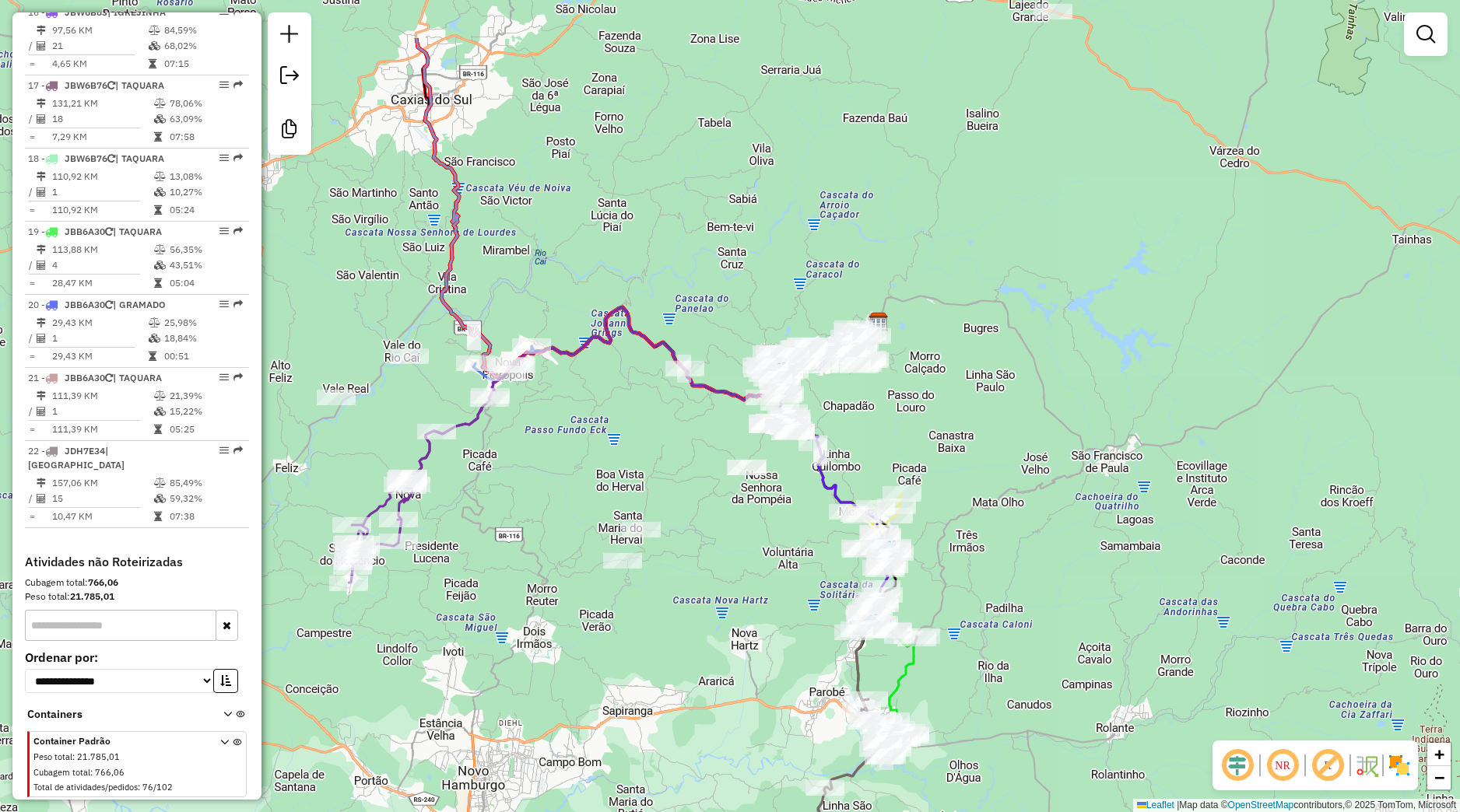
drag, startPoint x: 701, startPoint y: 475, endPoint x: 683, endPoint y: 593, distance: 119.4
click at [683, 593] on div "Janela de atendimento Grade de atendimento Capacidade Transportadoras Veículos …" at bounding box center [730, 406] width 1460 height 812
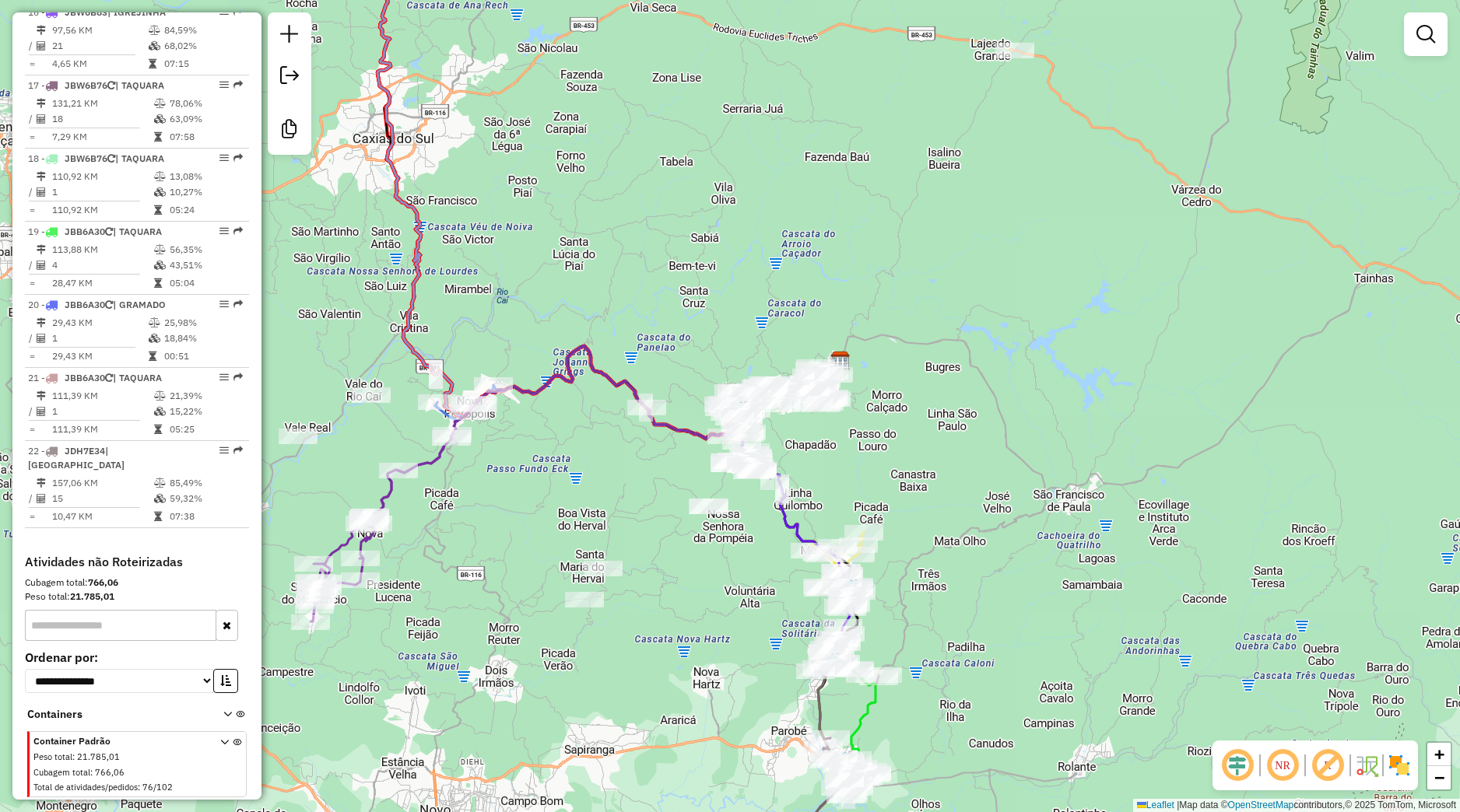
drag, startPoint x: 692, startPoint y: 541, endPoint x: 654, endPoint y: 580, distance: 54.5
click at [654, 580] on div "Janela de atendimento Grade de atendimento Capacidade Transportadoras Veículos …" at bounding box center [730, 406] width 1460 height 812
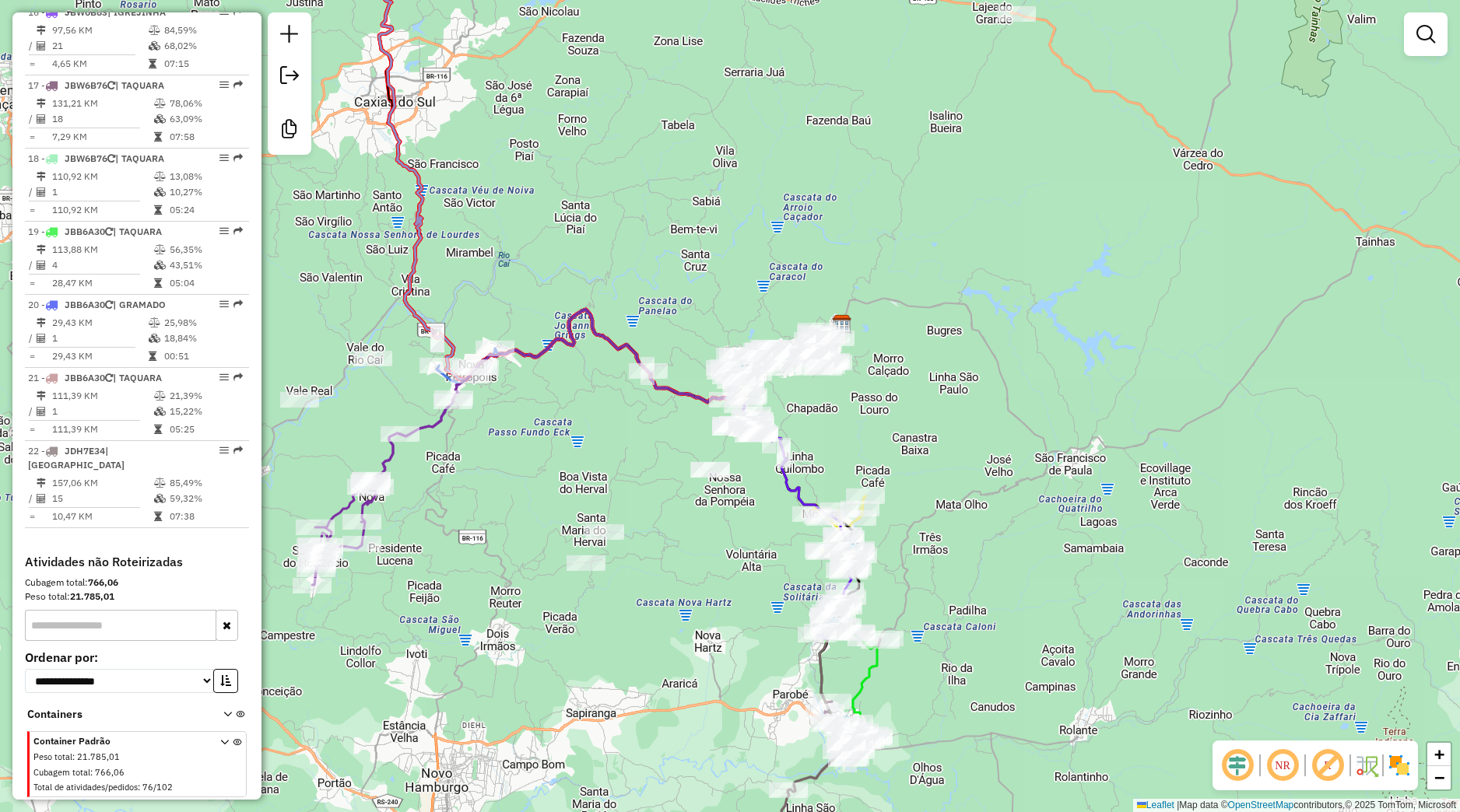
drag, startPoint x: 608, startPoint y: 560, endPoint x: 610, endPoint y: 472, distance: 88.0
click at [610, 475] on div "Janela de atendimento Grade de atendimento Capacidade Transportadoras Veículos …" at bounding box center [730, 406] width 1460 height 812
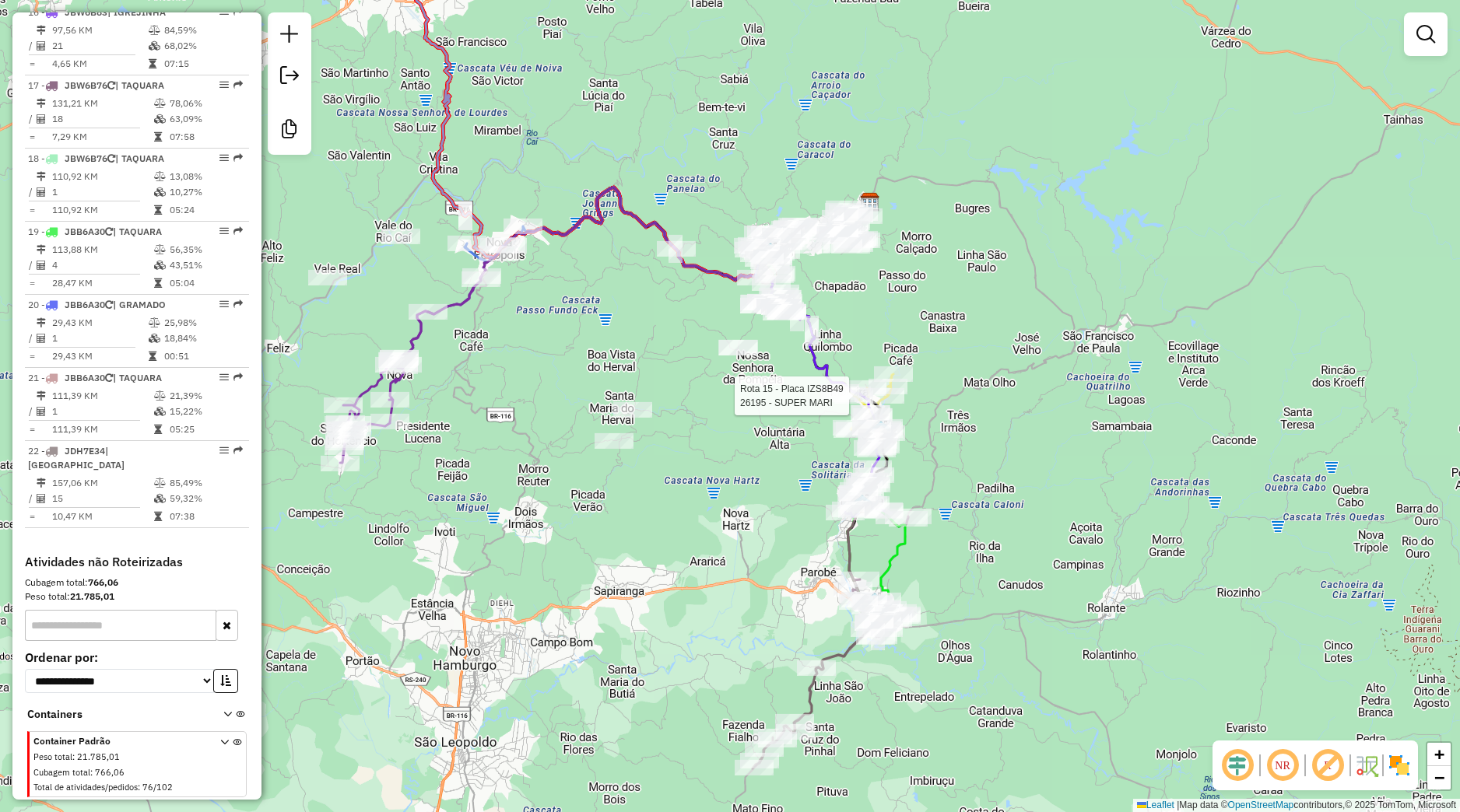
select select "**********"
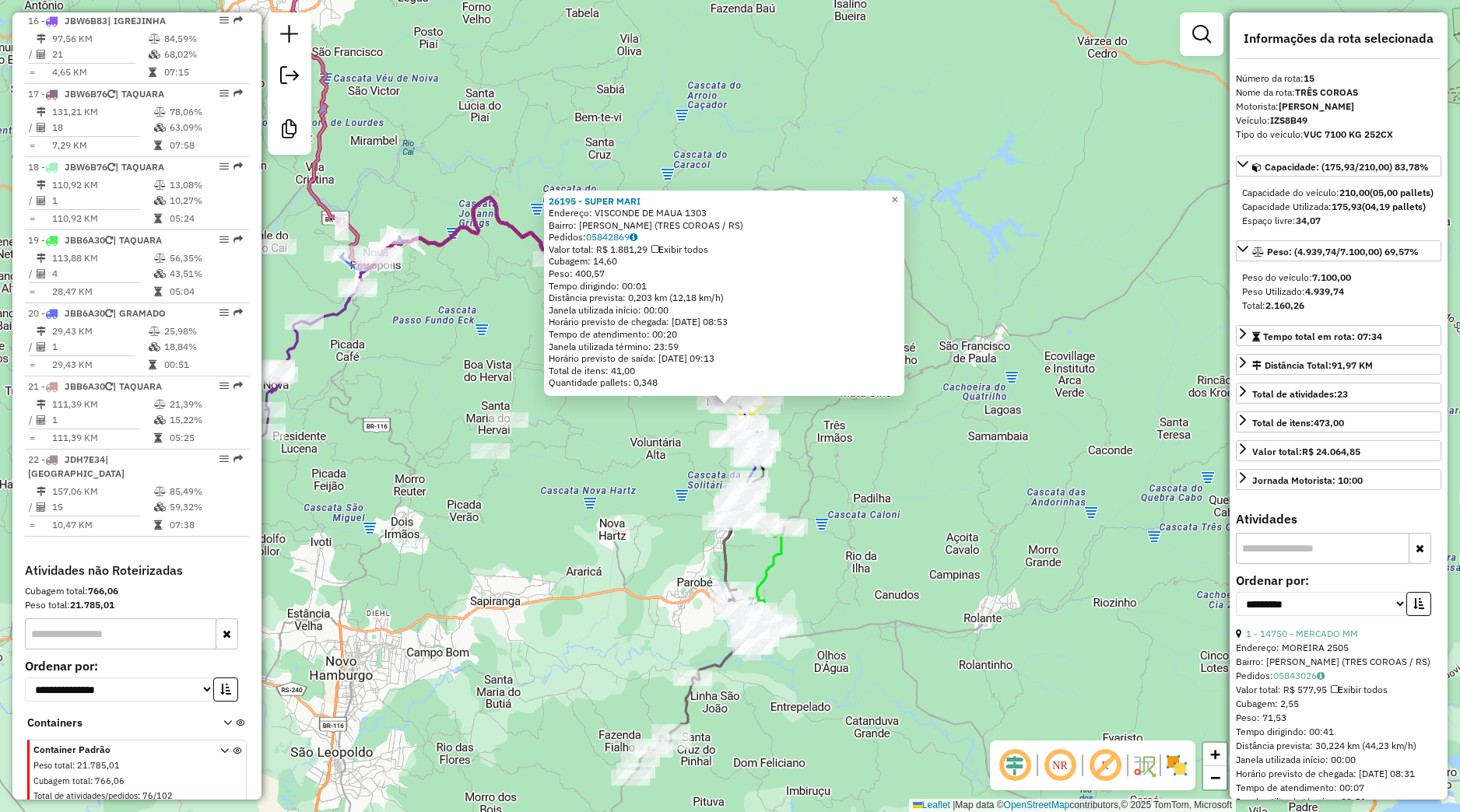
scroll to position [1784, 0]
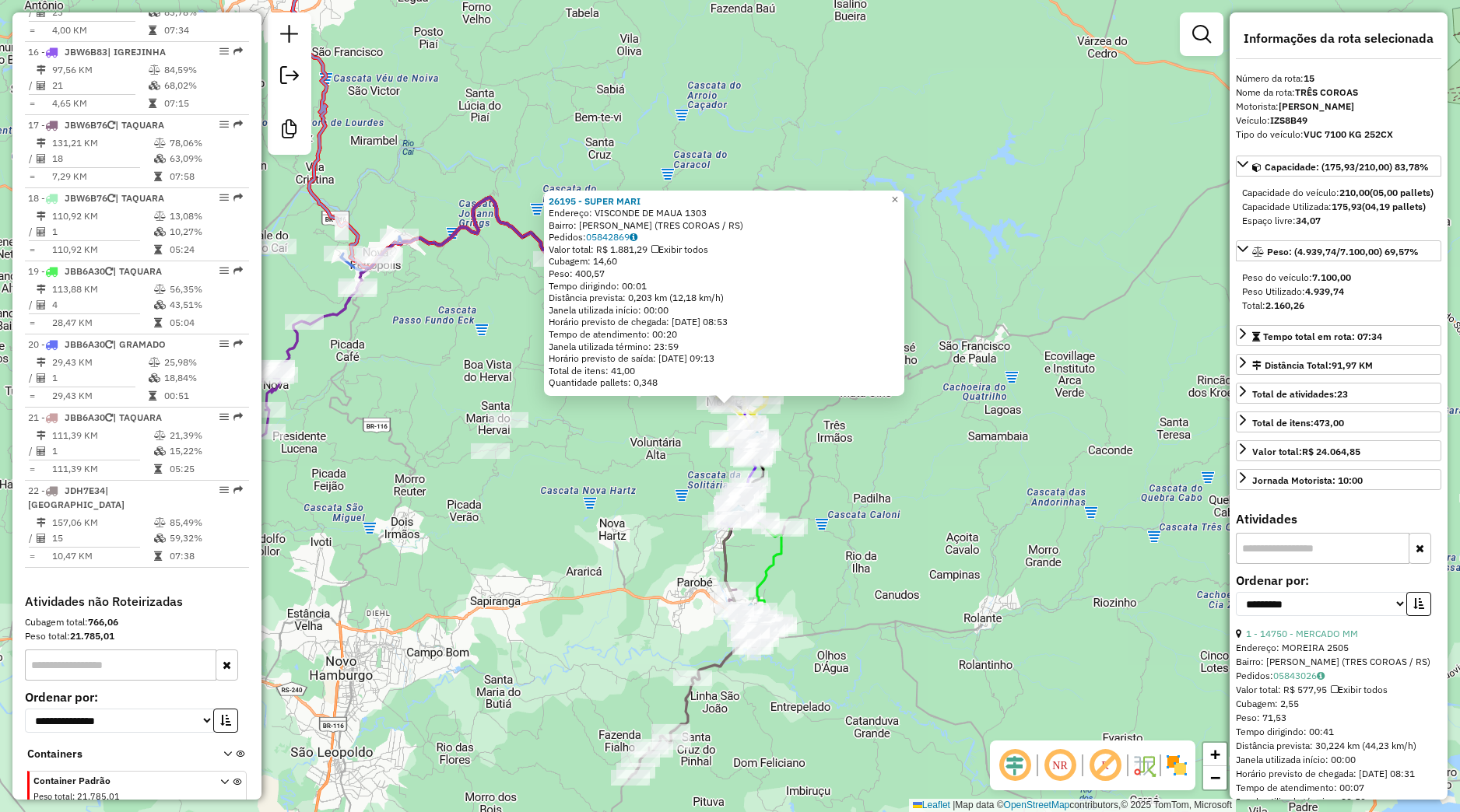
click at [848, 424] on div "26195 - SUPER MARI Endereço: VISCONDE DE MAUA 1303 Bairro: MOREIRA (TRES COROAS…" at bounding box center [730, 406] width 1460 height 812
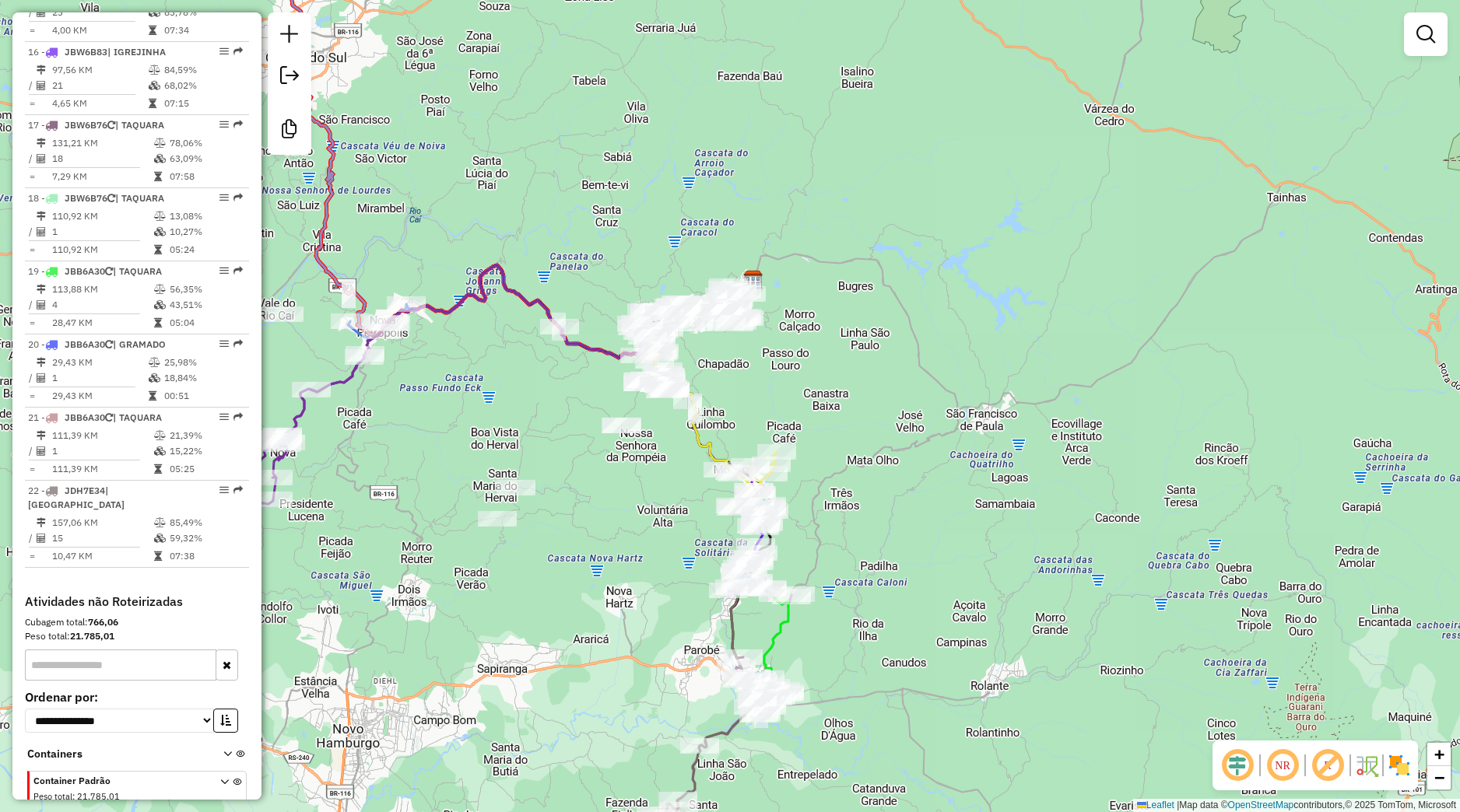
drag, startPoint x: 683, startPoint y: 531, endPoint x: 689, endPoint y: 598, distance: 67.3
click at [689, 598] on div "Janela de atendimento Grade de atendimento Capacidade Transportadoras Veículos …" at bounding box center [730, 406] width 1460 height 812
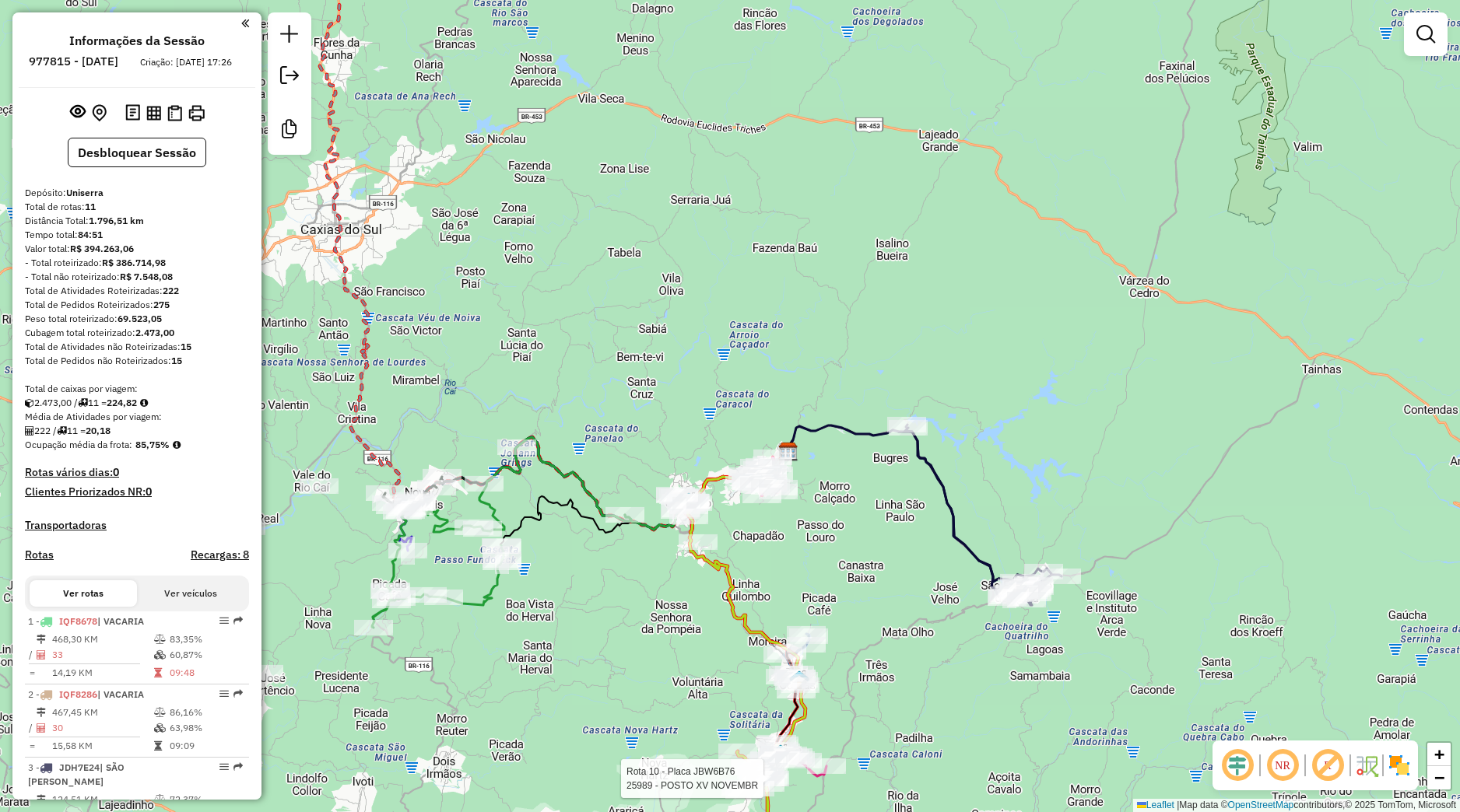
scroll to position [759, 0]
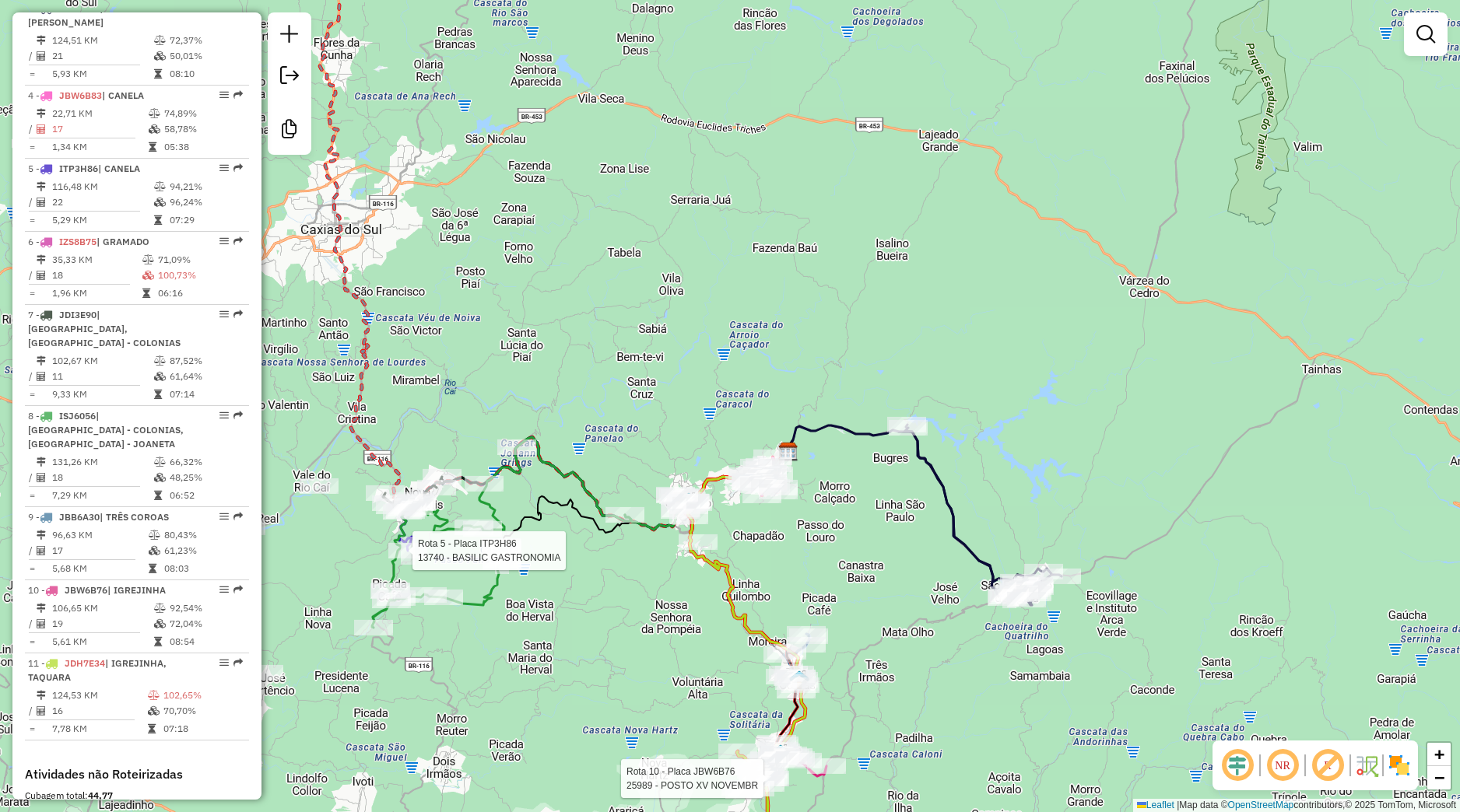
select select "*********"
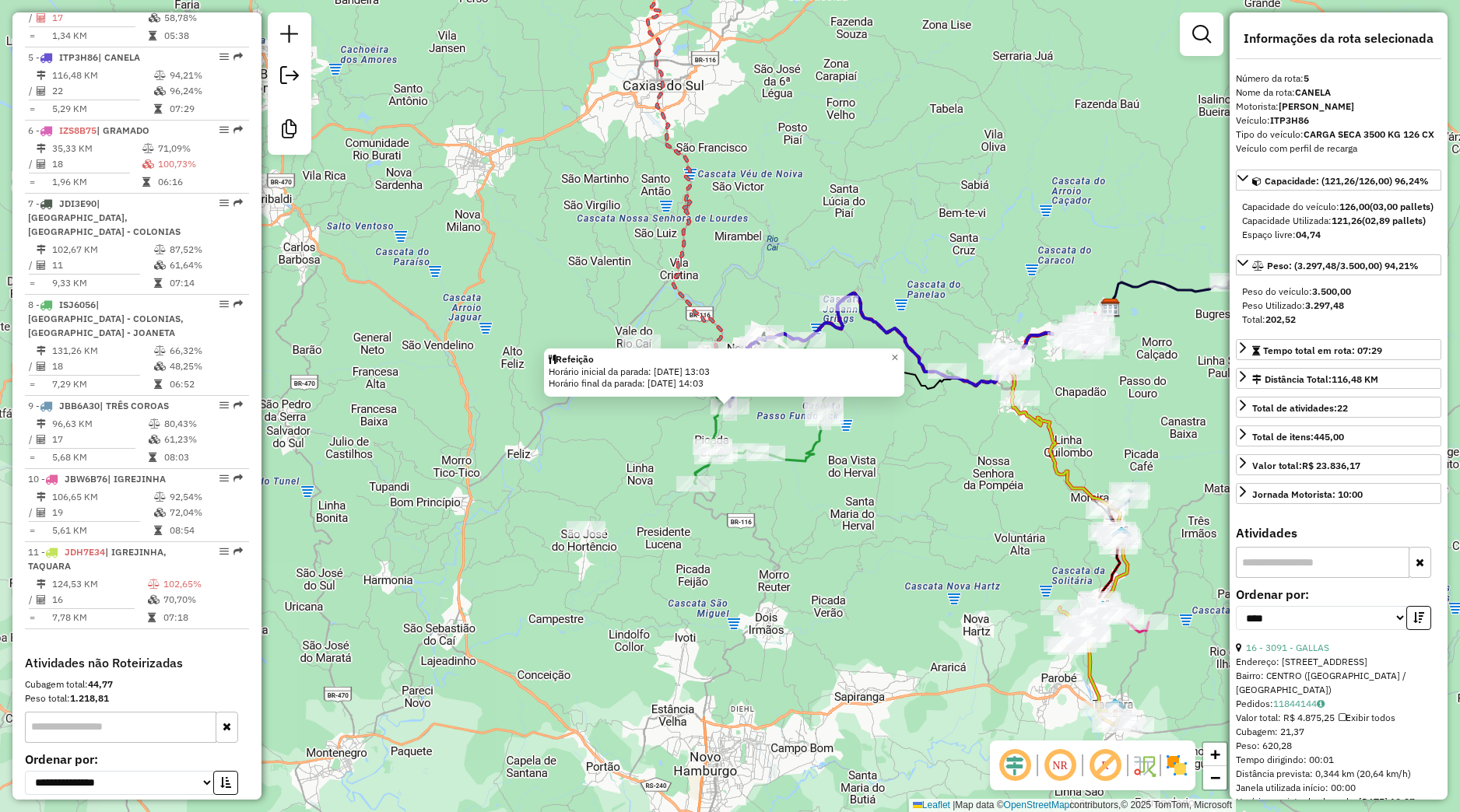
scroll to position [920, 0]
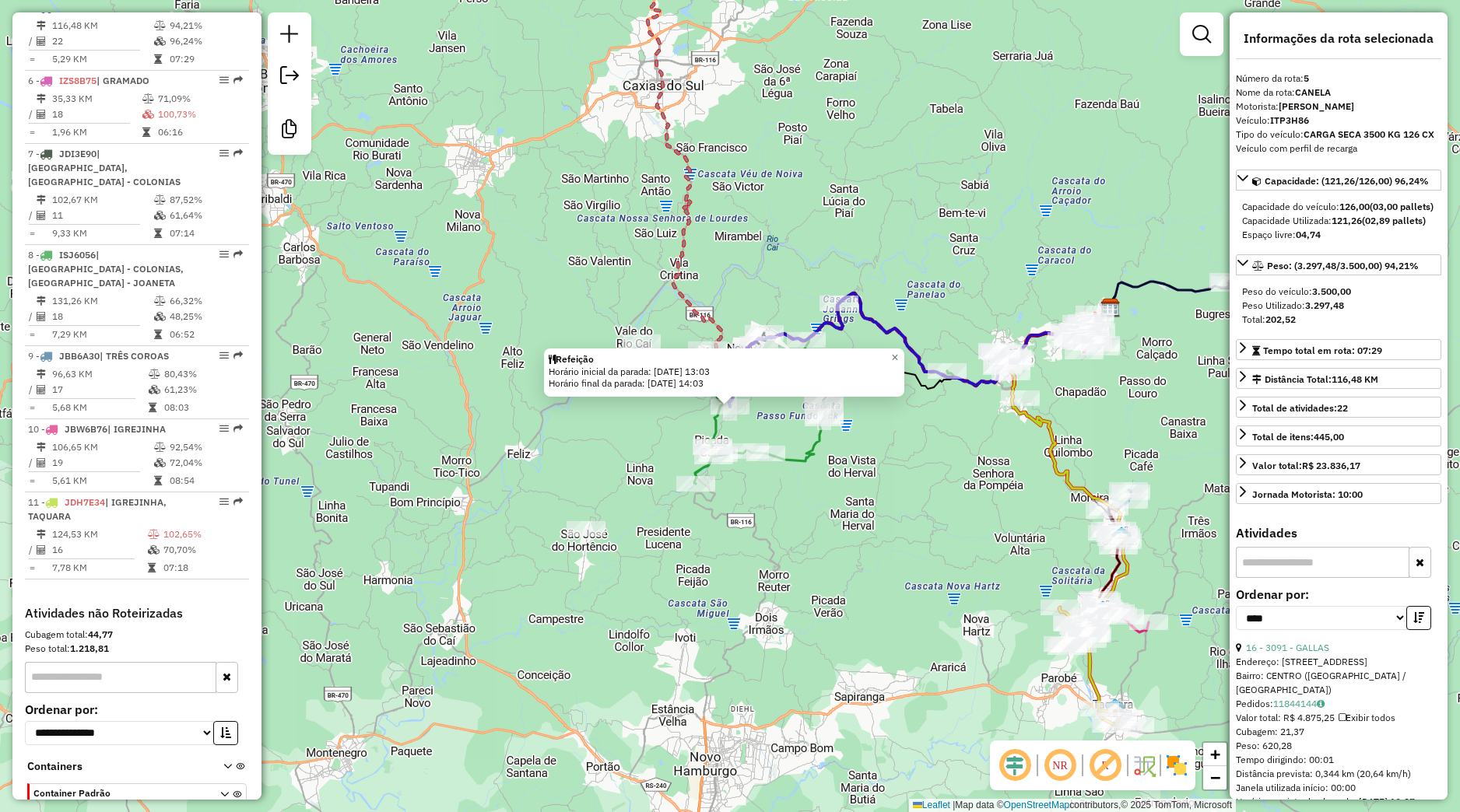
drag, startPoint x: 684, startPoint y: 456, endPoint x: 696, endPoint y: 453, distance: 12.4
click at [696, 453] on div "Refeição Horário inicial da parada: [DATE] 13:03 Horário final da parada: [DATE…" at bounding box center [730, 406] width 1460 height 812
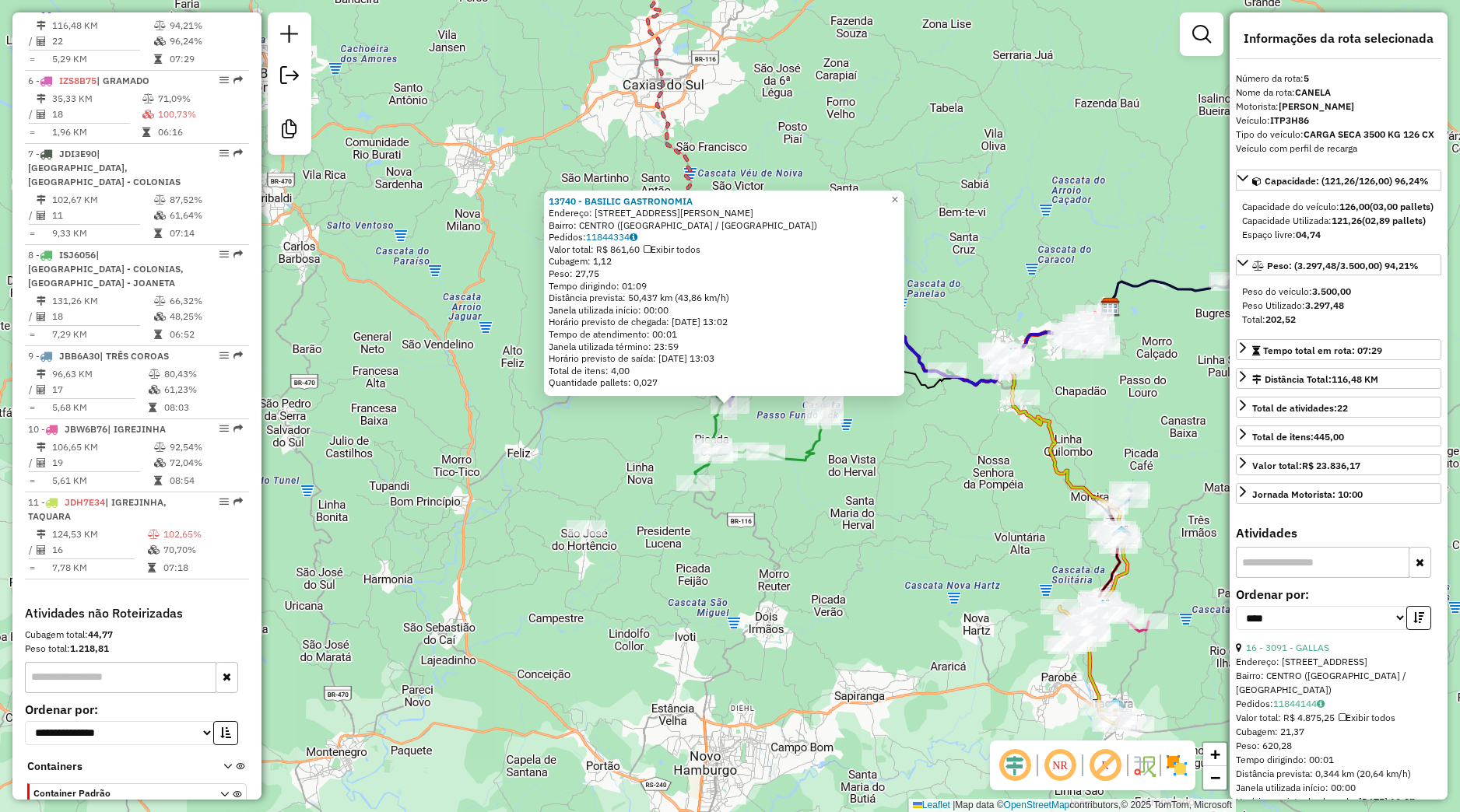
click at [638, 441] on div "13740 - BASILIC GASTRONOMIA Endereço: R [PERSON_NAME] 64 Bairro: [GEOGRAPHIC_DA…" at bounding box center [730, 406] width 1460 height 812
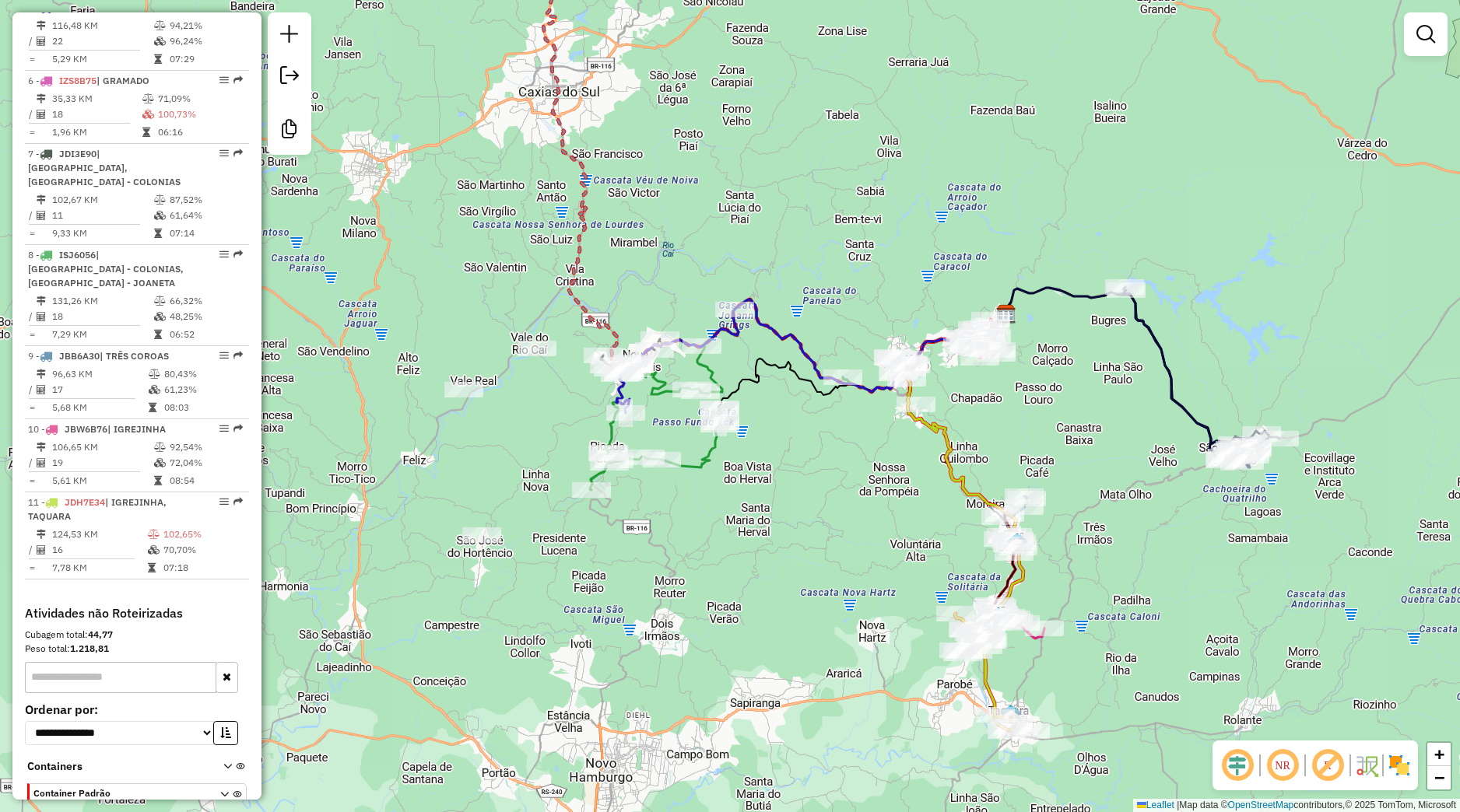
drag, startPoint x: 930, startPoint y: 439, endPoint x: 829, endPoint y: 443, distance: 101.1
click at [810, 451] on div "Janela de atendimento Grade de atendimento Capacidade Transportadoras Veículos …" at bounding box center [730, 406] width 1460 height 812
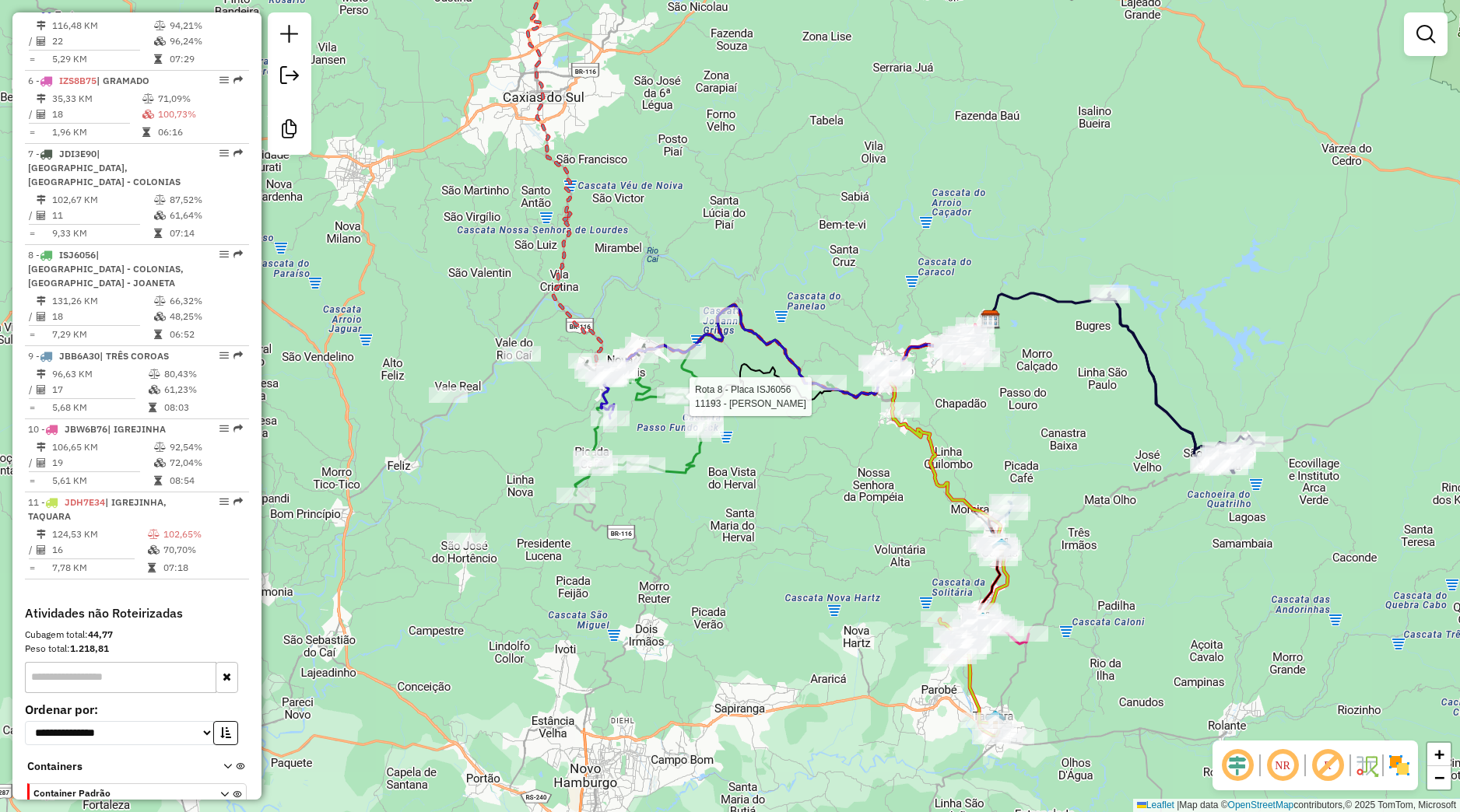
select select "*********"
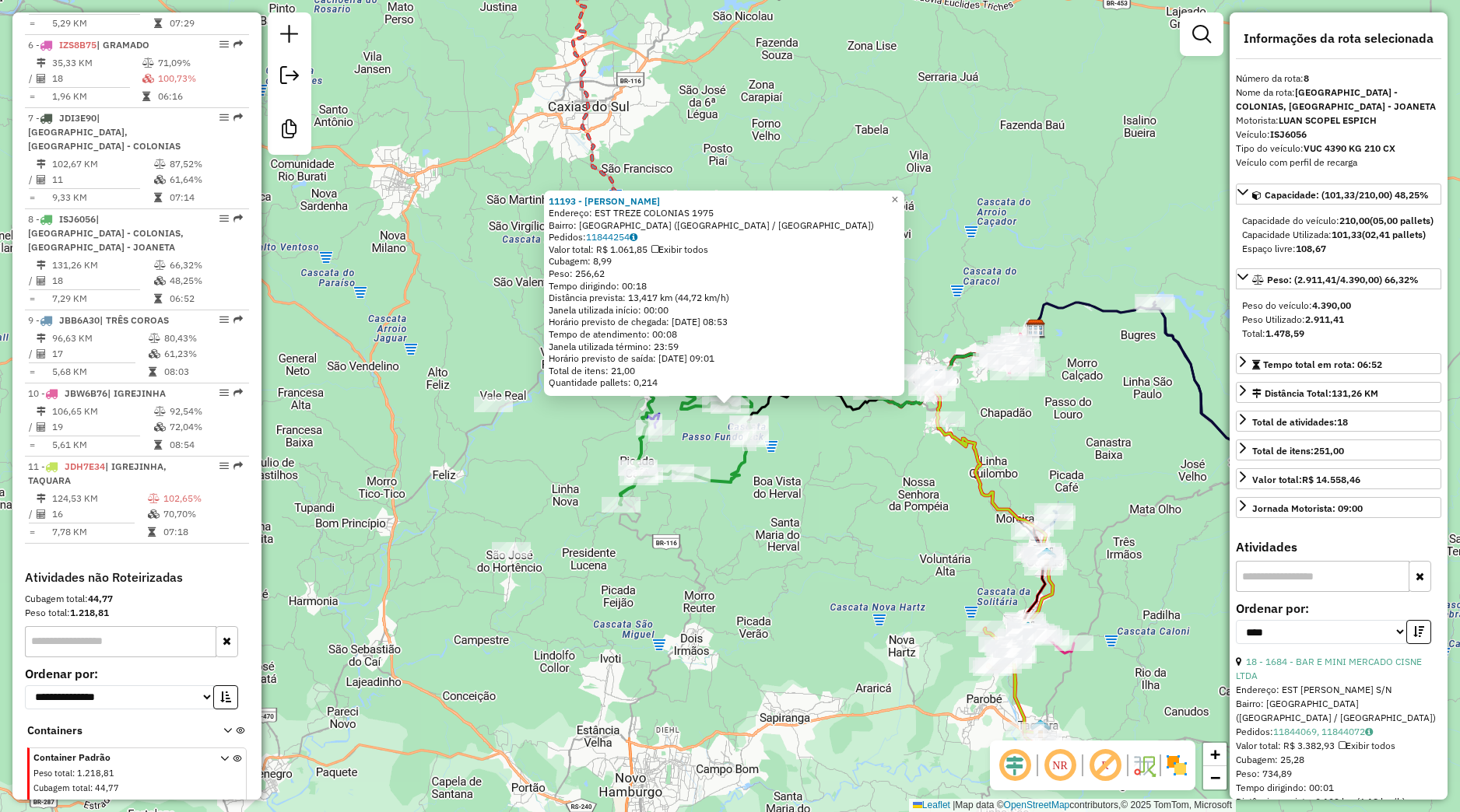
scroll to position [987, 0]
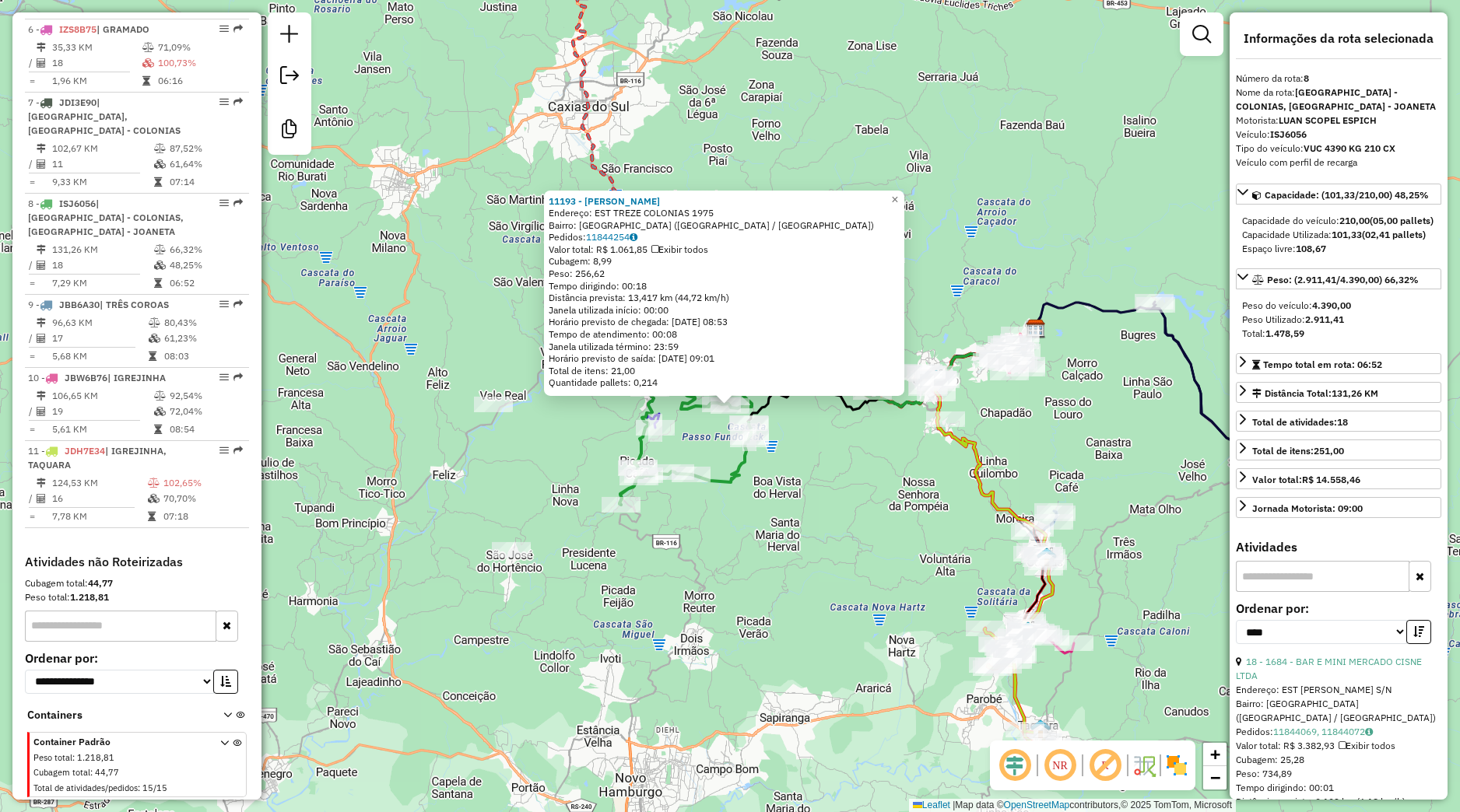
click at [847, 510] on div "11193 - ROSELI MARIA KLEIN LEHMEN Endereço: EST TREZE COLONIAS 1975 Bairro: NOV…" at bounding box center [730, 406] width 1460 height 812
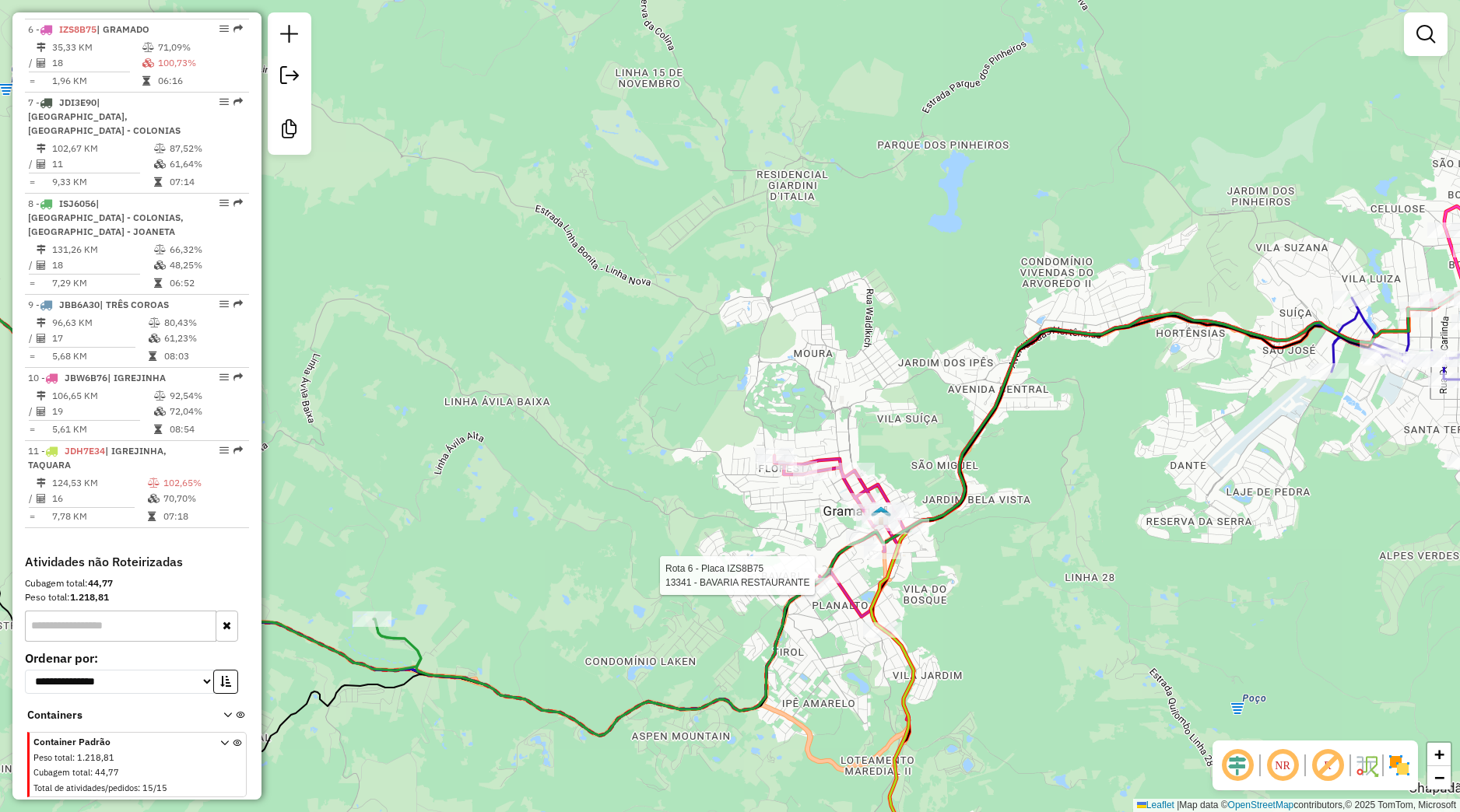
select select "*********"
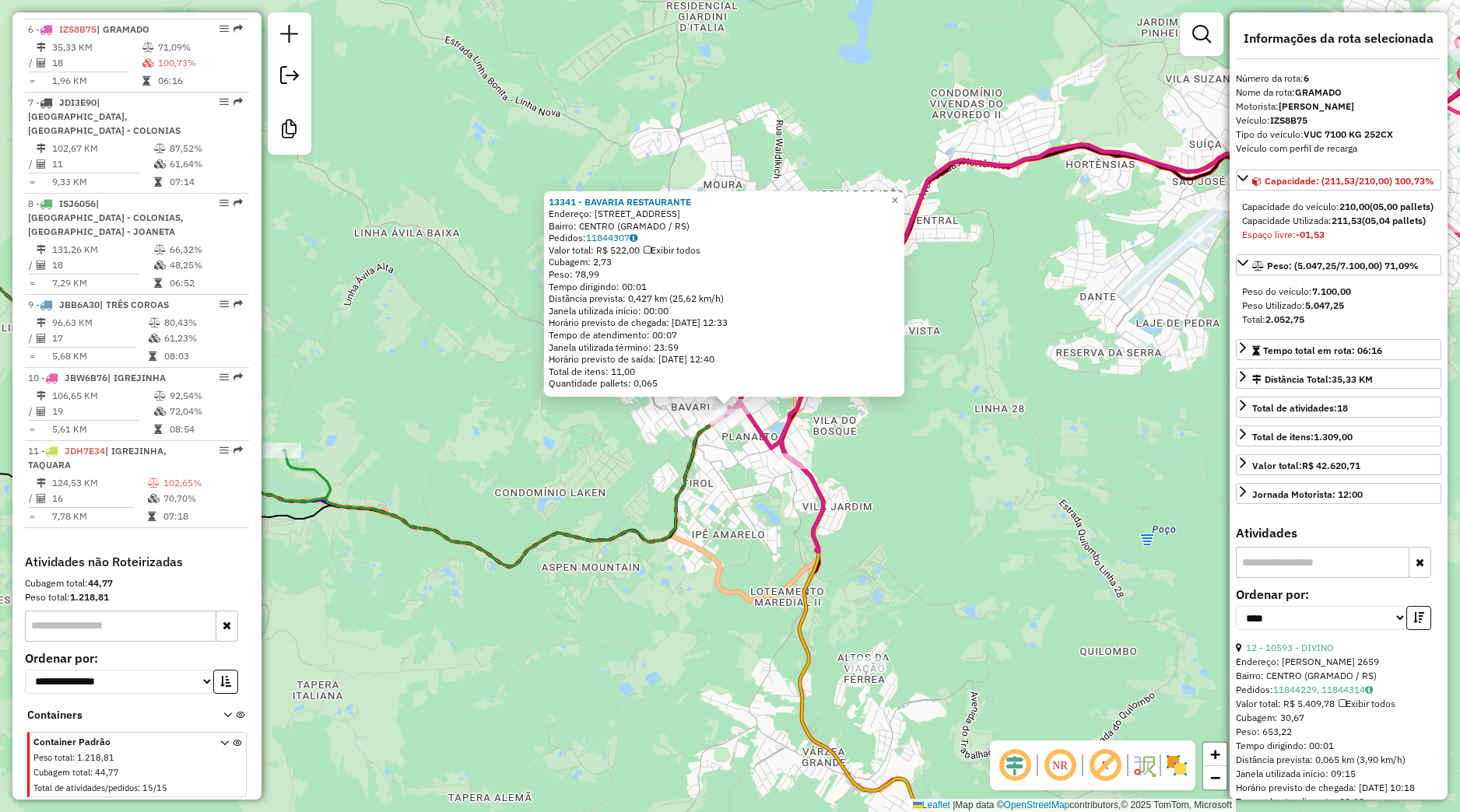
click at [847, 448] on div "13341 - BAVARIA RESTAURANTE Endereço: Rua Piratini 519 Bairro: CENTRO (GRAMADO …" at bounding box center [730, 406] width 1460 height 812
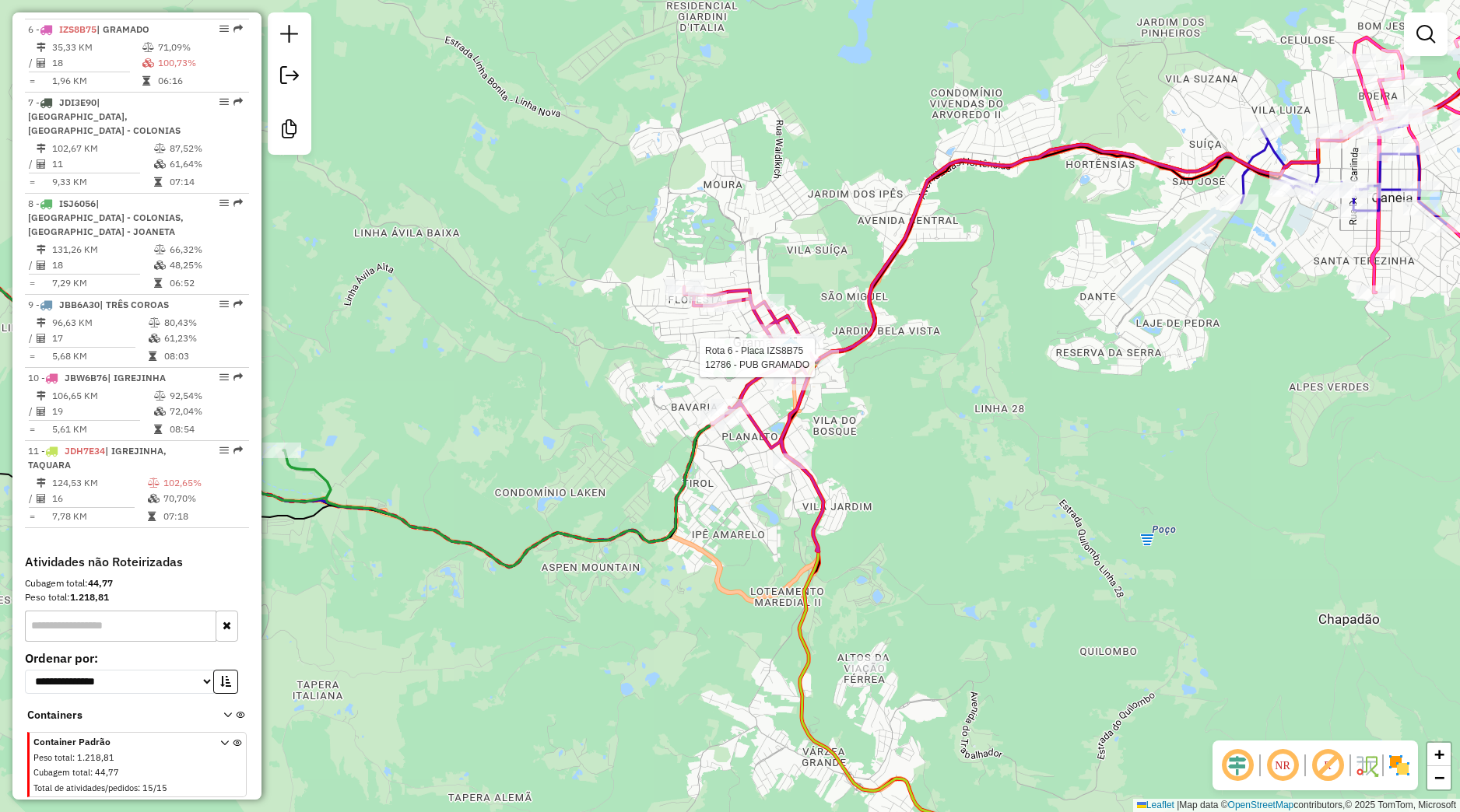
select select "*********"
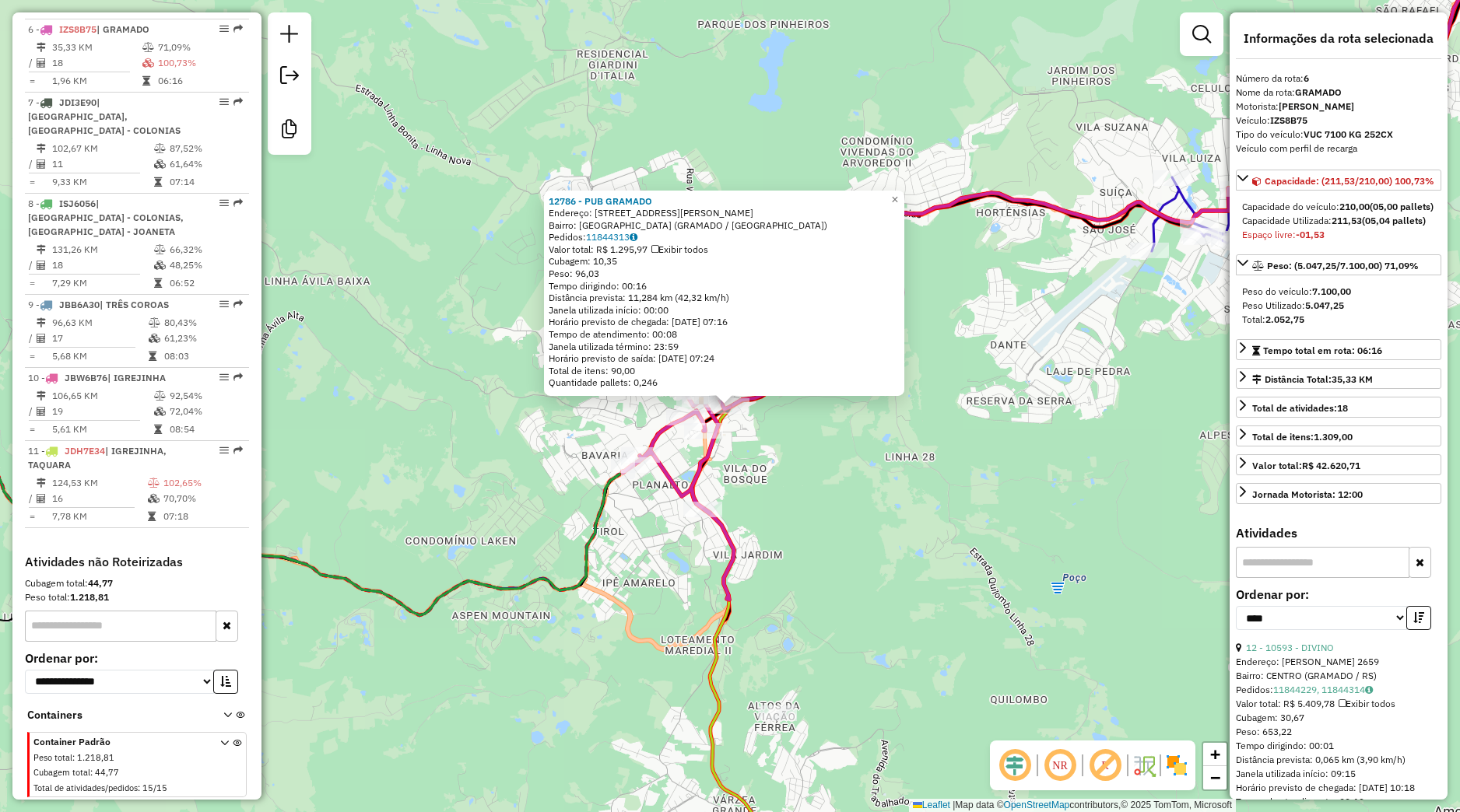
click at [756, 493] on div "12786 - PUB GRAMADO Endereço: Rua Joao Petry 156 Bairro: JARDIM BELA VISTA (GRA…" at bounding box center [730, 406] width 1460 height 812
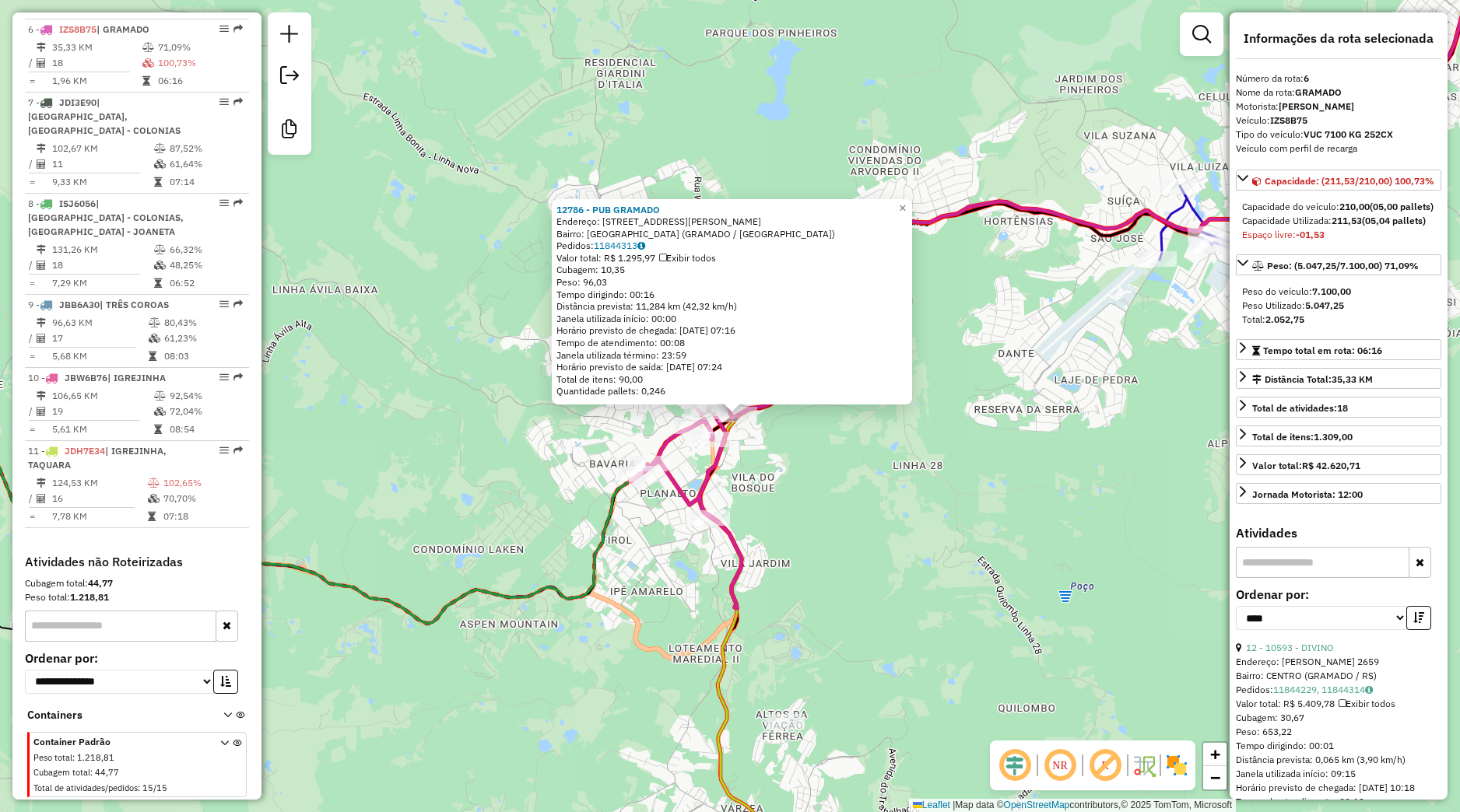
drag, startPoint x: 739, startPoint y: 478, endPoint x: 810, endPoint y: 512, distance: 78.7
click at [810, 512] on div "12786 - PUB GRAMADO Endereço: Rua Joao Petry 156 Bairro: JARDIM BELA VISTA (GRA…" at bounding box center [730, 406] width 1460 height 812
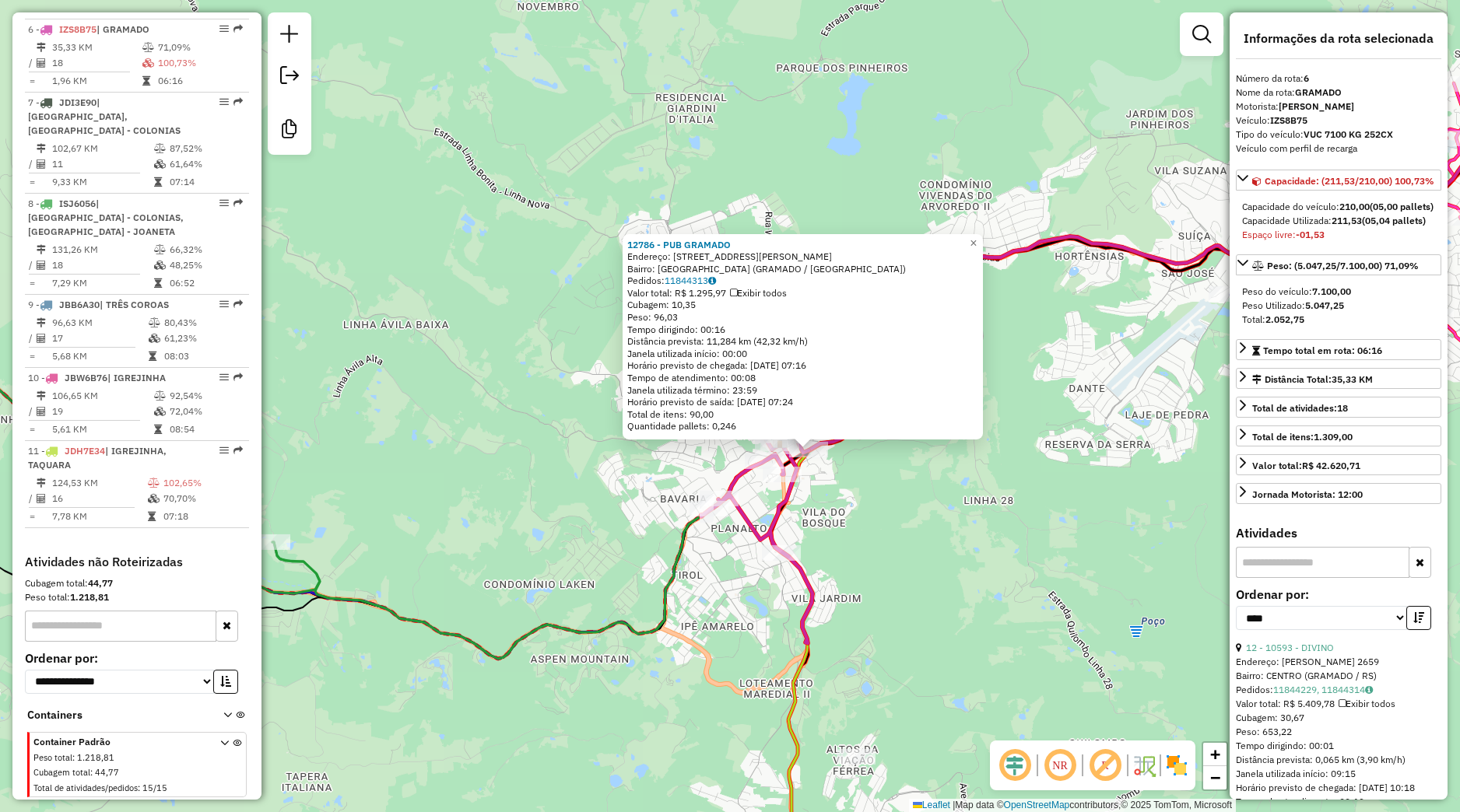
drag, startPoint x: 813, startPoint y: 504, endPoint x: 798, endPoint y: 512, distance: 17.0
click at [814, 505] on div "12786 - PUB GRAMADO Endereço: Rua Joao Petry 156 Bairro: JARDIM BELA VISTA (GRA…" at bounding box center [730, 406] width 1460 height 812
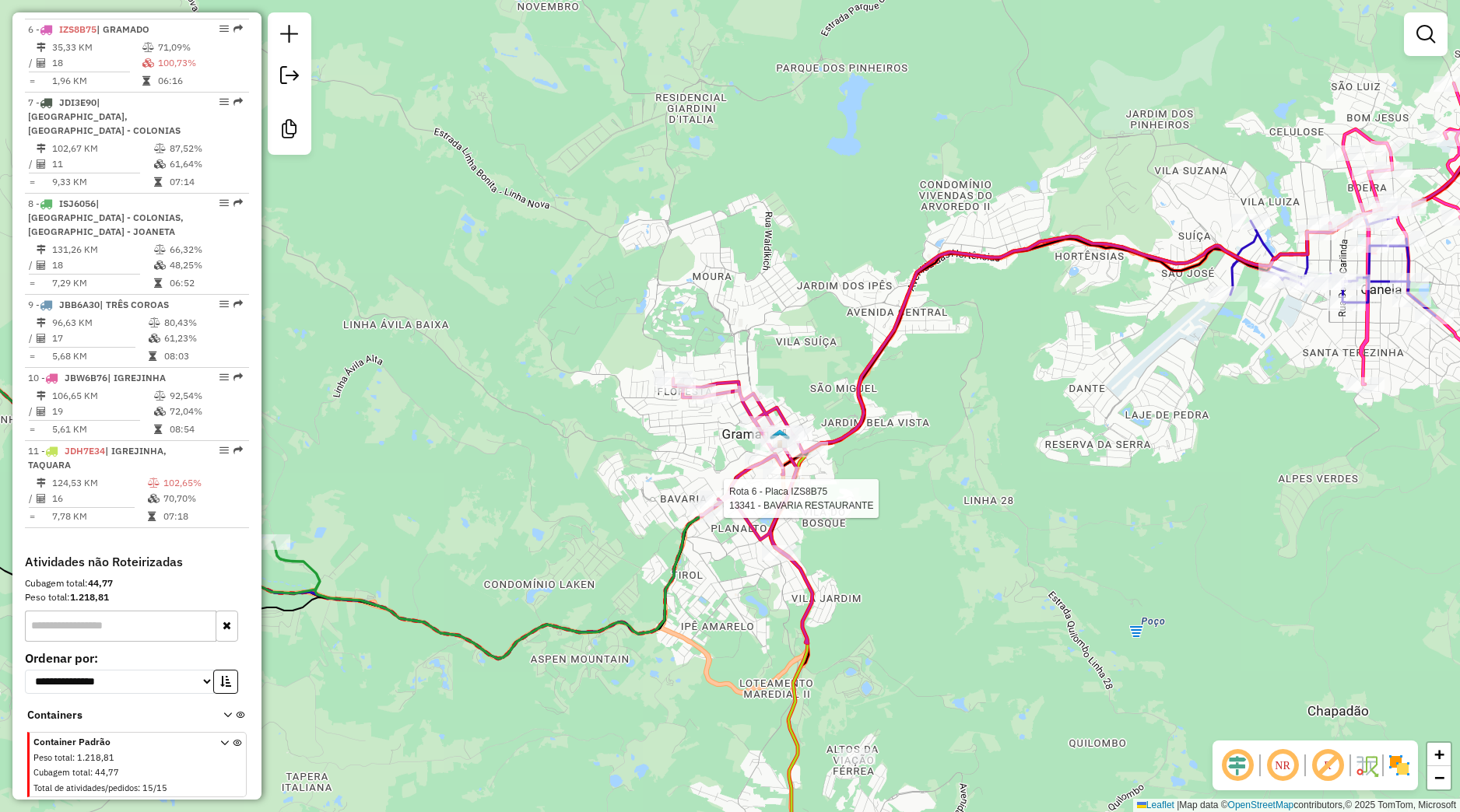
select select "*********"
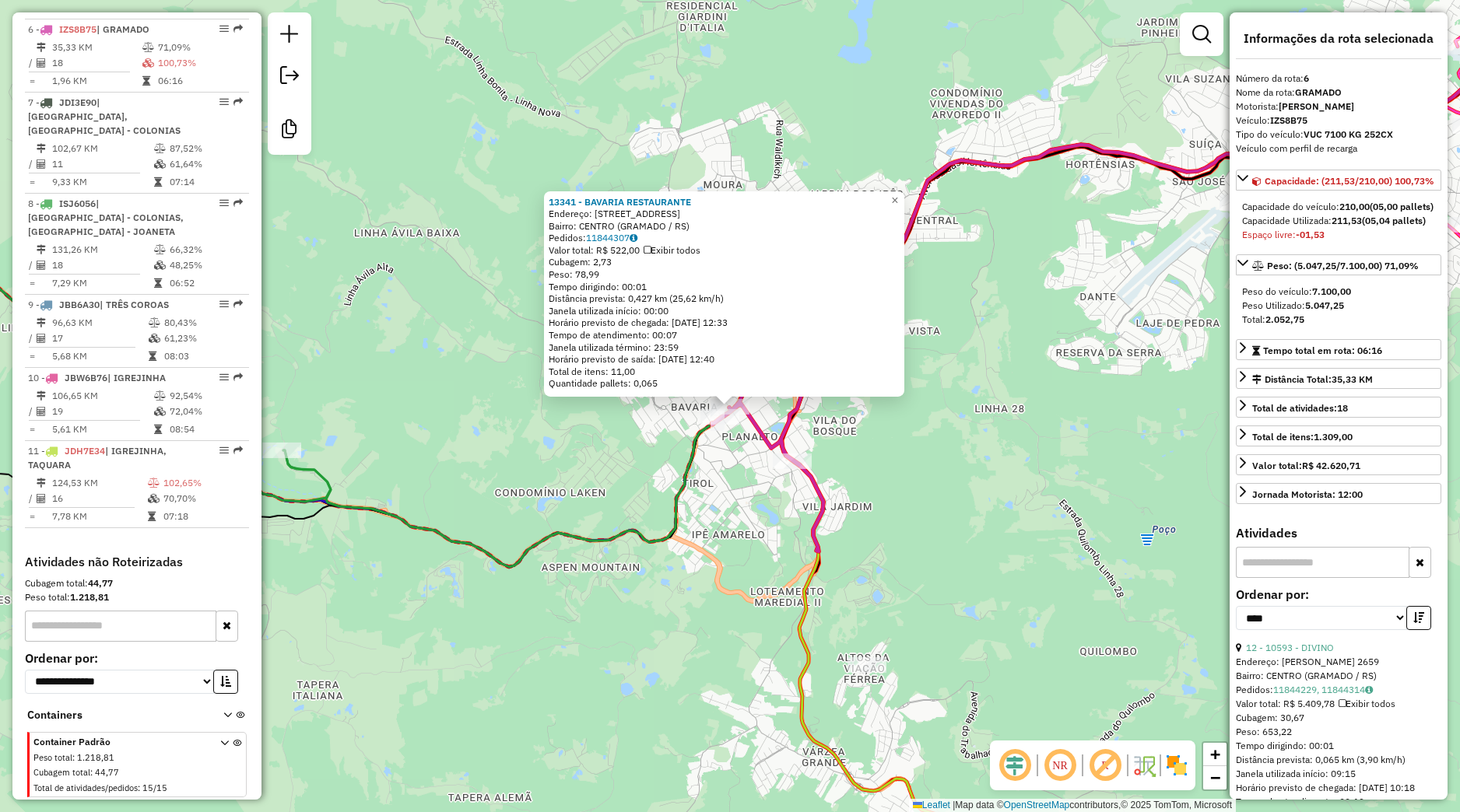
click at [652, 460] on div "13341 - BAVARIA RESTAURANTE Endereço: Rua Piratini 519 Bairro: CENTRO (GRAMADO …" at bounding box center [730, 406] width 1460 height 812
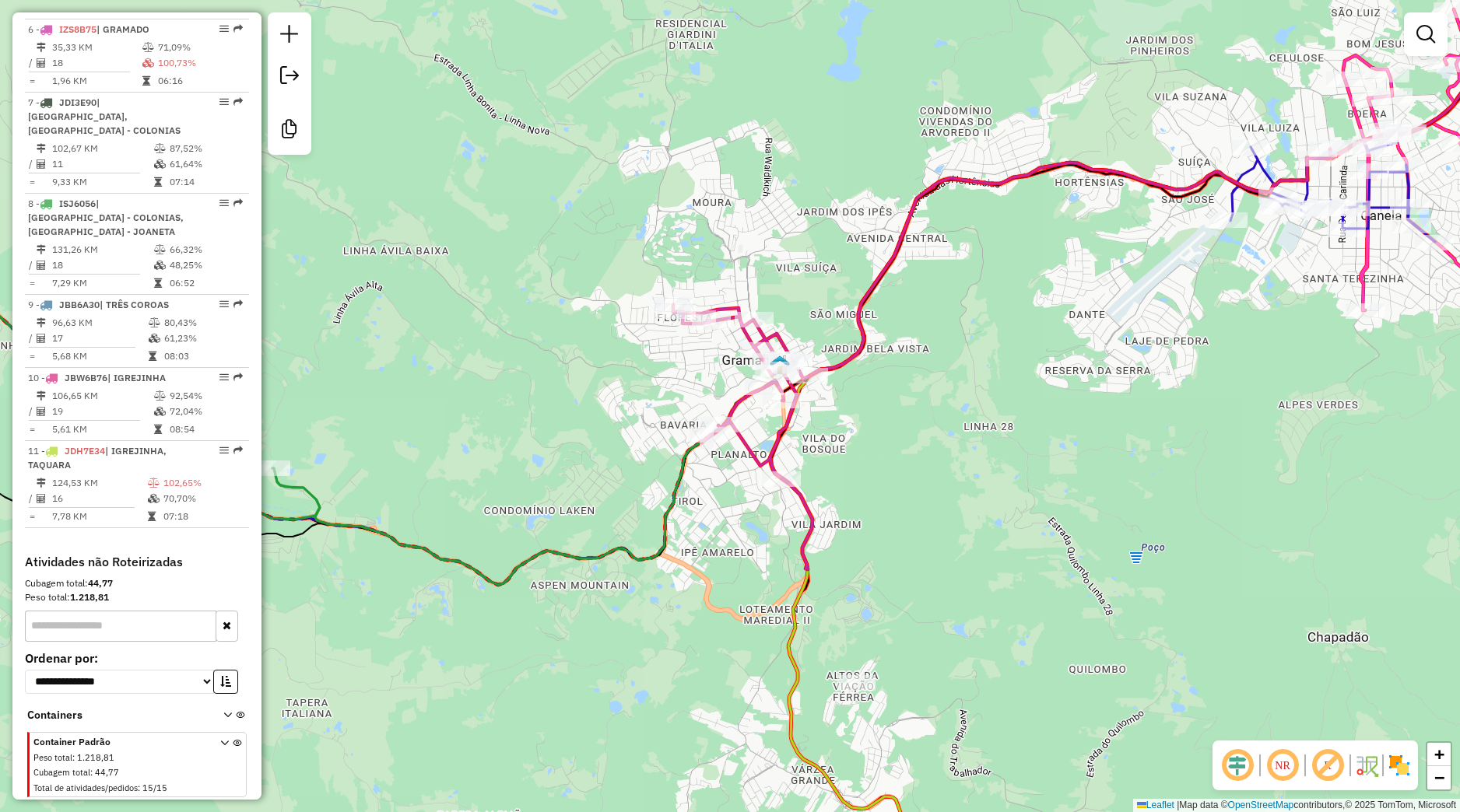
drag, startPoint x: 875, startPoint y: 493, endPoint x: 805, endPoint y: 600, distance: 127.9
click at [805, 600] on div "Janela de atendimento Grade de atendimento Capacidade Transportadoras Veículos …" at bounding box center [730, 406] width 1460 height 812
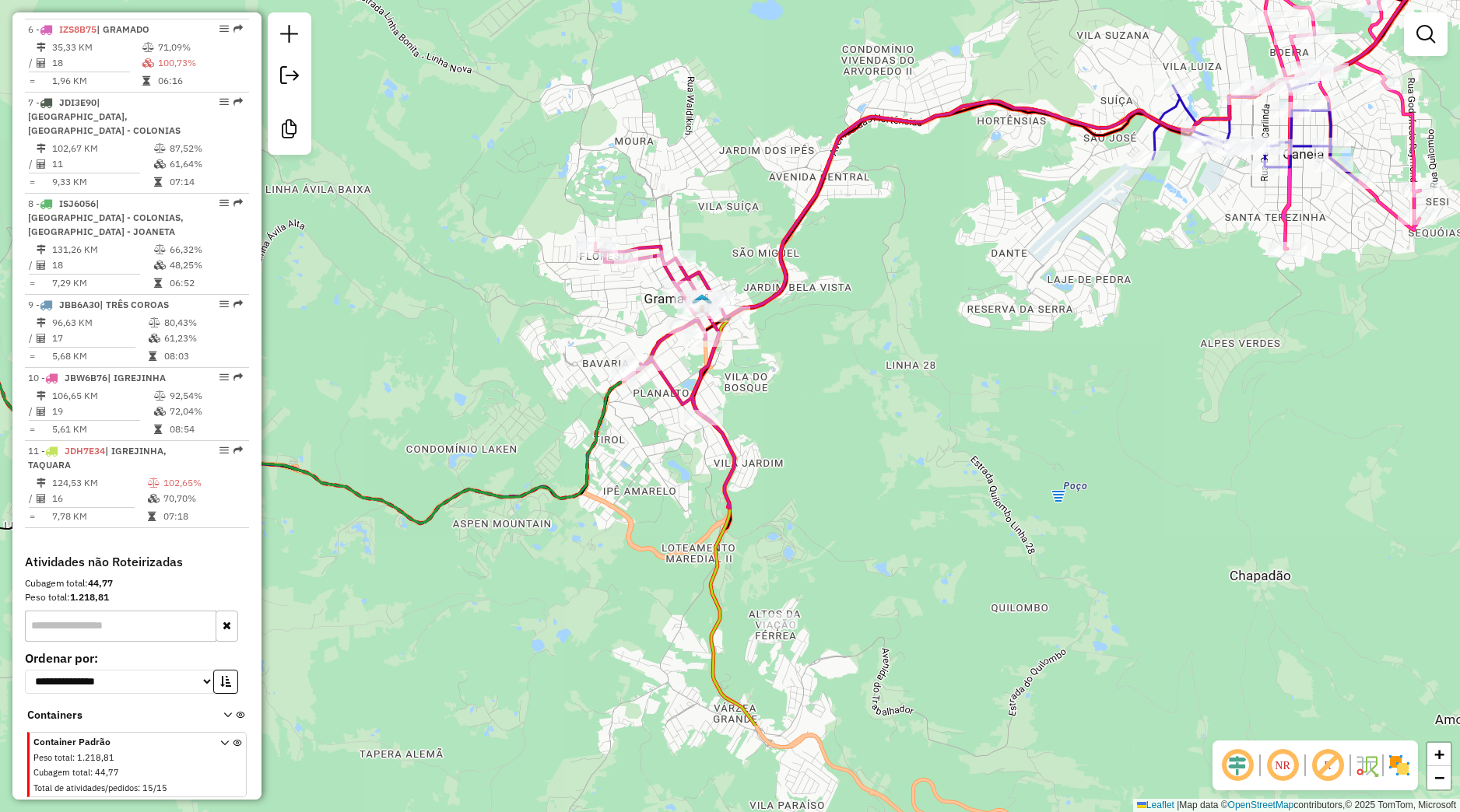
drag, startPoint x: 1028, startPoint y: 489, endPoint x: 987, endPoint y: 321, distance: 172.9
click at [1008, 308] on div "Janela de atendimento Grade de atendimento Capacidade Transportadoras Veículos …" at bounding box center [730, 406] width 1460 height 812
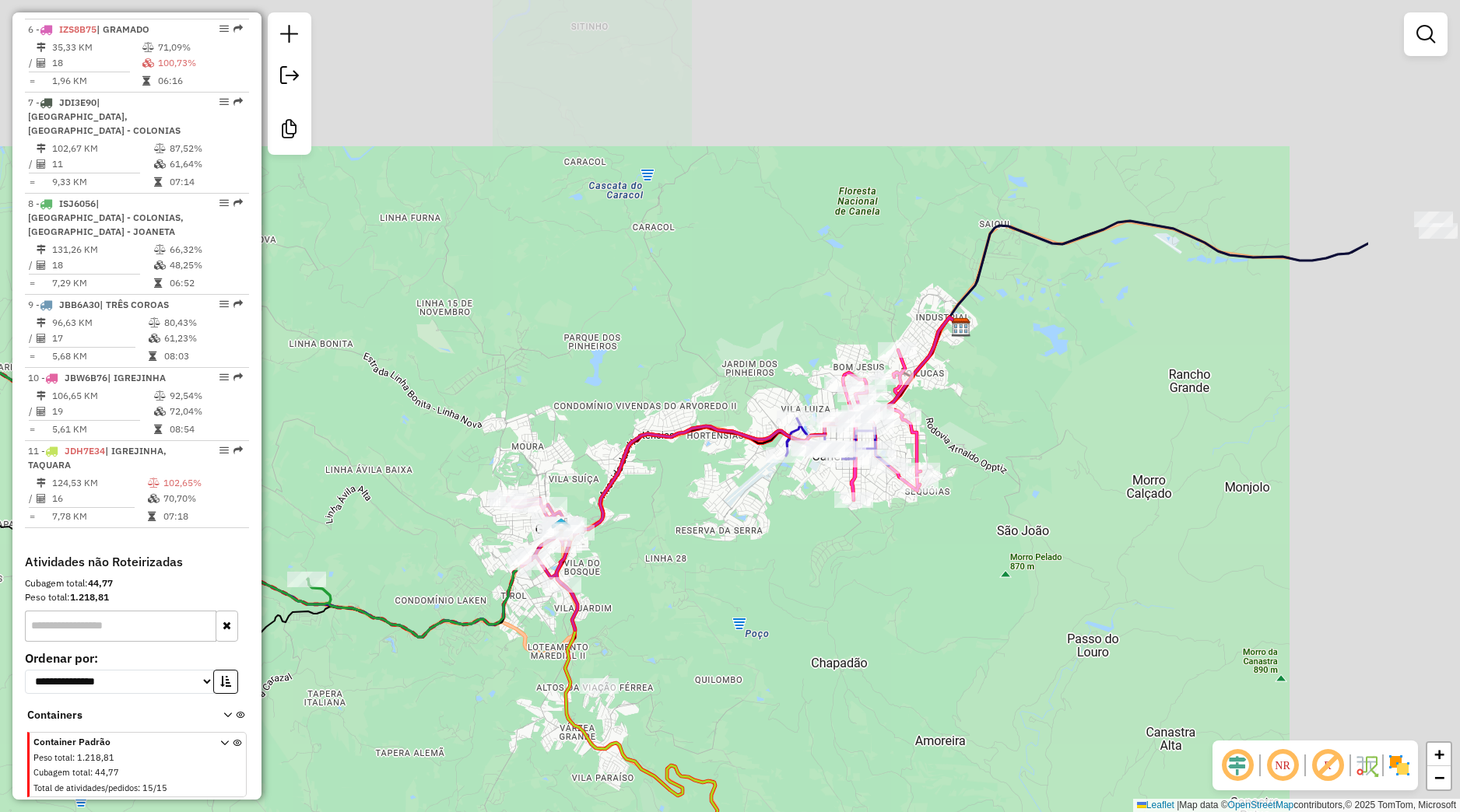
drag, startPoint x: 1047, startPoint y: 408, endPoint x: 821, endPoint y: 518, distance: 251.3
click at [810, 581] on div "Janela de atendimento Grade de atendimento Capacidade Transportadoras Veículos …" at bounding box center [730, 406] width 1460 height 812
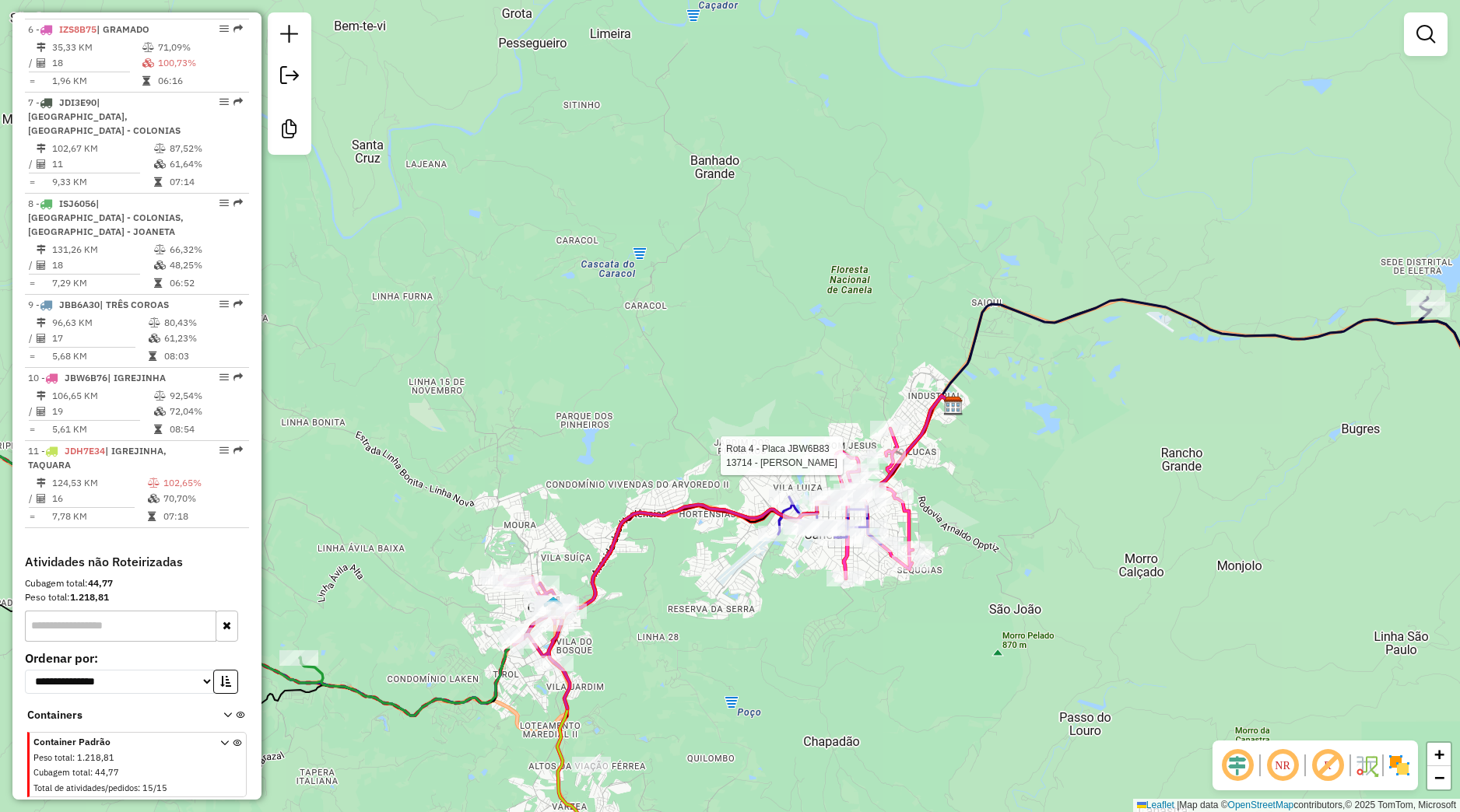
select select "*********"
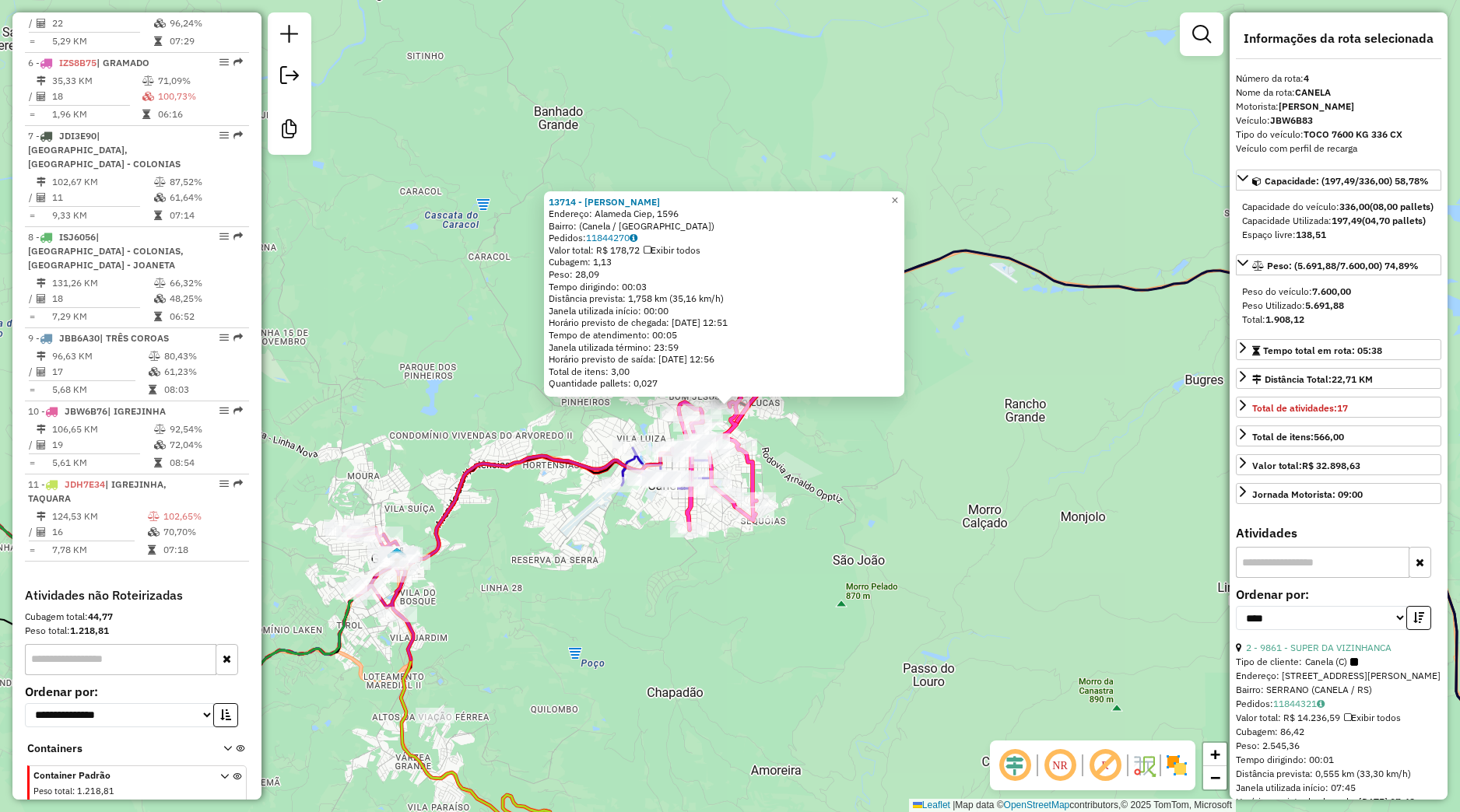
scroll to position [846, 0]
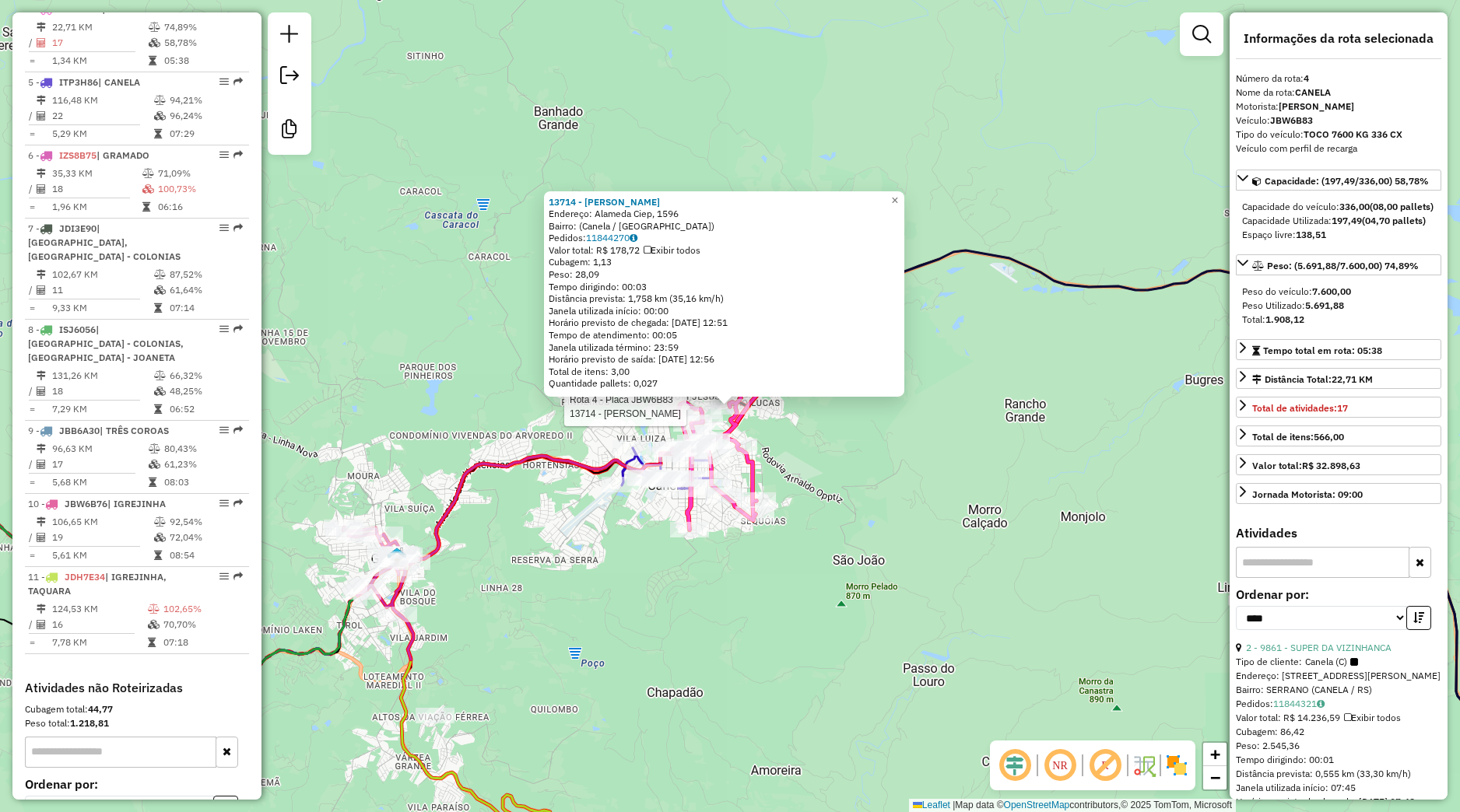
click at [783, 610] on div "Rota 4 - Placa JBW6B83 13714 - ELISANGELA DOS SANTO 13714 - ELISANGELA DOS SANT…" at bounding box center [730, 406] width 1460 height 812
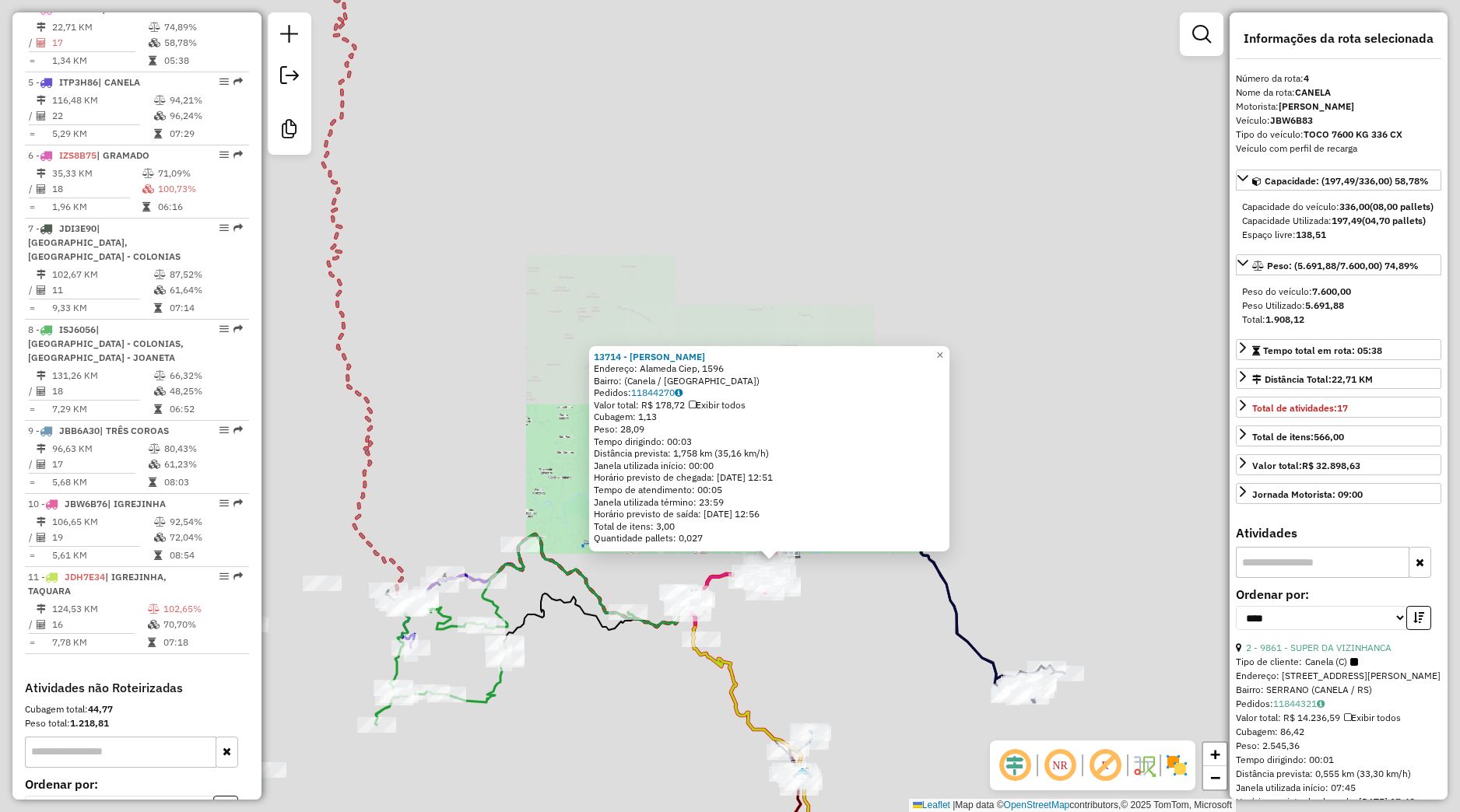
click at [790, 613] on div "13714 - ELISANGELA DOS SANTO Endereço: Alameda Ciep, 1596 Bairro: (Canela / RS)…" at bounding box center [730, 406] width 1460 height 812
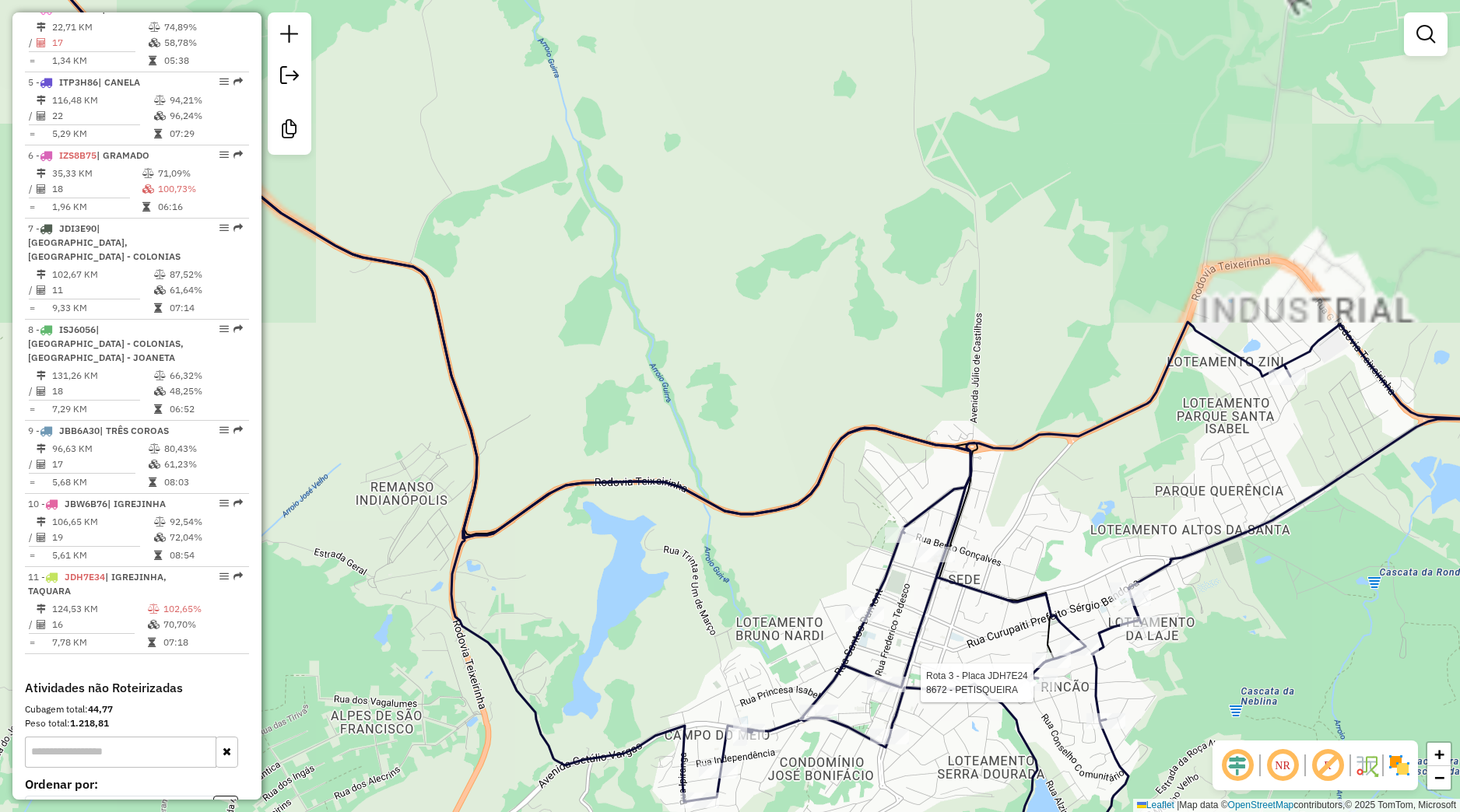
select select "*********"
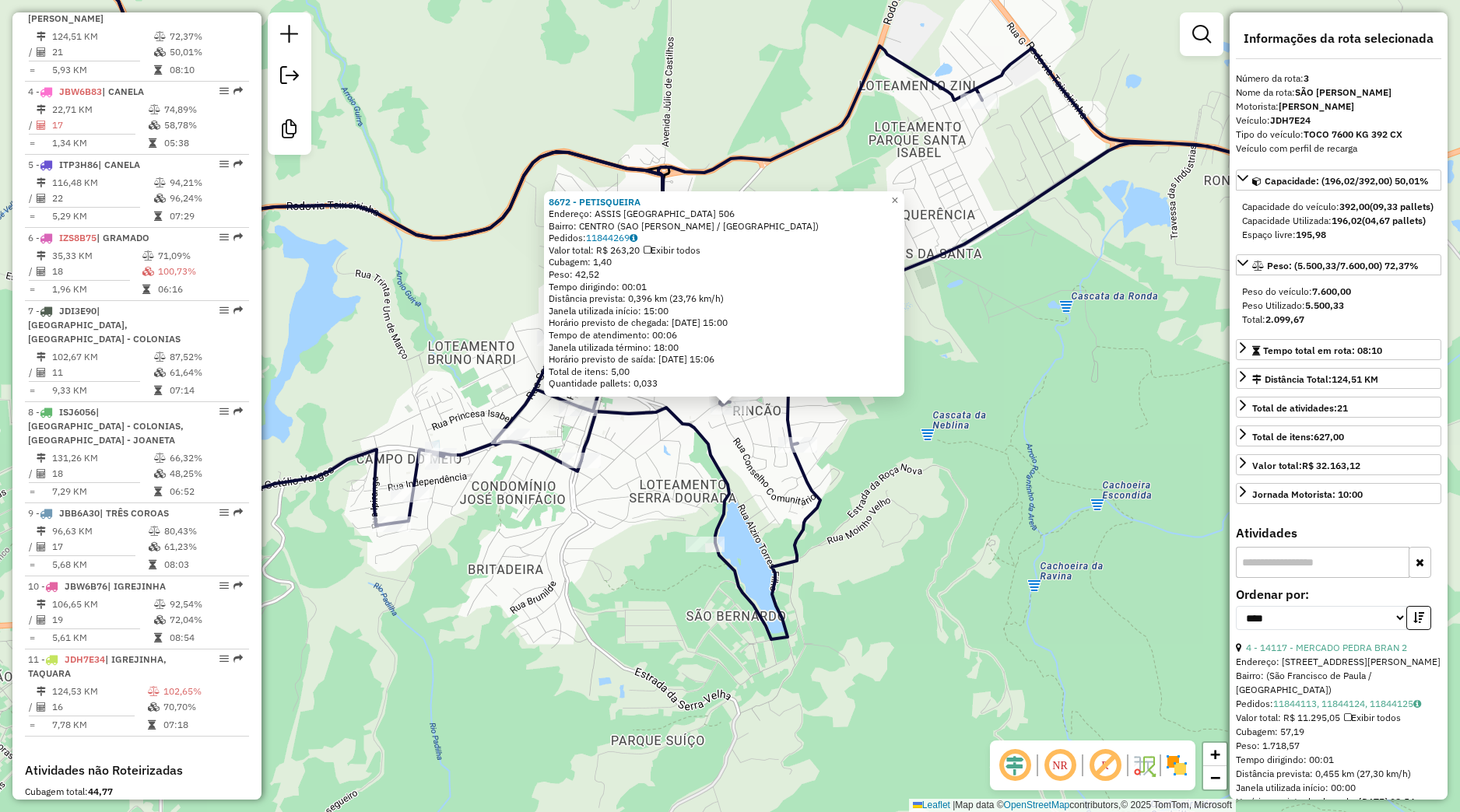
scroll to position [758, 0]
click at [715, 526] on icon at bounding box center [608, 279] width 1314 height 720
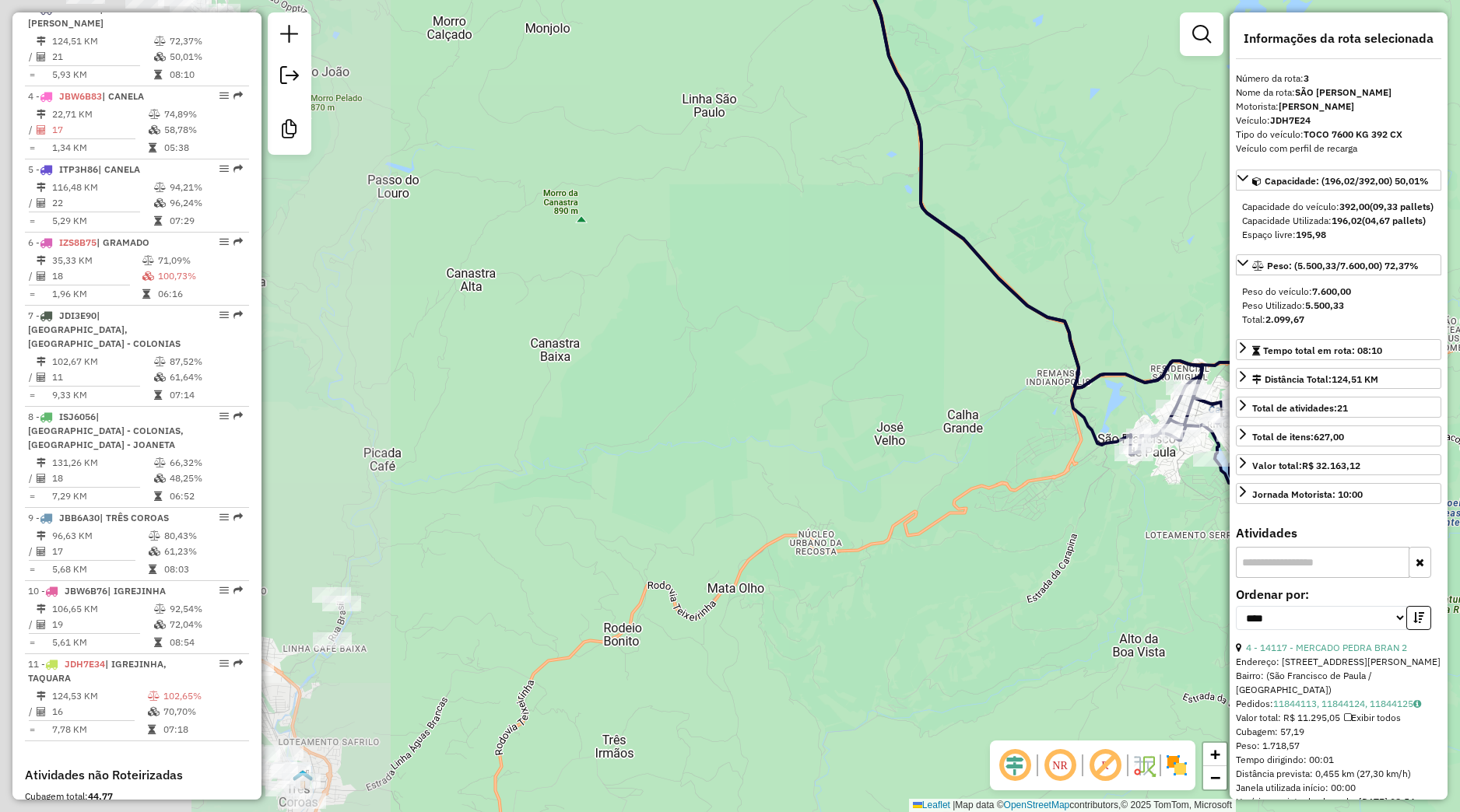
drag, startPoint x: 636, startPoint y: 617, endPoint x: 1130, endPoint y: 531, distance: 501.4
click at [1130, 531] on div "Janela de atendimento Grade de atendimento Capacidade Transportadoras Veículos …" at bounding box center [730, 406] width 1460 height 812
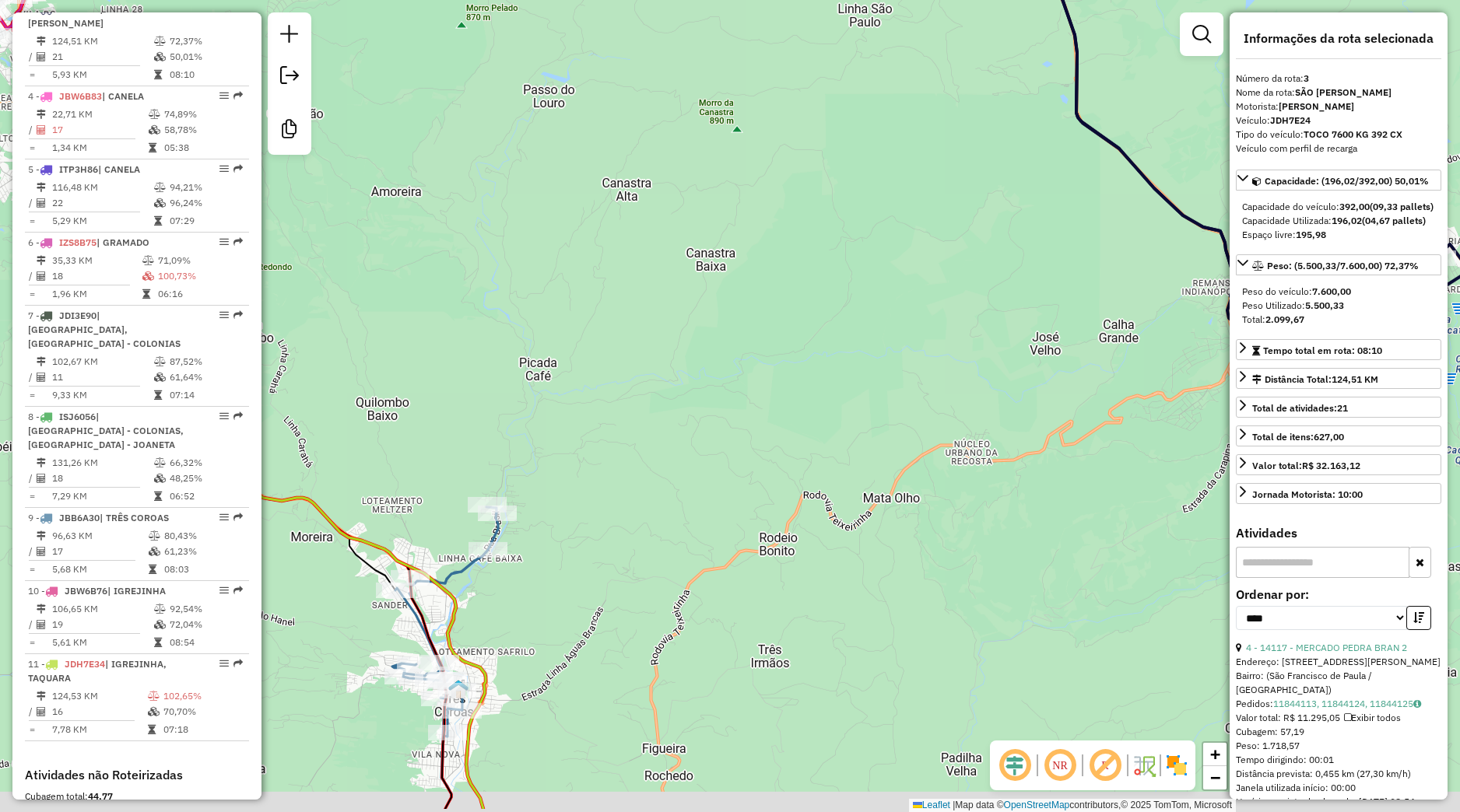
drag, startPoint x: 588, startPoint y: 643, endPoint x: 695, endPoint y: 577, distance: 125.7
click at [695, 577] on div "Janela de atendimento Grade de atendimento Capacidade Transportadoras Veículos …" at bounding box center [730, 406] width 1460 height 812
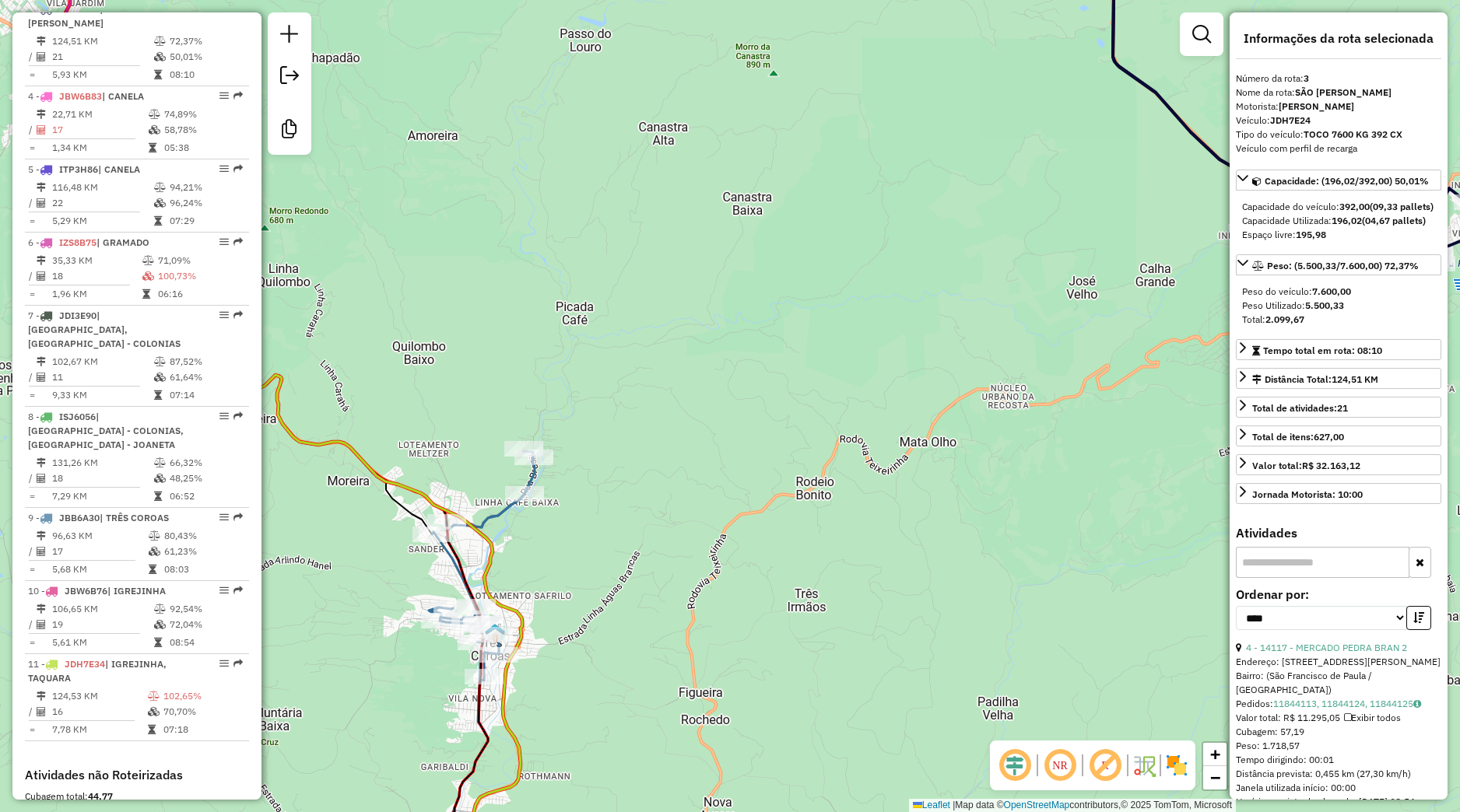
drag, startPoint x: 588, startPoint y: 673, endPoint x: 772, endPoint y: 550, distance: 221.3
click at [770, 551] on div "Janela de atendimento Grade de atendimento Capacidade Transportadoras Veículos …" at bounding box center [730, 406] width 1460 height 812
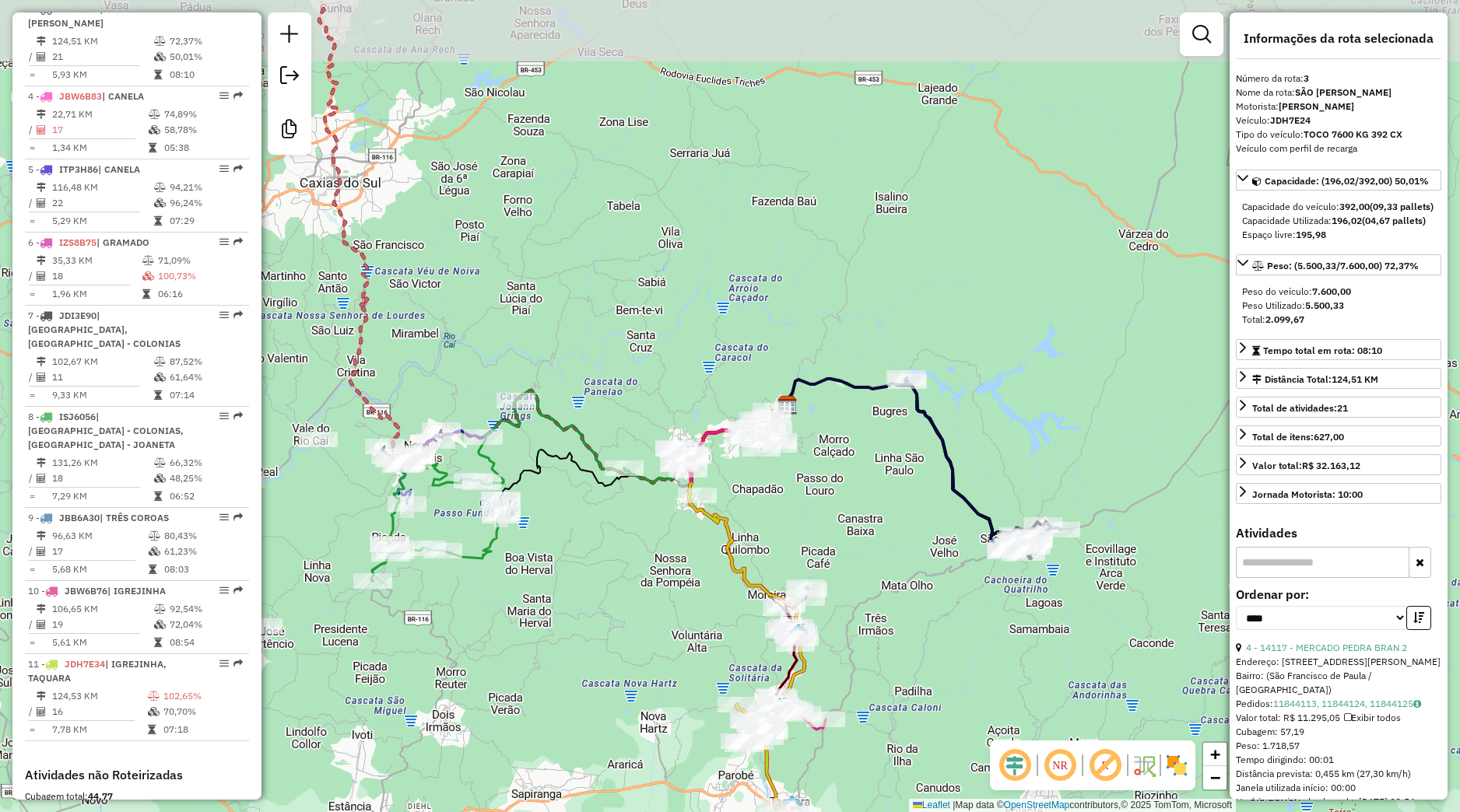
drag, startPoint x: 526, startPoint y: 431, endPoint x: 594, endPoint y: 522, distance: 113.6
click at [594, 522] on div "Janela de atendimento Grade de atendimento Capacidade Transportadoras Veículos …" at bounding box center [730, 406] width 1460 height 812
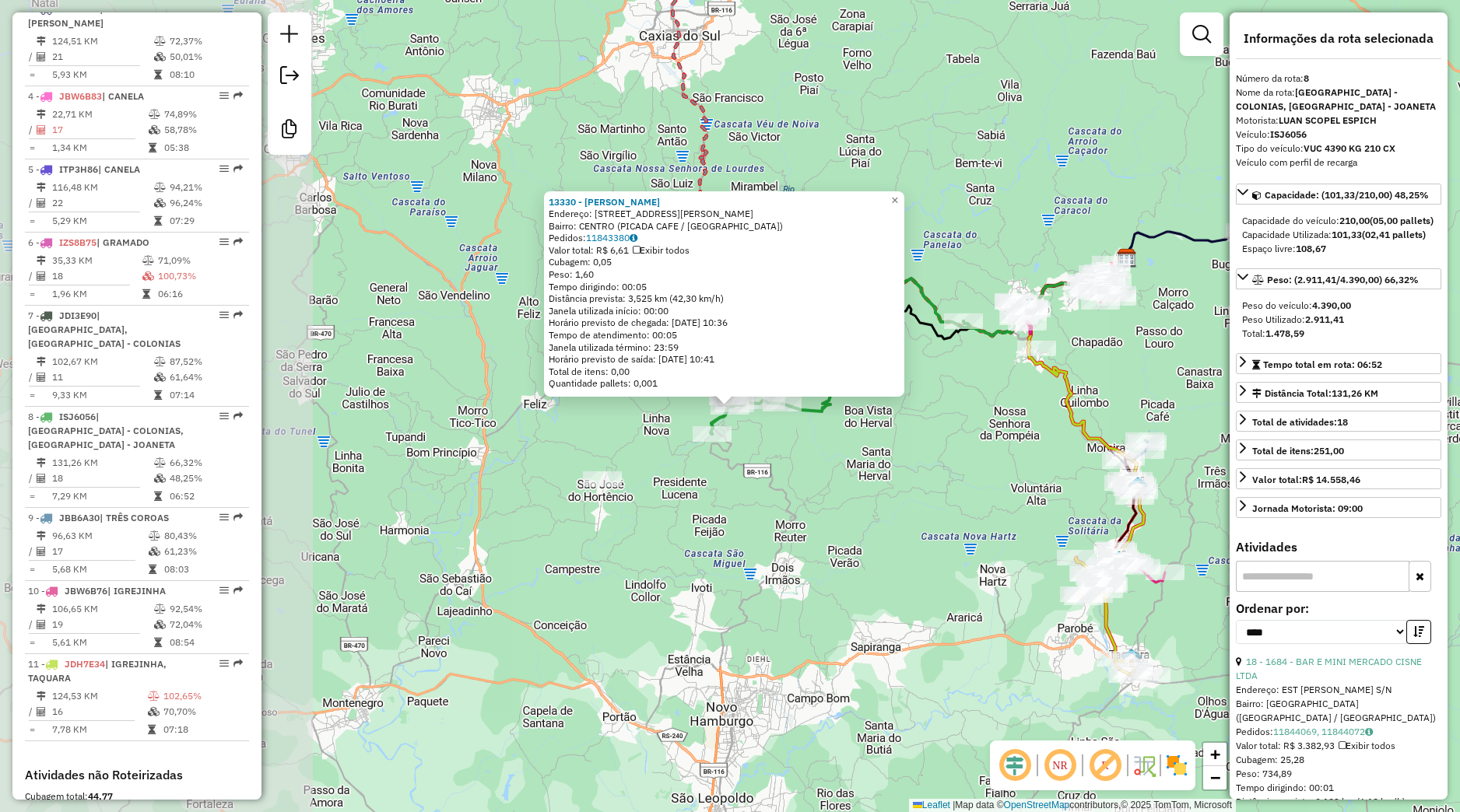
scroll to position [987, 0]
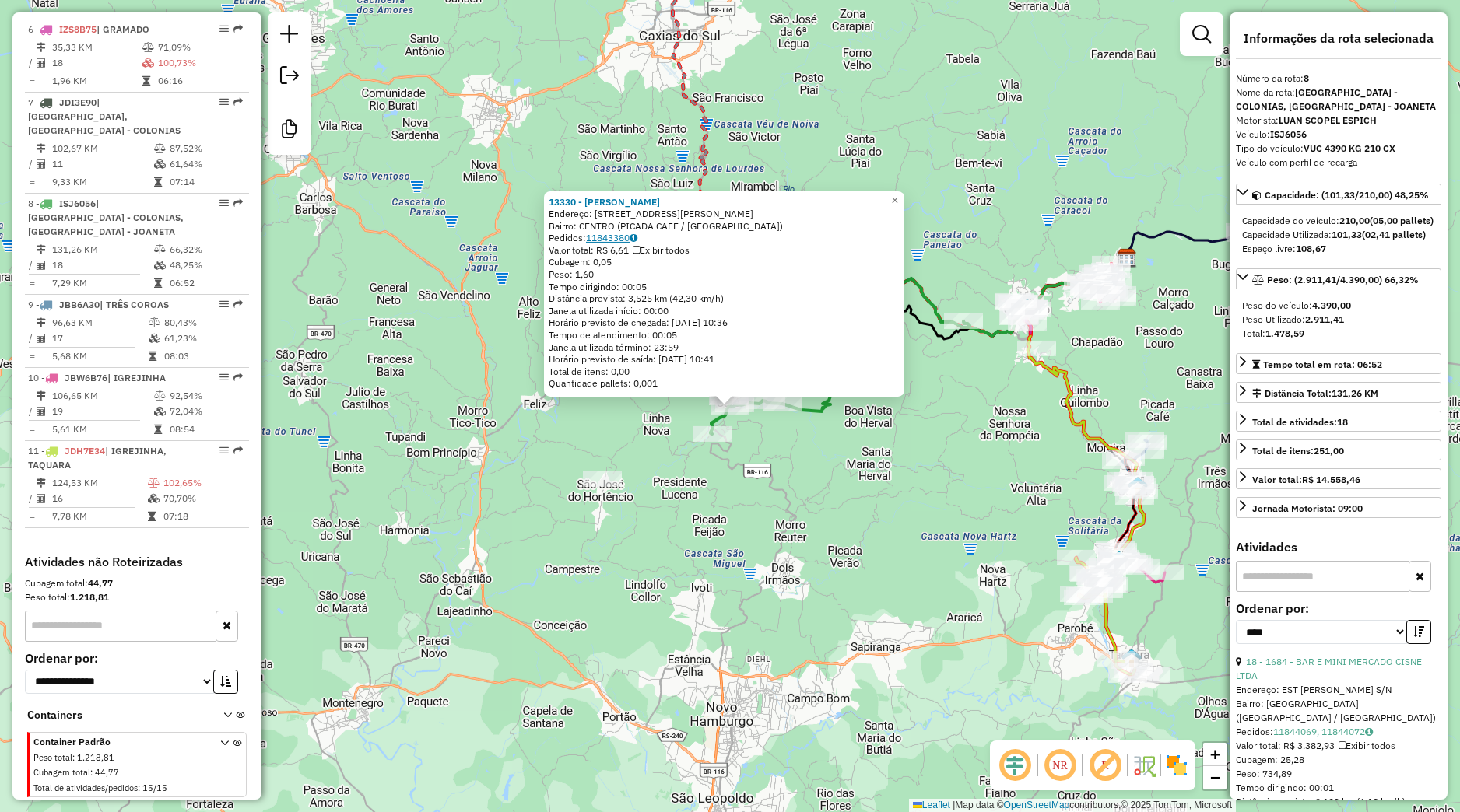
click at [625, 233] on link "11843380" at bounding box center [612, 238] width 51 height 12
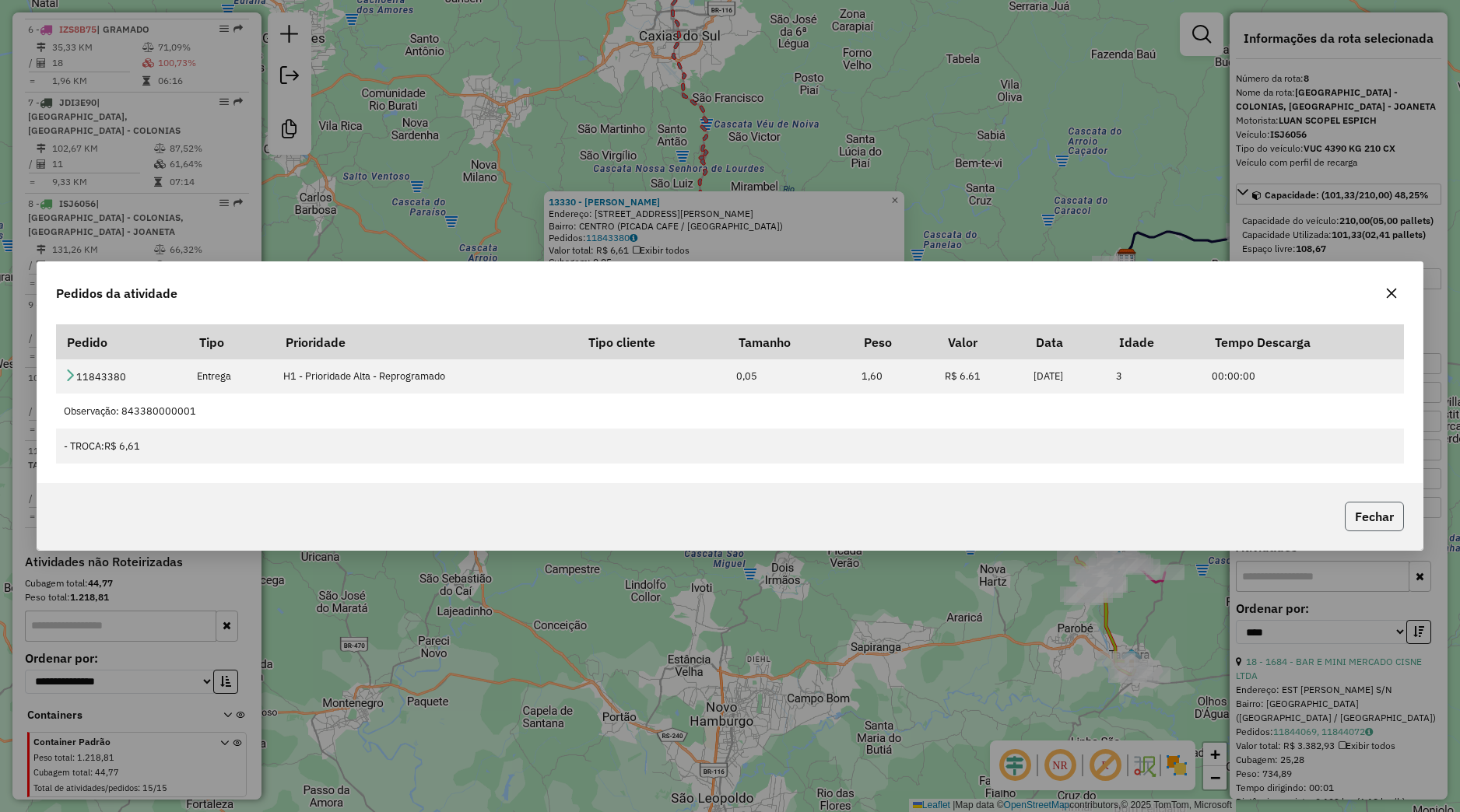
click at [1373, 522] on button "Fechar" at bounding box center [1374, 517] width 59 height 30
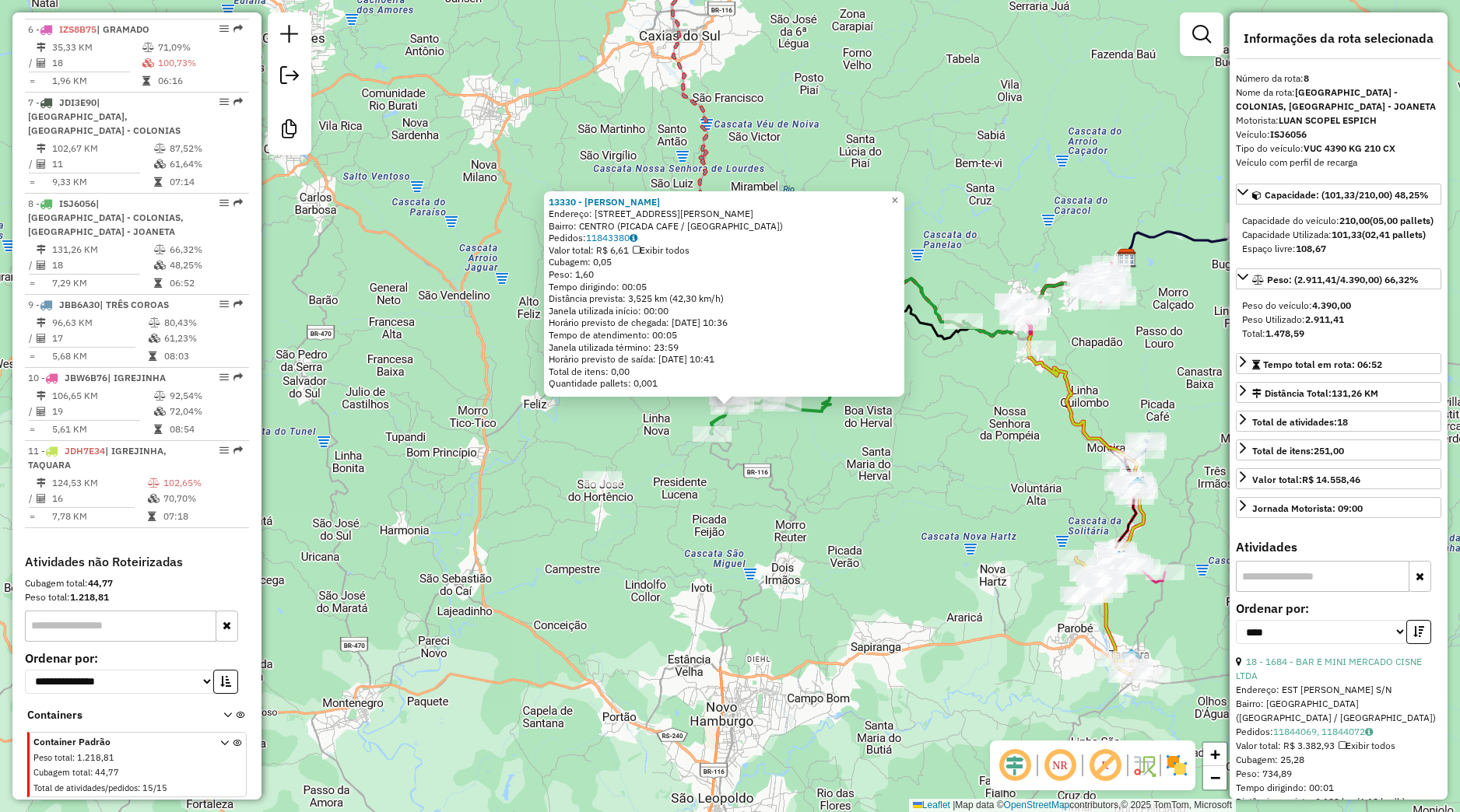
click at [800, 438] on div "13330 - ANDRE HENRIQUE SCHMI Endereço: Avenida Vicente Prieto 123 Bairro: CENTR…" at bounding box center [730, 406] width 1460 height 812
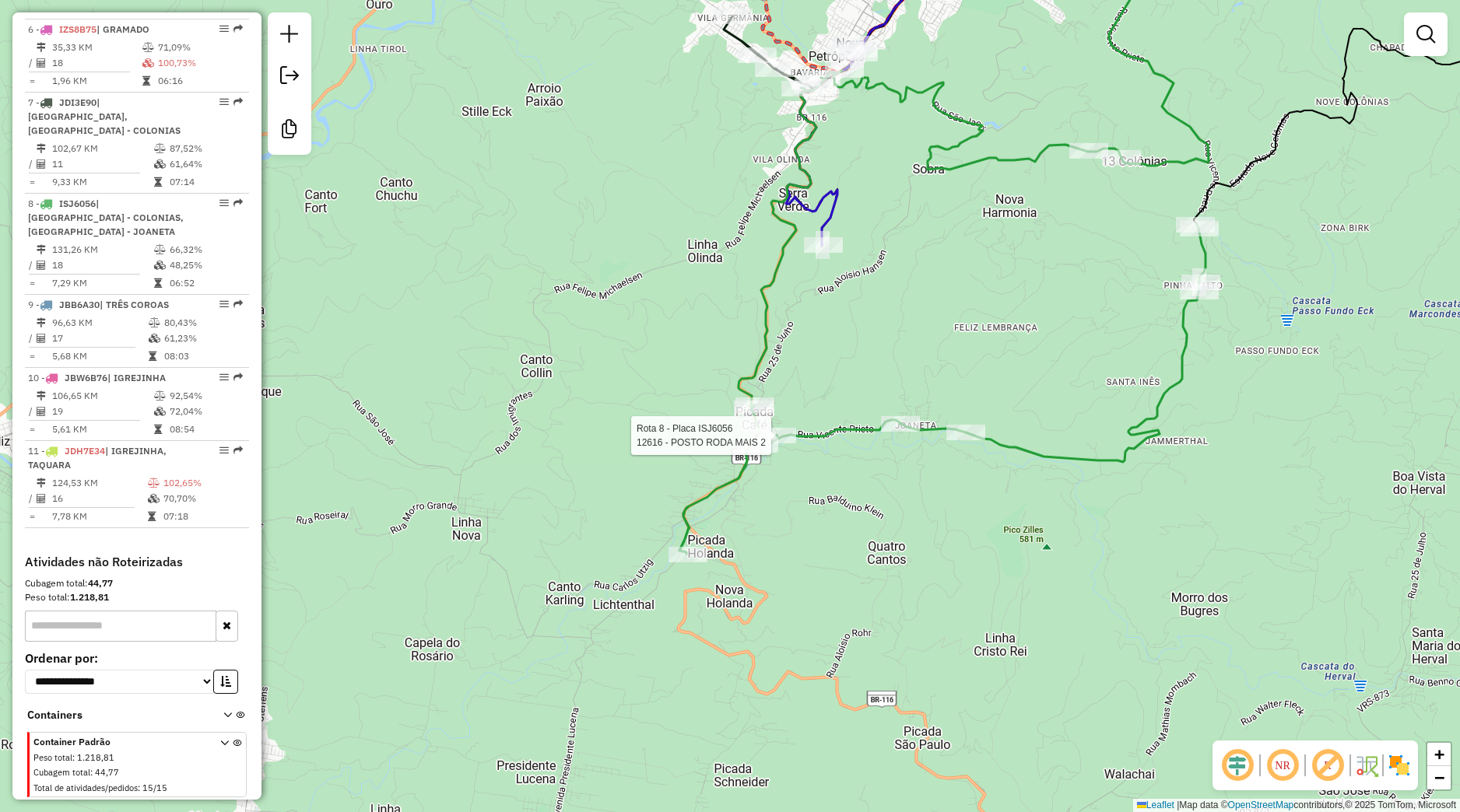
select select "*********"
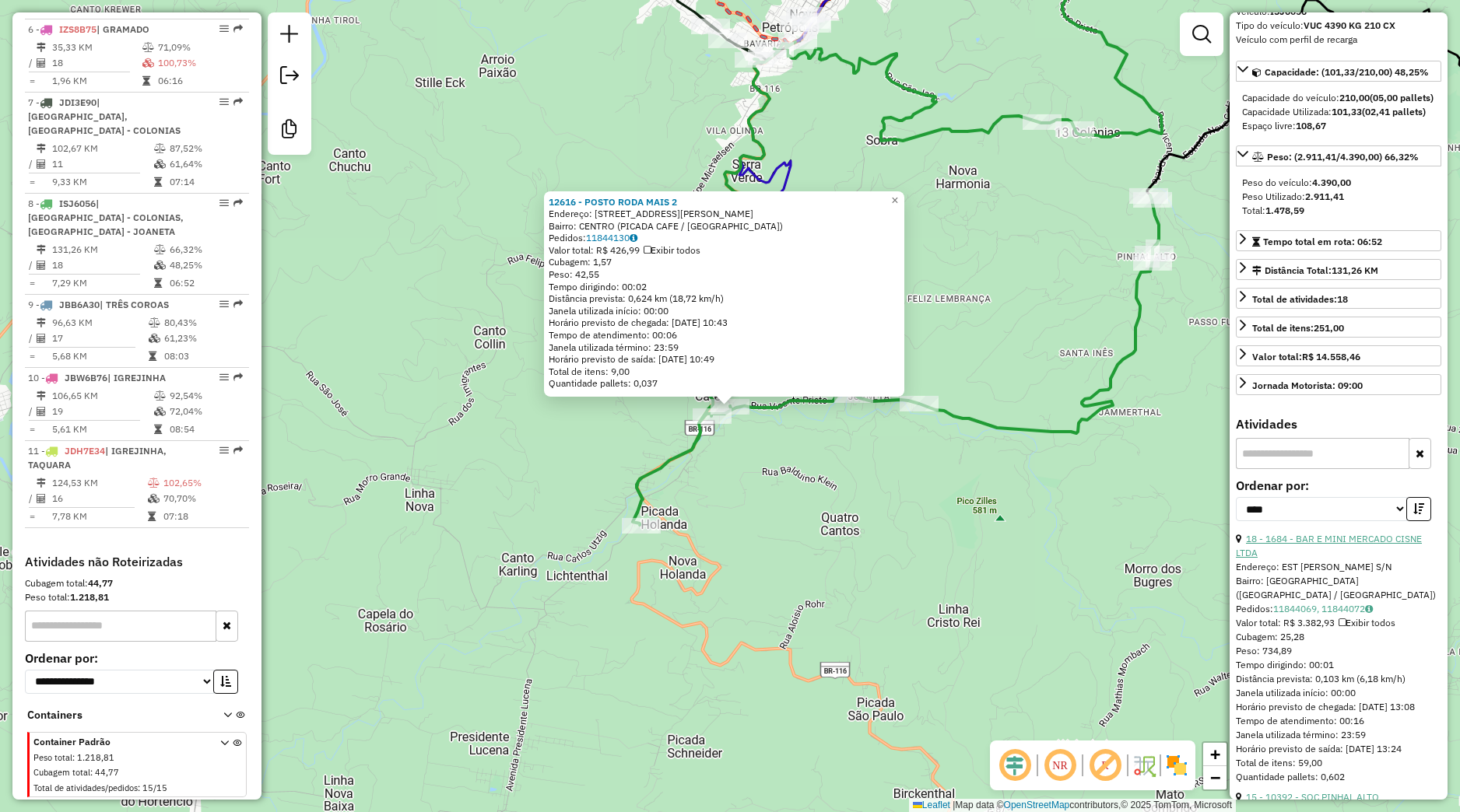
scroll to position [145, 0]
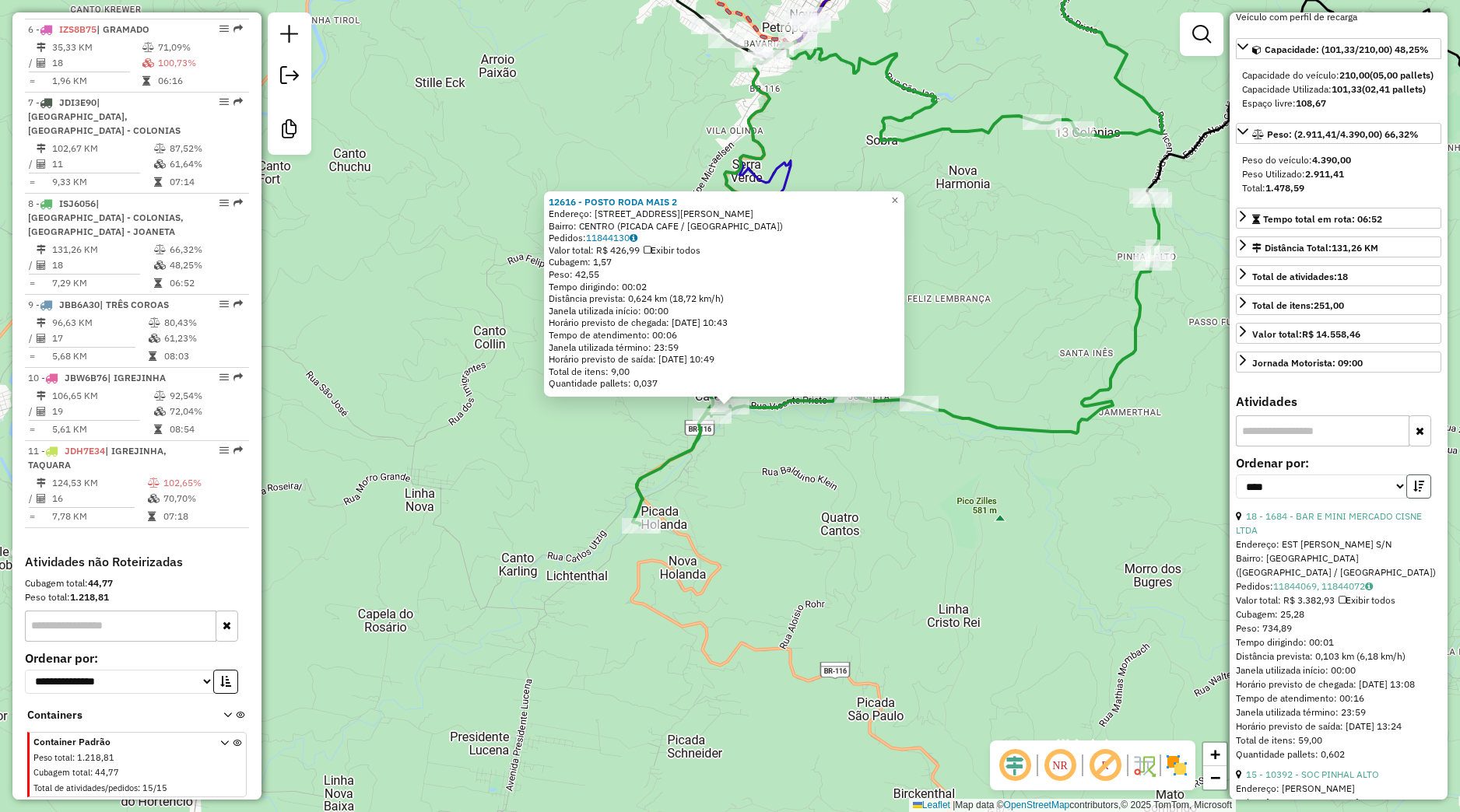
click at [1412, 498] on button "button" at bounding box center [1419, 486] width 25 height 24
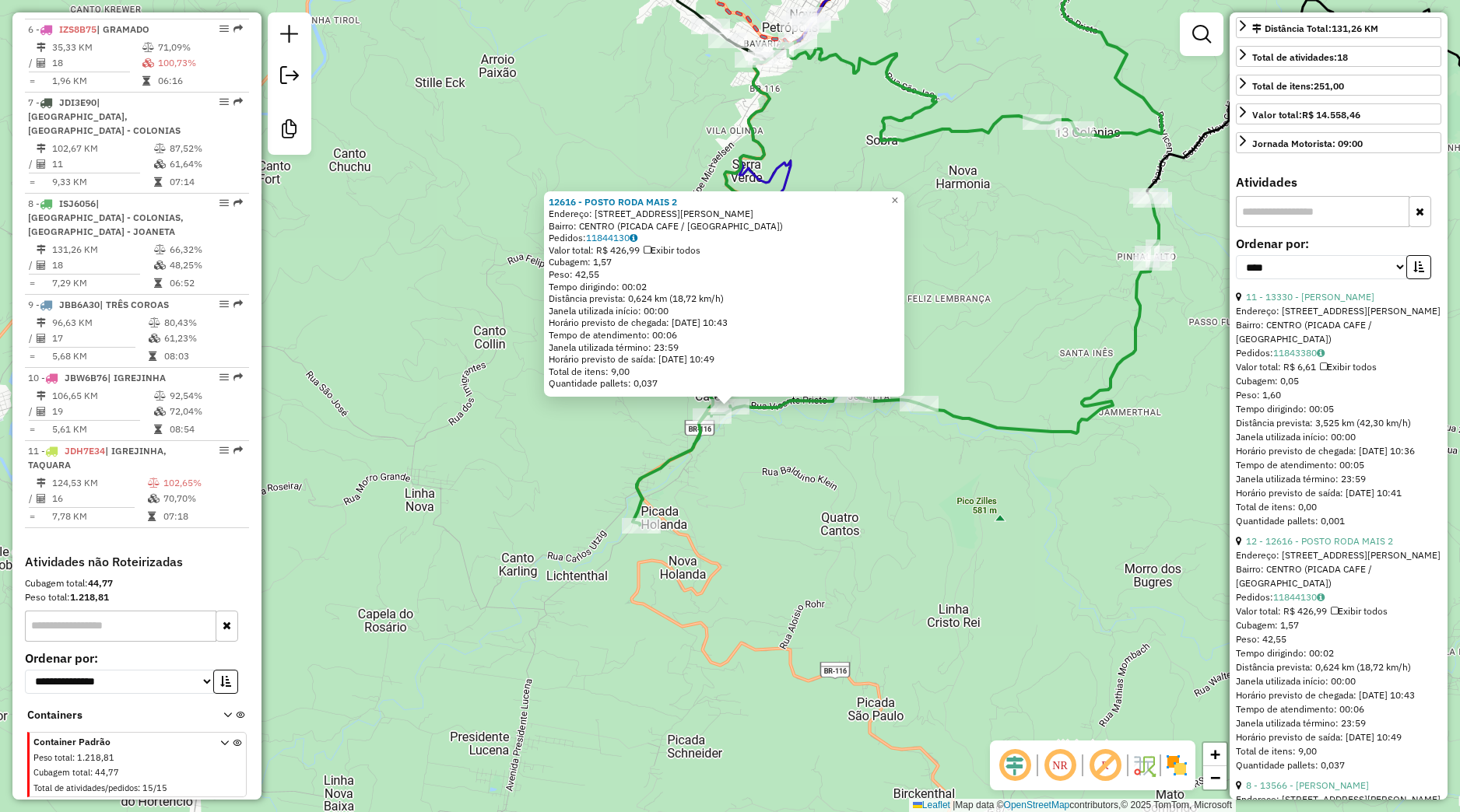
scroll to position [292, 0]
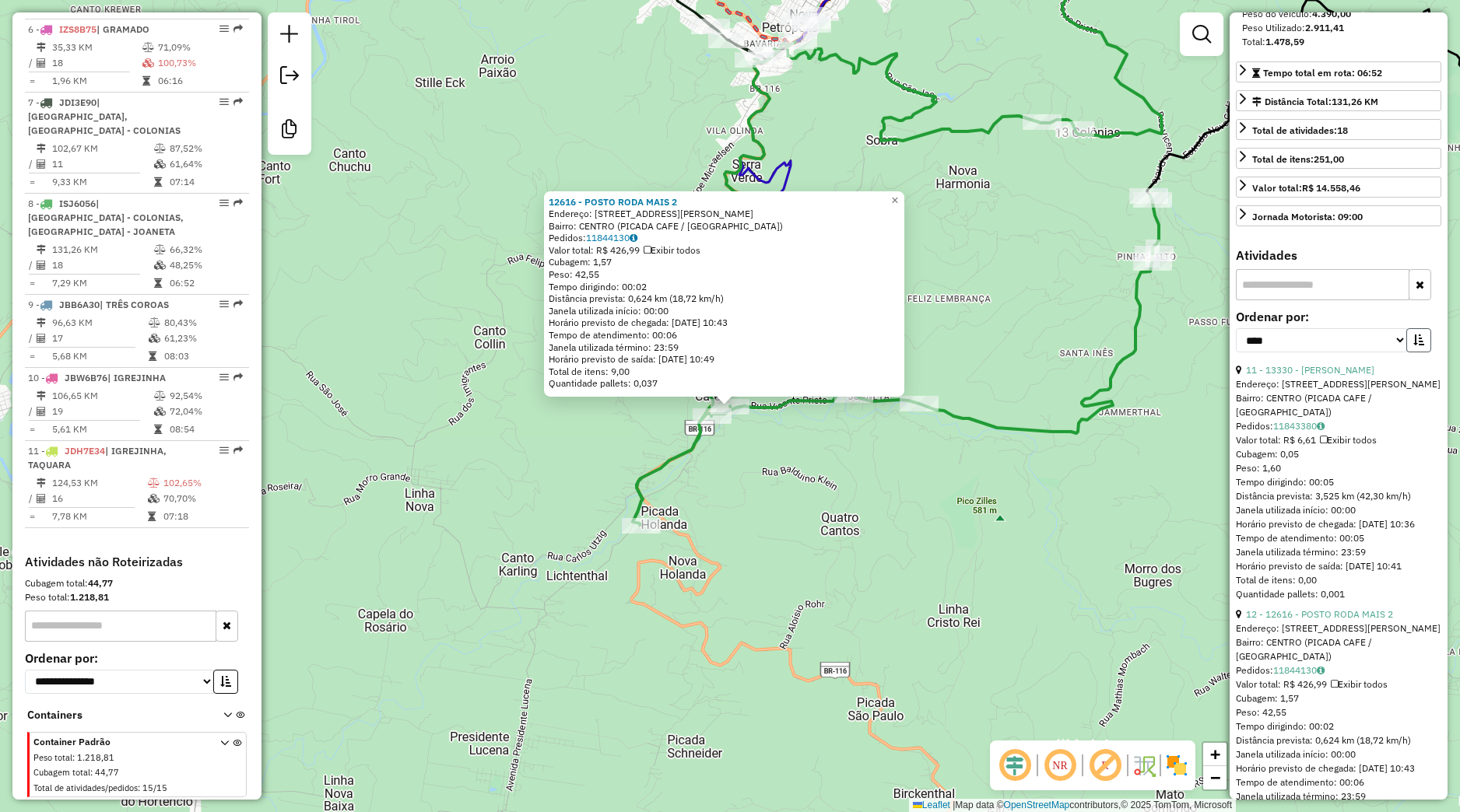
click at [1406, 352] on button "button" at bounding box center [1419, 340] width 25 height 24
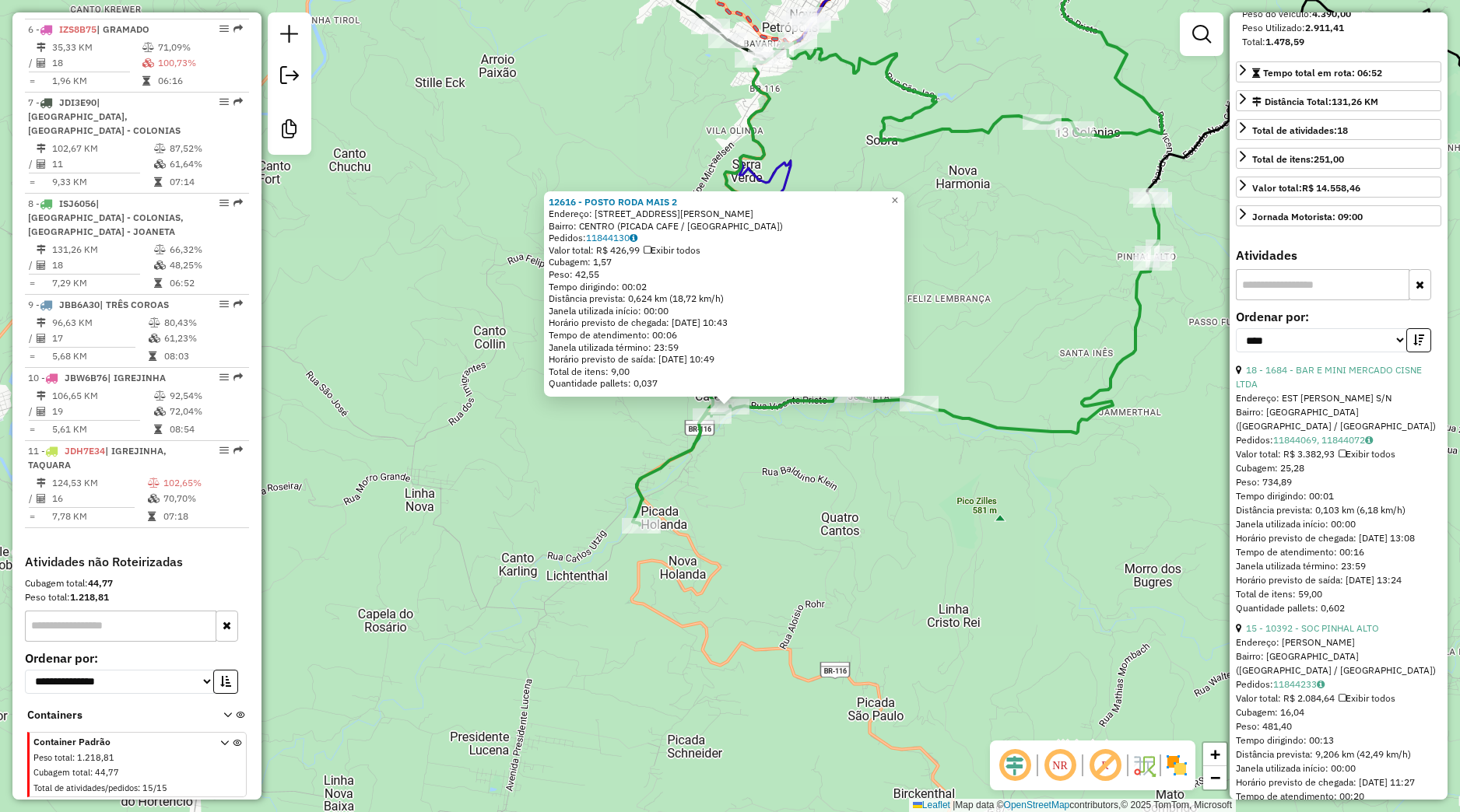
click at [1006, 552] on div "12616 - POSTO RODA MAIS 2 Endereço: AVENIDA FRIDOLINO RITTER 72 Bairro: CENTRO …" at bounding box center [730, 406] width 1460 height 812
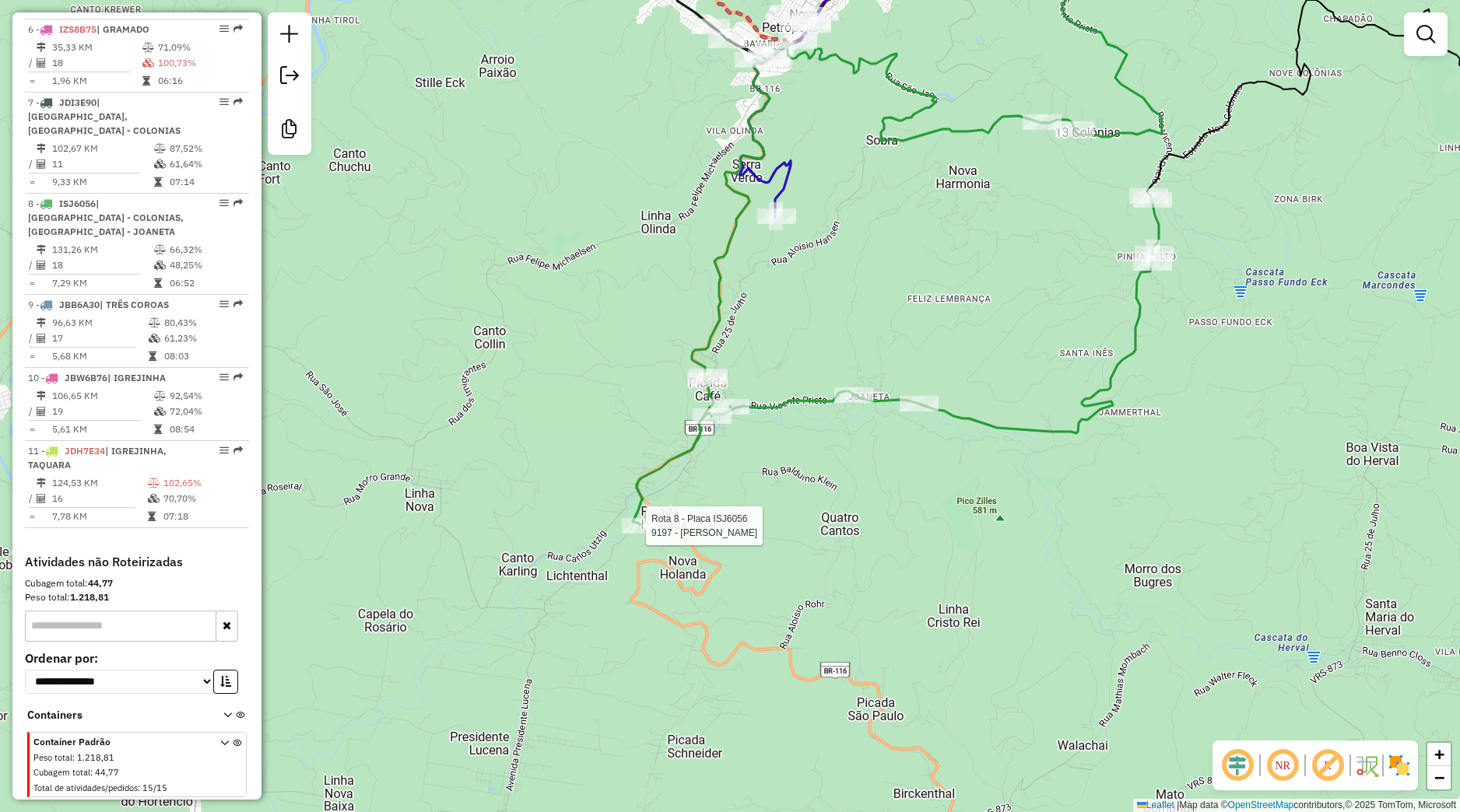
select select "*********"
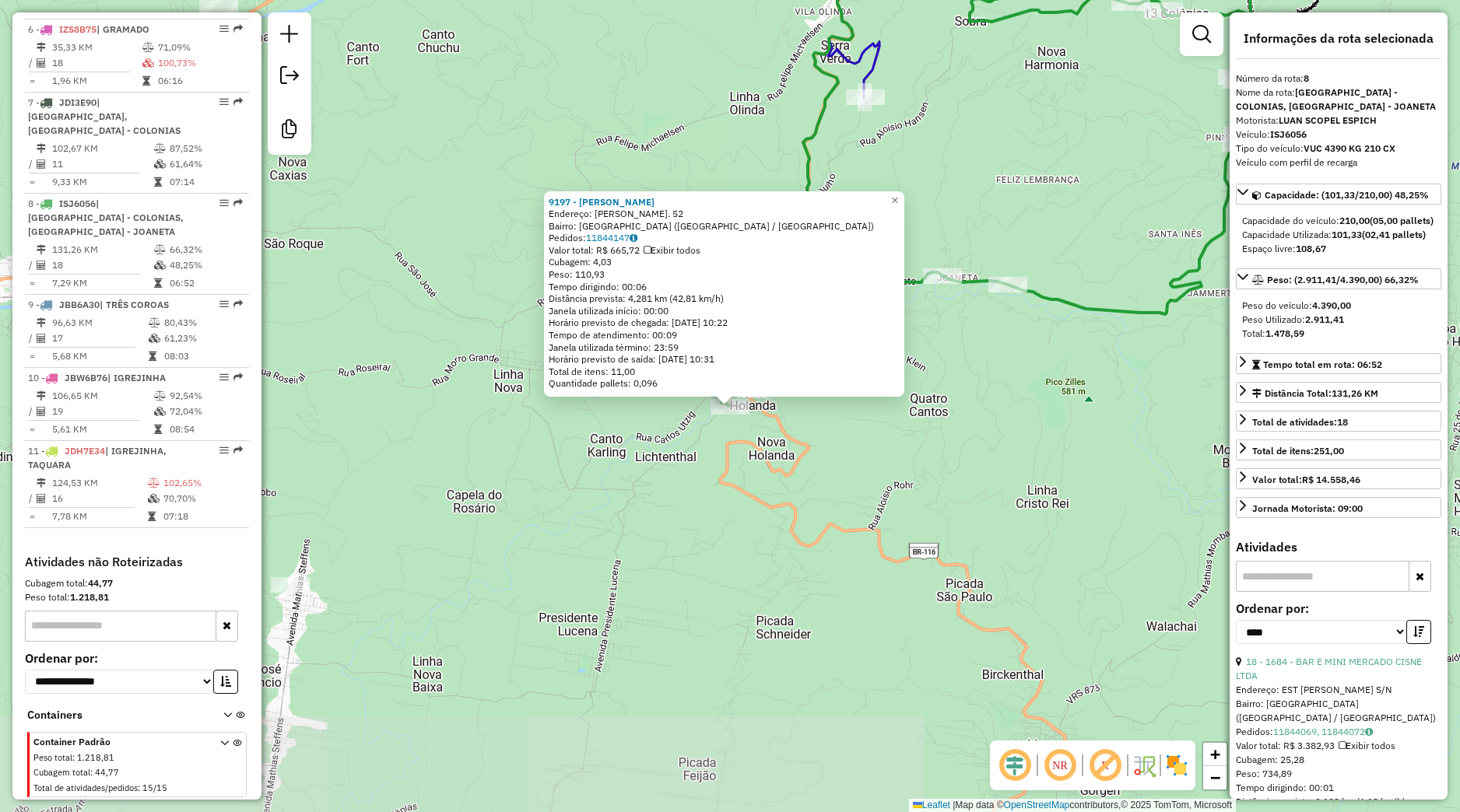
click at [803, 519] on div "9197 - LEO ARMINDO KLAUCK Endereço: R PASTOR BRACKERMEIER. 52 Bairro: JARDIM DA…" at bounding box center [730, 406] width 1460 height 812
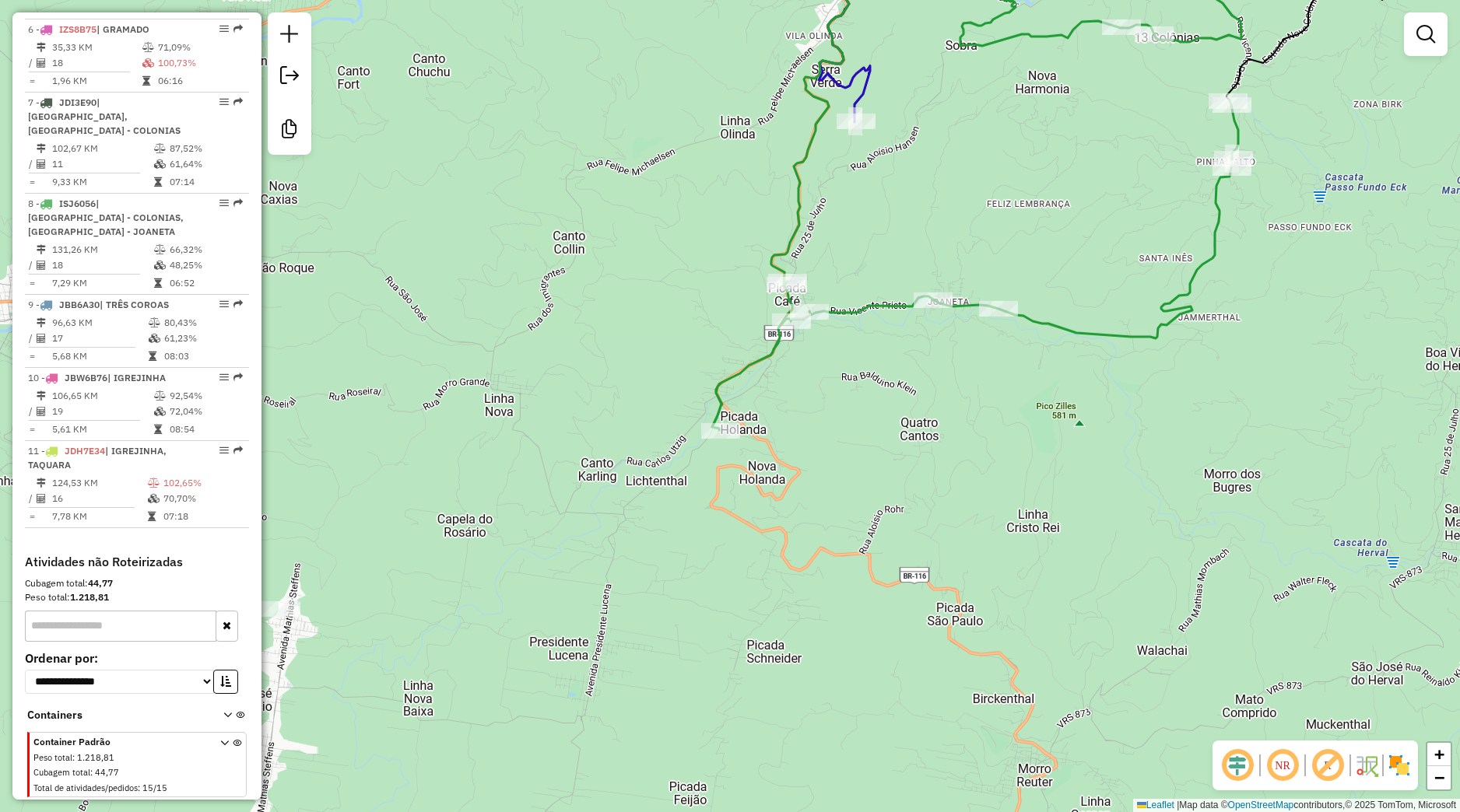
drag, startPoint x: 869, startPoint y: 479, endPoint x: 842, endPoint y: 551, distance: 76.9
click at [842, 551] on div "Janela de atendimento Grade de atendimento Capacidade Transportadoras Veículos …" at bounding box center [730, 406] width 1460 height 812
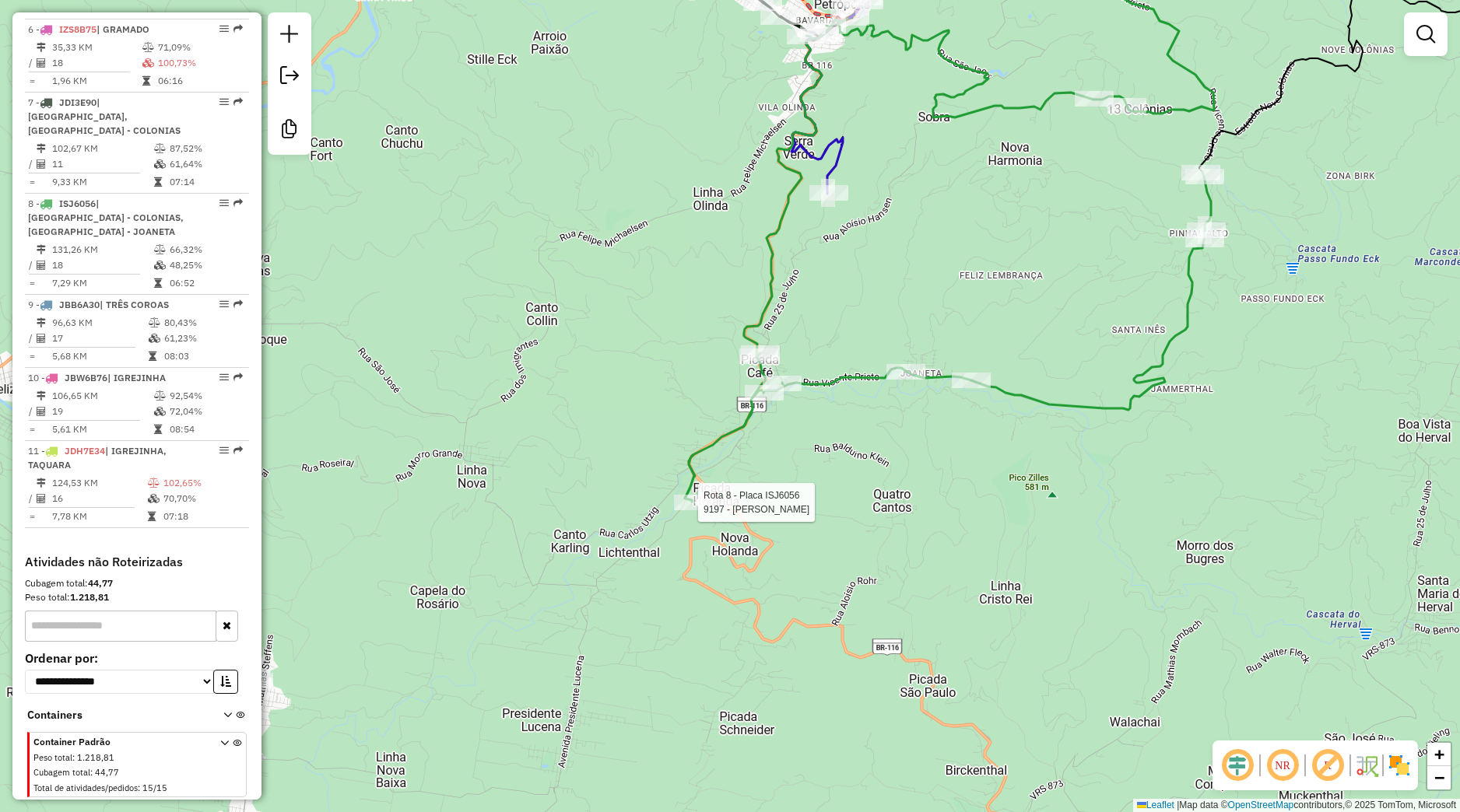
select select "*********"
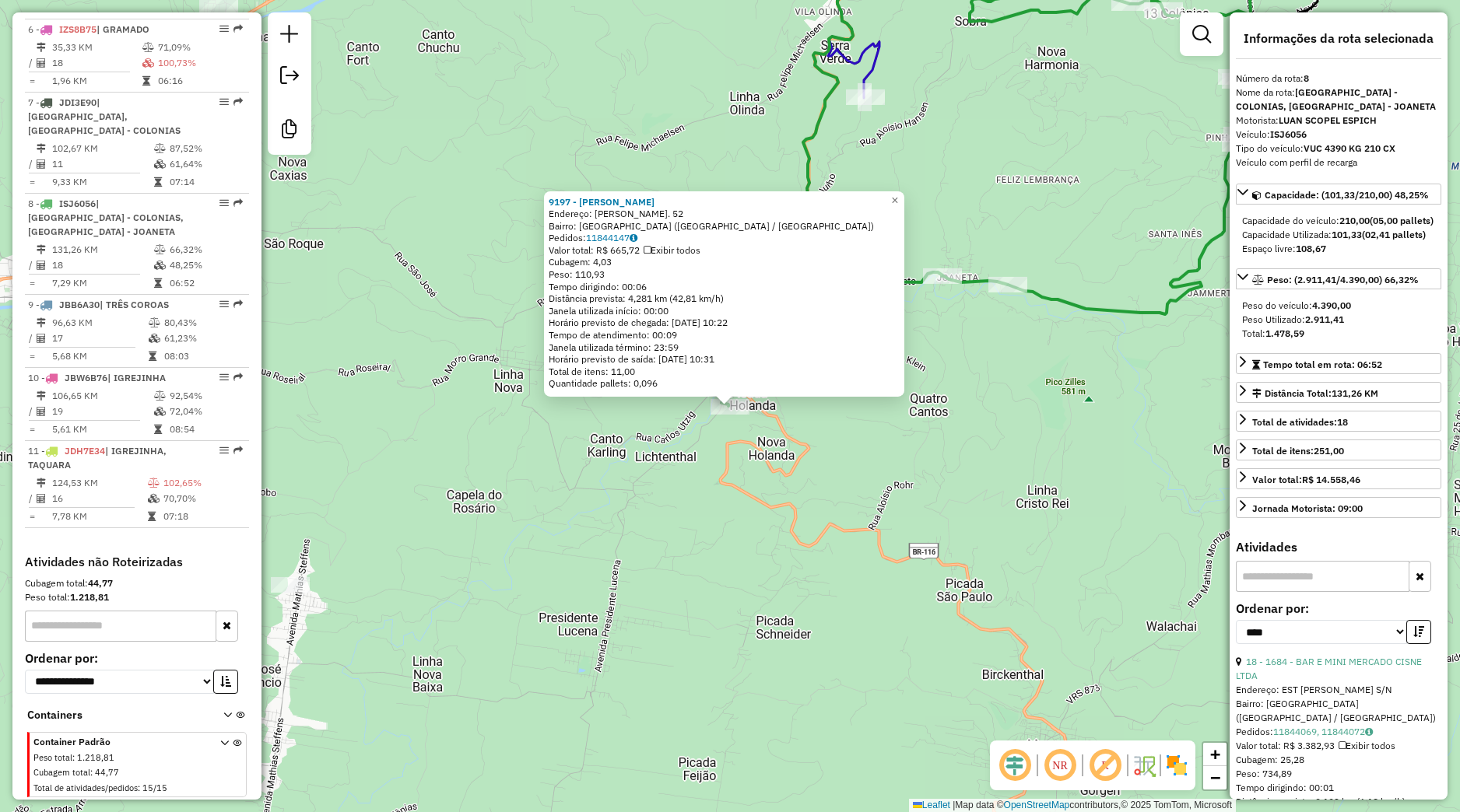
click at [705, 506] on div "9197 - LEO ARMINDO KLAUCK Endereço: R PASTOR BRACKERMEIER. 52 Bairro: JARDIM DA…" at bounding box center [730, 406] width 1460 height 812
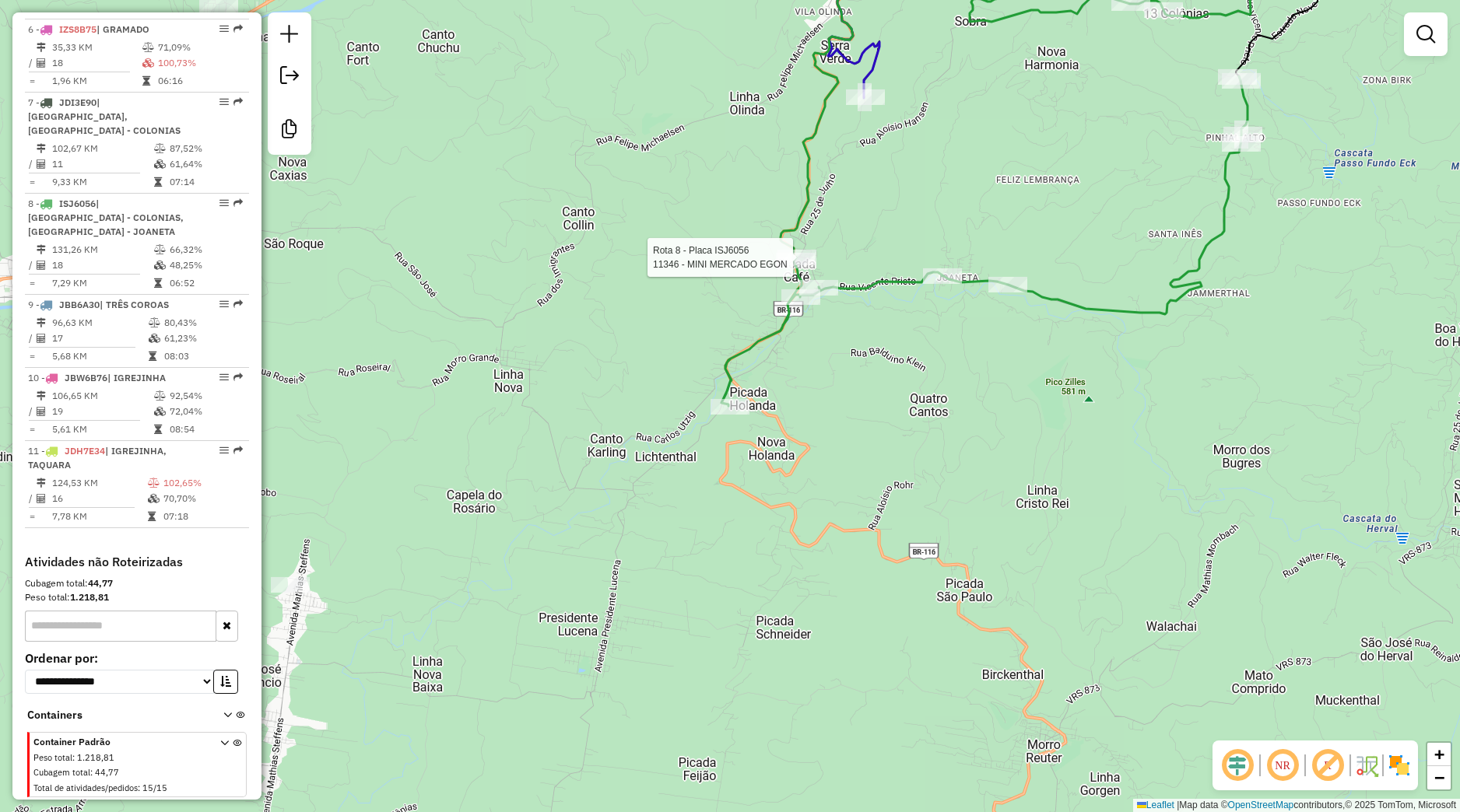
select select "*********"
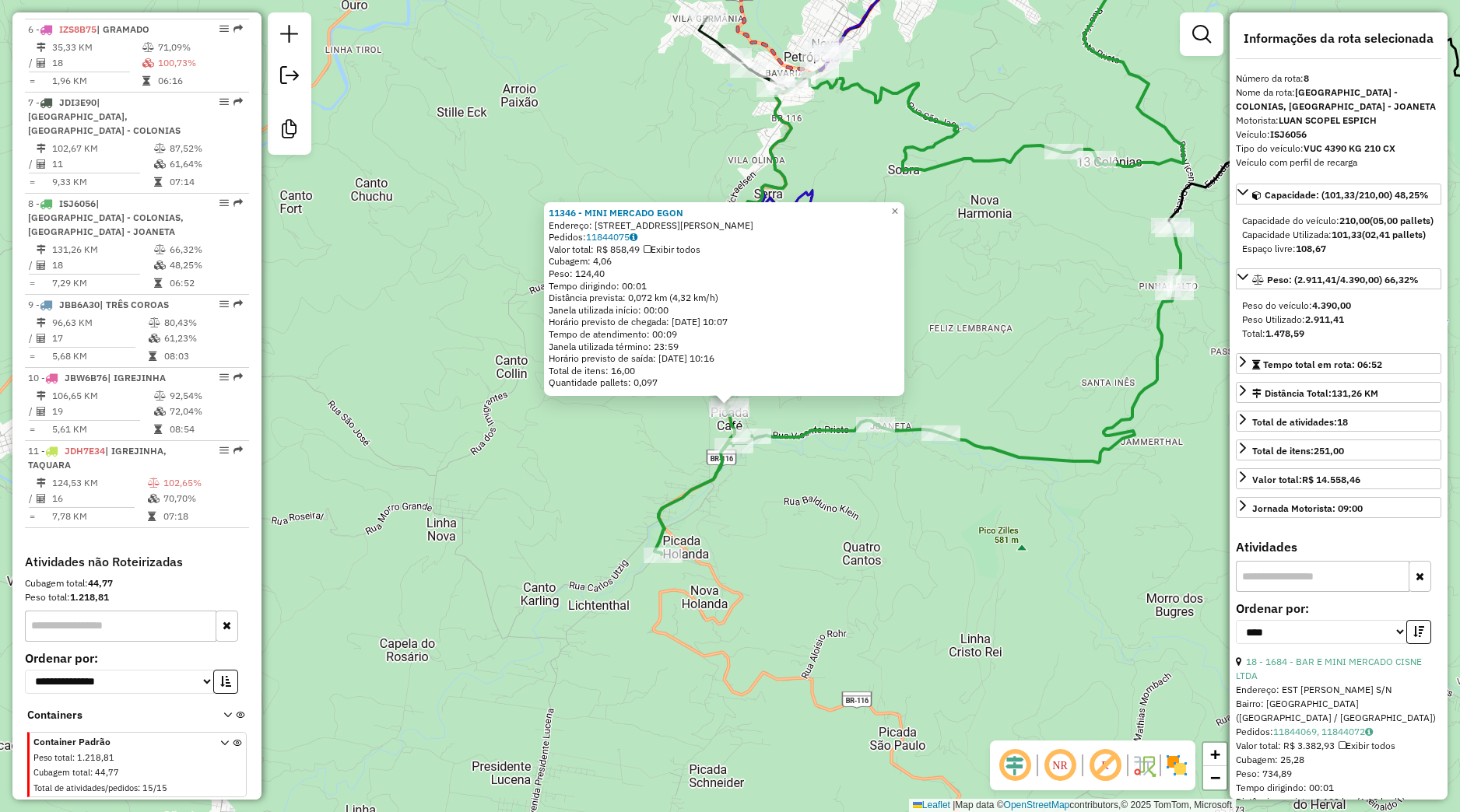
click at [1327, 592] on input "text" at bounding box center [1322, 577] width 173 height 31
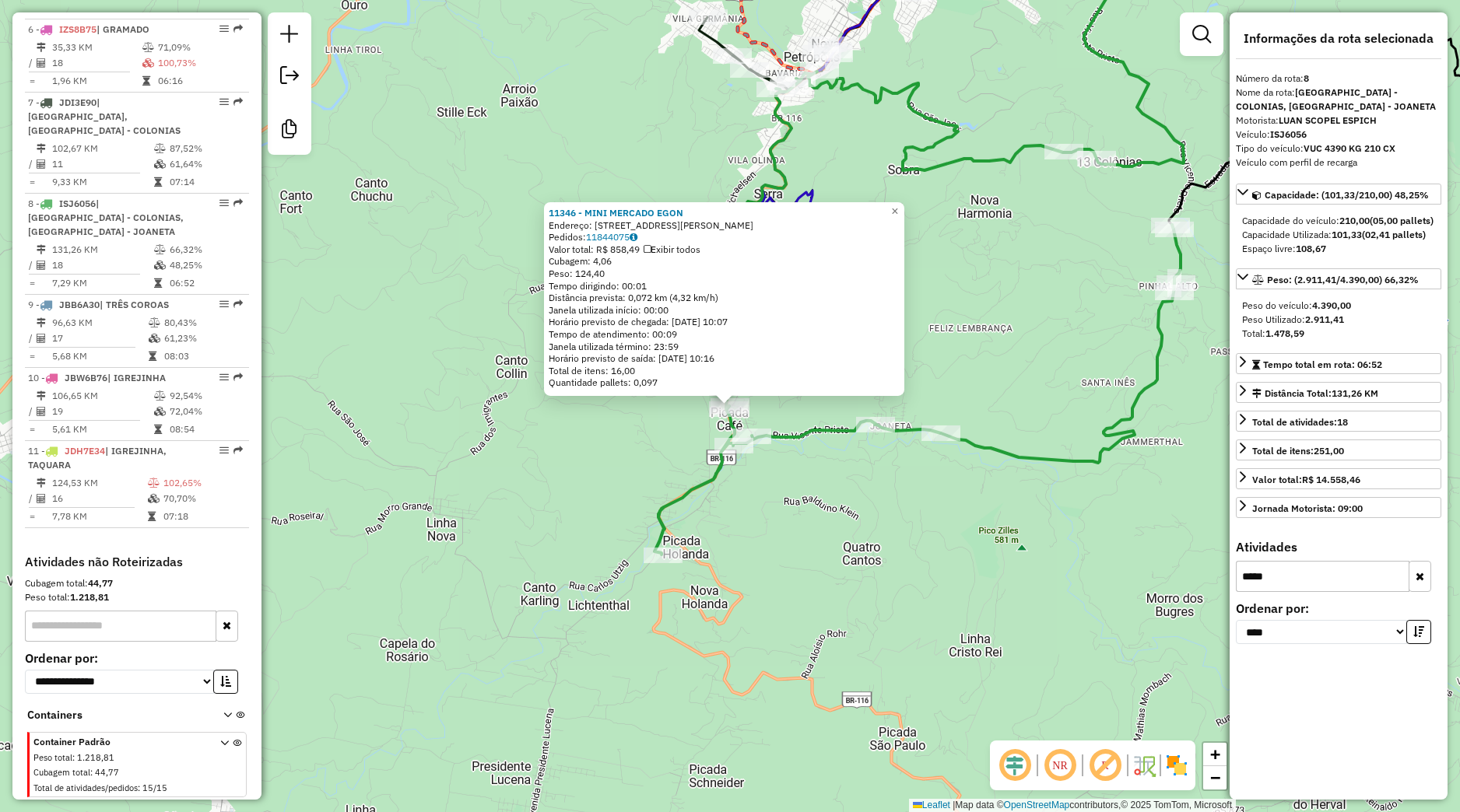
click at [1287, 592] on input "*****" at bounding box center [1322, 577] width 173 height 31
type input "****"
click at [1425, 592] on button "button" at bounding box center [1420, 577] width 22 height 31
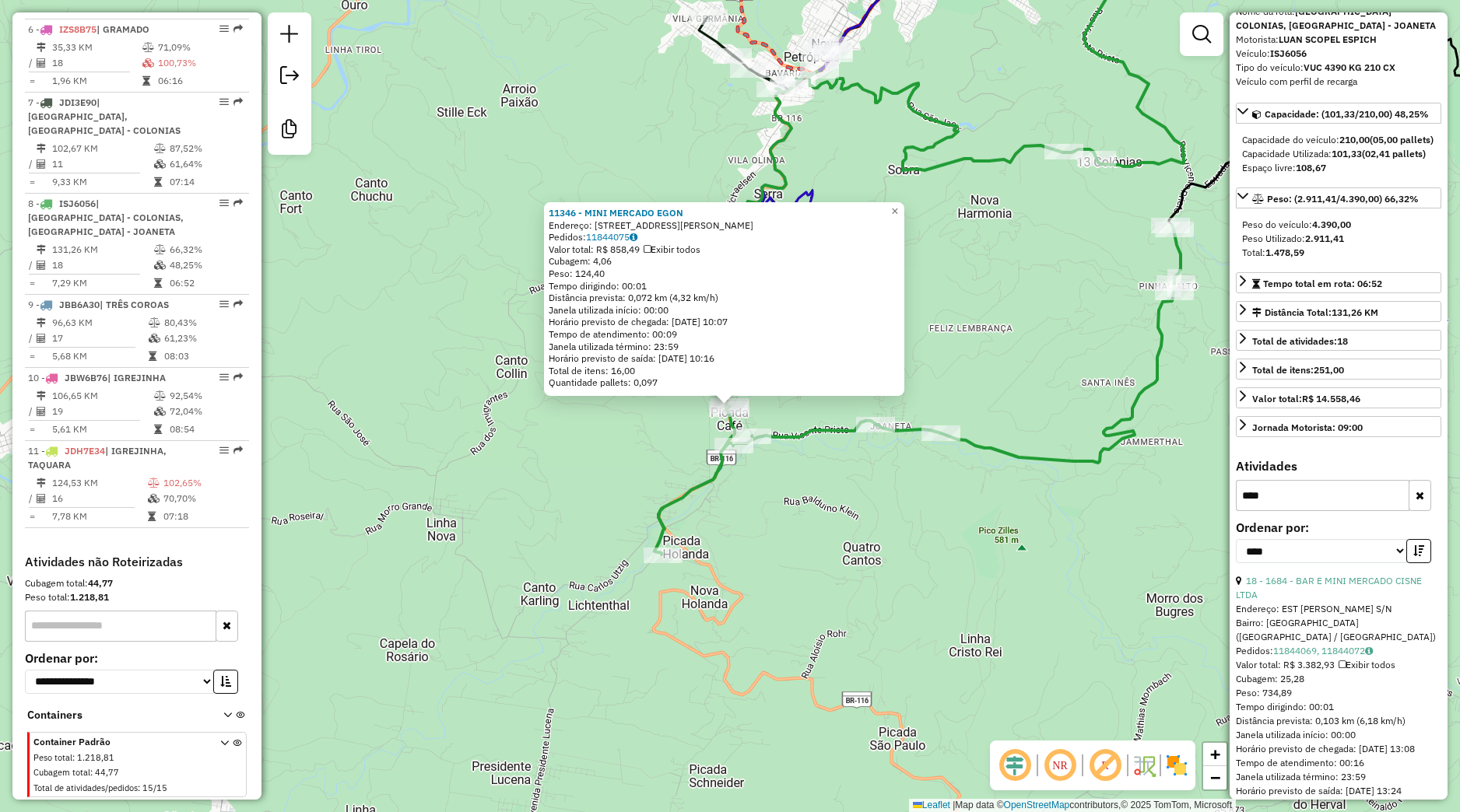
scroll to position [145, 0]
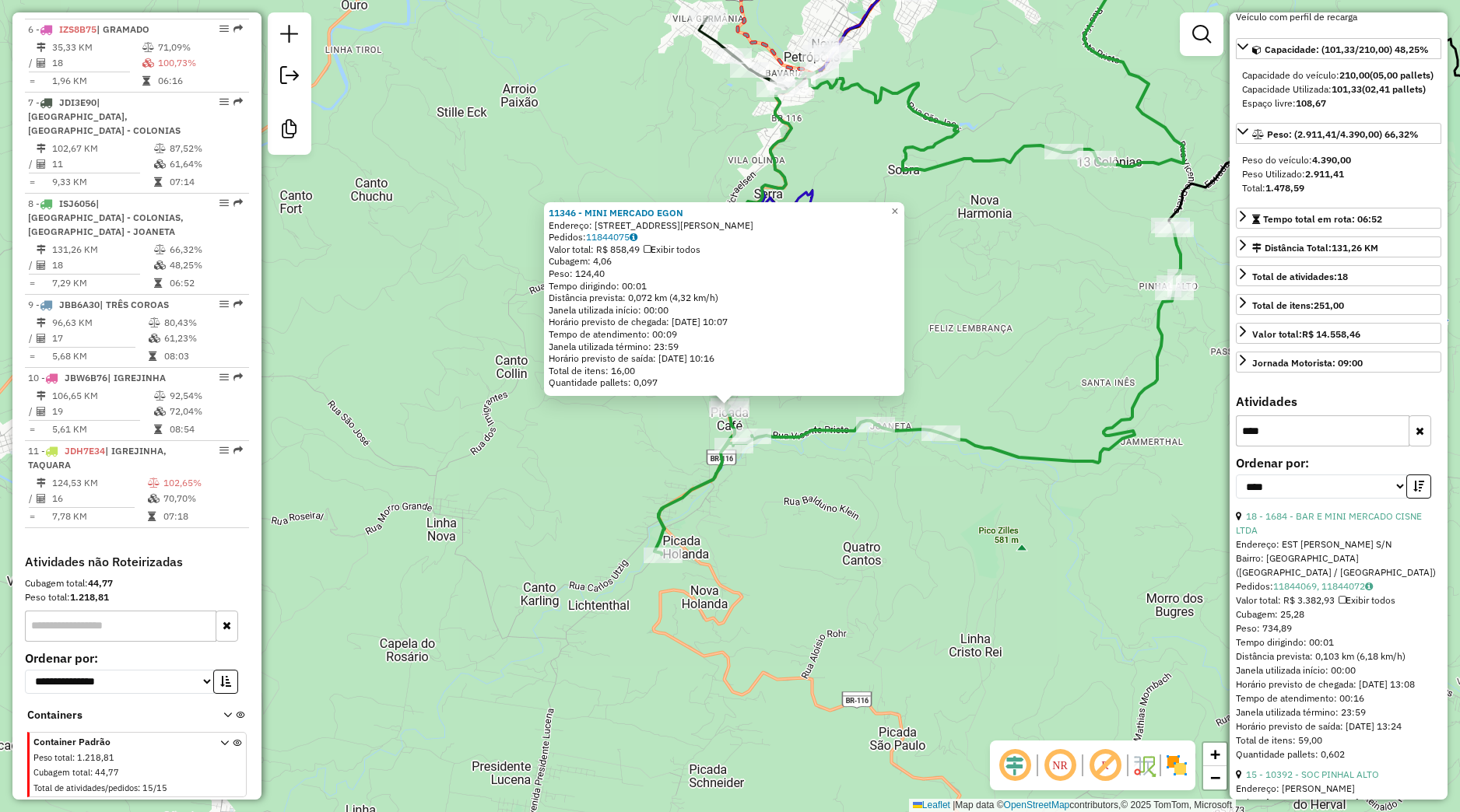
click at [984, 552] on div "11346 - MINI MERCADO EGON Endereço: Rua Professora Marta W Kirchner, 106 Pedido…" at bounding box center [730, 406] width 1460 height 812
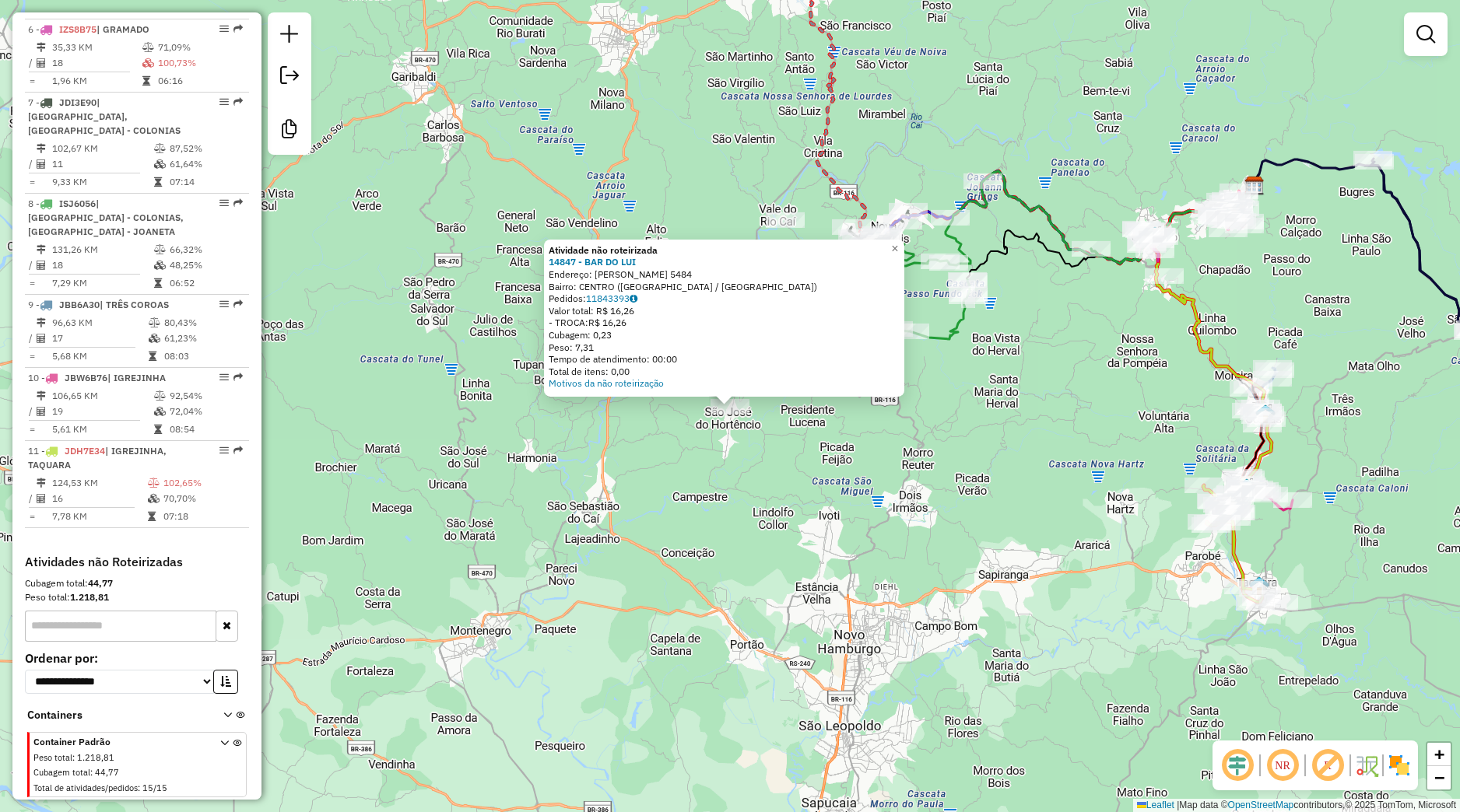
click at [776, 512] on div "Atividade não roteirizada 14847 - BAR DO LUI Endereço: MATHIAS STEFFENS 5484 Ba…" at bounding box center [730, 406] width 1460 height 812
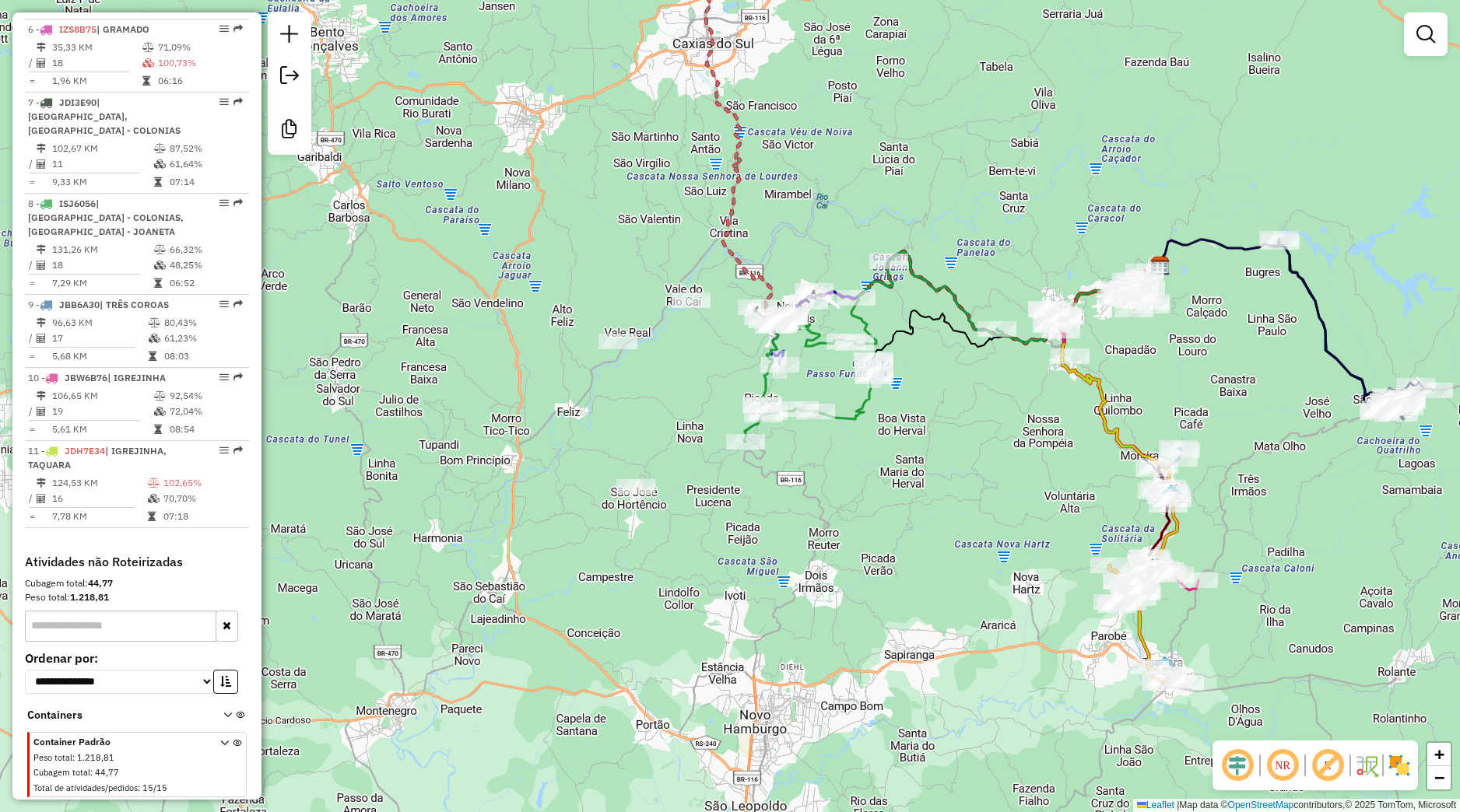
drag, startPoint x: 1123, startPoint y: 338, endPoint x: 1003, endPoint y: 442, distance: 158.8
click at [1003, 442] on div "Janela de atendimento Grade de atendimento Capacidade Transportadoras Veículos …" at bounding box center [730, 406] width 1460 height 812
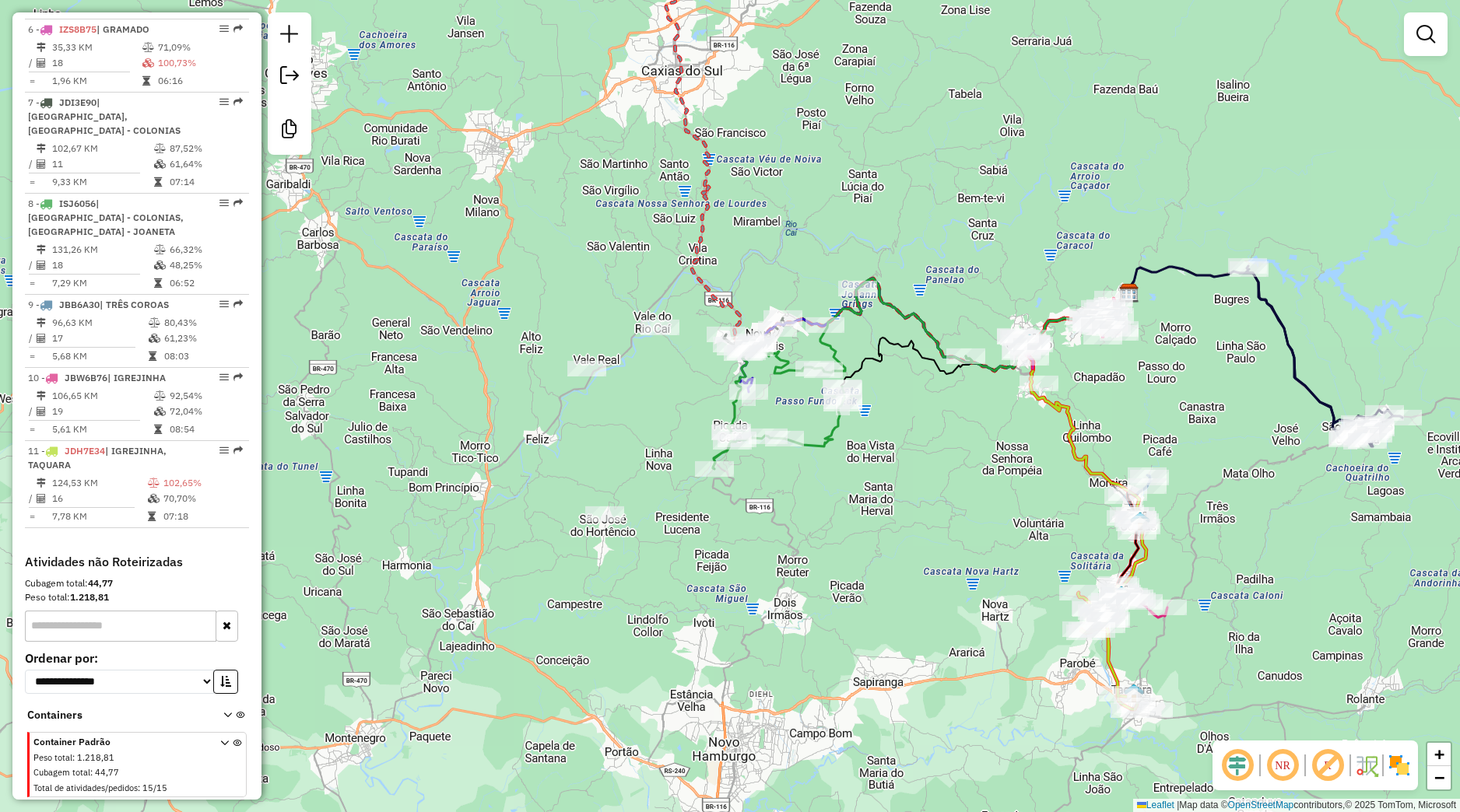
drag, startPoint x: 938, startPoint y: 478, endPoint x: 859, endPoint y: 522, distance: 90.4
click at [859, 522] on div "Janela de atendimento Grade de atendimento Capacidade Transportadoras Veículos …" at bounding box center [730, 406] width 1460 height 812
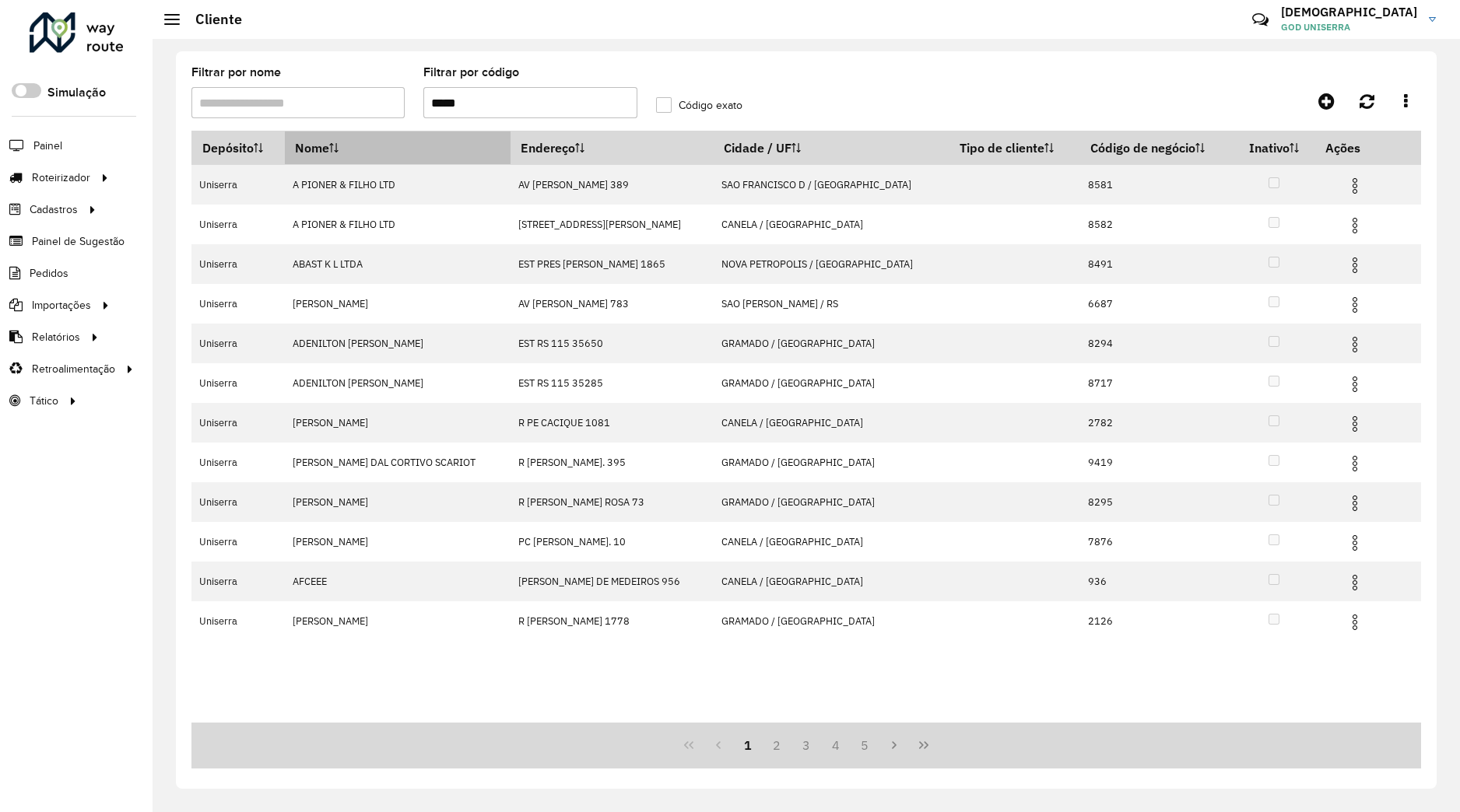
type input "*****"
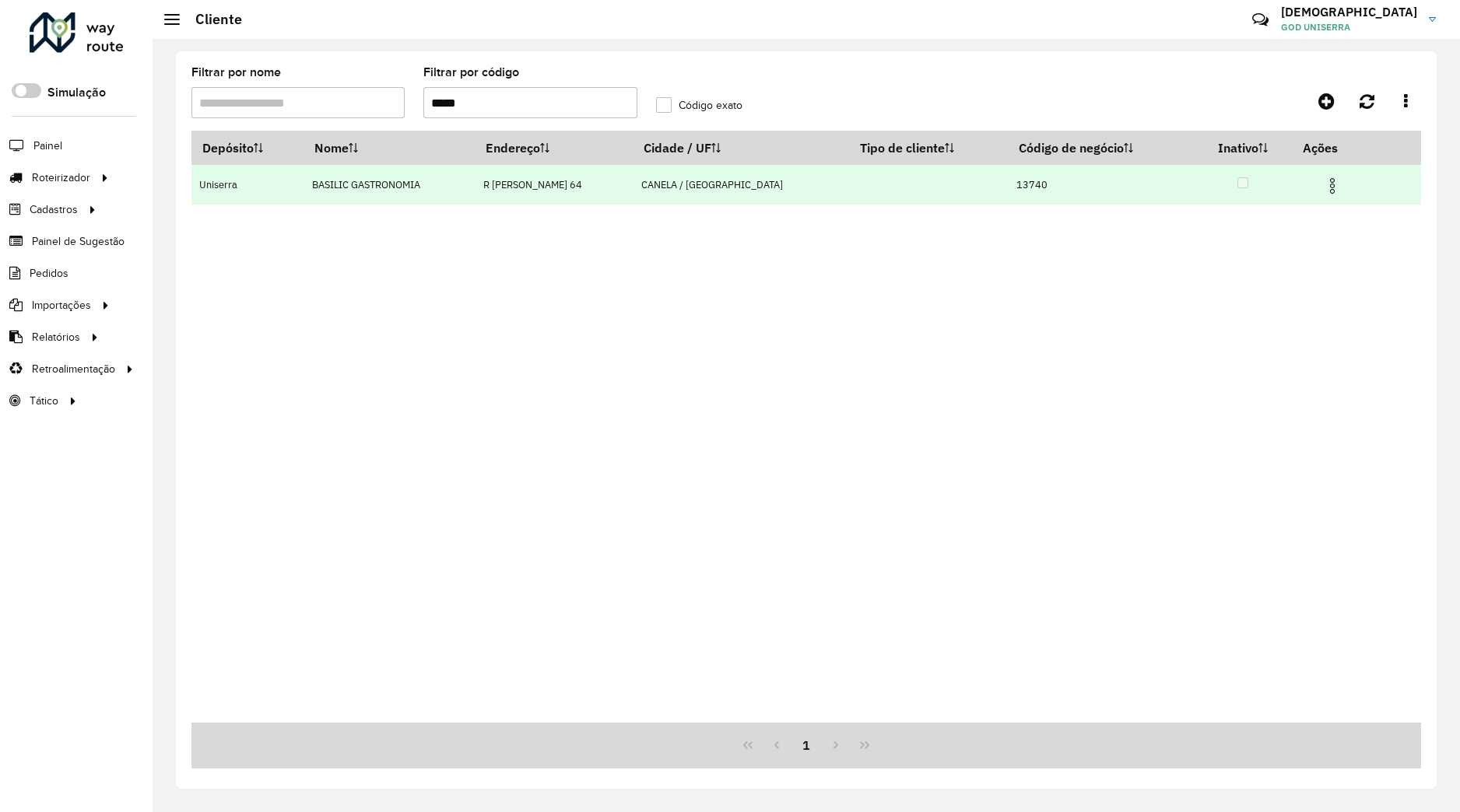
click at [1331, 192] on img at bounding box center [1332, 186] width 19 height 19
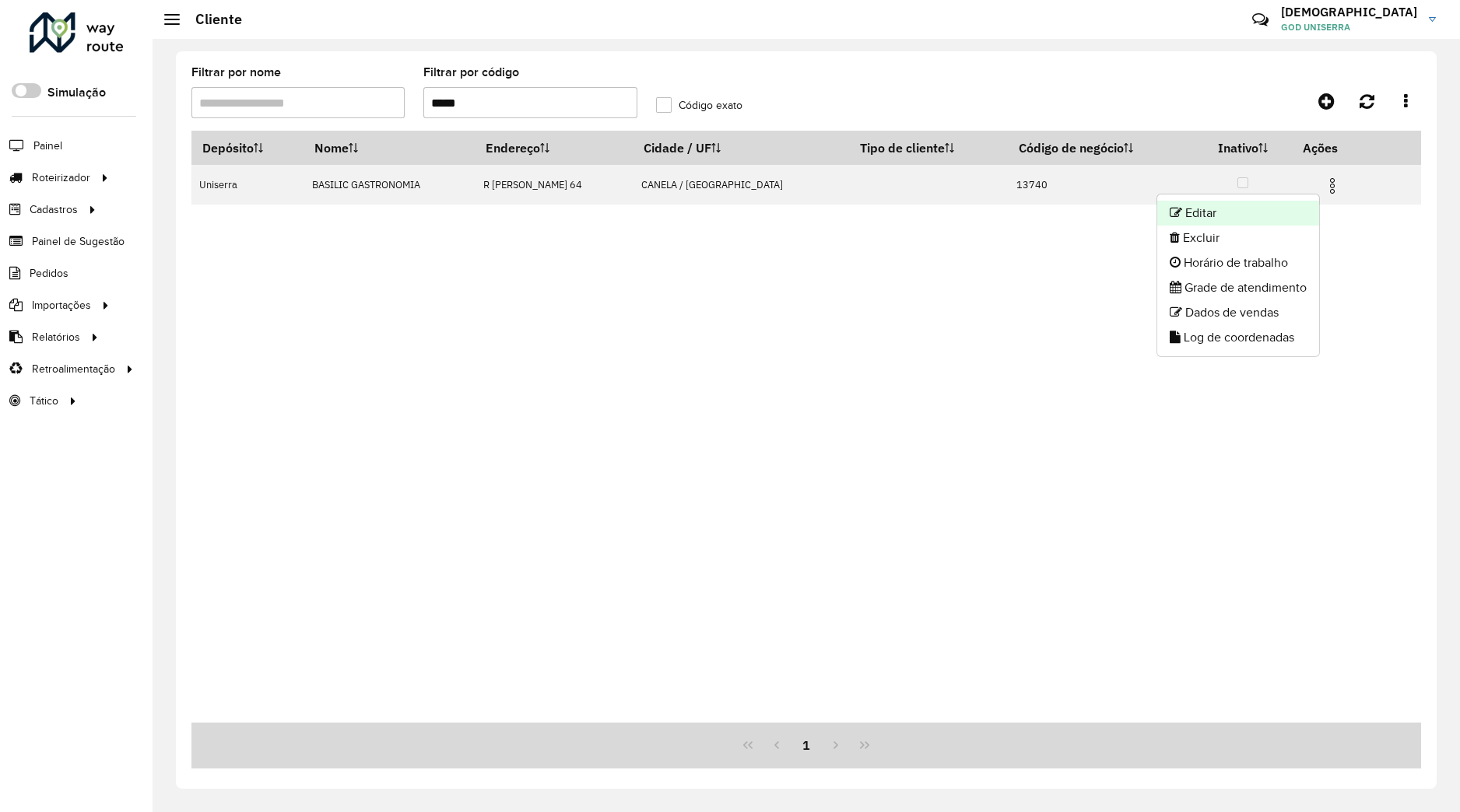
click at [1290, 215] on li "Editar" at bounding box center [1238, 213] width 162 height 25
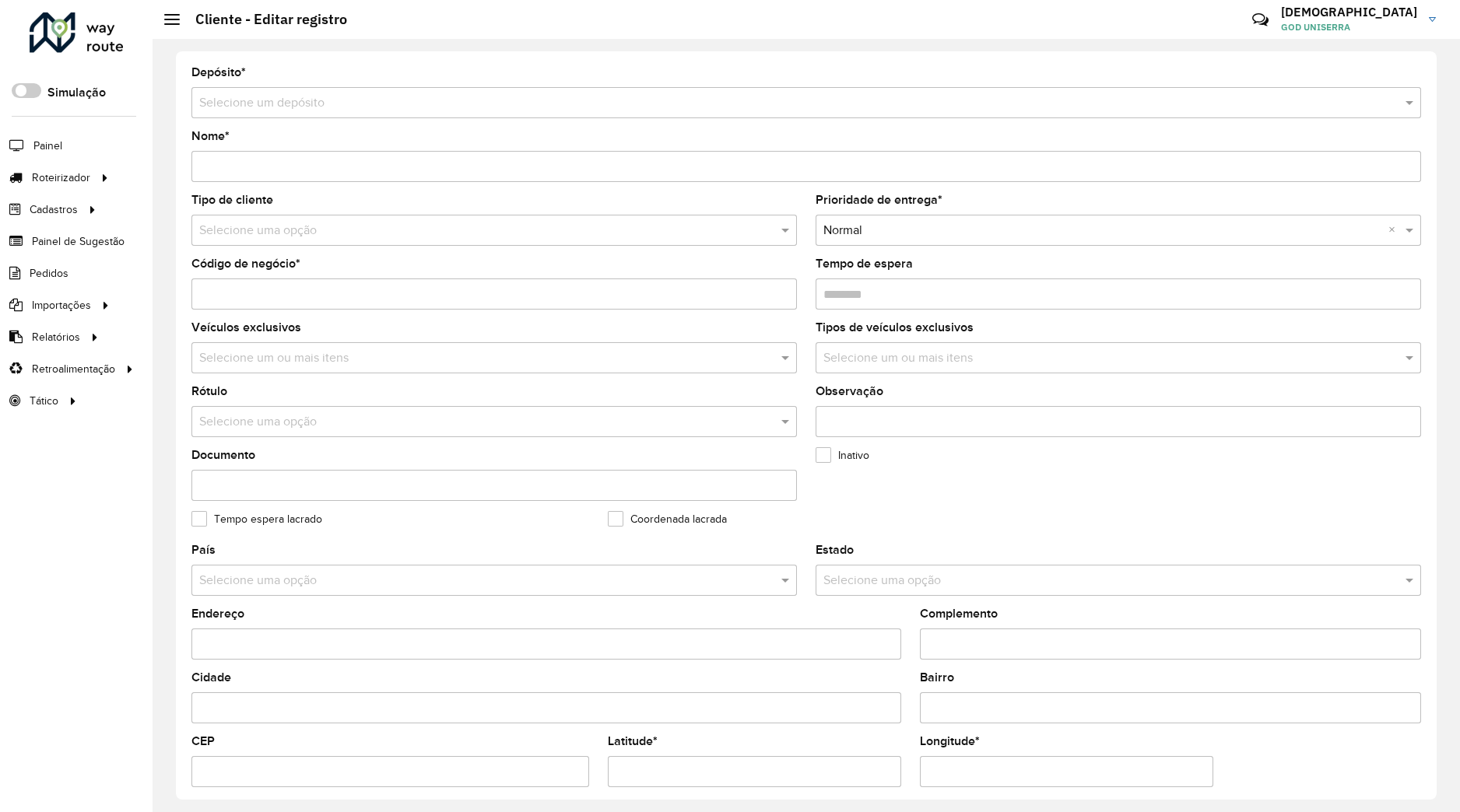
scroll to position [340, 0]
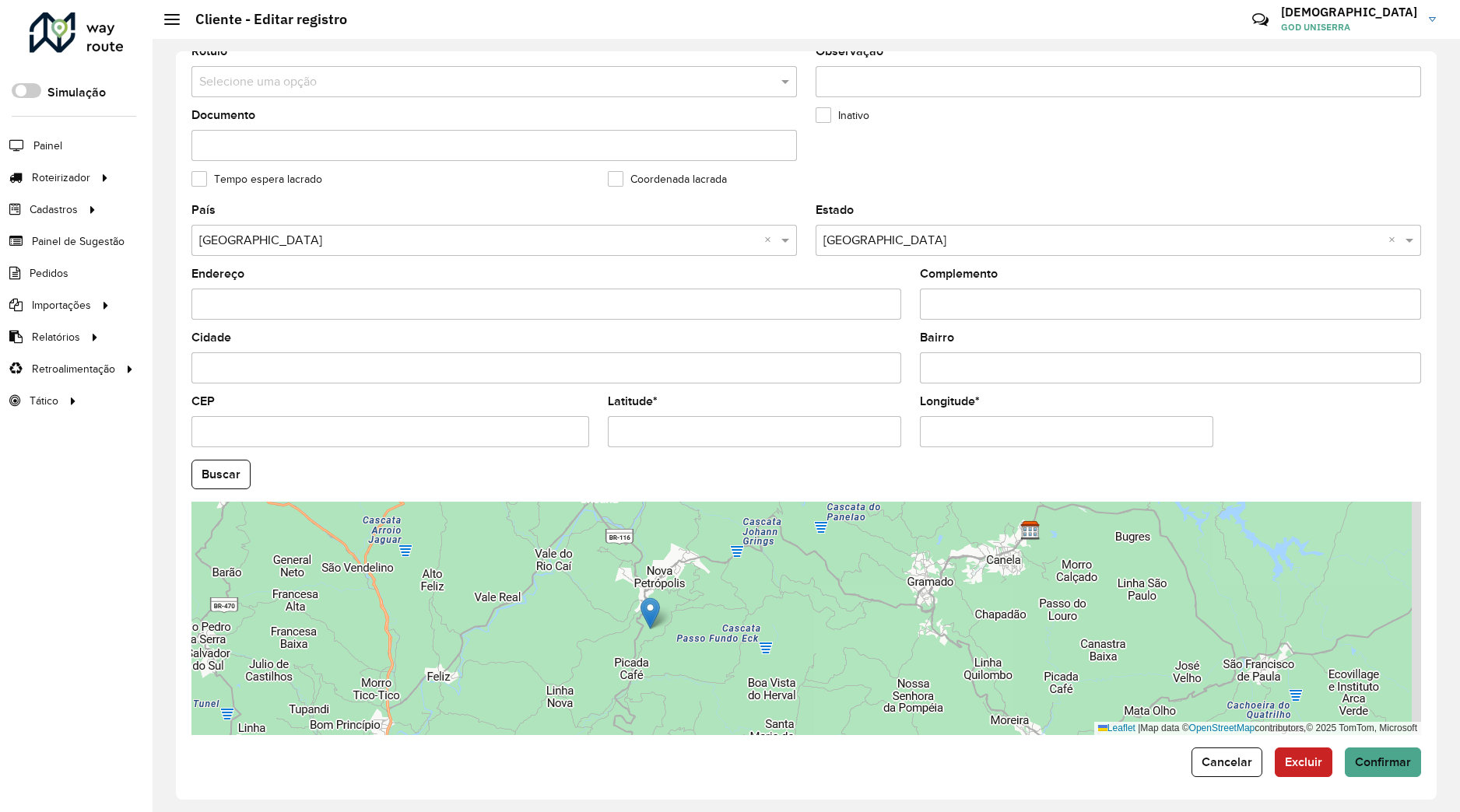
drag, startPoint x: 967, startPoint y: 554, endPoint x: 739, endPoint y: 623, distance: 238.2
click at [817, 617] on div "Leaflet | Map data © OpenStreetMap contributors,© 2025 TomTom, Microsoft" at bounding box center [806, 618] width 1230 height 234
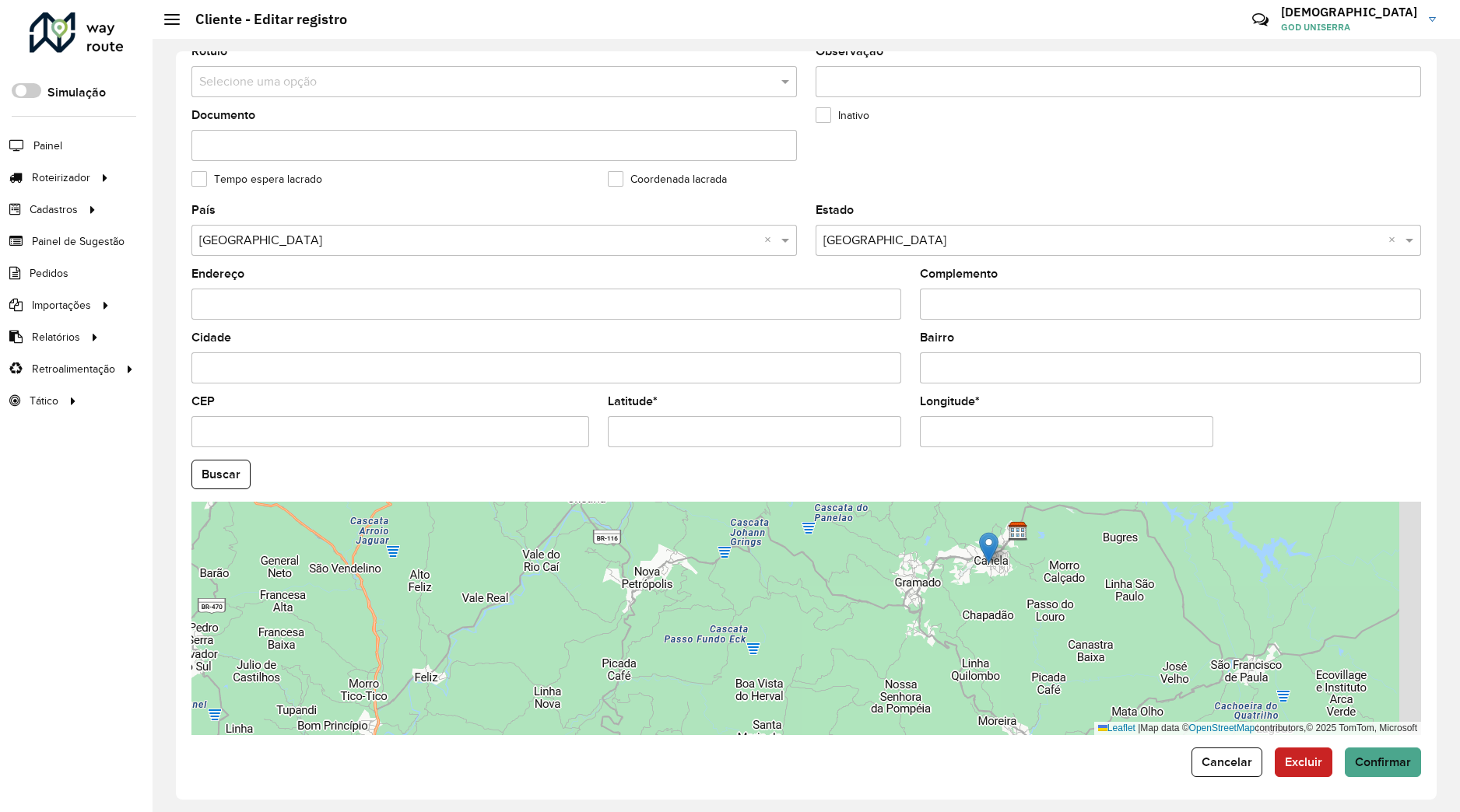
drag, startPoint x: 639, startPoint y: 617, endPoint x: 990, endPoint y: 551, distance: 357.2
click at [990, 551] on img at bounding box center [989, 548] width 20 height 32
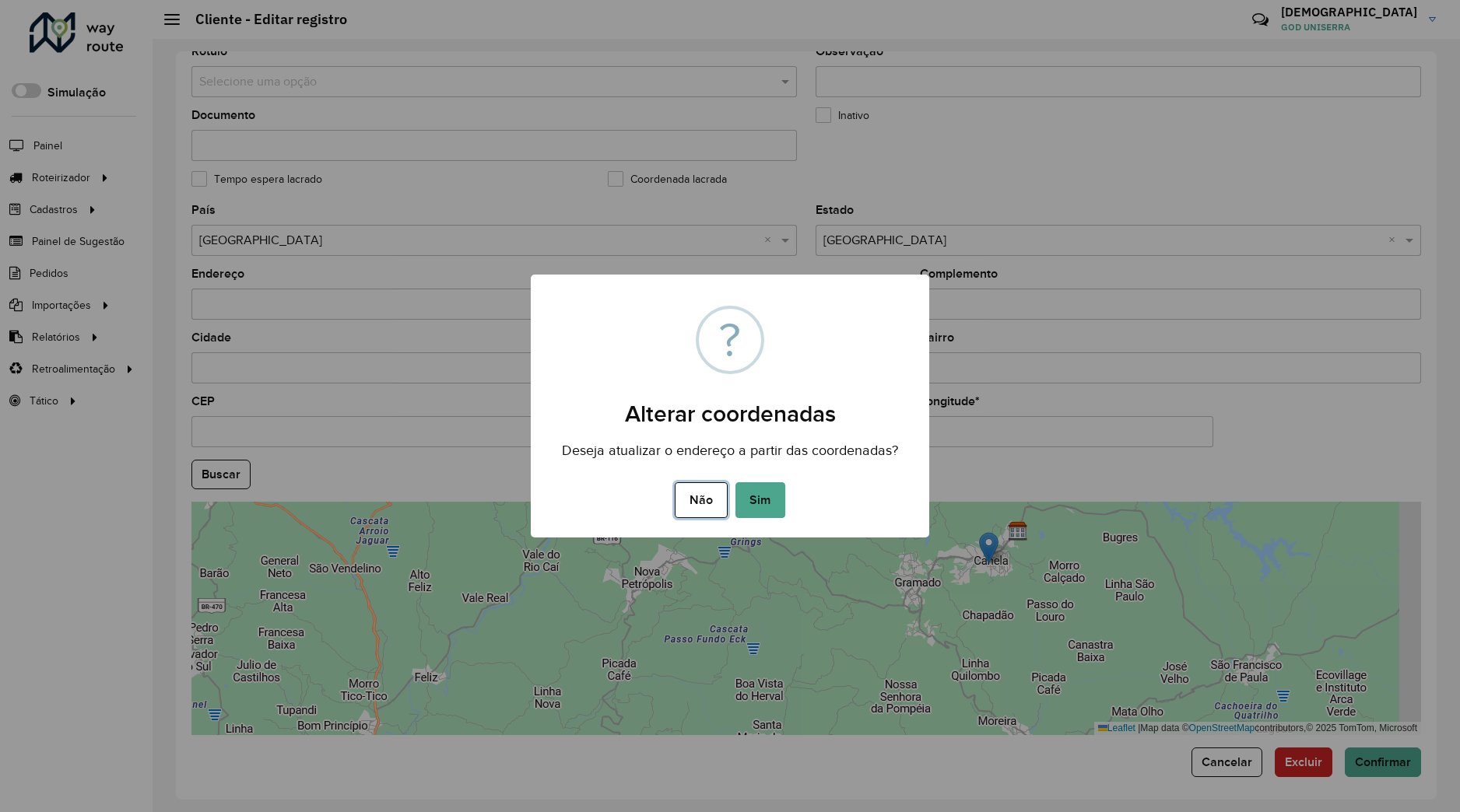
drag, startPoint x: 708, startPoint y: 490, endPoint x: 769, endPoint y: 513, distance: 65.2
click at [708, 492] on button "Não" at bounding box center [700, 500] width 52 height 35
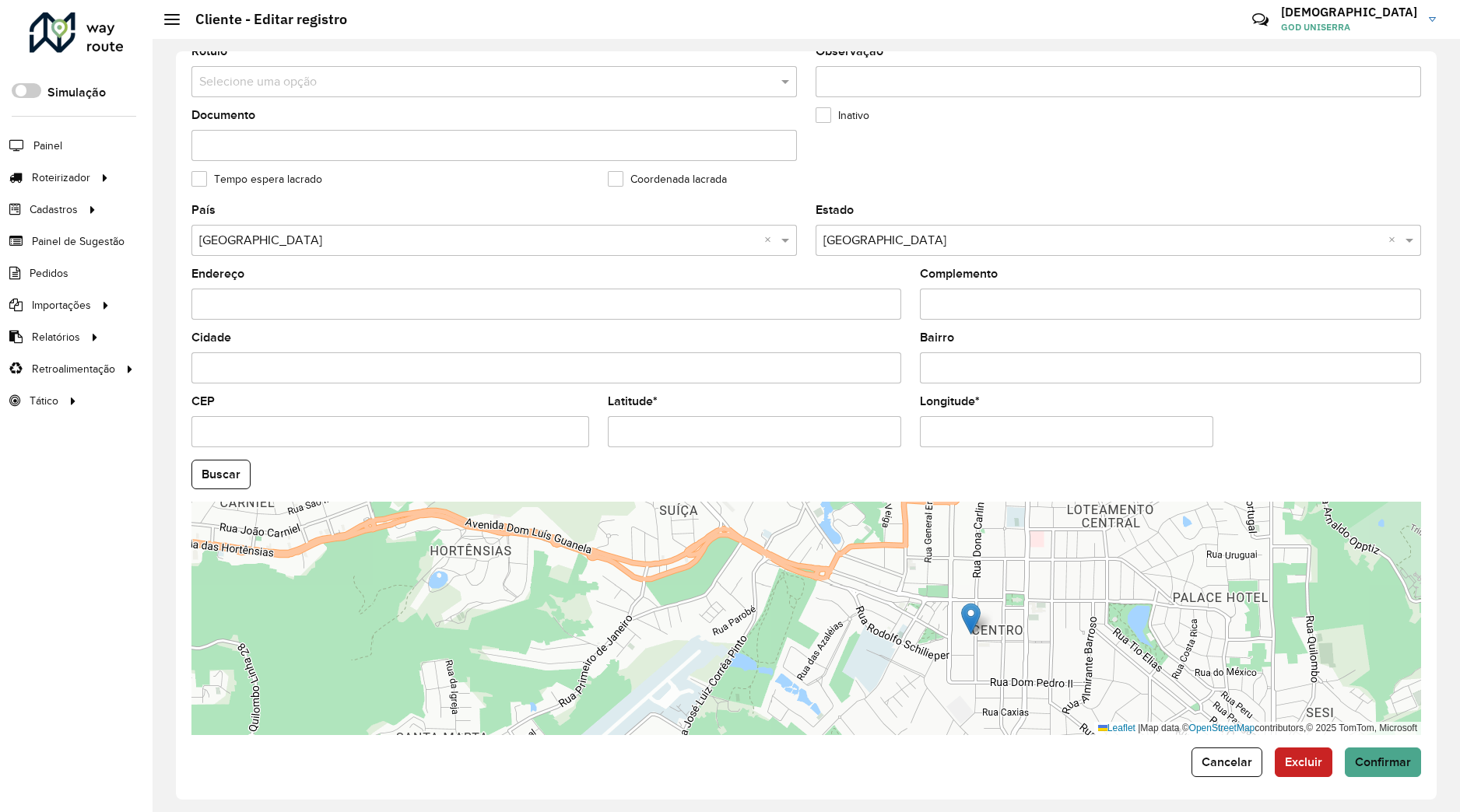
drag, startPoint x: 1026, startPoint y: 602, endPoint x: 1015, endPoint y: 620, distance: 21.1
click at [1015, 620] on div "Leaflet | Map data © OpenStreetMap contributors,© 2025 TomTom, Microsoft" at bounding box center [806, 618] width 1230 height 234
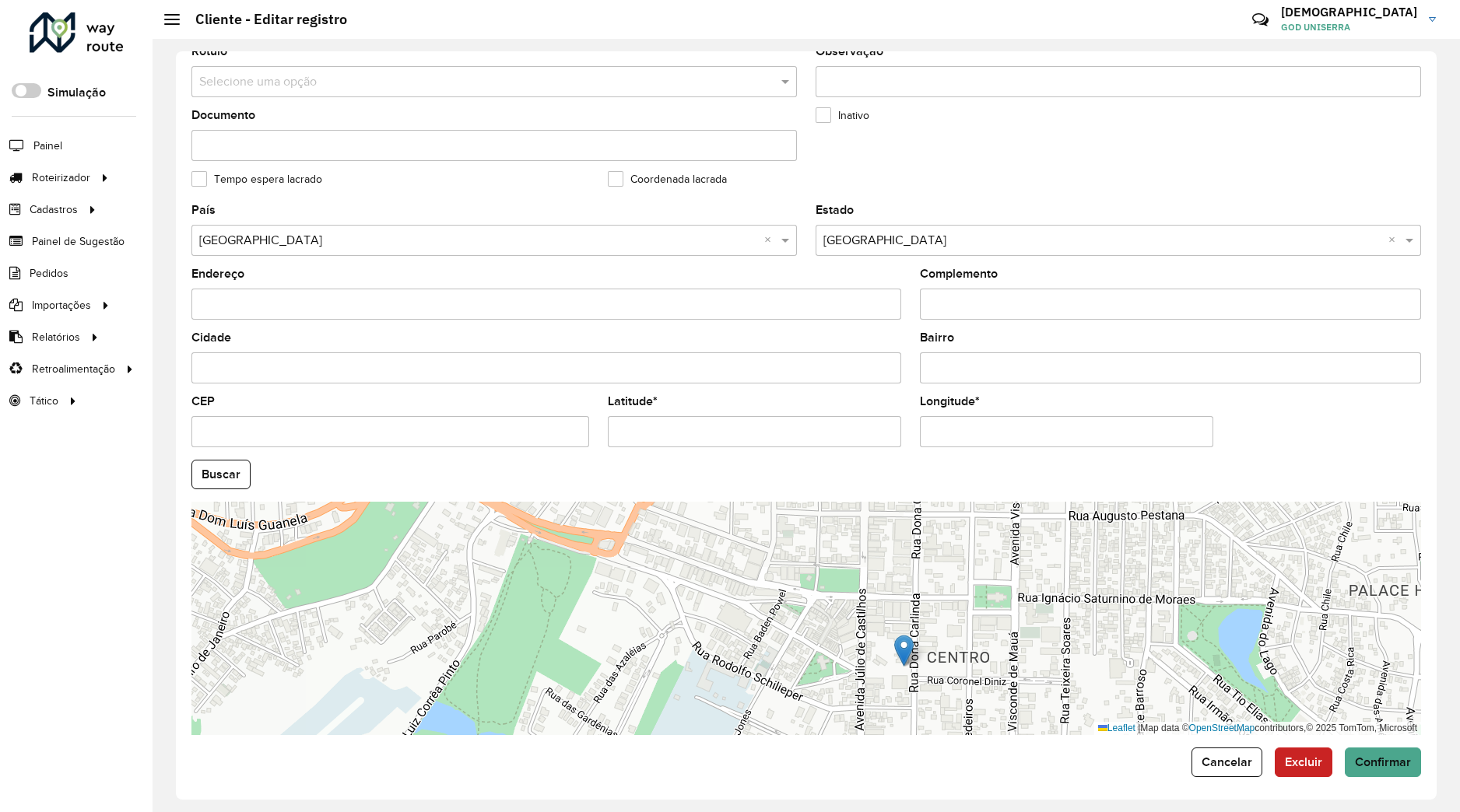
drag, startPoint x: 992, startPoint y: 644, endPoint x: 939, endPoint y: 652, distance: 53.6
click at [944, 650] on div "Leaflet | Map data © OpenStreetMap contributors,© 2025 TomTom, Microsoft" at bounding box center [806, 618] width 1230 height 234
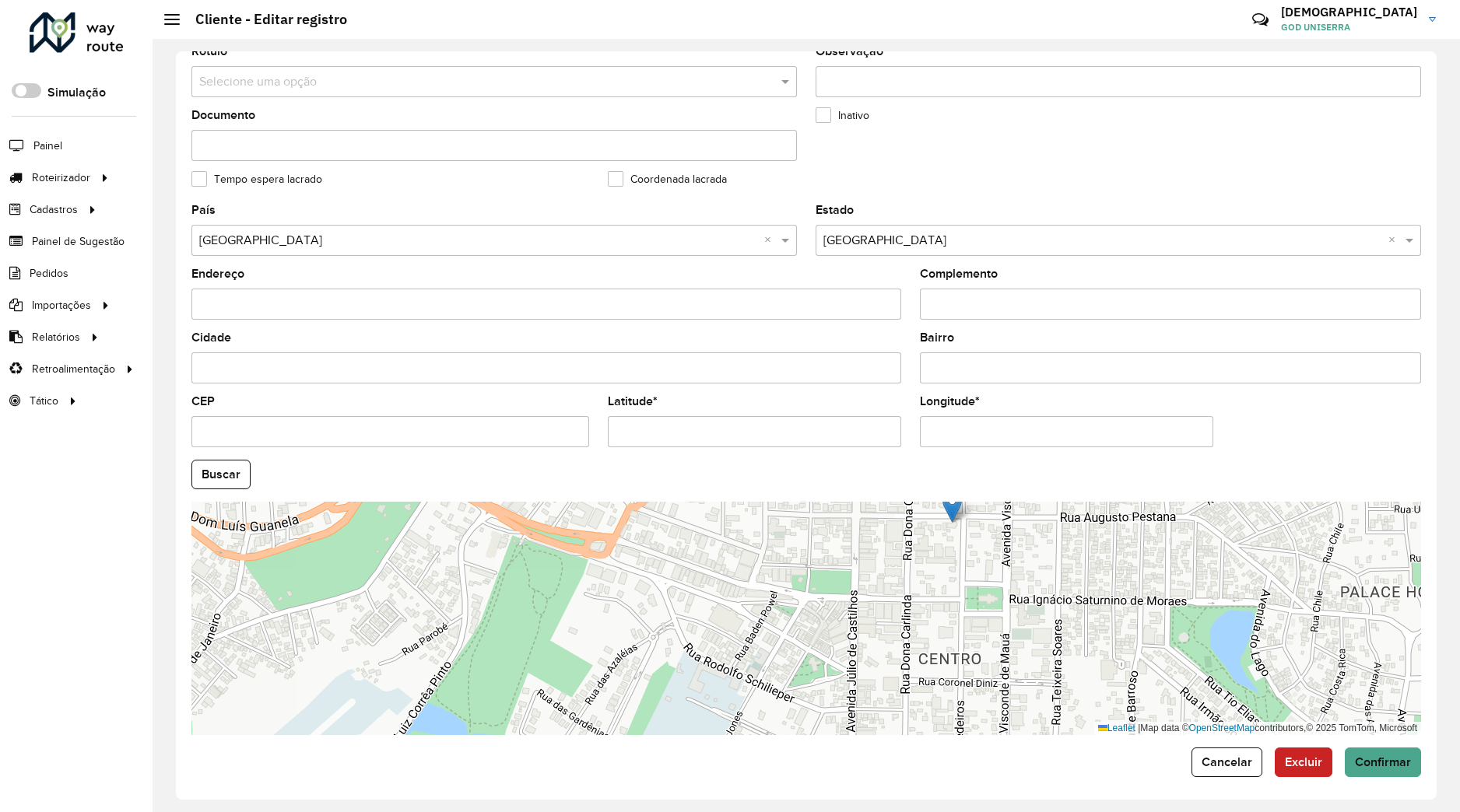
drag, startPoint x: 902, startPoint y: 657, endPoint x: 958, endPoint y: 511, distance: 156.4
click at [958, 511] on img at bounding box center [952, 507] width 20 height 32
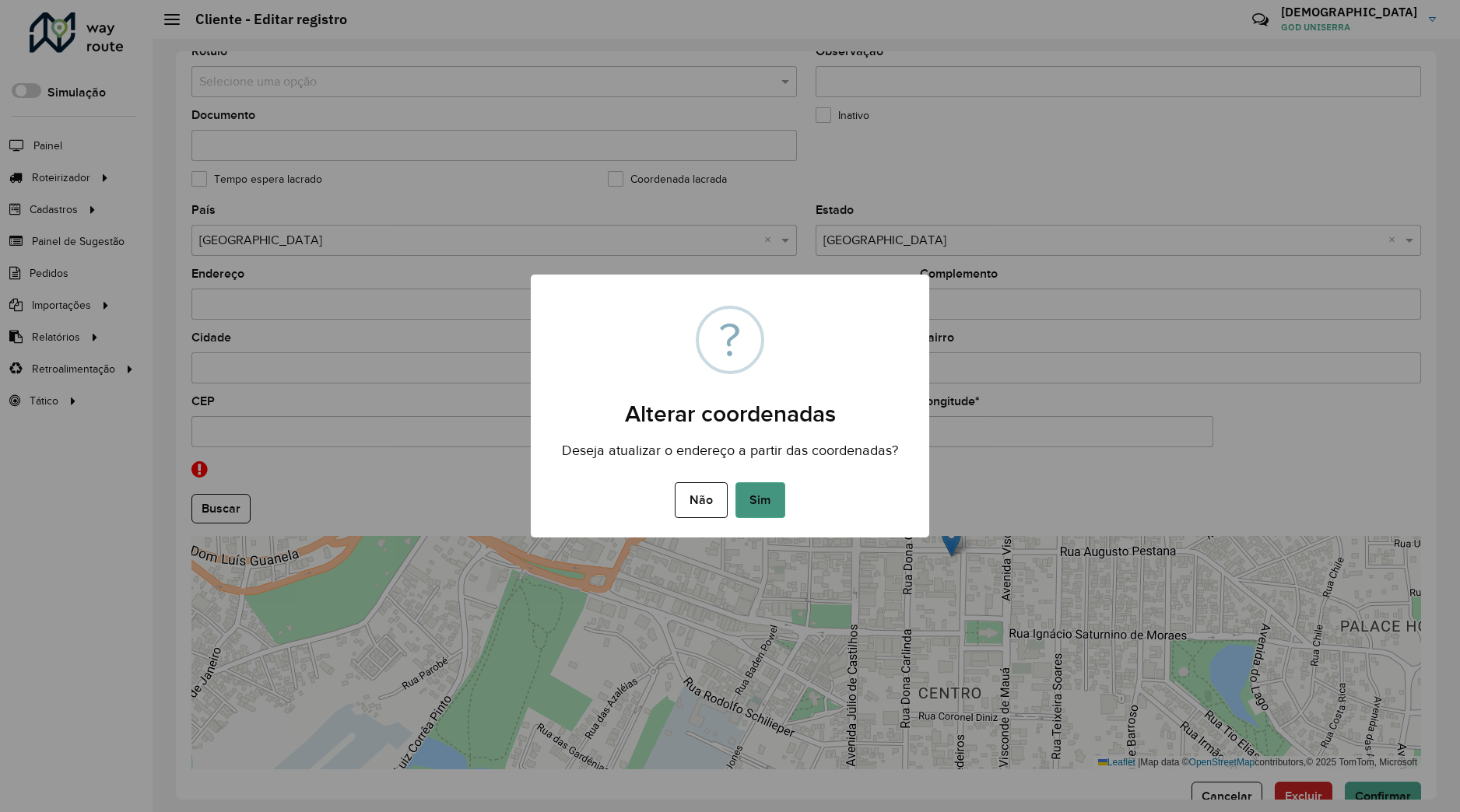
click at [784, 492] on button "Sim" at bounding box center [760, 500] width 50 height 35
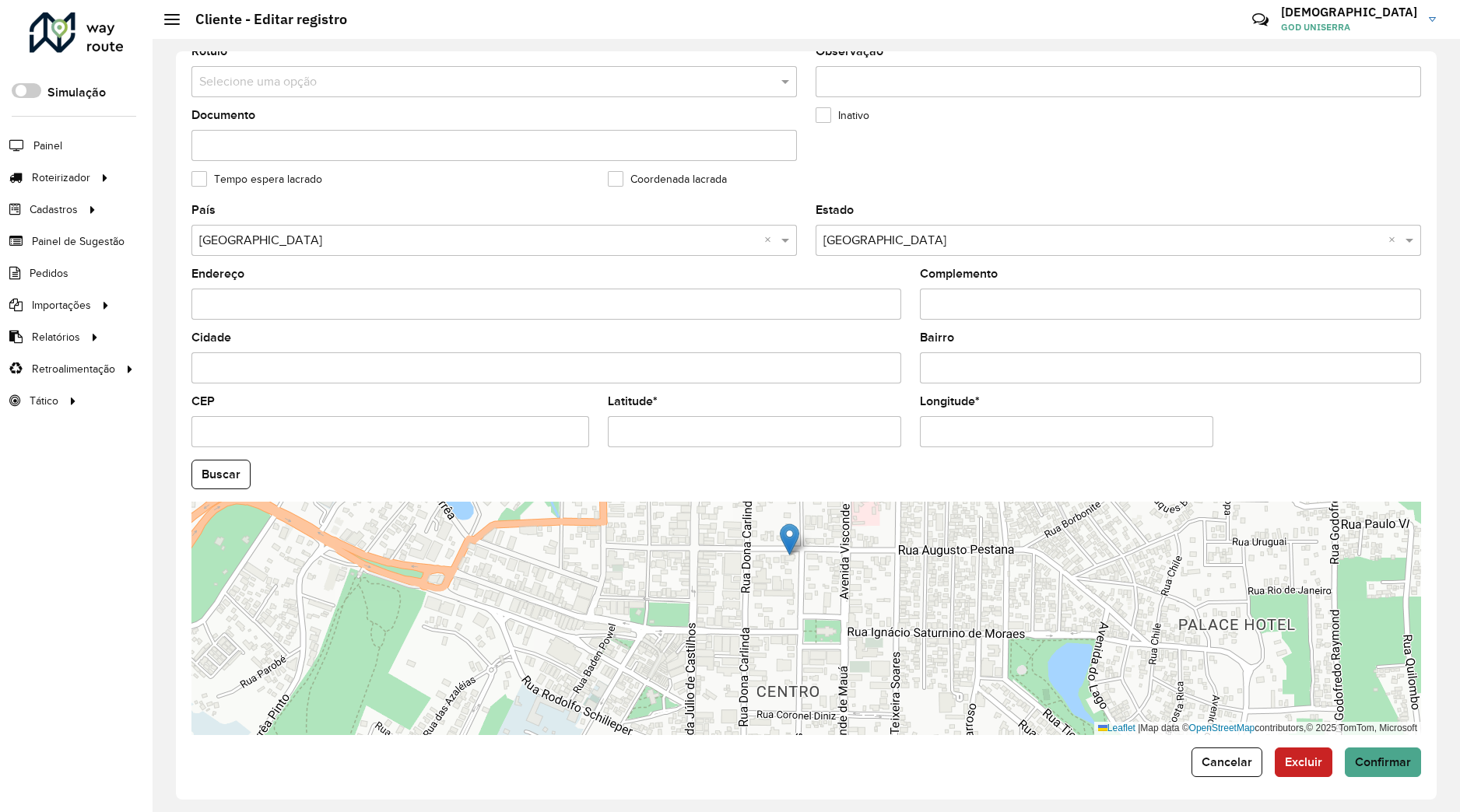
drag, startPoint x: 711, startPoint y: 675, endPoint x: 711, endPoint y: 607, distance: 68.0
click at [711, 607] on div "Leaflet | Map data © OpenStreetMap contributors,© 2025 TomTom, Microsoft" at bounding box center [806, 618] width 1230 height 234
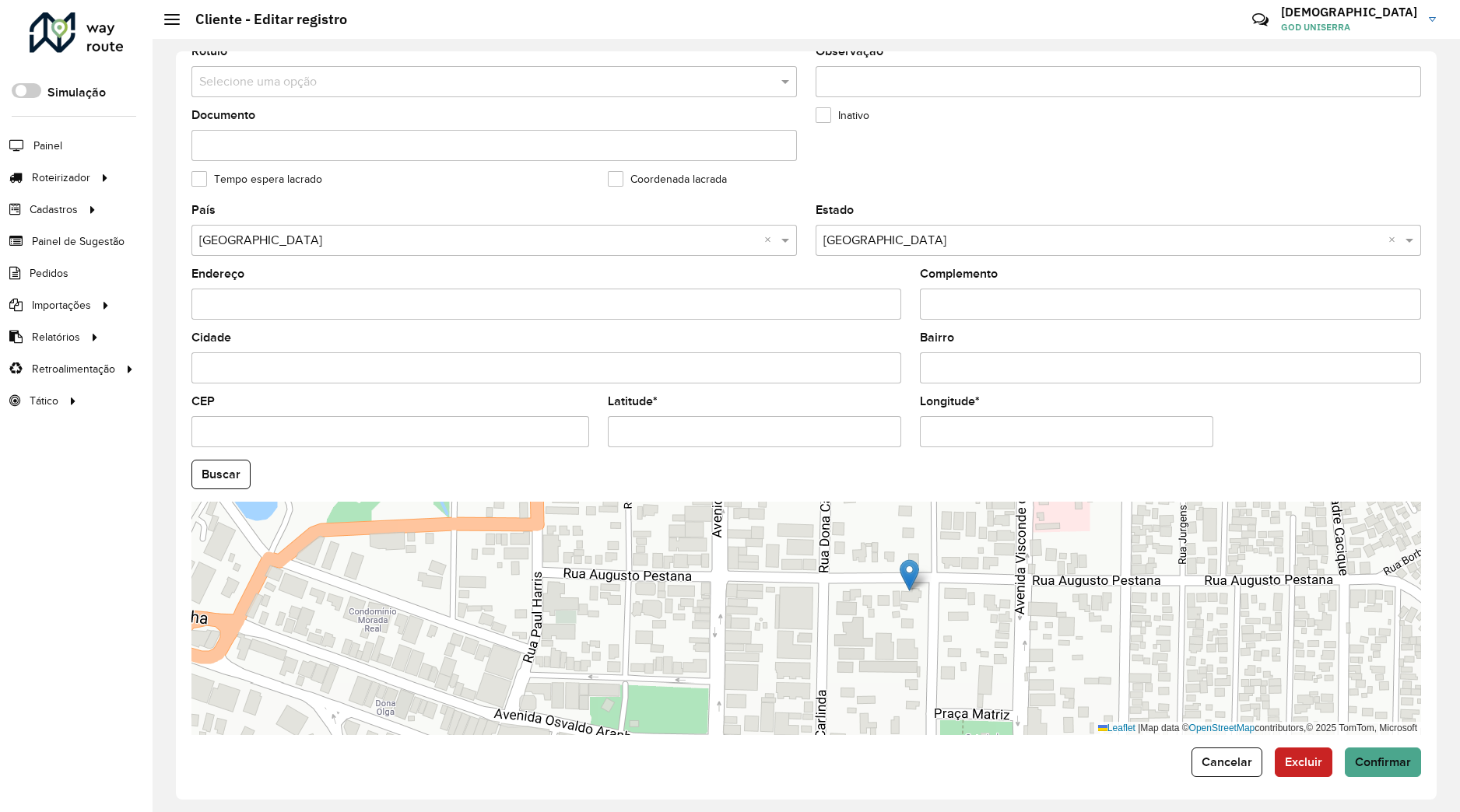
drag, startPoint x: 794, startPoint y: 637, endPoint x: 843, endPoint y: 737, distance: 111.4
click at [843, 735] on div "Leaflet | Map data © OpenStreetMap contributors,© 2025 TomTom, Microsoft" at bounding box center [806, 618] width 1230 height 234
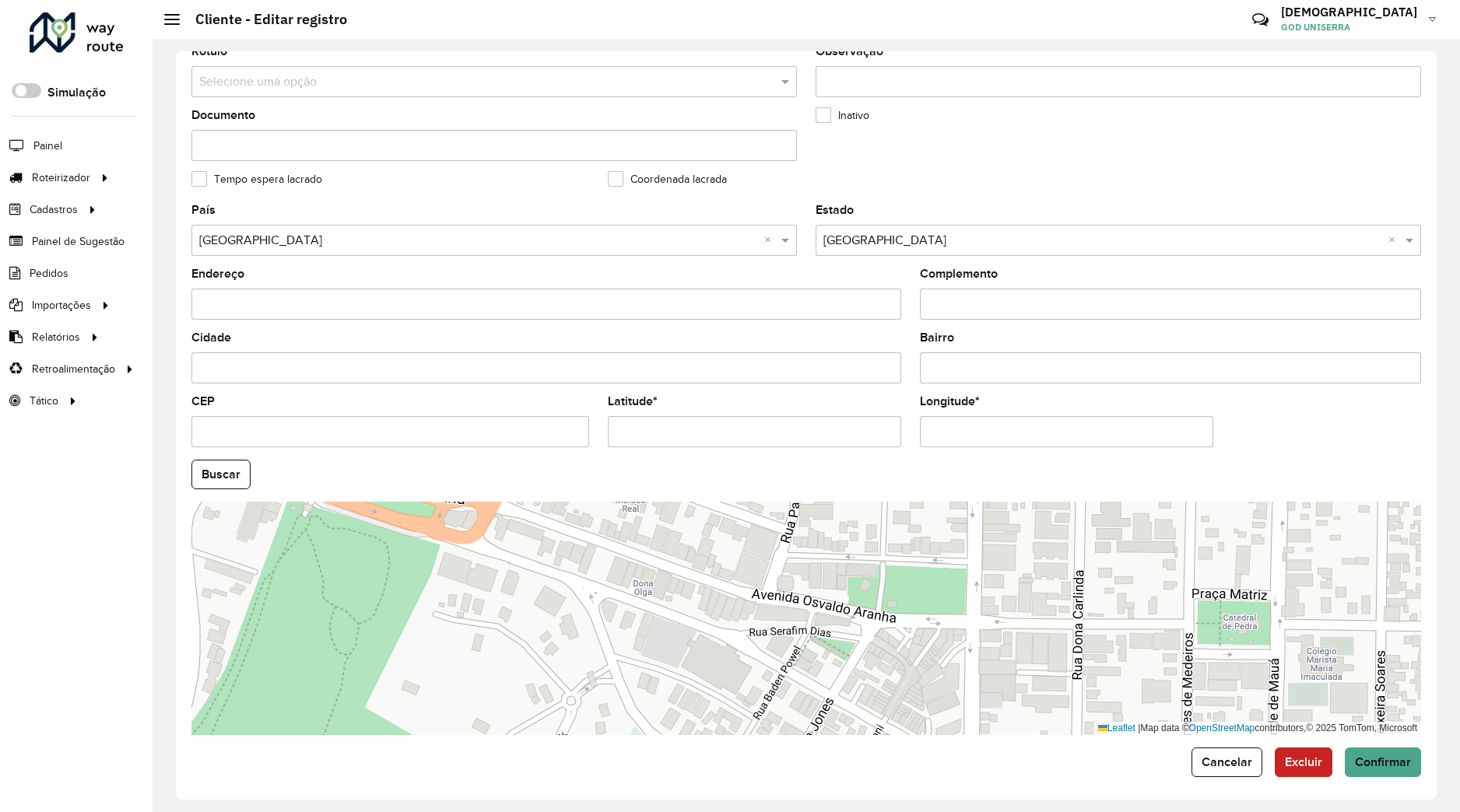
drag, startPoint x: 903, startPoint y: 612, endPoint x: 1178, endPoint y: 437, distance: 326.0
click at [1178, 502] on div "Leaflet | Map data © OpenStreetMap contributors,© 2025 TomTom, Microsoft" at bounding box center [806, 618] width 1230 height 234
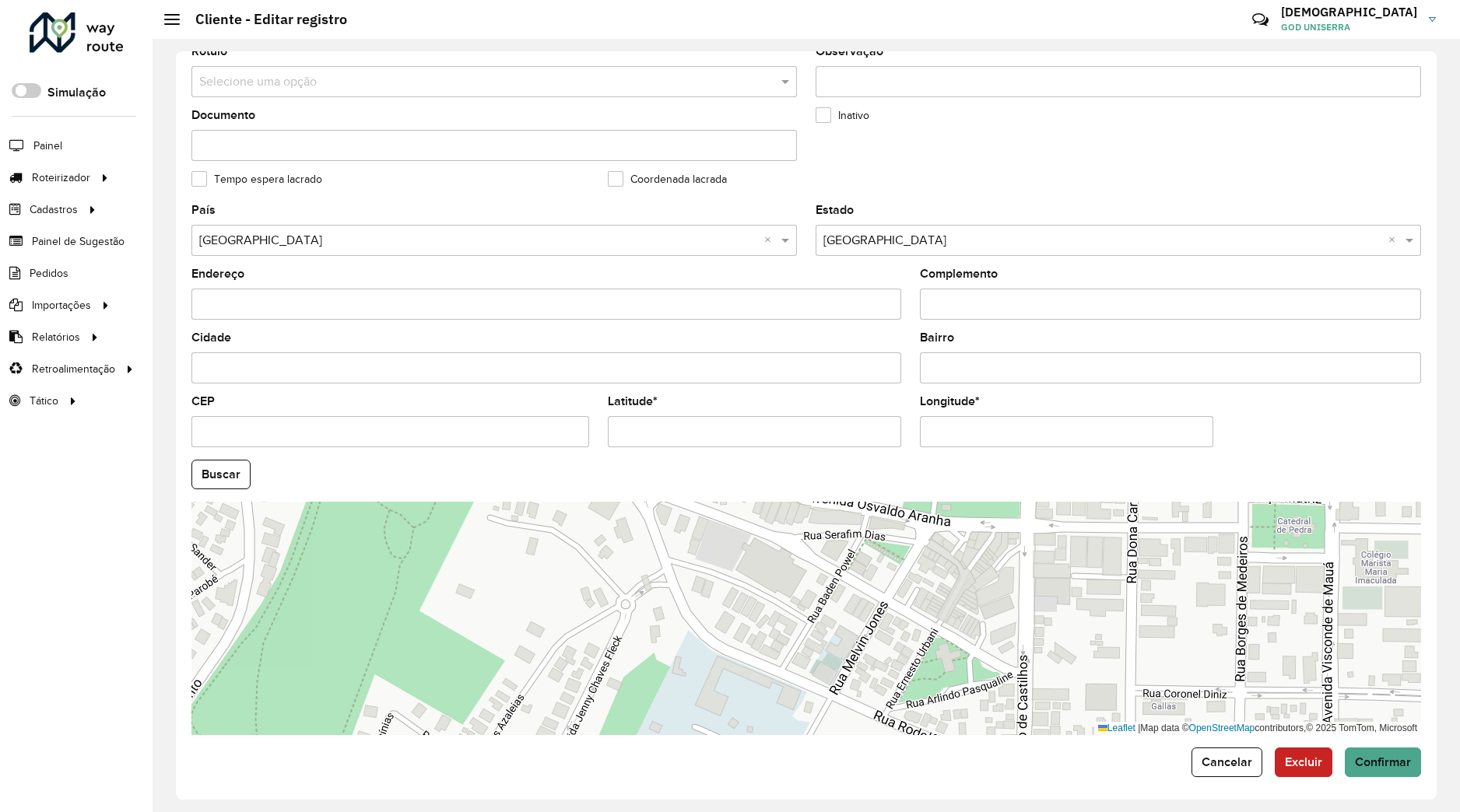
drag, startPoint x: 953, startPoint y: 570, endPoint x: 956, endPoint y: 537, distance: 33.1
click at [956, 537] on div "Leaflet | Map data © OpenStreetMap contributors,© 2025 TomTom, Microsoft" at bounding box center [806, 618] width 1230 height 234
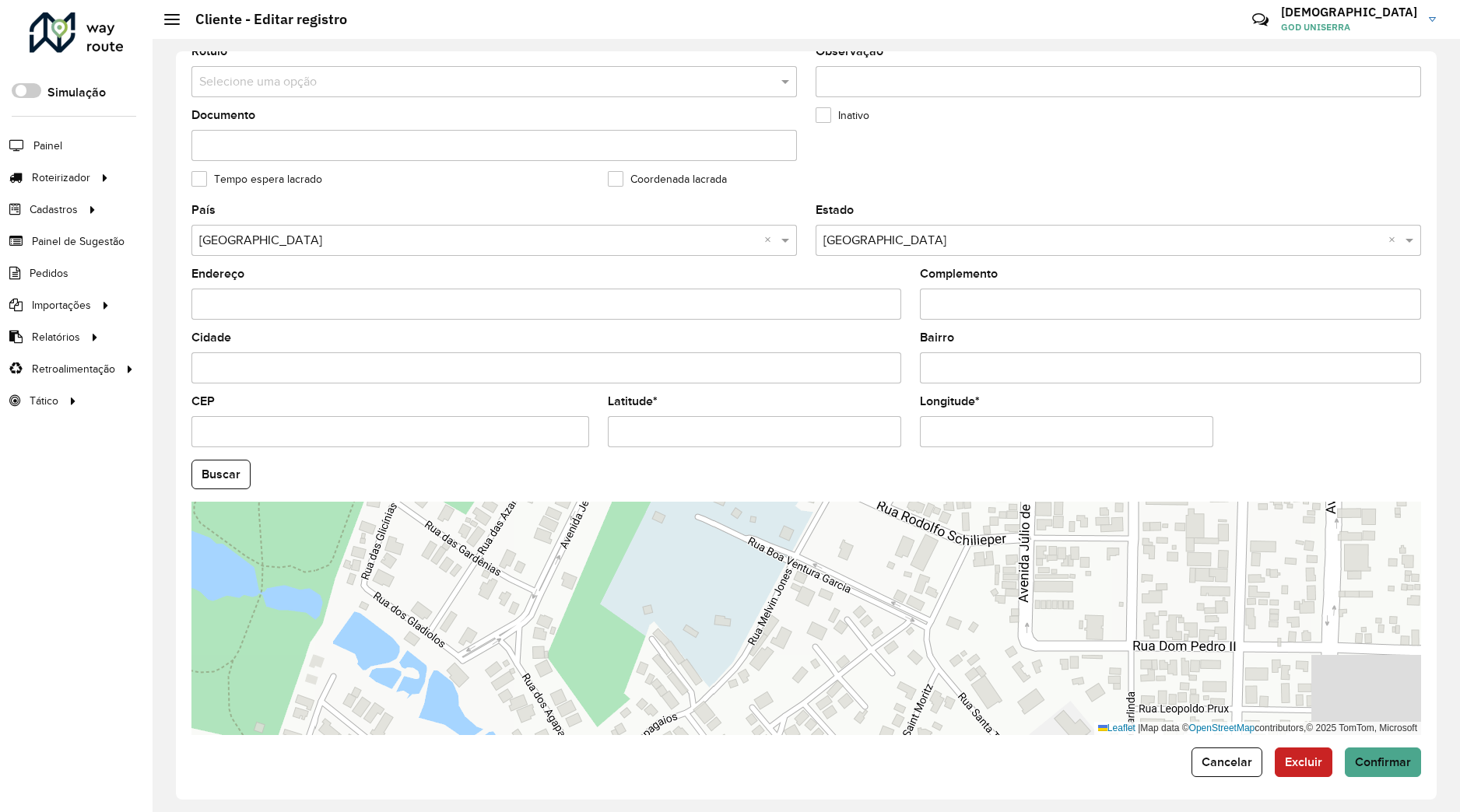
drag, startPoint x: 982, startPoint y: 689, endPoint x: 924, endPoint y: 433, distance: 262.5
click at [924, 502] on div "Leaflet | Map data © OpenStreetMap contributors,© 2025 TomTom, Microsoft" at bounding box center [806, 618] width 1230 height 234
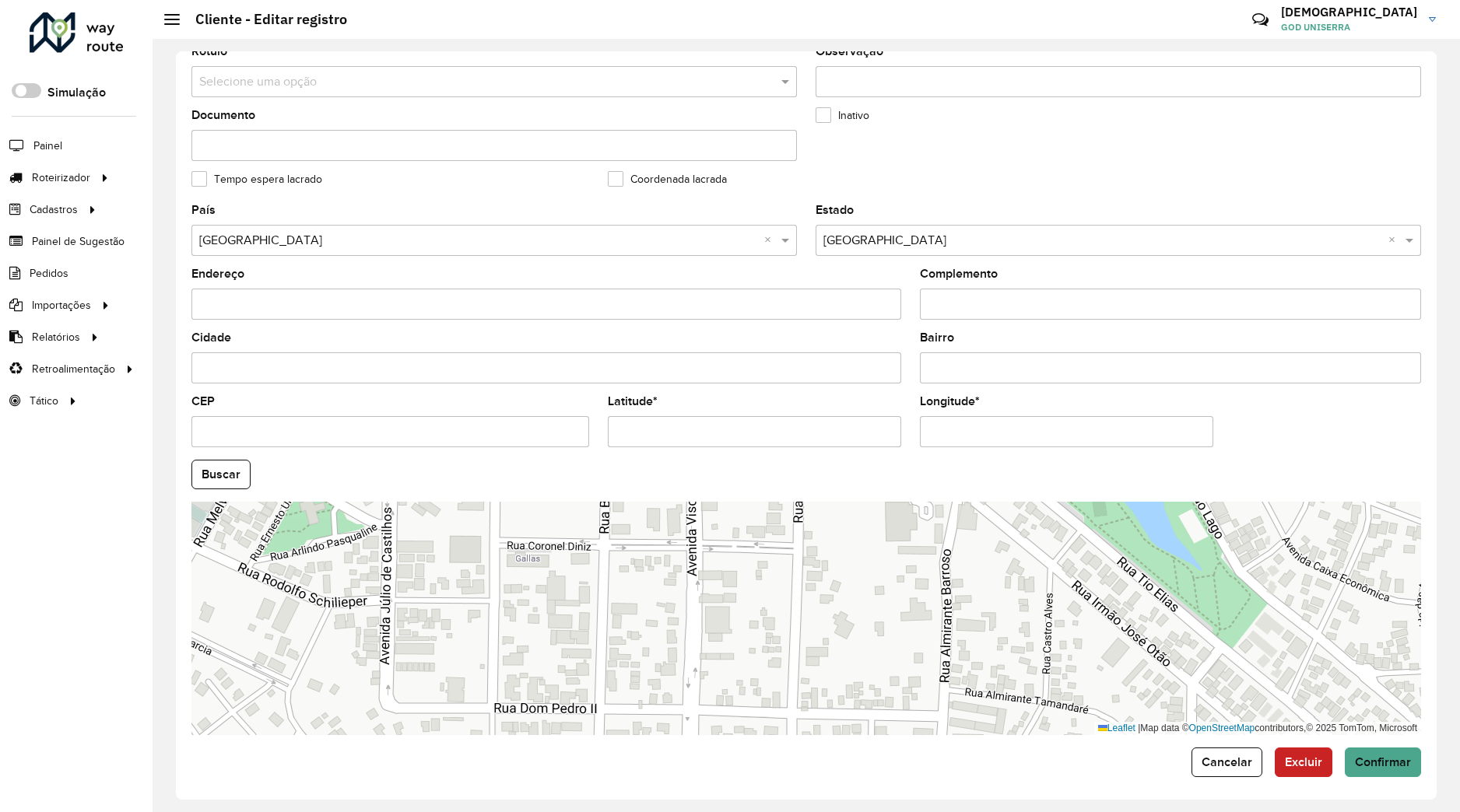
drag, startPoint x: 1083, startPoint y: 594, endPoint x: 503, endPoint y: 702, distance: 590.0
click at [503, 702] on div "Leaflet | Map data © OpenStreetMap contributors,© 2025 TomTom, Microsoft" at bounding box center [806, 618] width 1230 height 234
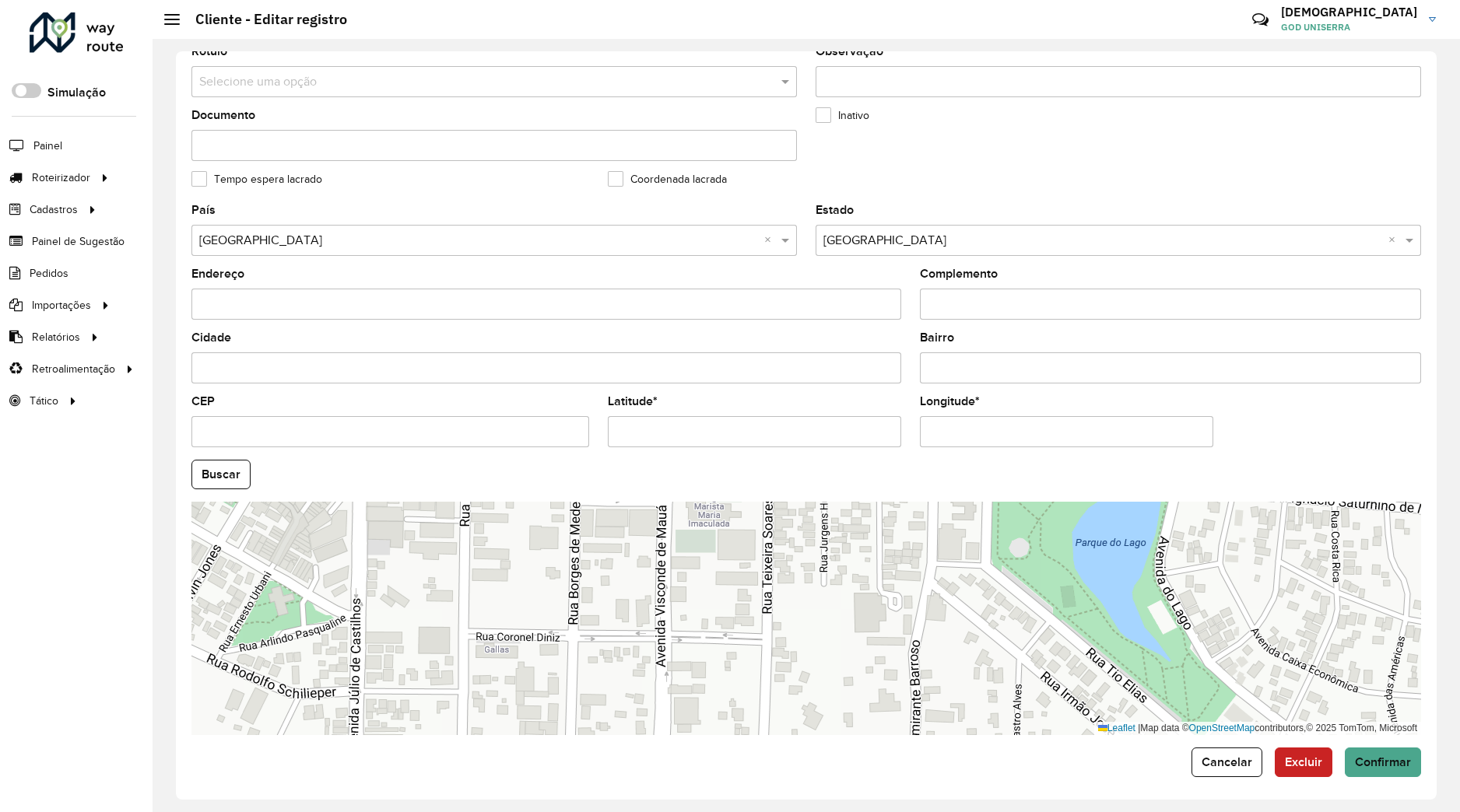
drag, startPoint x: 769, startPoint y: 654, endPoint x: 738, endPoint y: 743, distance: 94.2
click at [738, 735] on div "Leaflet | Map data © OpenStreetMap contributors,© 2025 TomTom, Microsoft" at bounding box center [806, 618] width 1230 height 234
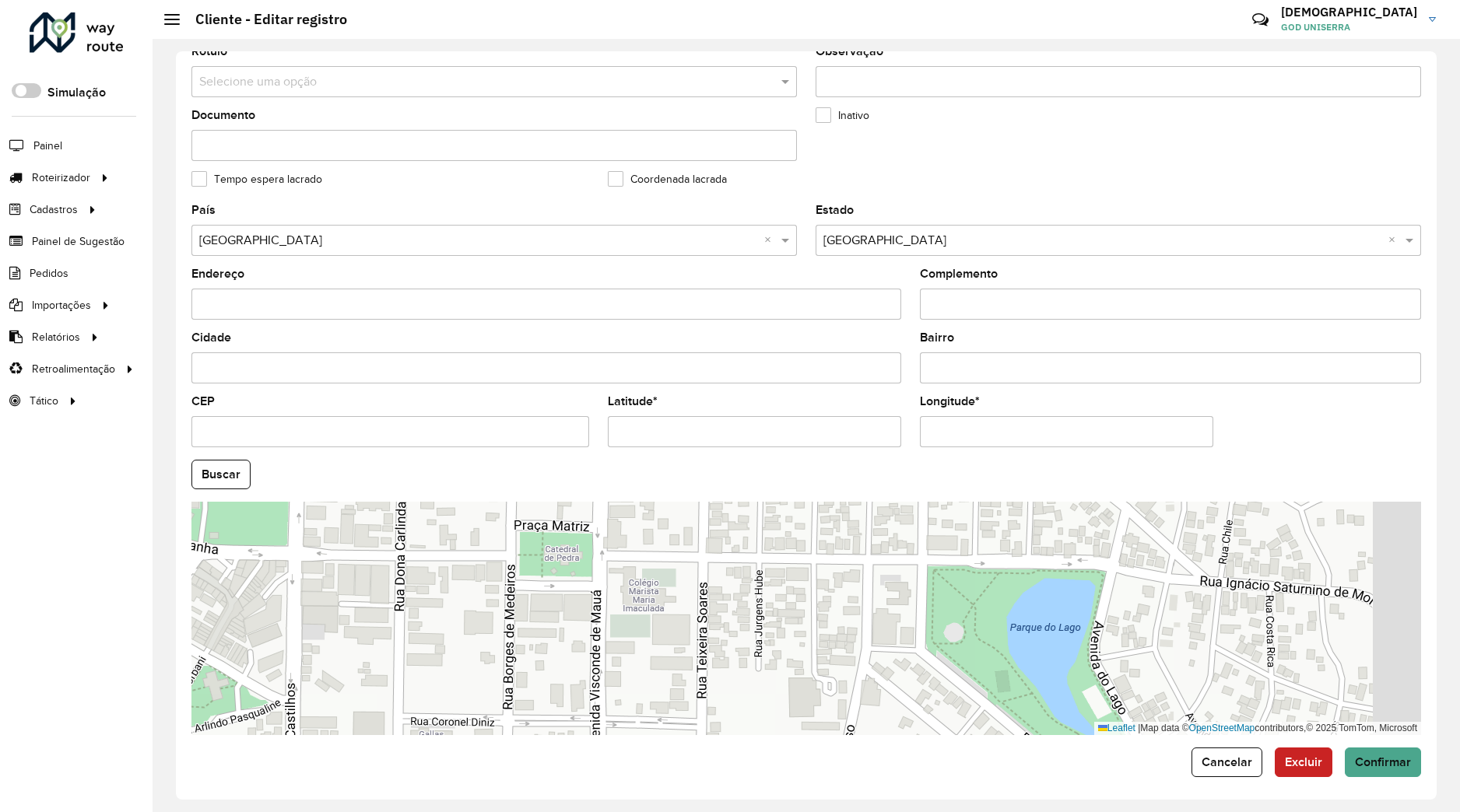
drag, startPoint x: 834, startPoint y: 627, endPoint x: 758, endPoint y: 715, distance: 116.3
click at [755, 725] on div "Leaflet | Map data © OpenStreetMap contributors,© 2025 TomTom, Microsoft" at bounding box center [806, 618] width 1230 height 234
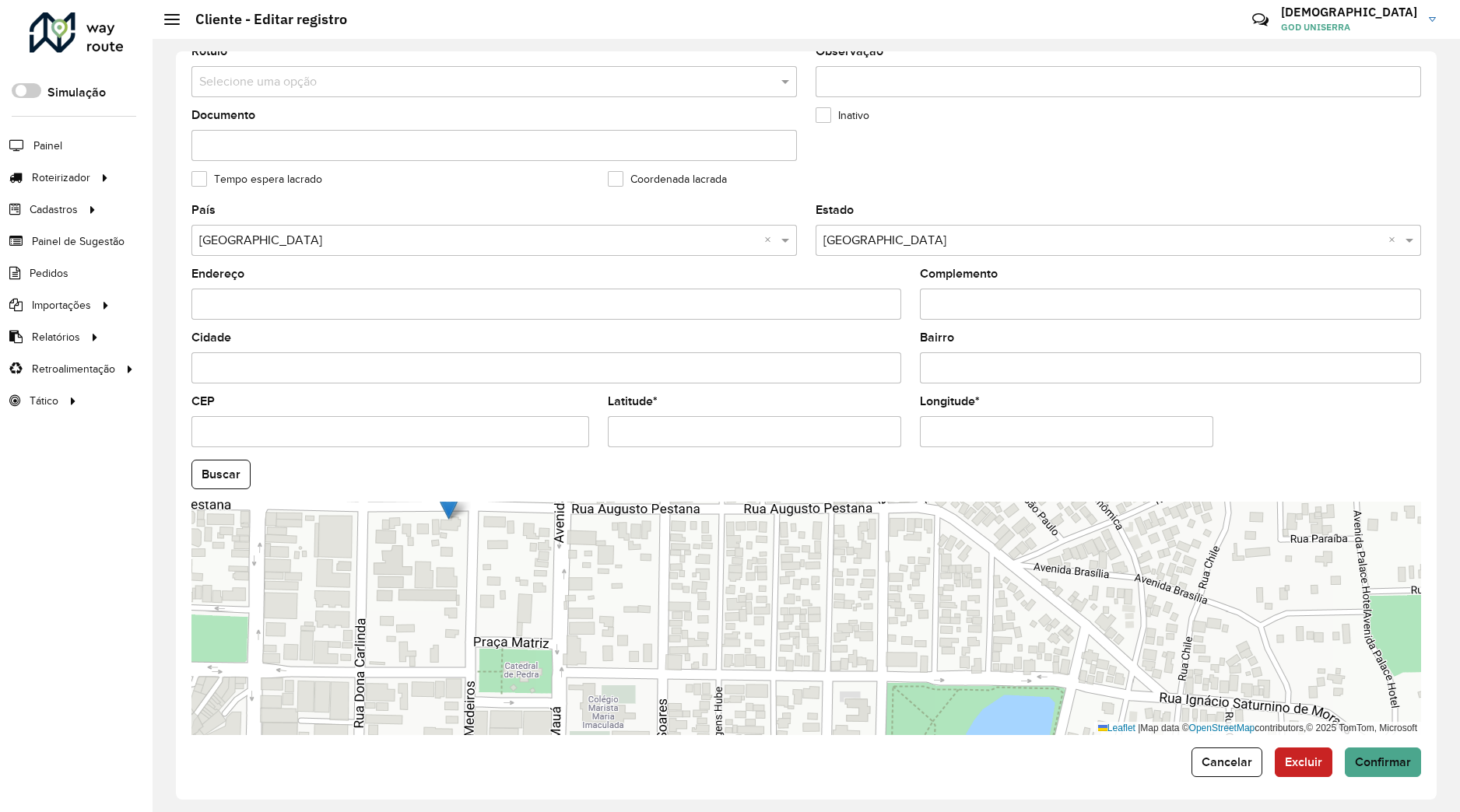
drag, startPoint x: 862, startPoint y: 628, endPoint x: 838, endPoint y: 729, distance: 103.8
click at [838, 729] on div "Leaflet | Map data © OpenStreetMap contributors,© 2025 TomTom, Microsoft" at bounding box center [806, 618] width 1230 height 234
drag, startPoint x: 1377, startPoint y: 760, endPoint x: 1363, endPoint y: 764, distance: 14.6
click at [1377, 762] on span "Confirmar" at bounding box center [1383, 762] width 56 height 13
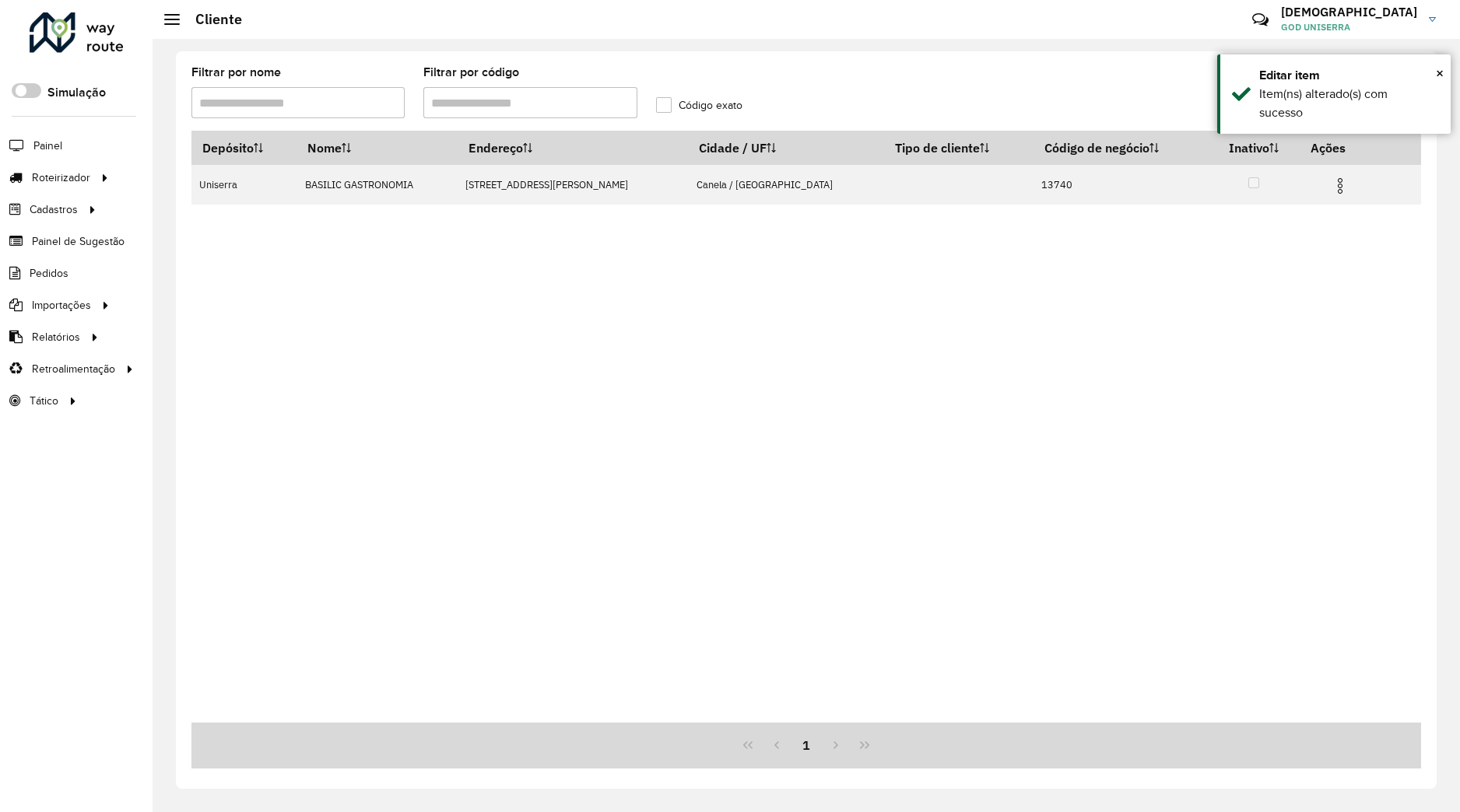
click at [565, 112] on input "Filtrar por código" at bounding box center [530, 103] width 213 height 31
click at [565, 111] on input "Filtrar por código" at bounding box center [530, 103] width 213 height 31
type input "*****"
